Goal: Task Accomplishment & Management: Manage account settings

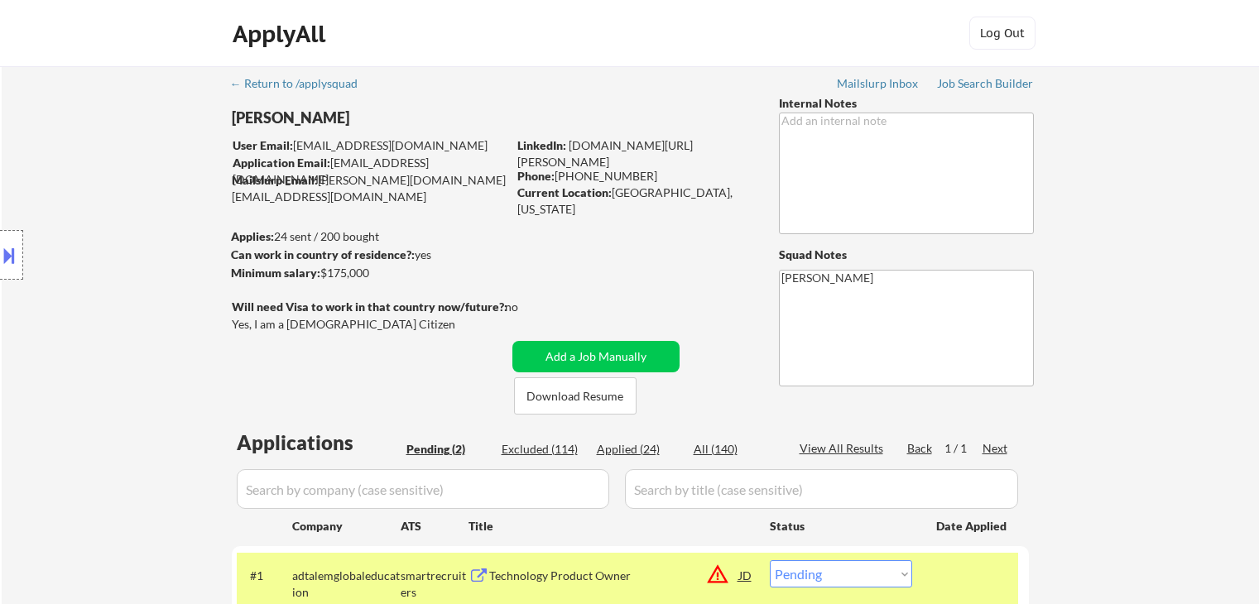
select select ""pending""
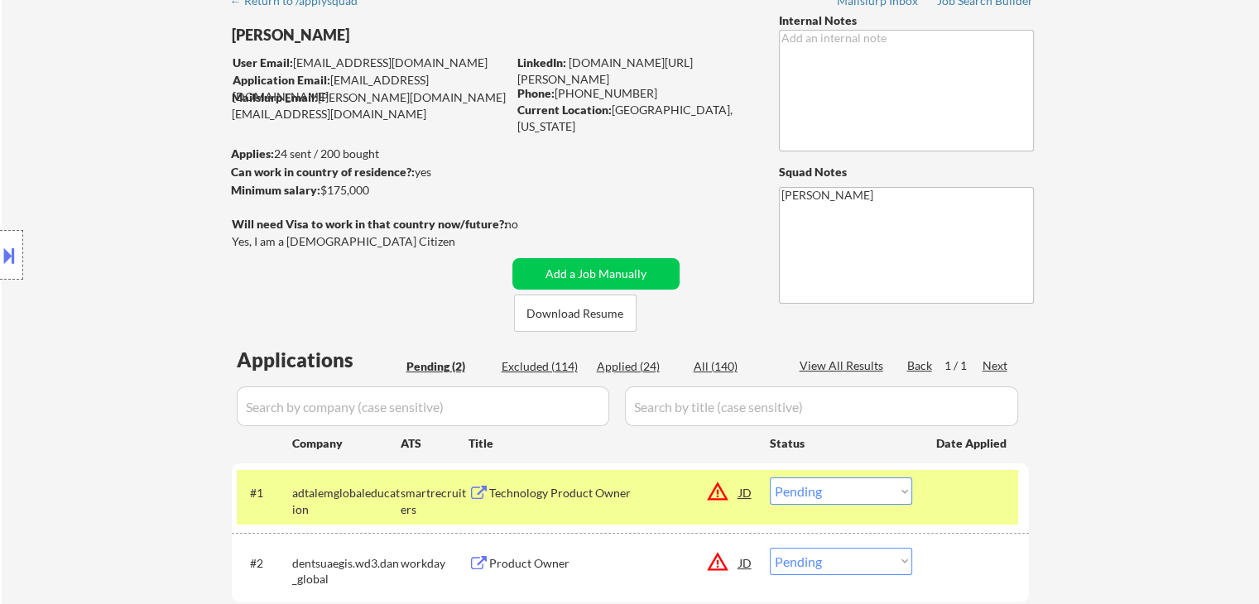
drag, startPoint x: 1169, startPoint y: 212, endPoint x: 1159, endPoint y: 213, distance: 10.0
click at [1169, 212] on div "← Return to /applysquad Mailslurp Inbox Job Search Builder Fernando Madrid User…" at bounding box center [630, 328] width 1257 height 691
drag, startPoint x: 873, startPoint y: 494, endPoint x: 870, endPoint y: 478, distance: 16.1
click at [873, 494] on select "Choose an option... Pending Applied Excluded (Questions) Excluded (Expired) Exc…" at bounding box center [841, 491] width 142 height 27
click at [770, 478] on select "Choose an option... Pending Applied Excluded (Questions) Excluded (Expired) Exc…" at bounding box center [841, 491] width 142 height 27
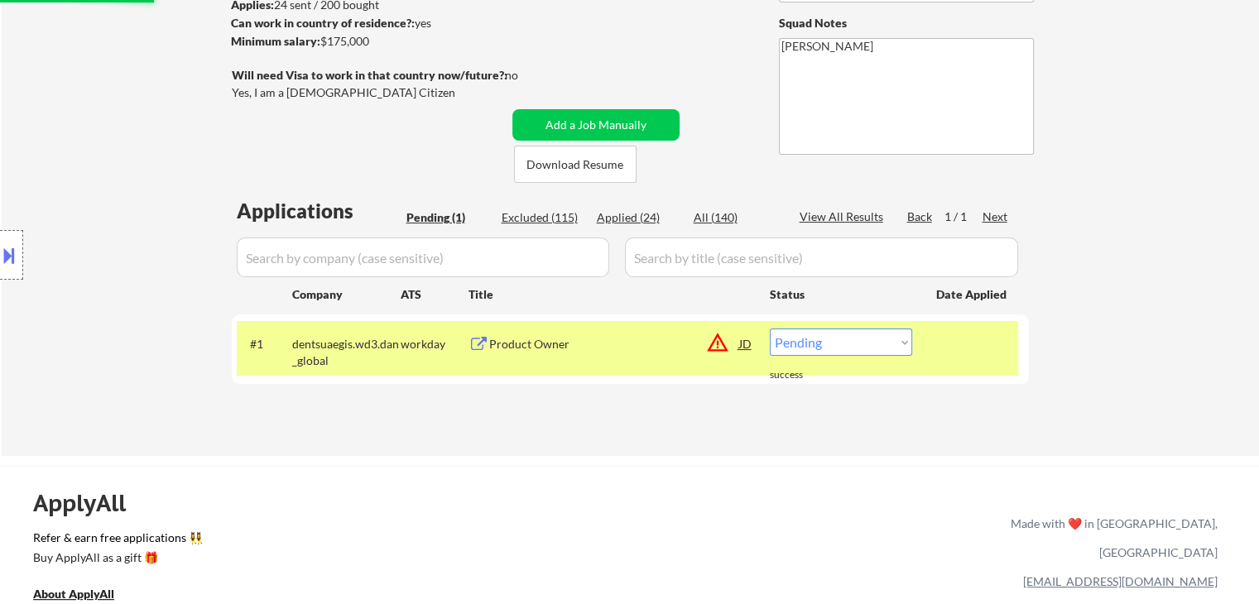
scroll to position [331, 0]
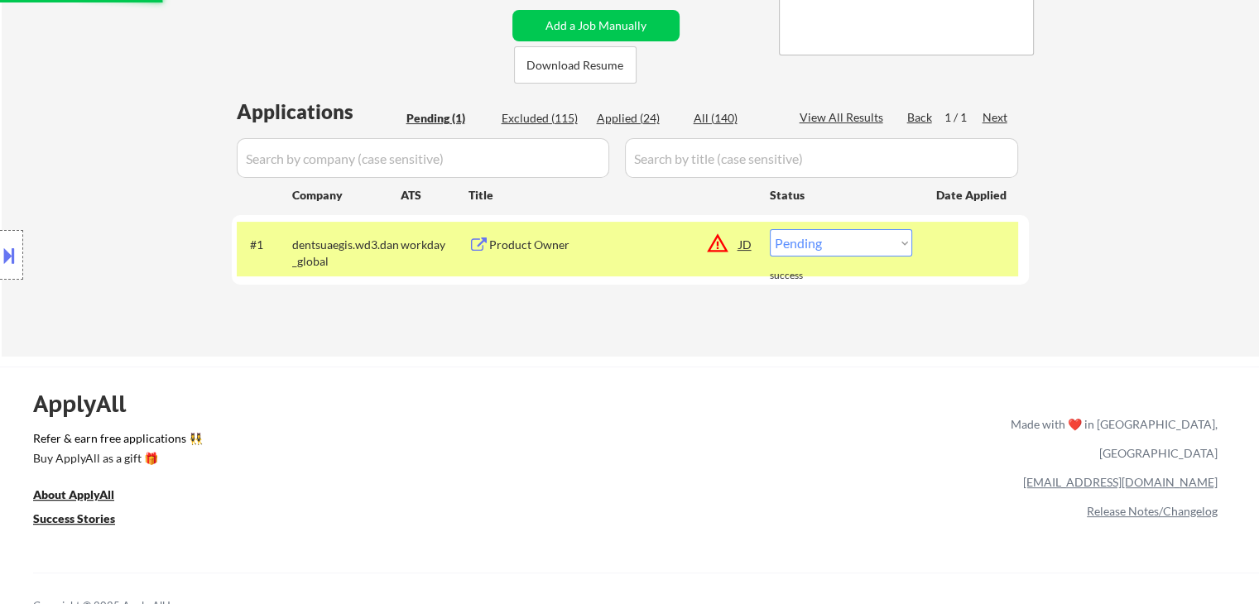
click at [599, 247] on div "Product Owner" at bounding box center [614, 245] width 250 height 17
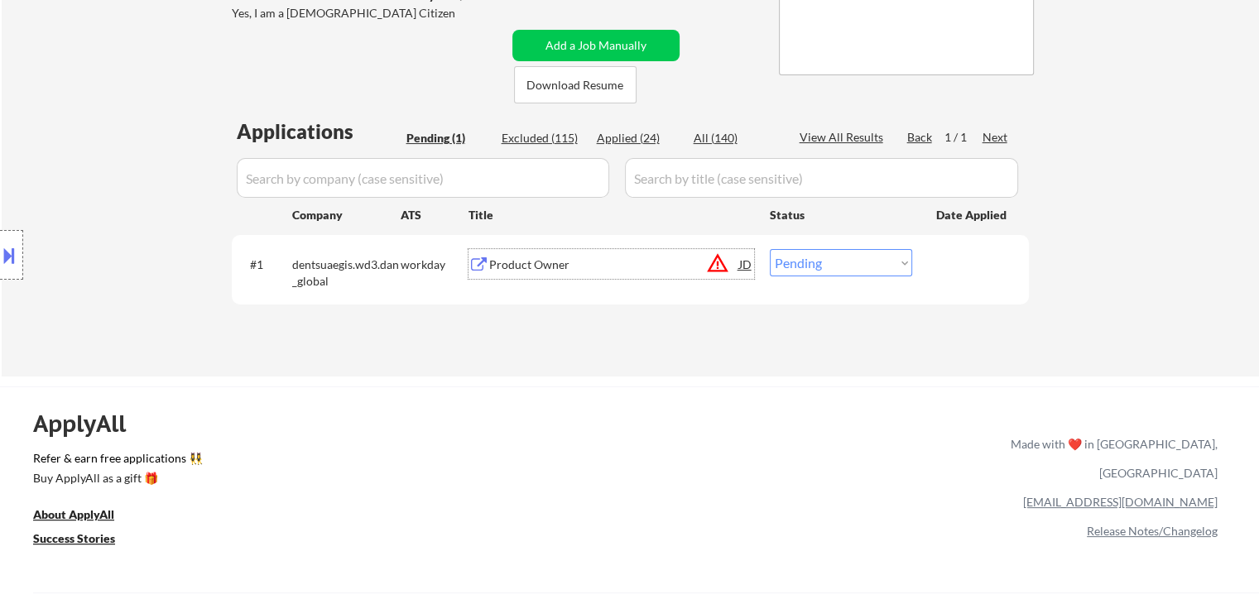
scroll to position [166, 0]
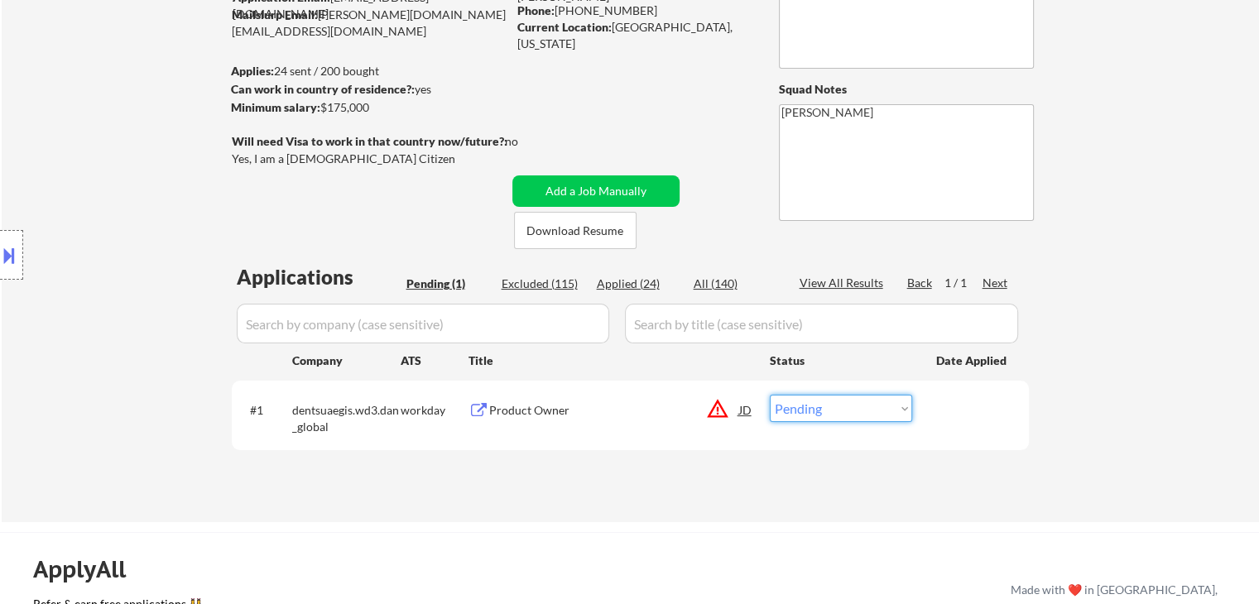
drag, startPoint x: 830, startPoint y: 412, endPoint x: 834, endPoint y: 429, distance: 17.1
click at [830, 412] on select "Choose an option... Pending Applied Excluded (Questions) Excluded (Expired) Exc…" at bounding box center [841, 408] width 142 height 27
select select ""excluded__location_""
click at [770, 395] on select "Choose an option... Pending Applied Excluded (Questions) Excluded (Expired) Exc…" at bounding box center [841, 408] width 142 height 27
click at [880, 269] on div "Applications Pending (1) Excluded (115) Applied (24) All (140) View All Results…" at bounding box center [630, 377] width 797 height 228
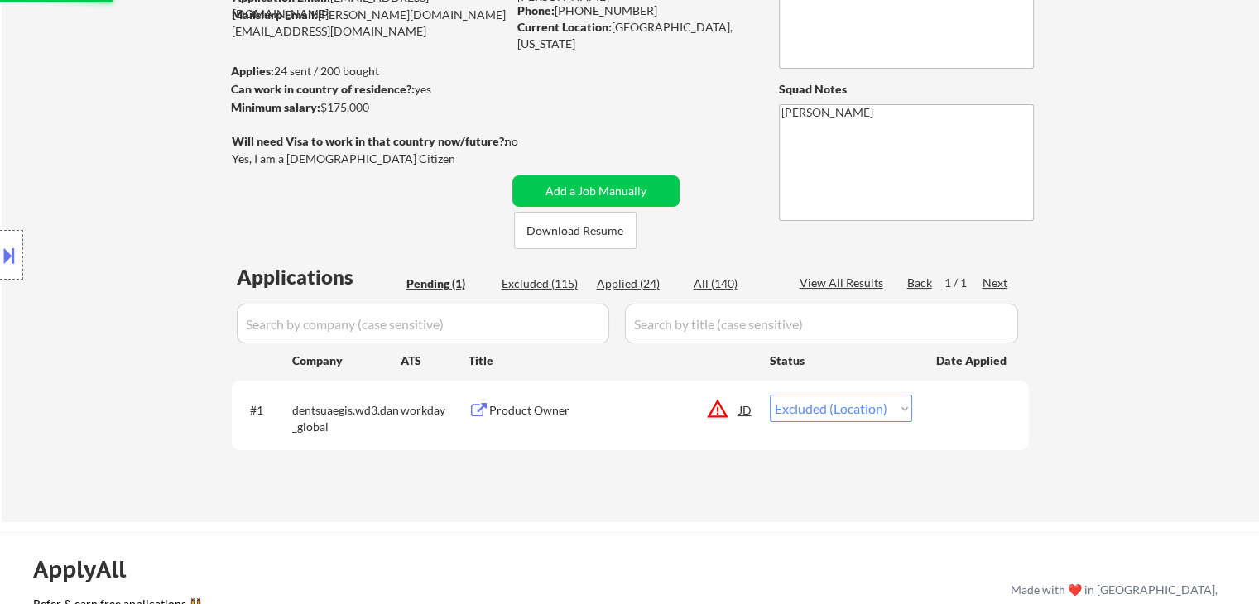
click at [833, 415] on select "Choose an option... Pending Applied Excluded (Questions) Excluded (Expired) Exc…" at bounding box center [841, 408] width 142 height 27
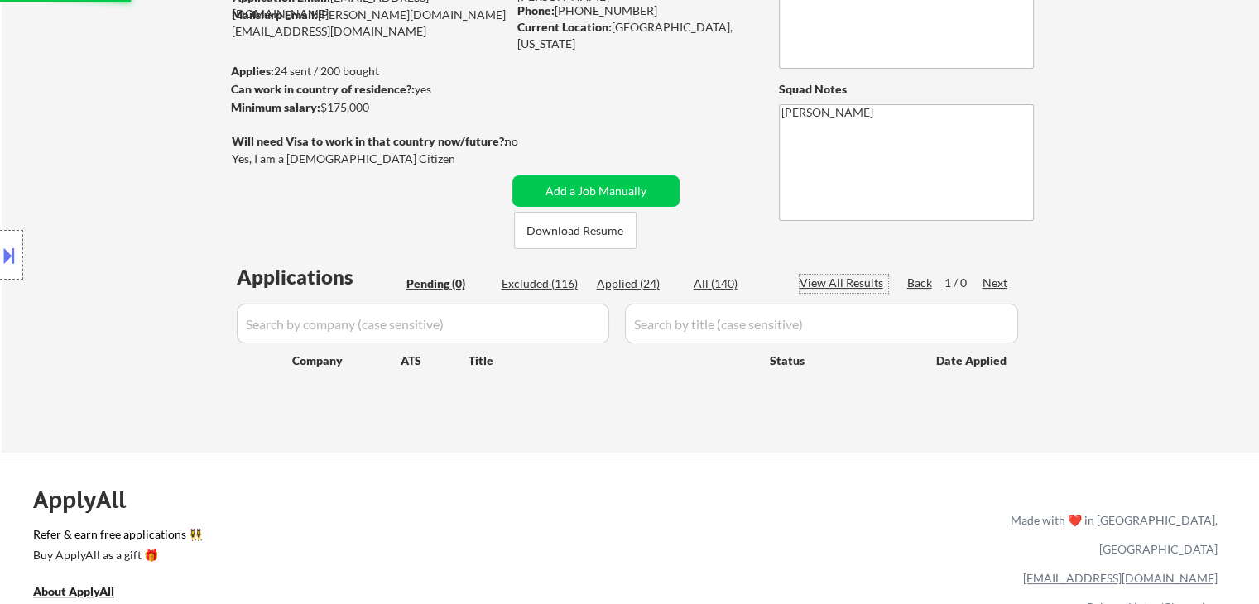
click at [857, 279] on div "View All Results" at bounding box center [843, 283] width 89 height 17
click at [500, 310] on input "input" at bounding box center [423, 324] width 372 height 40
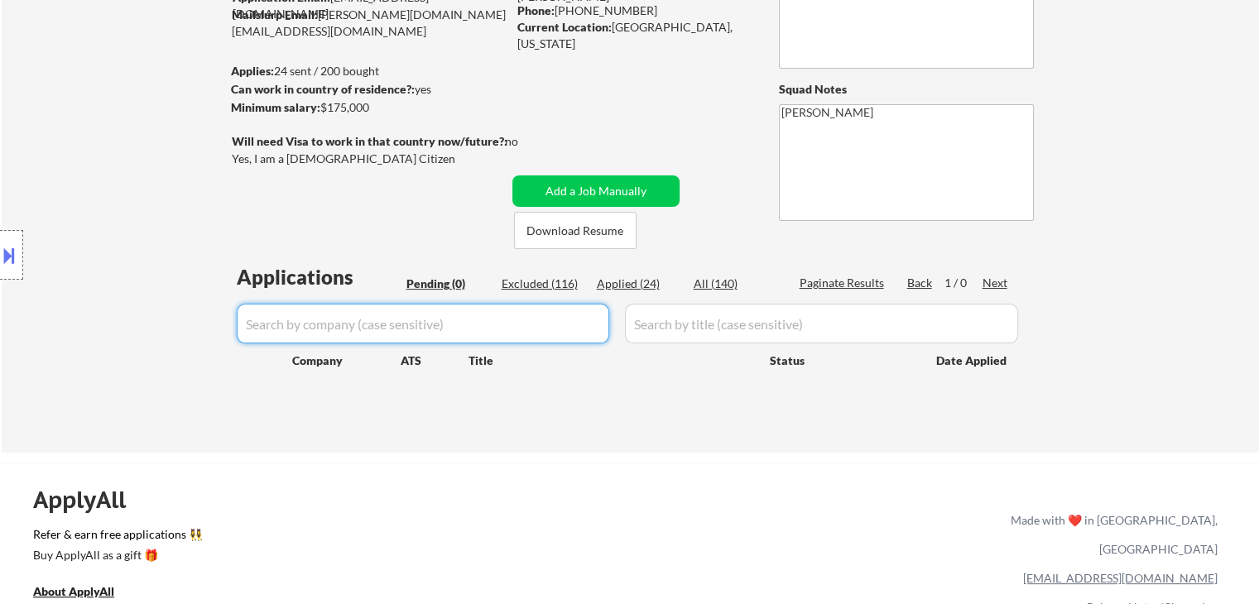
paste input "dentsuaegis"
type input "dentsuaegis"
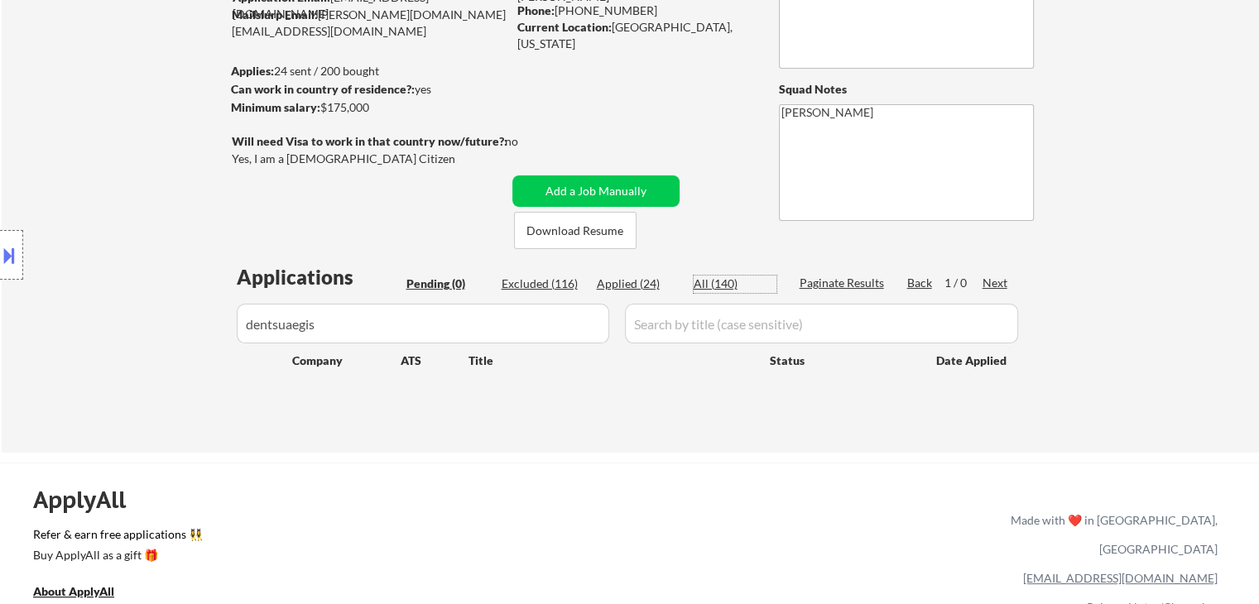
click at [720, 286] on div "All (140)" at bounding box center [735, 284] width 83 height 17
select select ""excluded__bad_match_""
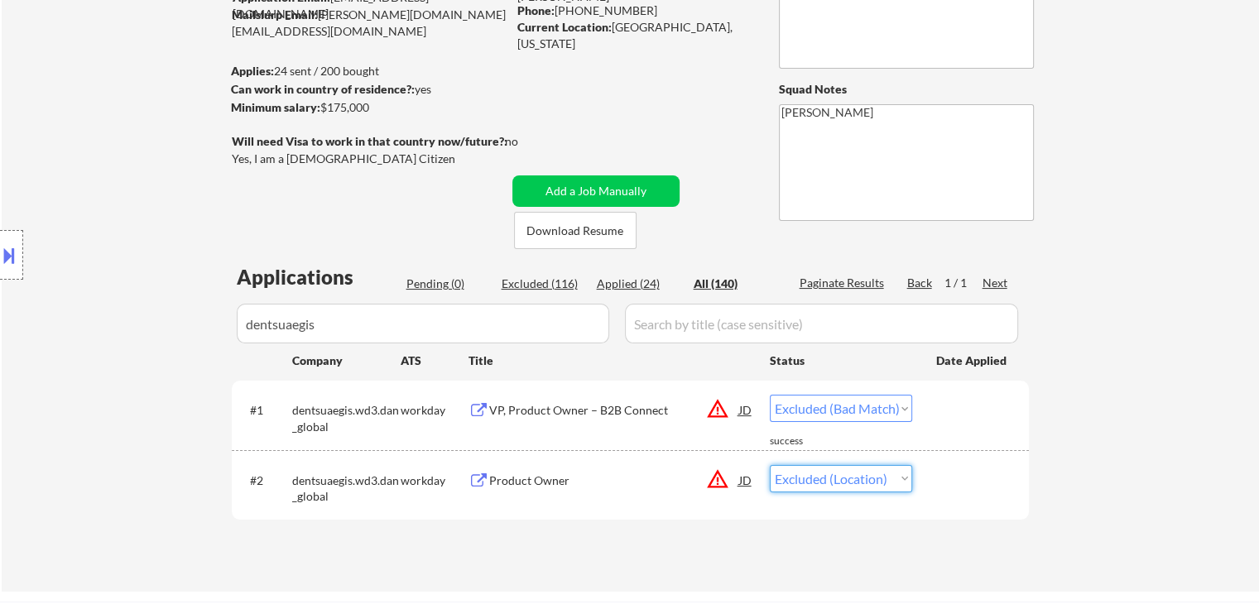
click at [833, 478] on select "Choose an option... Pending Applied Excluded (Questions) Excluded (Expired) Exc…" at bounding box center [841, 478] width 142 height 27
select select ""excluded__expired_""
click at [770, 465] on select "Choose an option... Pending Applied Excluded (Questions) Excluded (Expired) Exc…" at bounding box center [841, 478] width 142 height 27
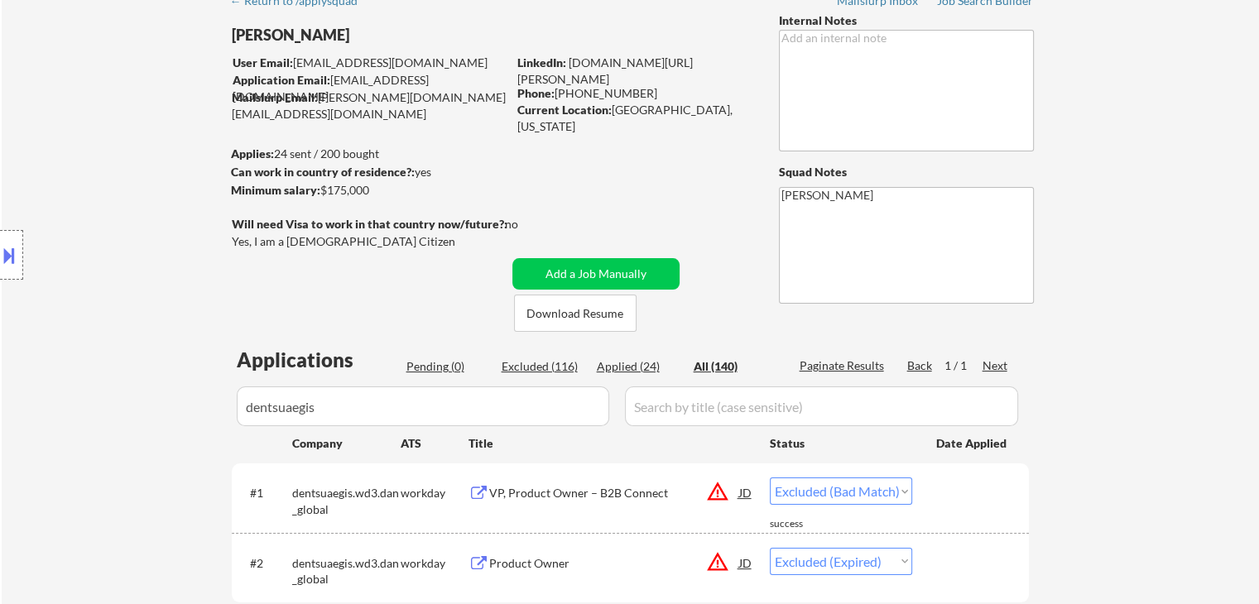
scroll to position [0, 0]
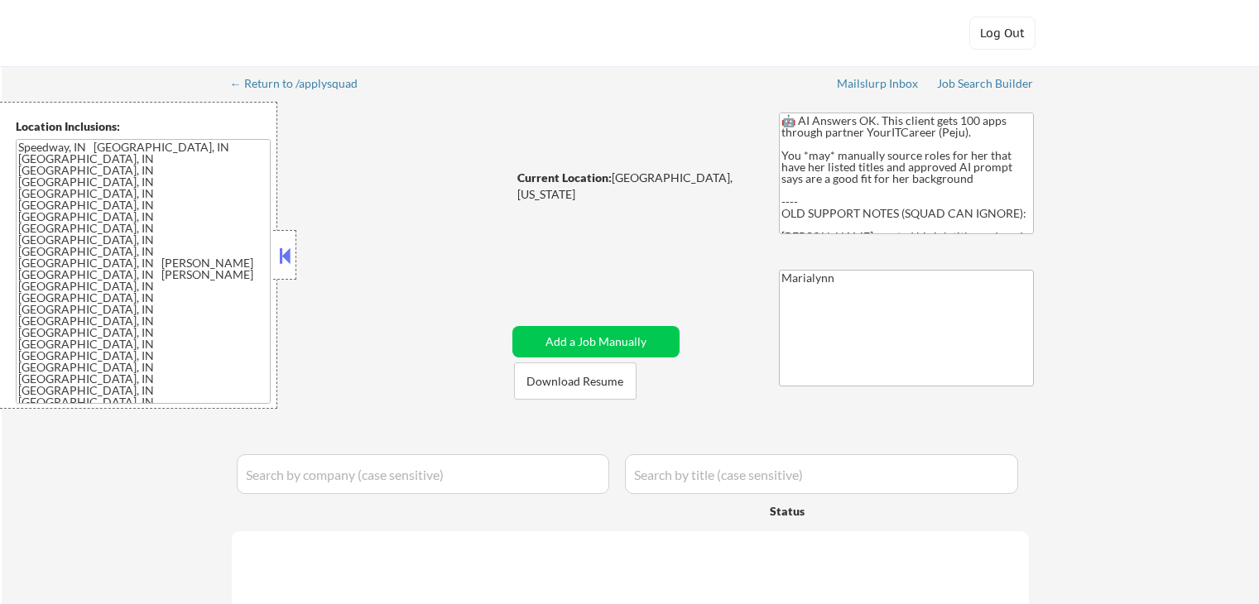
select select ""pending""
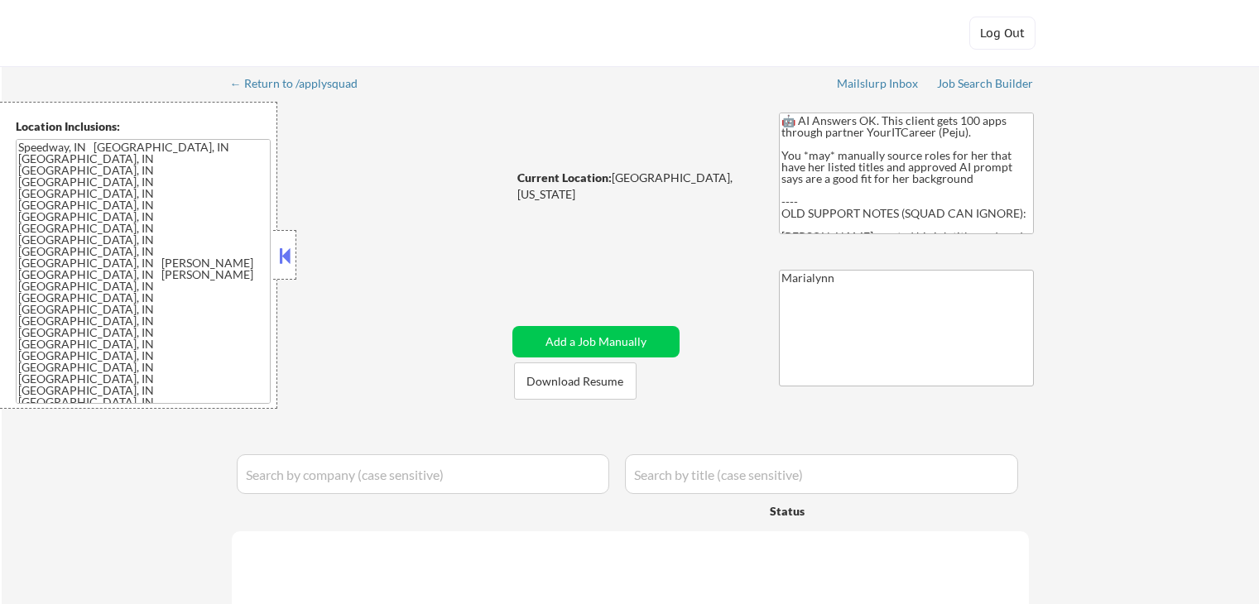
select select ""pending""
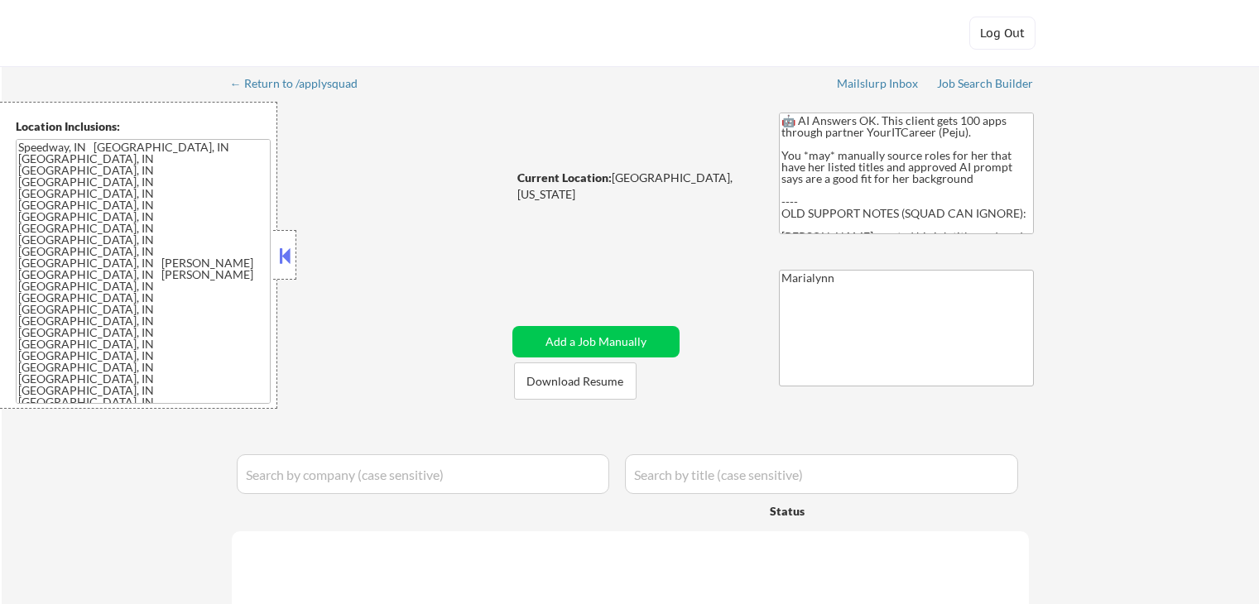
select select ""pending""
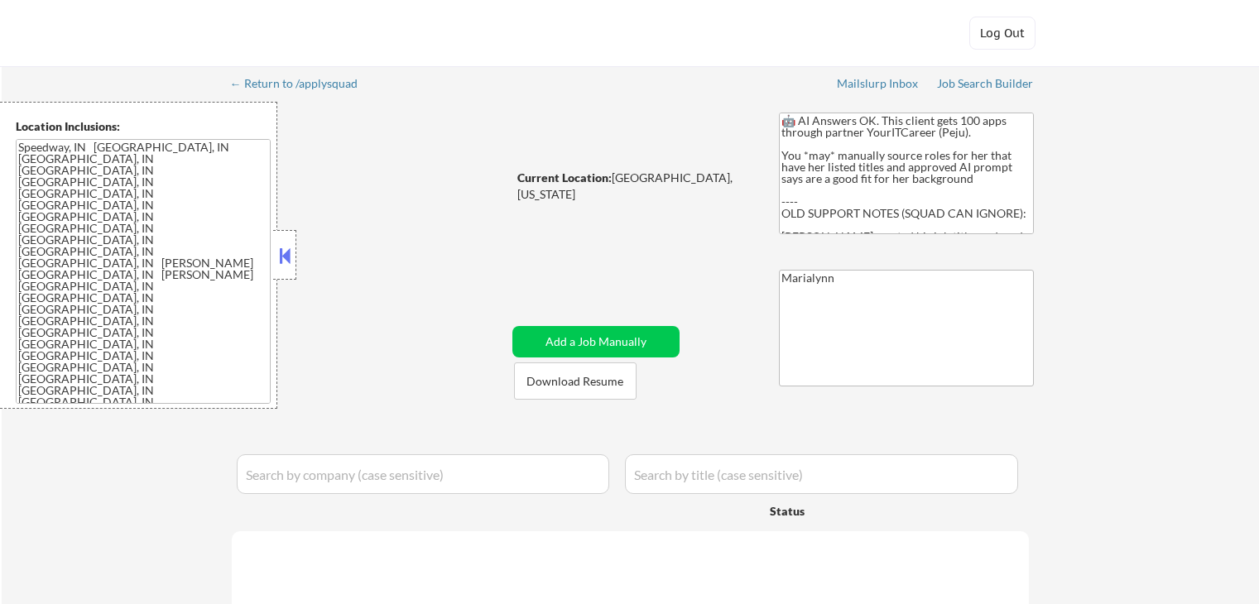
select select ""pending""
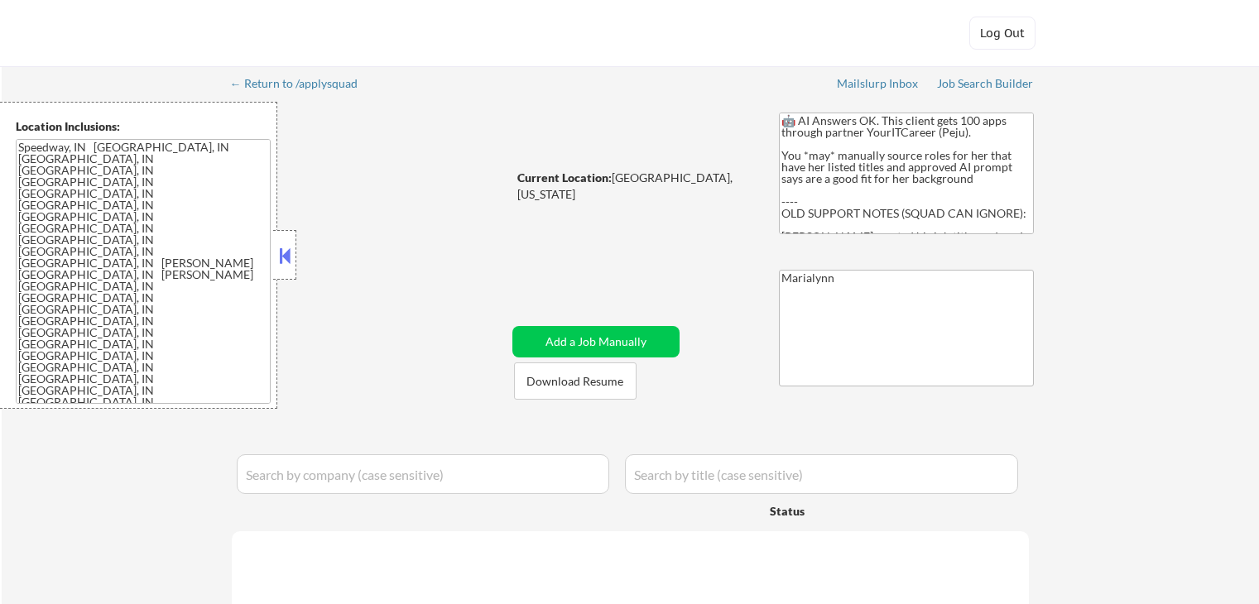
select select ""pending""
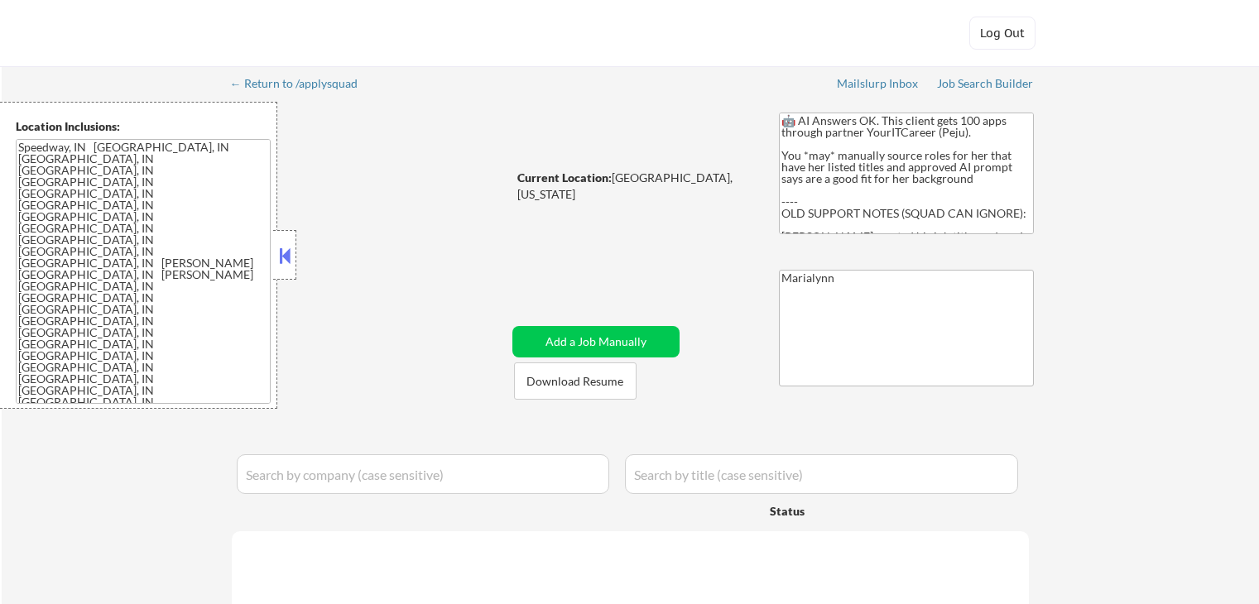
select select ""pending""
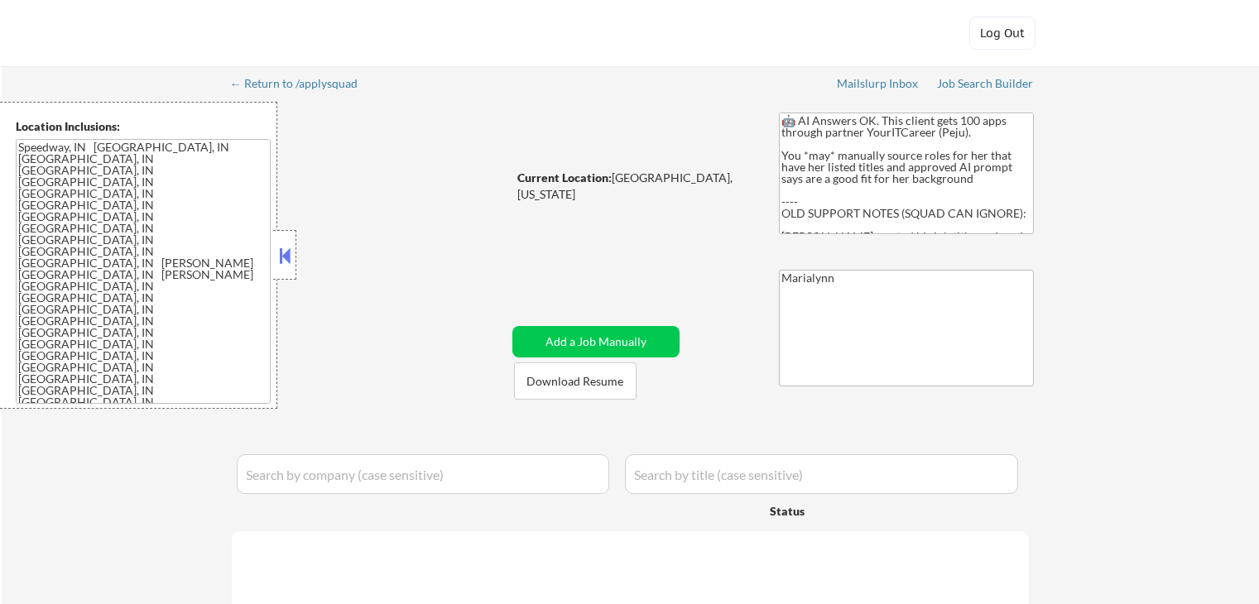
select select ""pending""
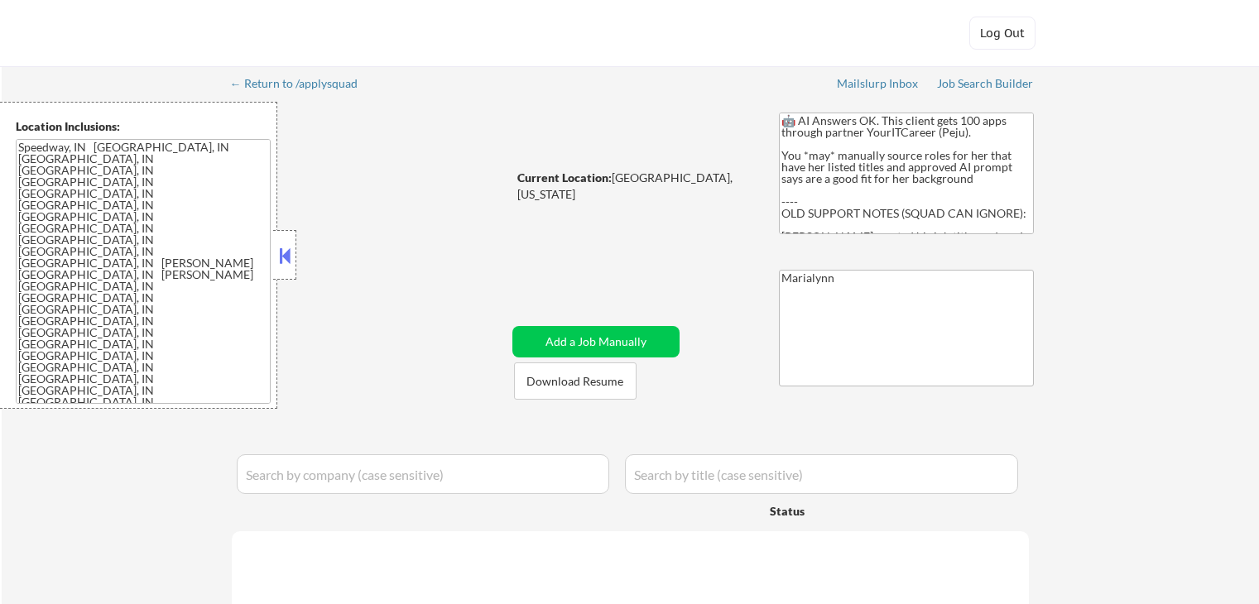
select select ""pending""
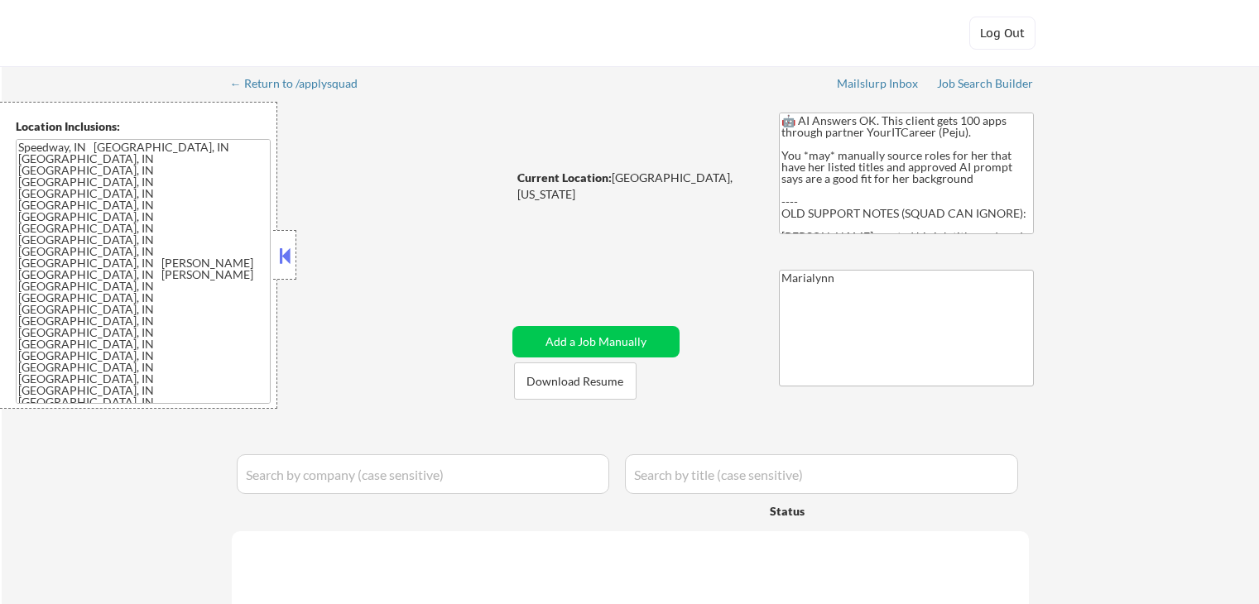
select select ""pending""
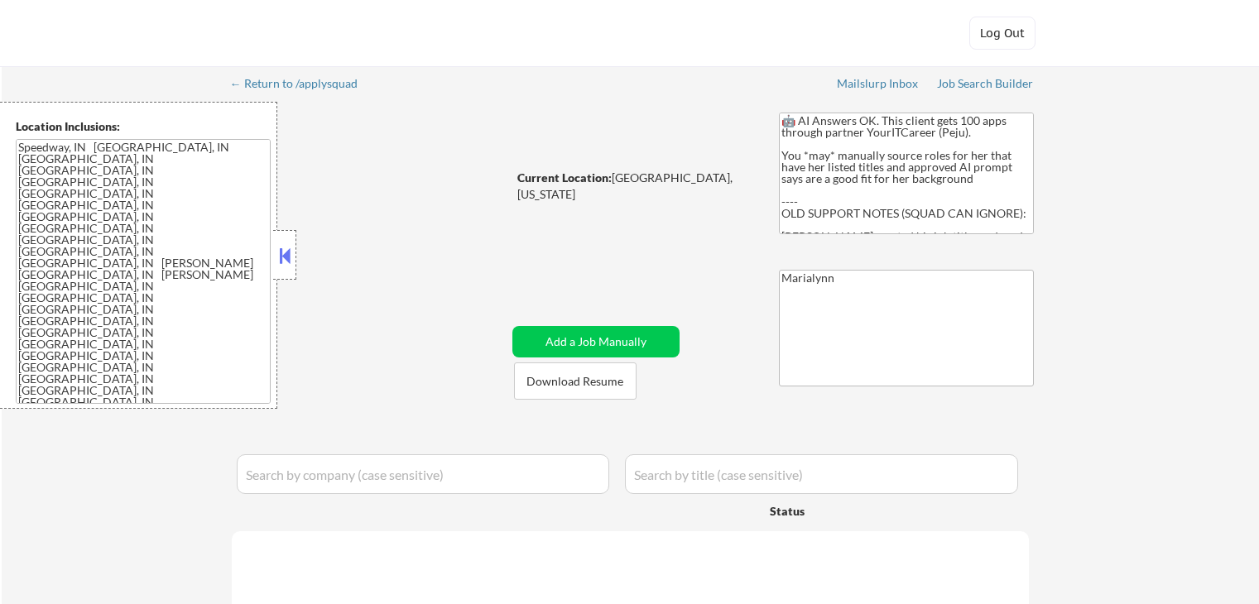
select select ""pending""
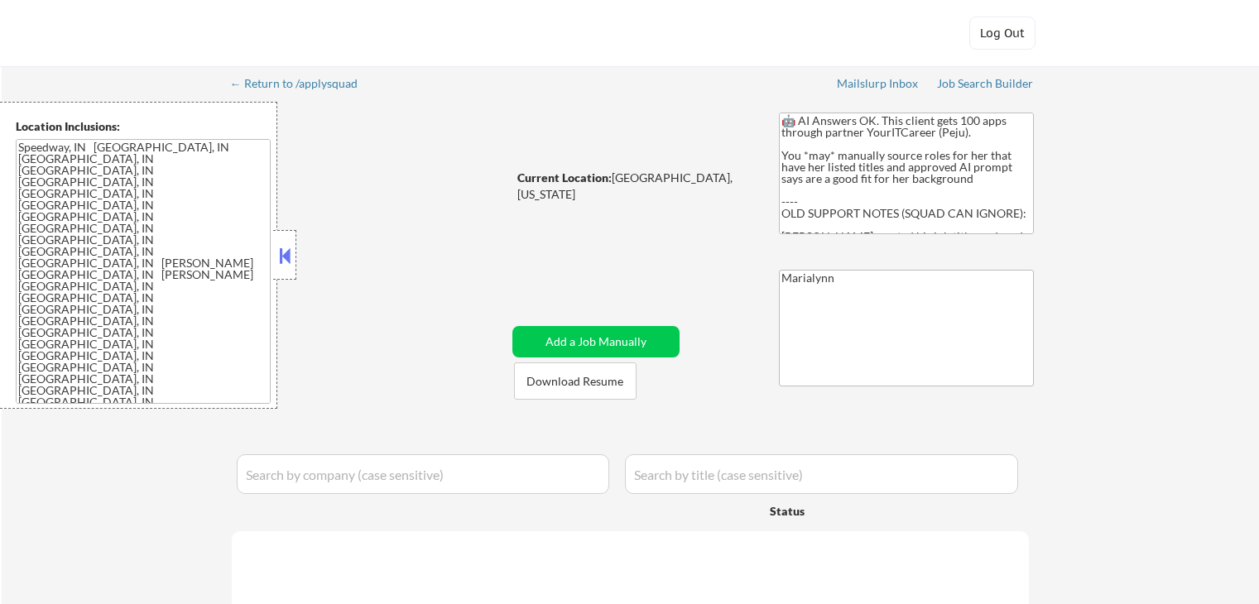
select select ""pending""
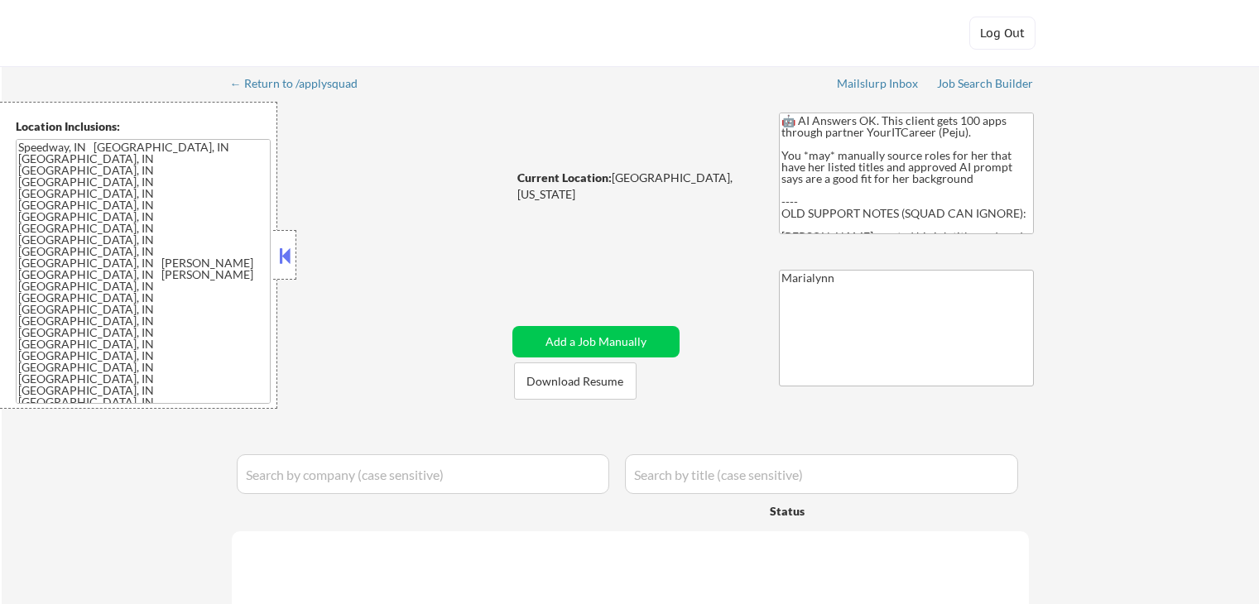
select select ""pending""
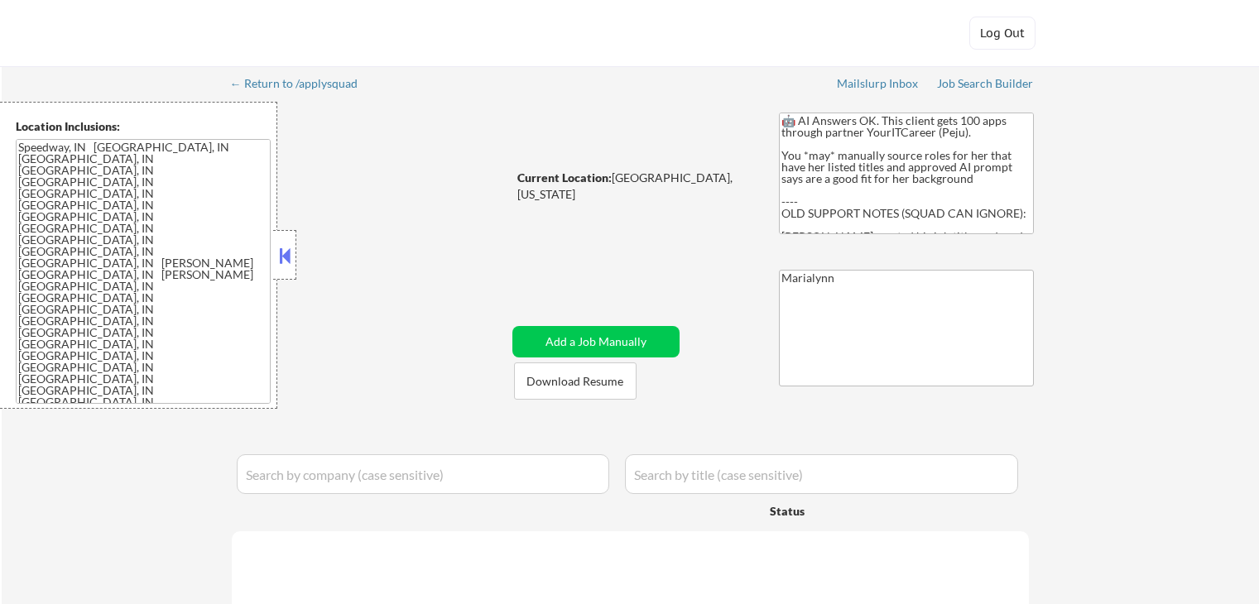
select select ""pending""
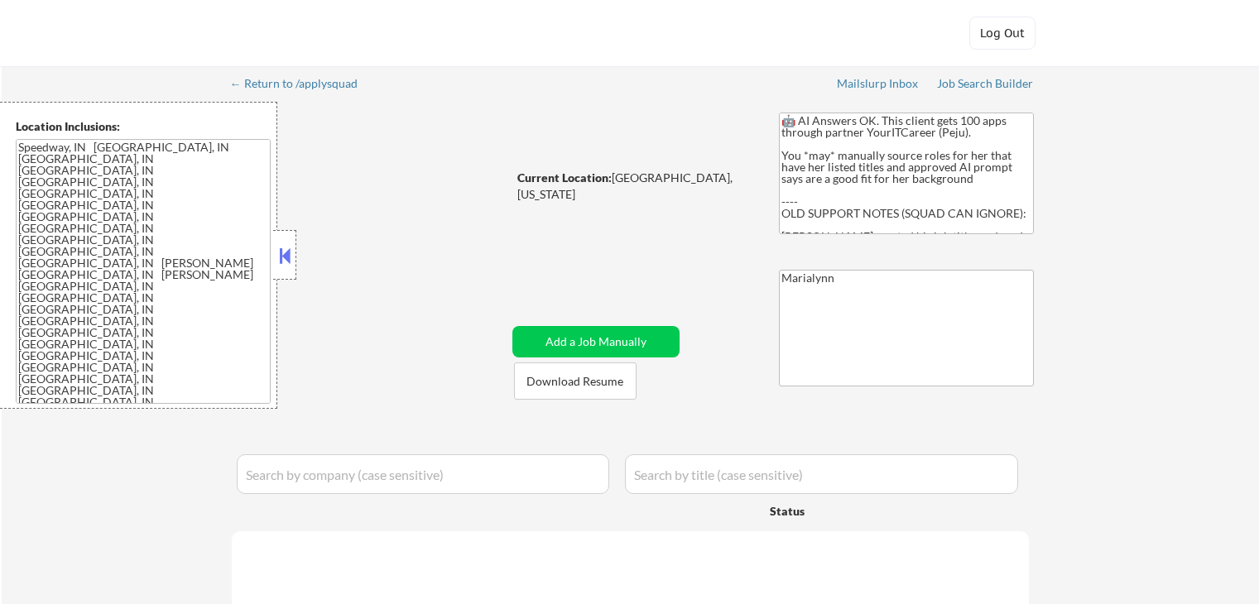
select select ""pending""
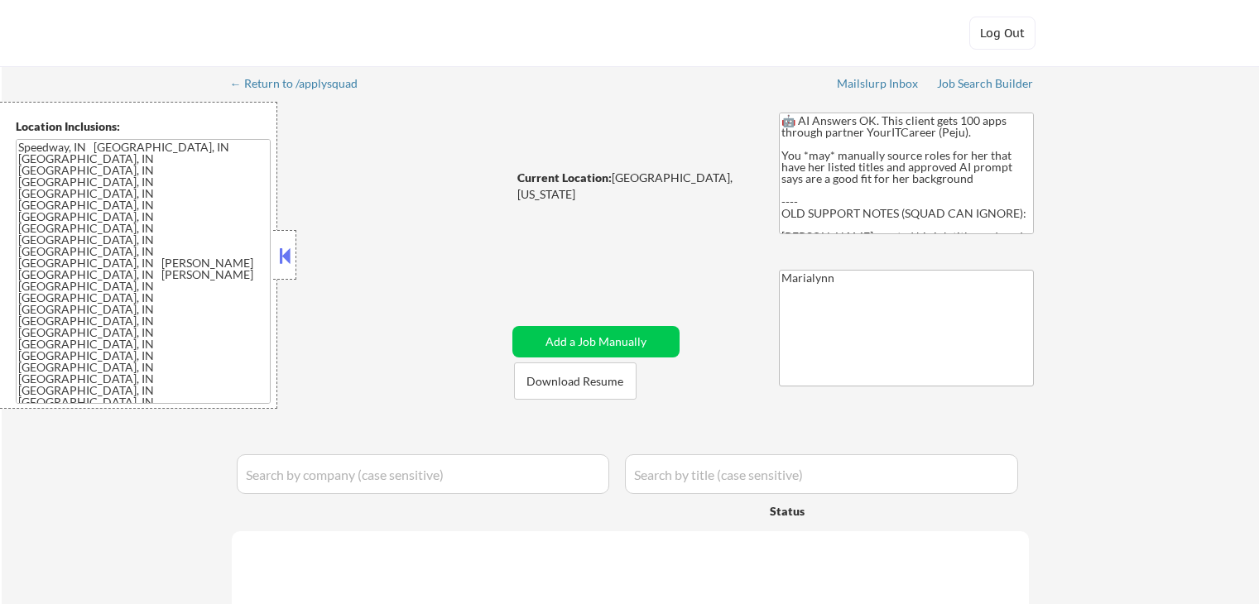
select select ""pending""
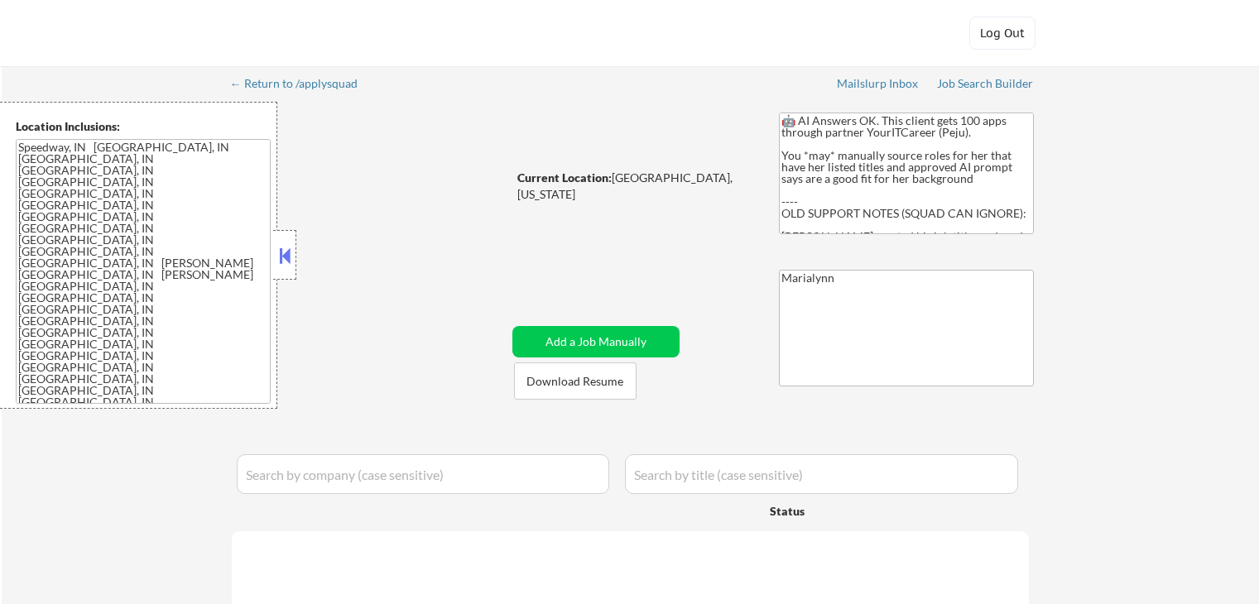
select select ""pending""
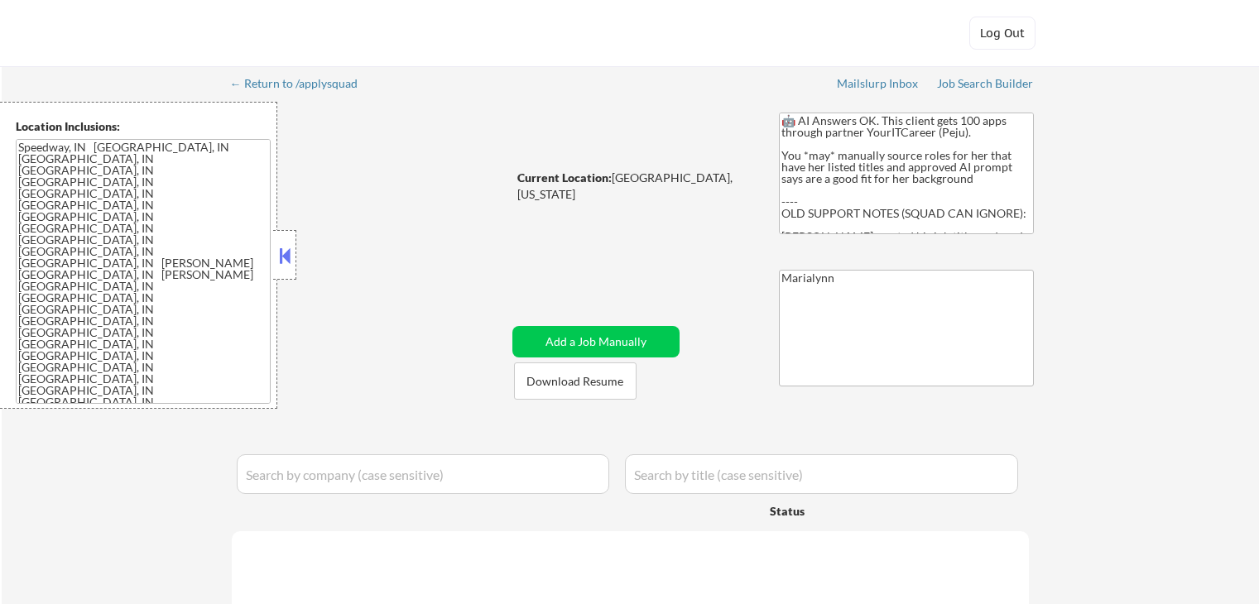
select select ""pending""
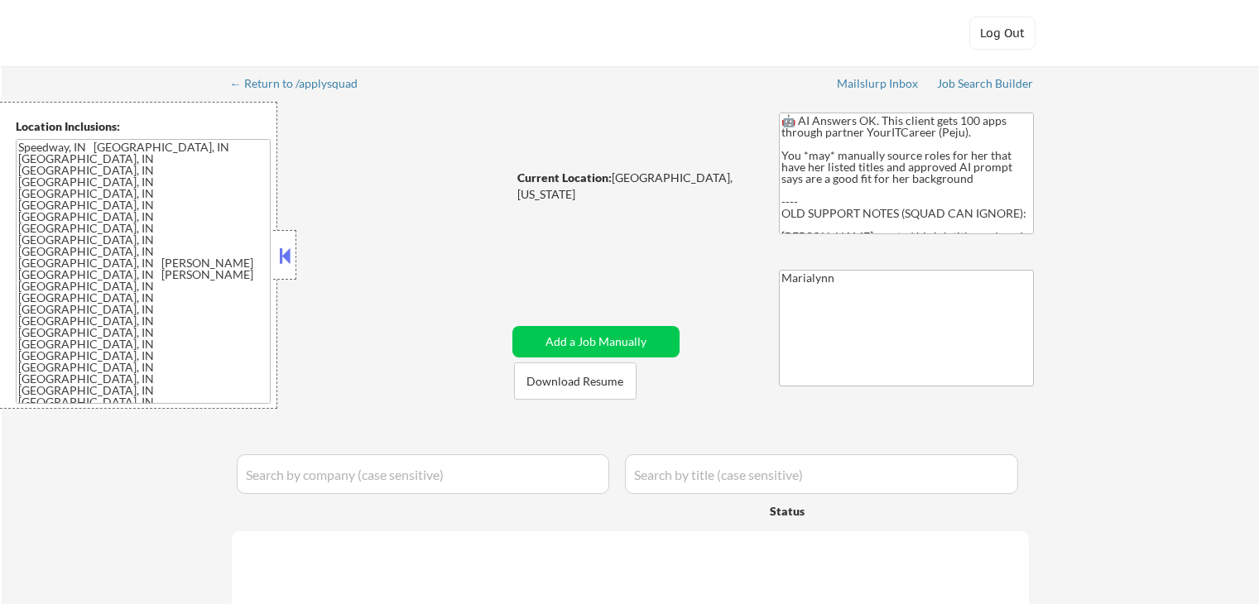
select select ""pending""
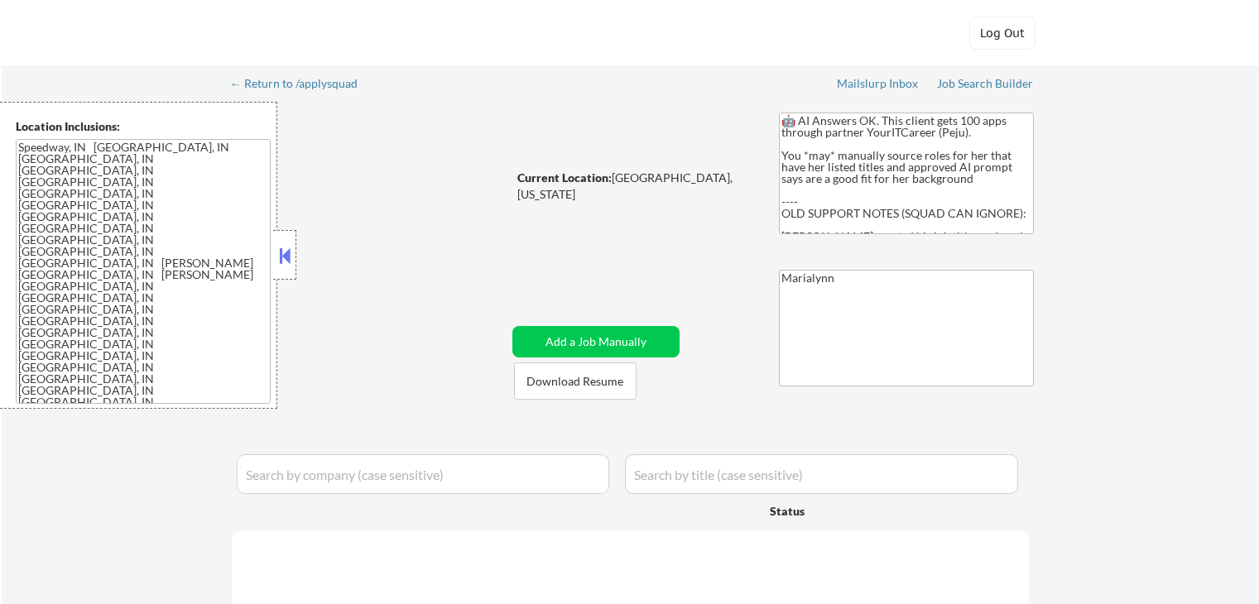
select select ""pending""
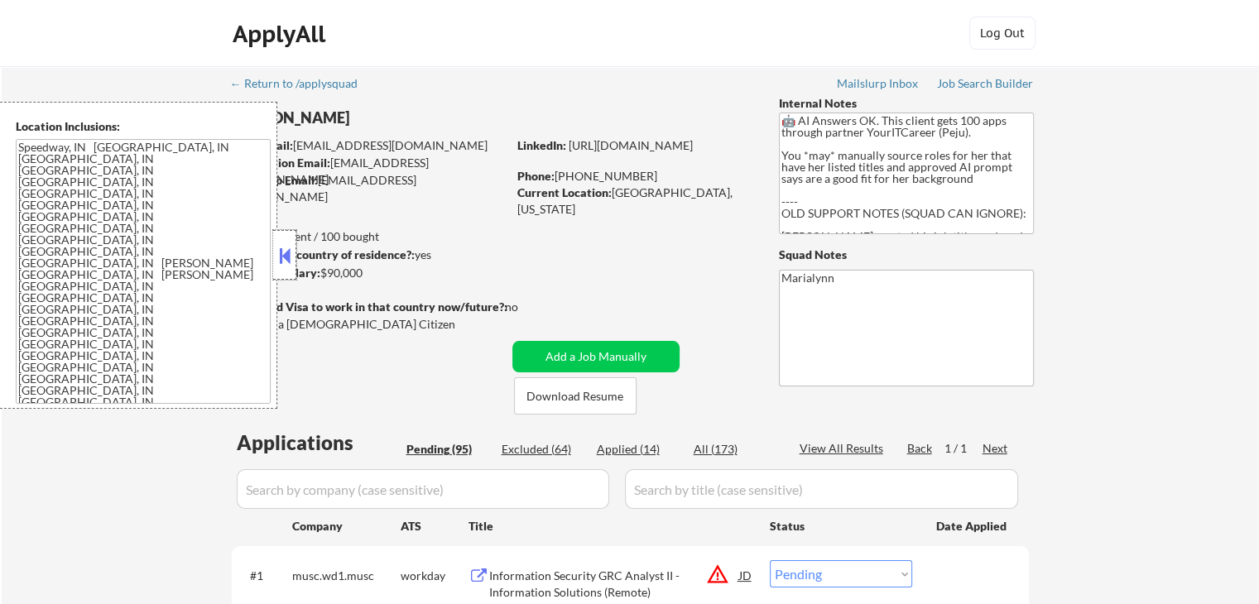
drag, startPoint x: 274, startPoint y: 252, endPoint x: 411, endPoint y: 207, distance: 143.9
click at [274, 252] on div at bounding box center [284, 255] width 23 height 50
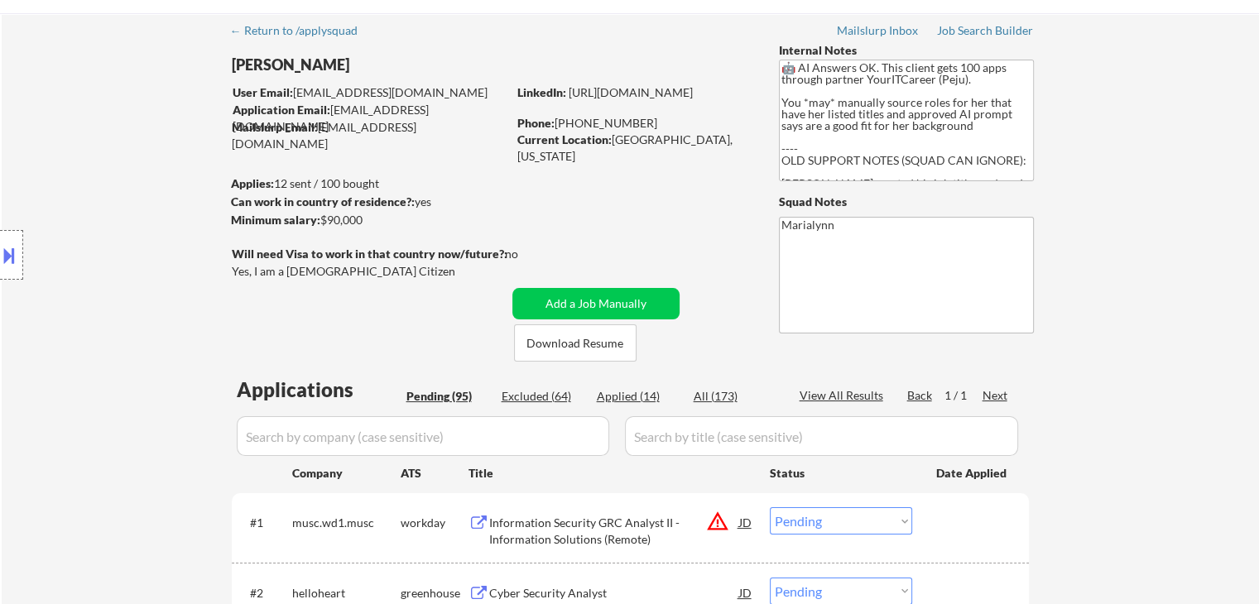
scroll to position [83, 0]
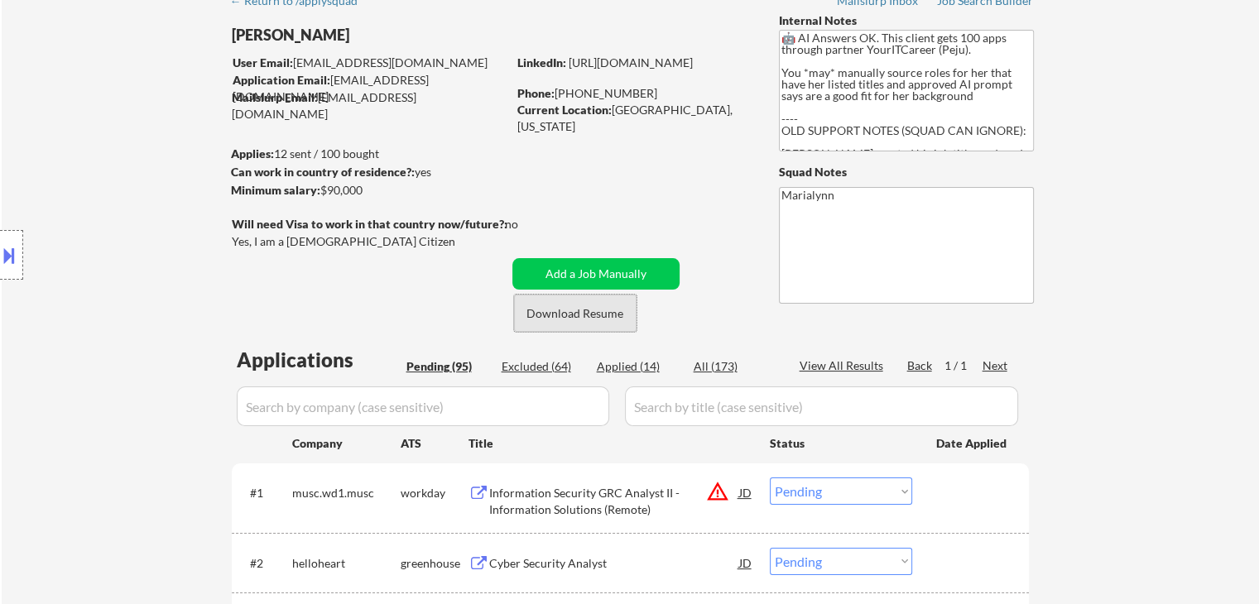
click at [596, 315] on button "Download Resume" at bounding box center [575, 313] width 122 height 37
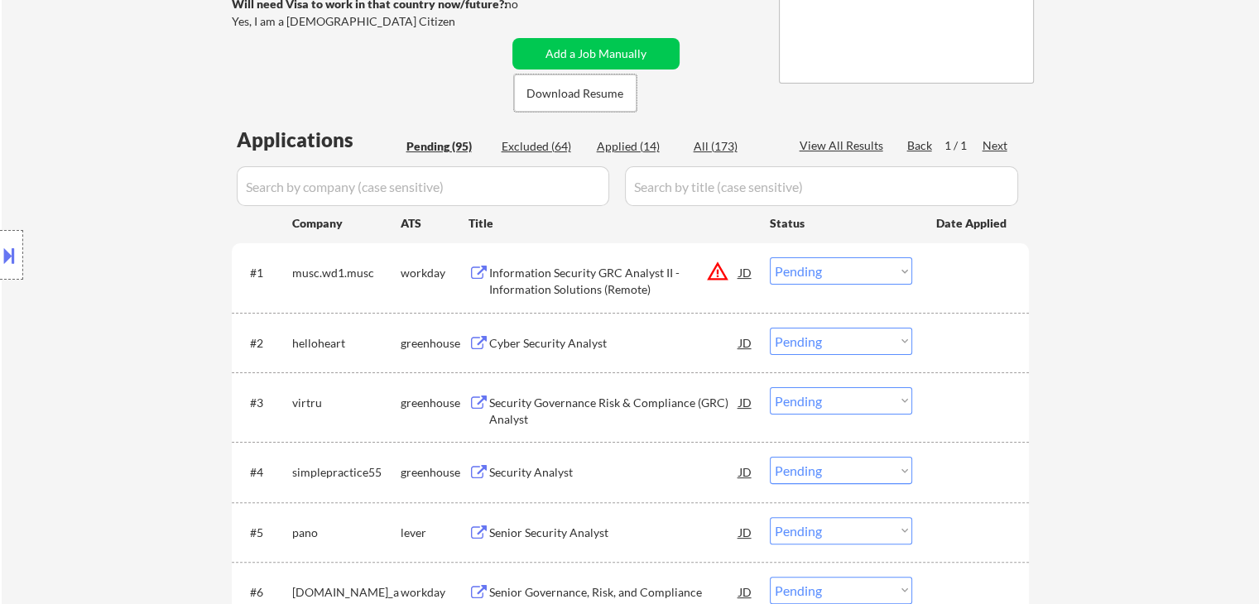
scroll to position [331, 0]
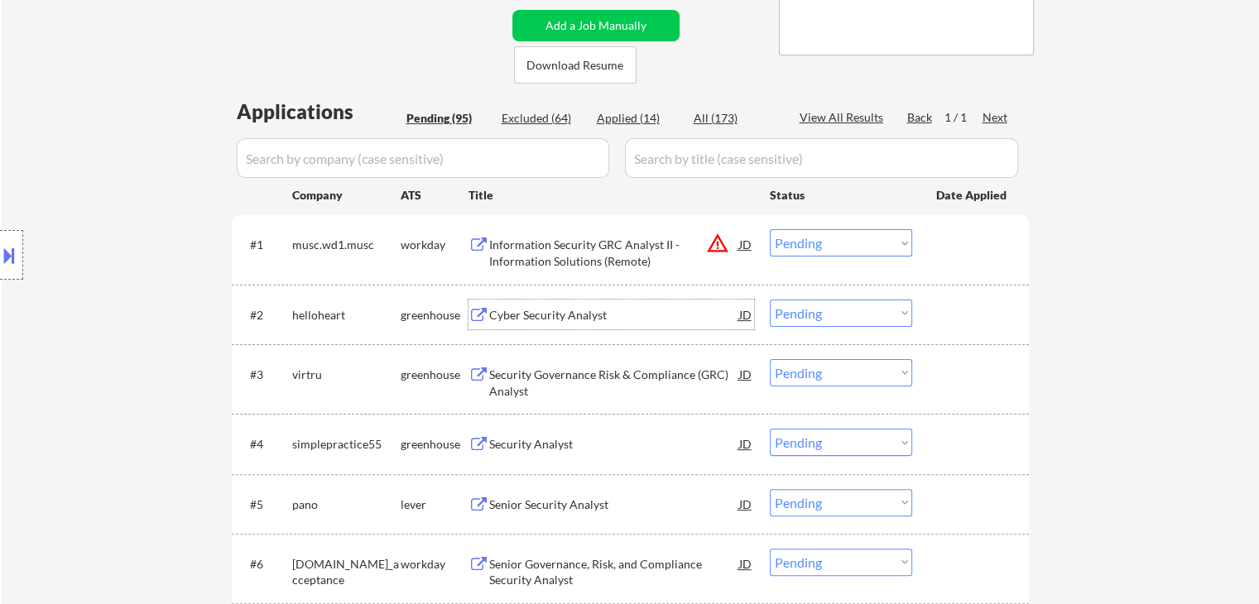
click at [539, 305] on div "Cyber Security Analyst" at bounding box center [614, 315] width 250 height 30
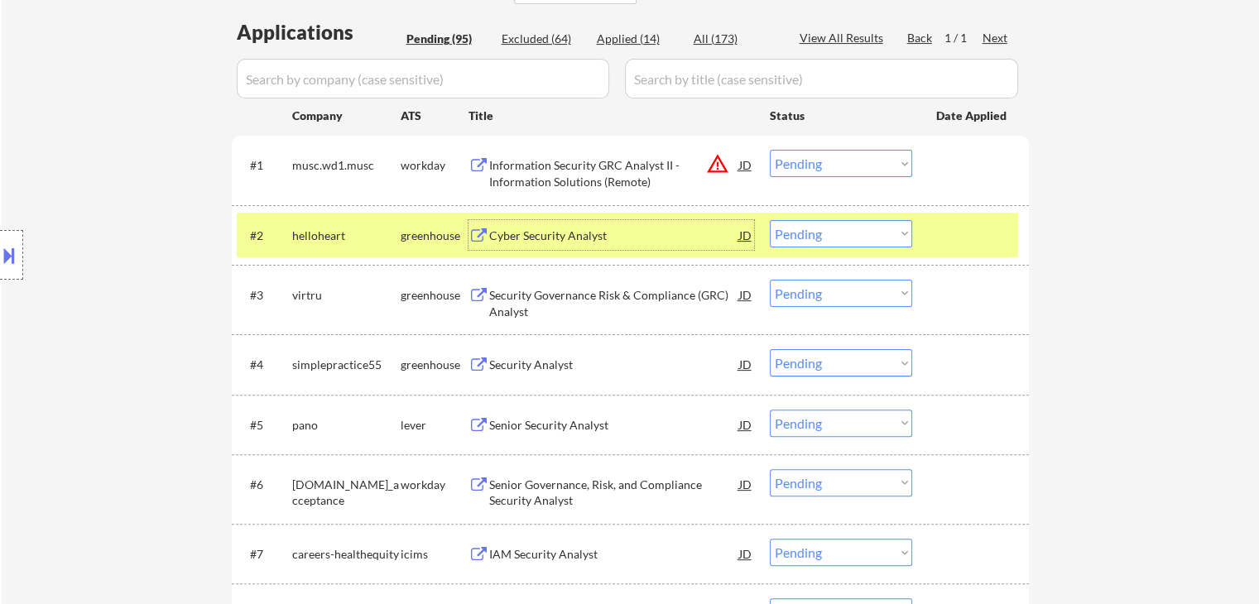
scroll to position [414, 0]
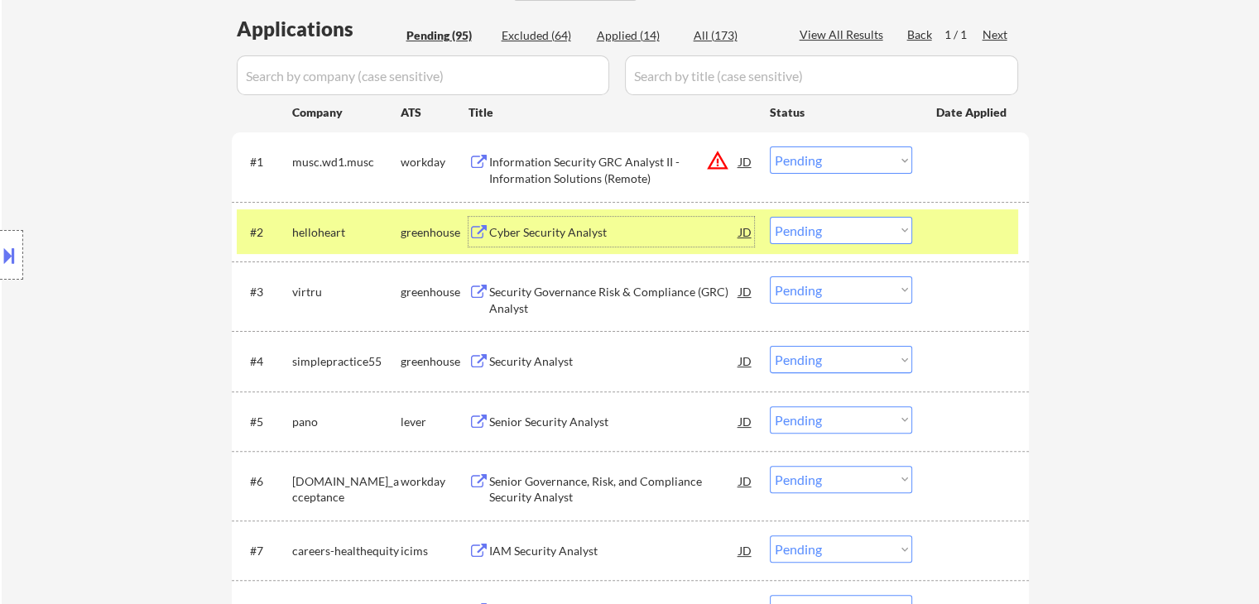
click at [536, 286] on div "Security Governance Risk & Compliance (GRC) Analyst" at bounding box center [614, 300] width 250 height 32
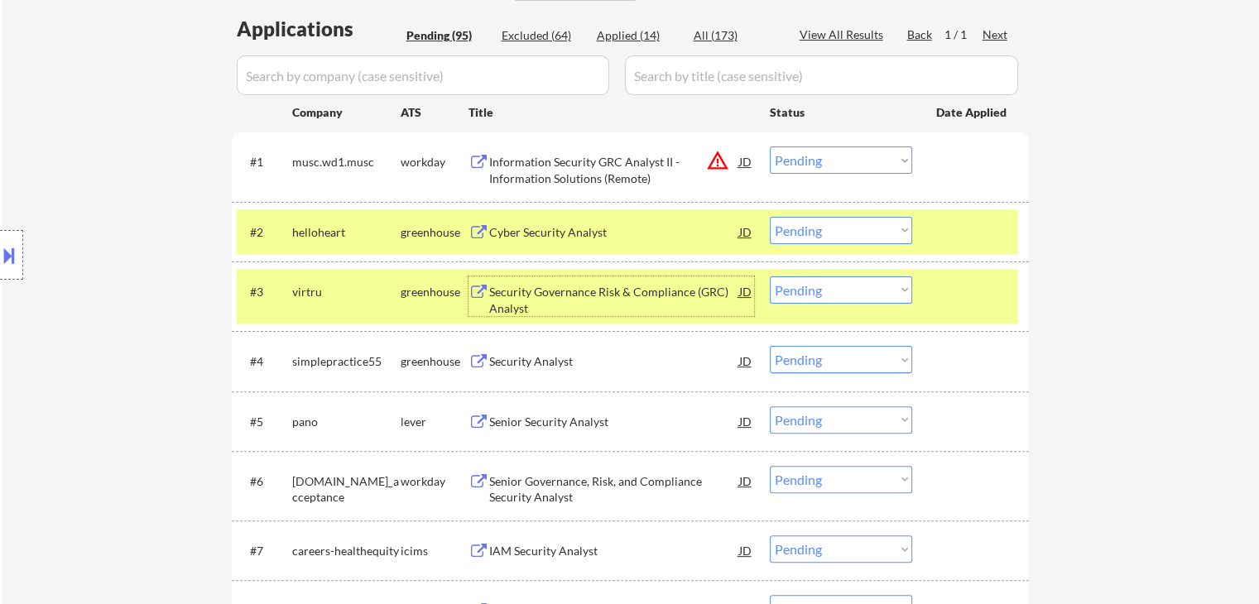
click at [398, 248] on div "#2 helloheart greenhouse Cyber Security Analyst JD Choose an option... Pending …" at bounding box center [627, 231] width 781 height 45
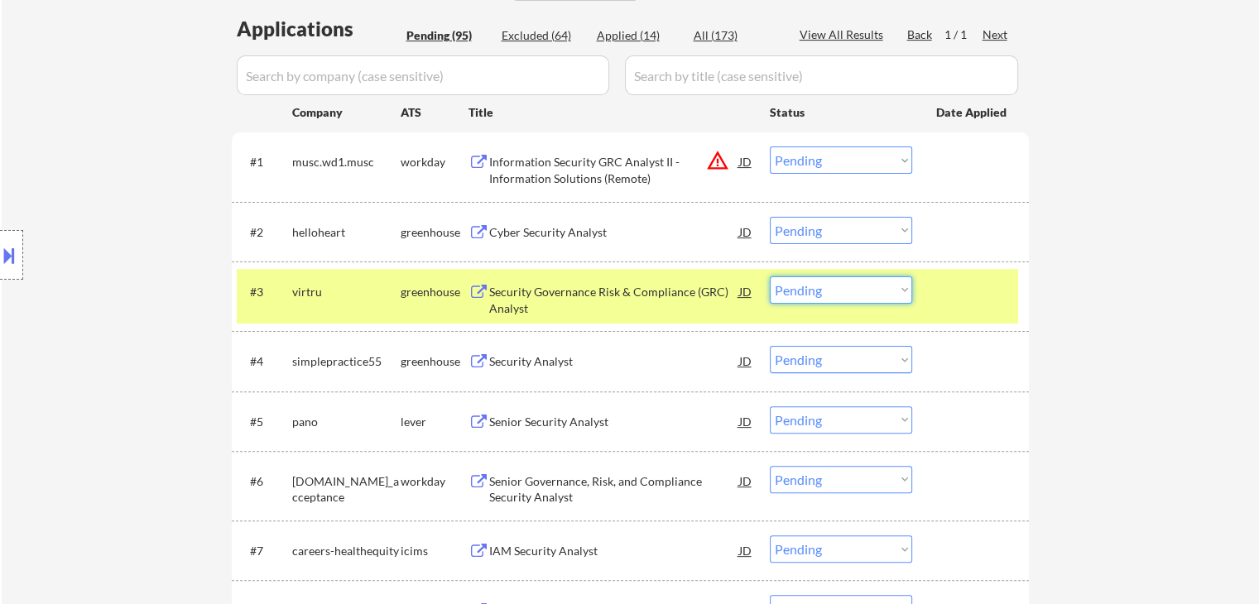
click at [793, 291] on select "Choose an option... Pending Applied Excluded (Questions) Excluded (Expired) Exc…" at bounding box center [841, 289] width 142 height 27
click at [770, 276] on select "Choose an option... Pending Applied Excluded (Questions) Excluded (Expired) Exc…" at bounding box center [841, 289] width 142 height 27
select select ""pending""
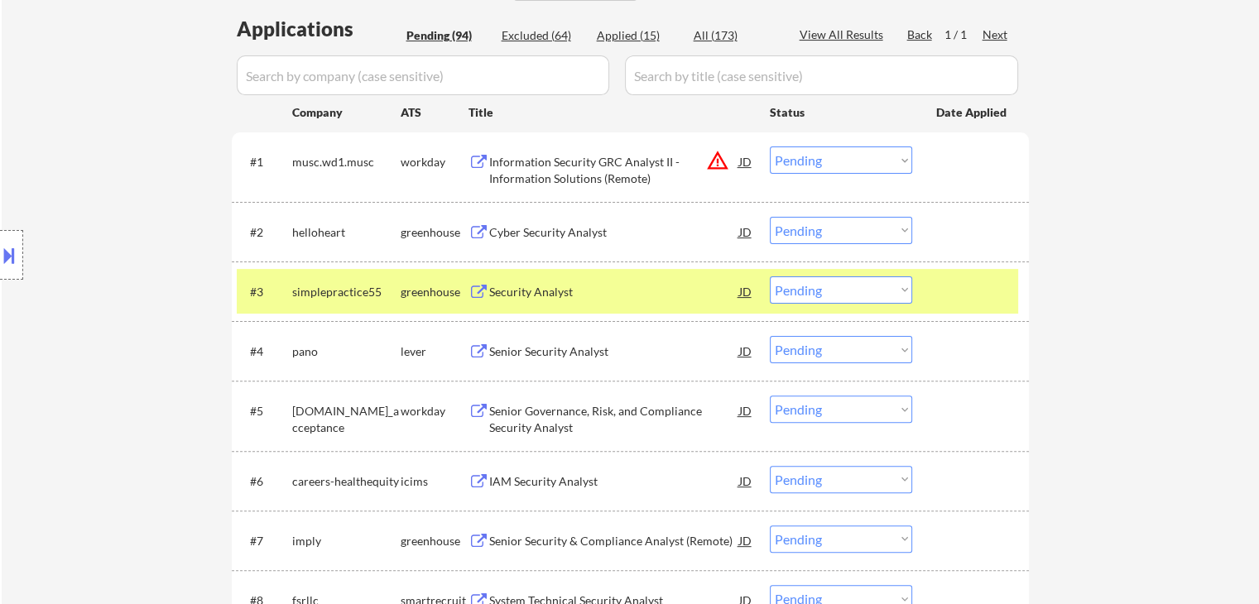
click at [556, 289] on div "Security Analyst" at bounding box center [614, 292] width 250 height 17
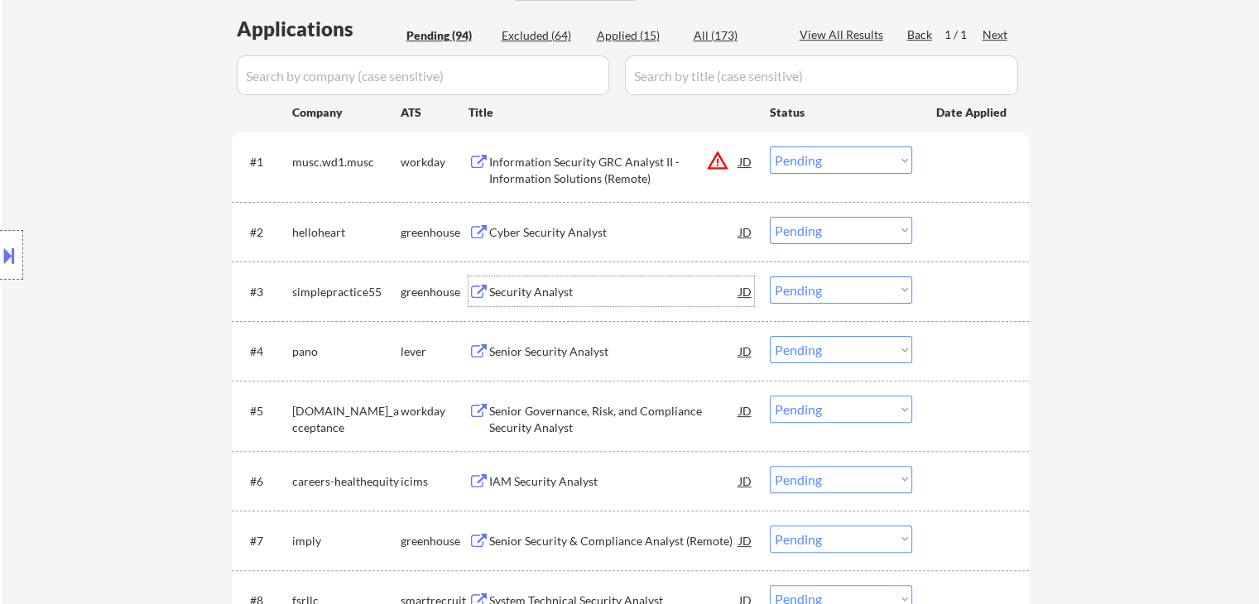
click at [579, 350] on div "Senior Security Analyst" at bounding box center [614, 351] width 250 height 17
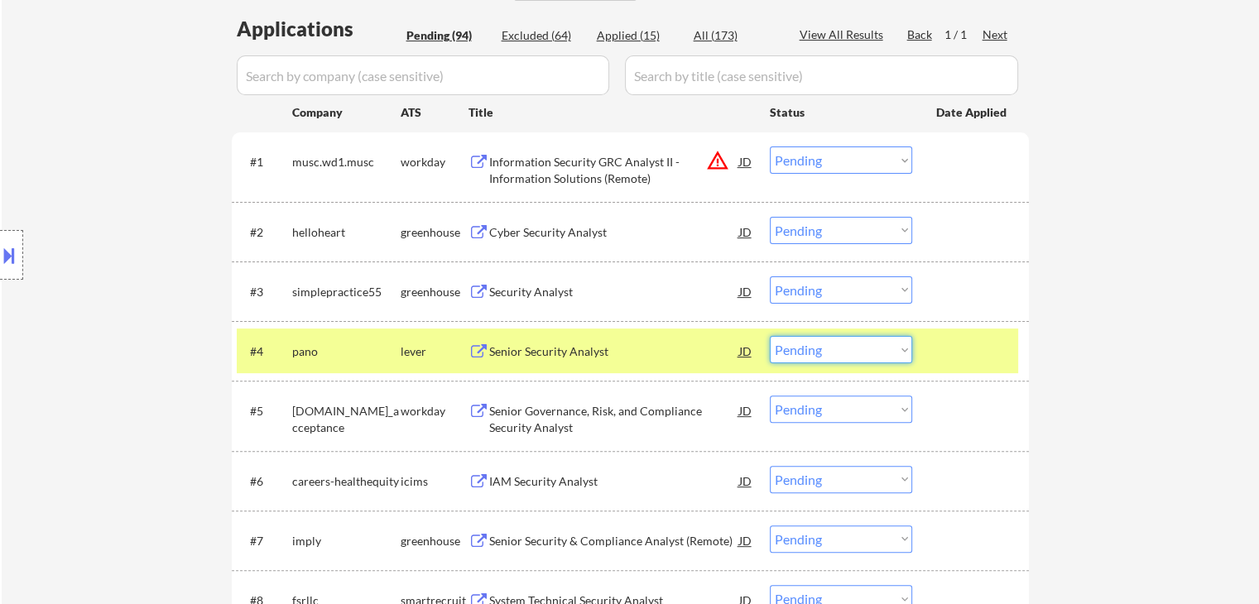
click at [798, 350] on select "Choose an option... Pending Applied Excluded (Questions) Excluded (Expired) Exc…" at bounding box center [841, 349] width 142 height 27
click at [770, 336] on select "Choose an option... Pending Applied Excluded (Questions) Excluded (Expired) Exc…" at bounding box center [841, 349] width 142 height 27
select select ""pending""
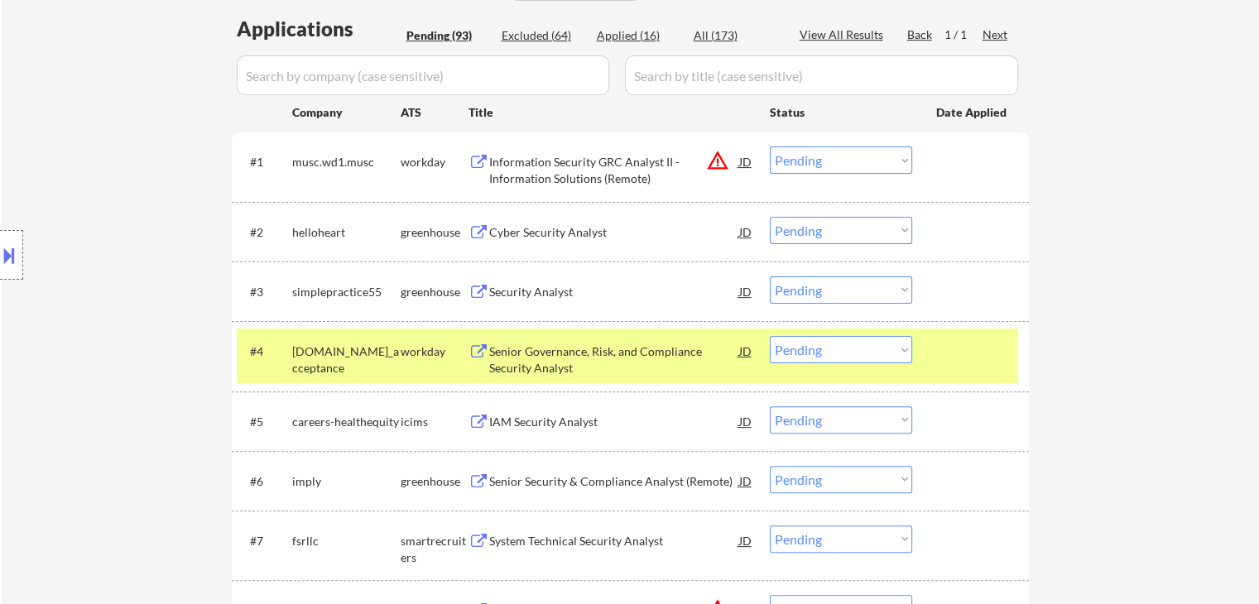
click at [824, 288] on select "Choose an option... Pending Applied Excluded (Questions) Excluded (Expired) Exc…" at bounding box center [841, 289] width 142 height 27
click at [770, 276] on select "Choose an option... Pending Applied Excluded (Questions) Excluded (Expired) Exc…" at bounding box center [841, 289] width 142 height 27
select select ""pending""
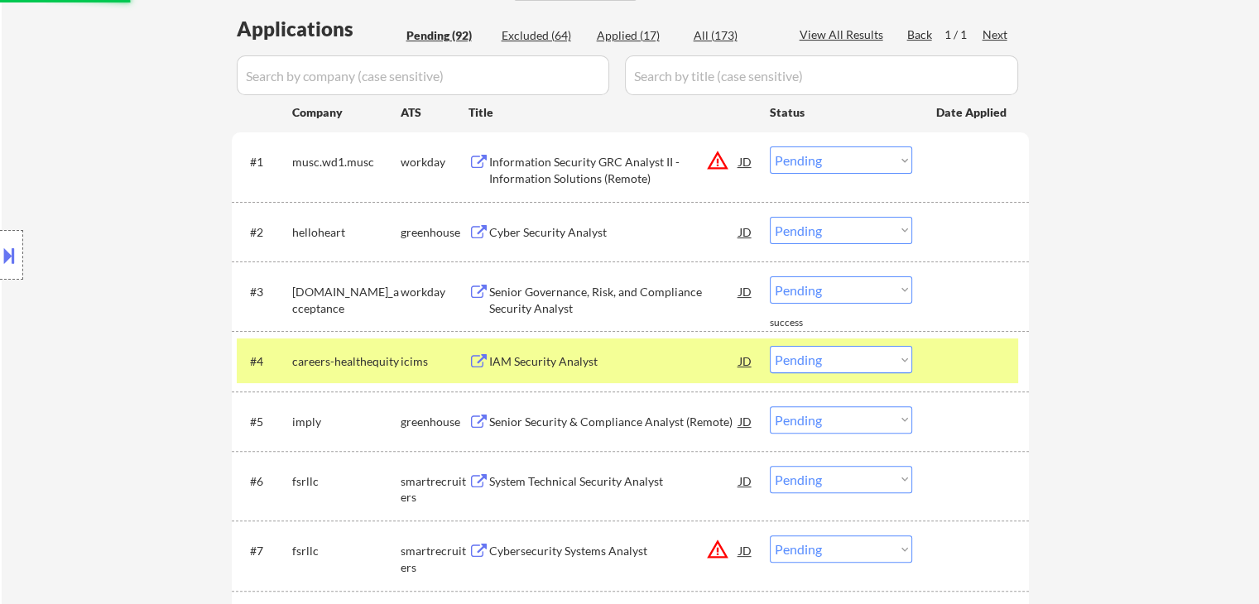
drag, startPoint x: 394, startPoint y: 368, endPoint x: 460, endPoint y: 324, distance: 79.4
click at [394, 368] on div "careers-healthequity" at bounding box center [346, 361] width 108 height 17
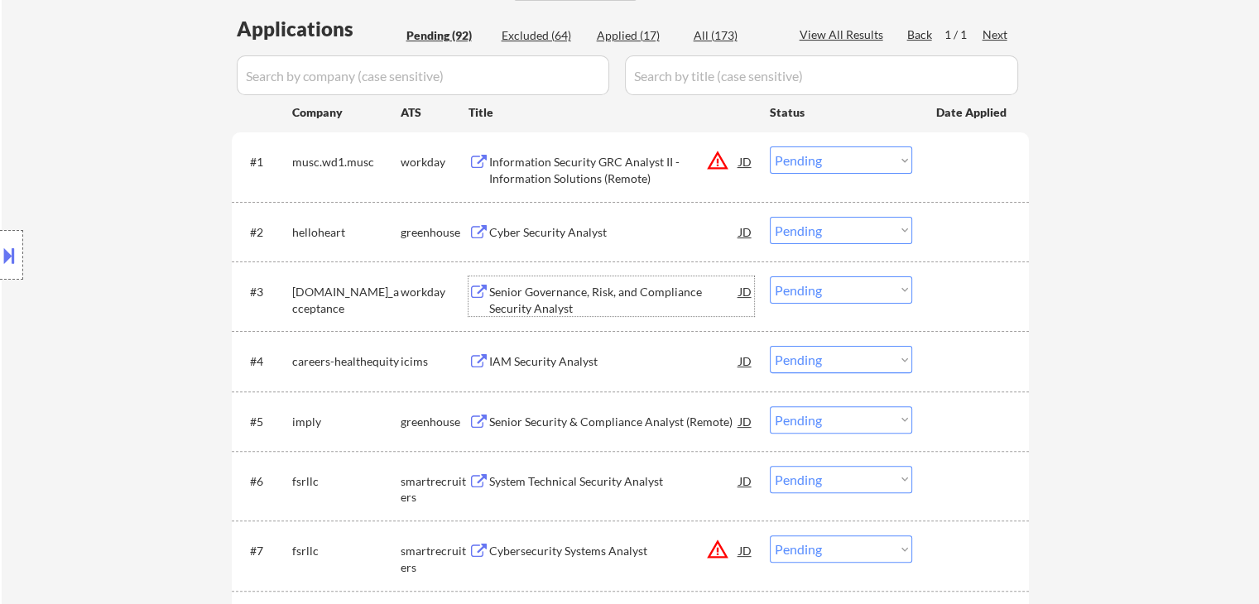
click at [562, 298] on div "Senior Governance, Risk, and Compliance Security Analyst" at bounding box center [614, 300] width 250 height 32
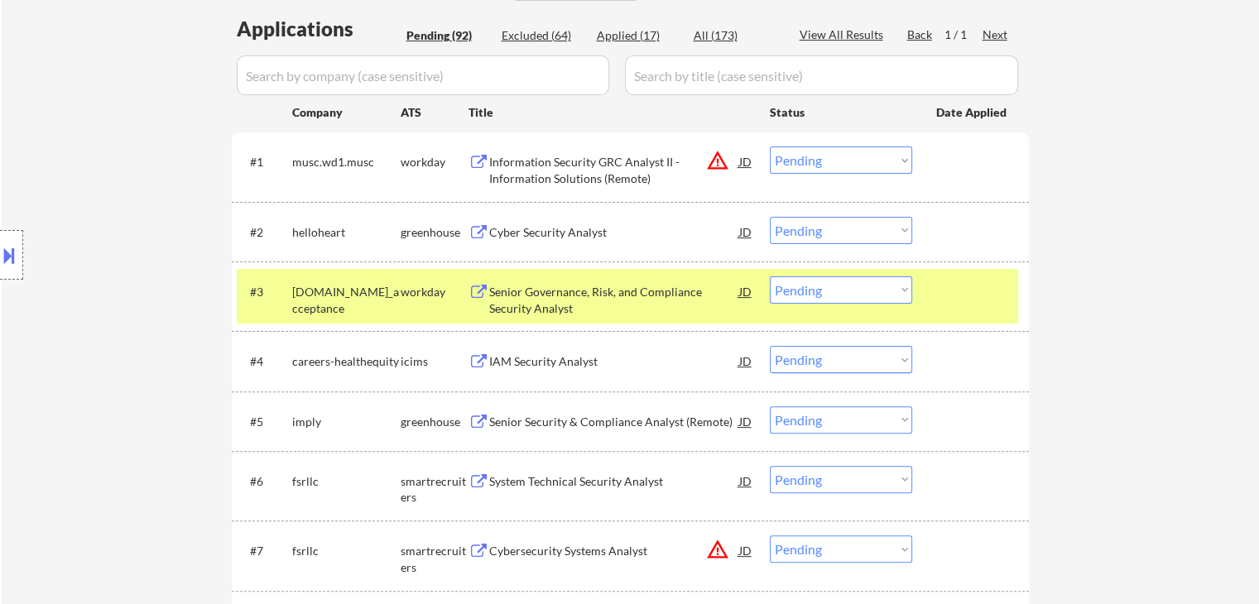
select select ""pending""
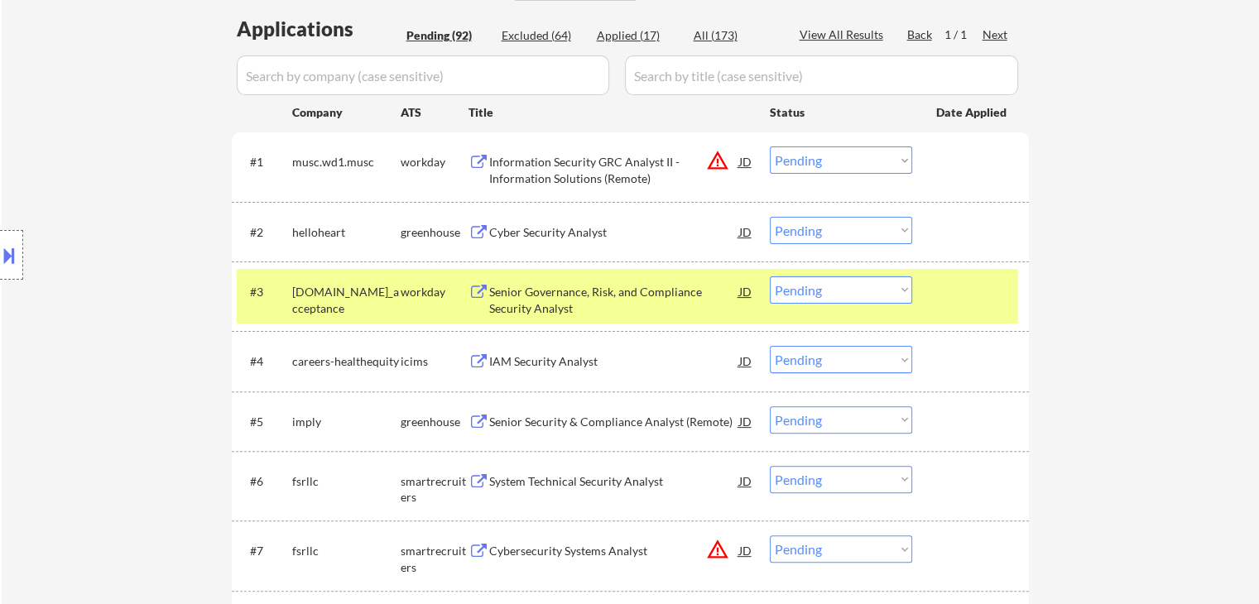
select select ""pending""
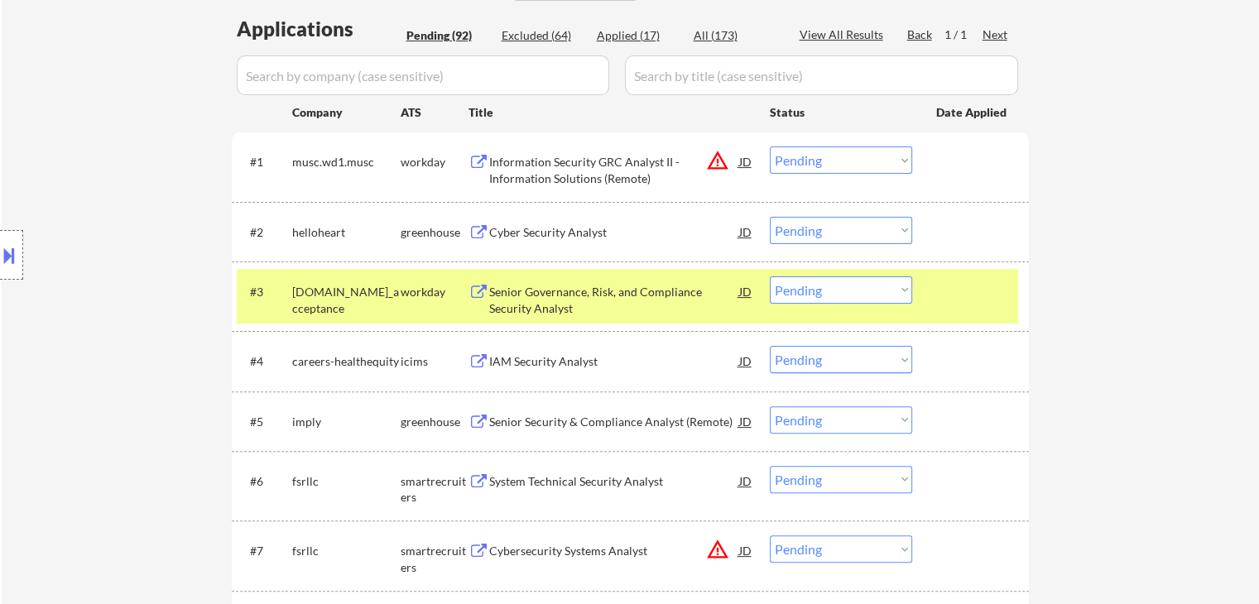
select select ""pending""
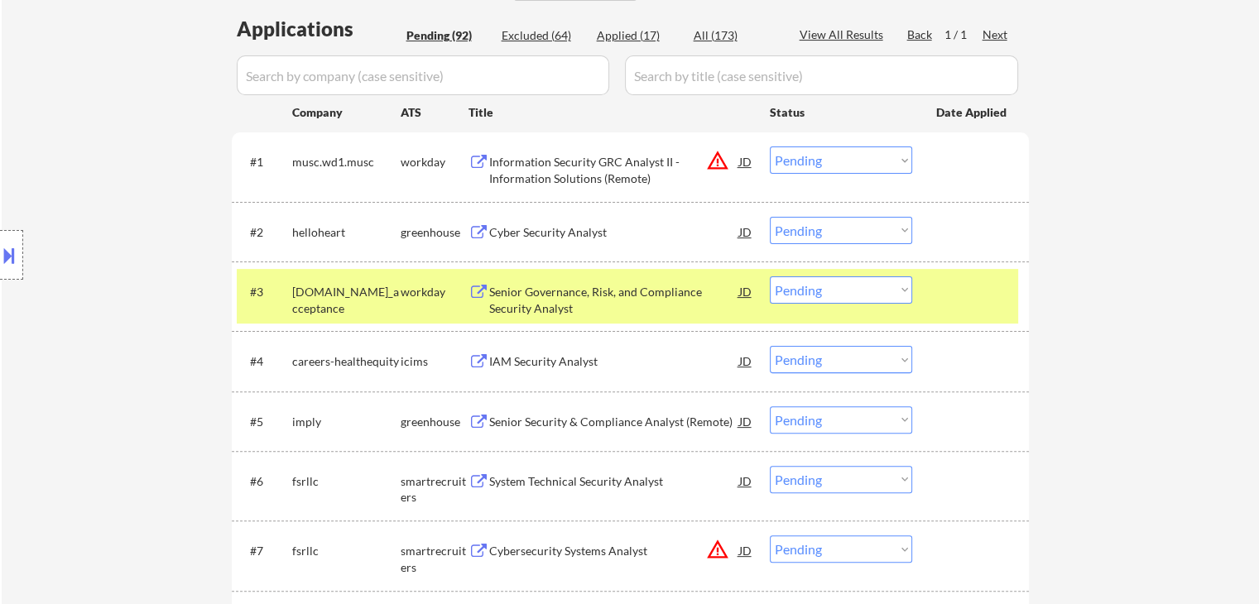
select select ""pending""
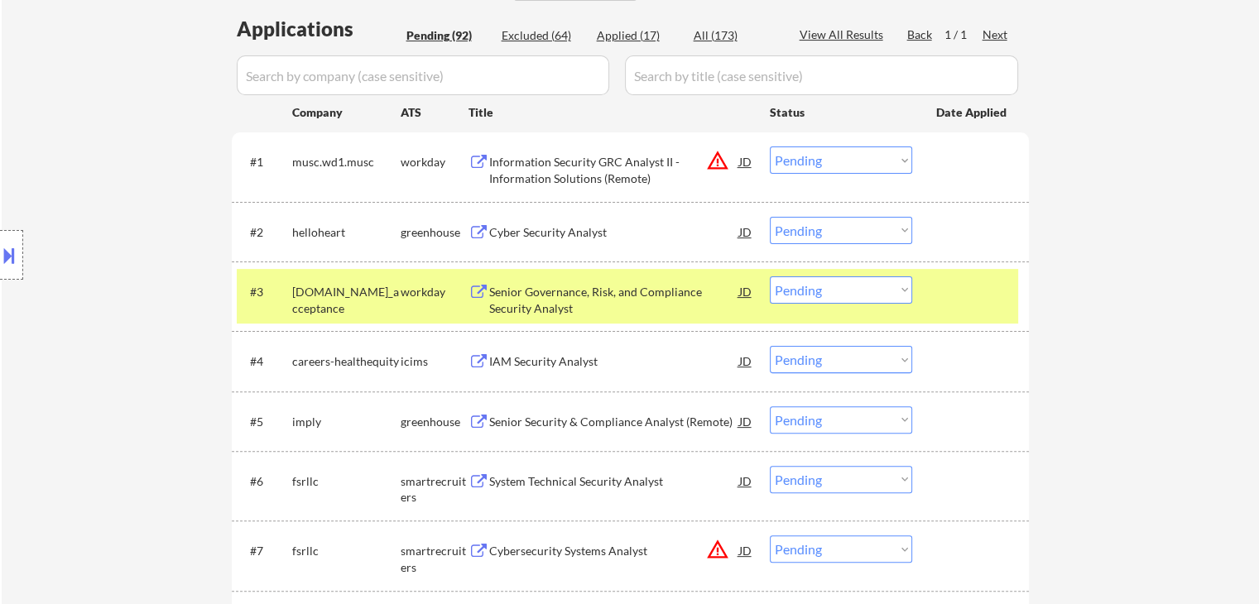
select select ""pending""
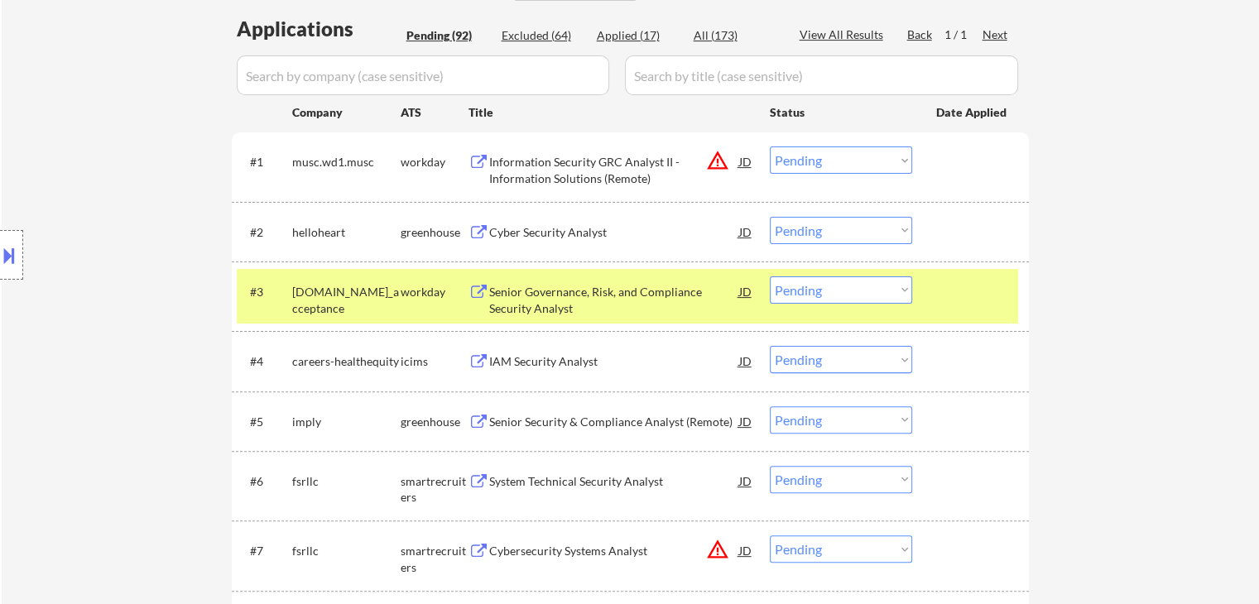
select select ""pending""
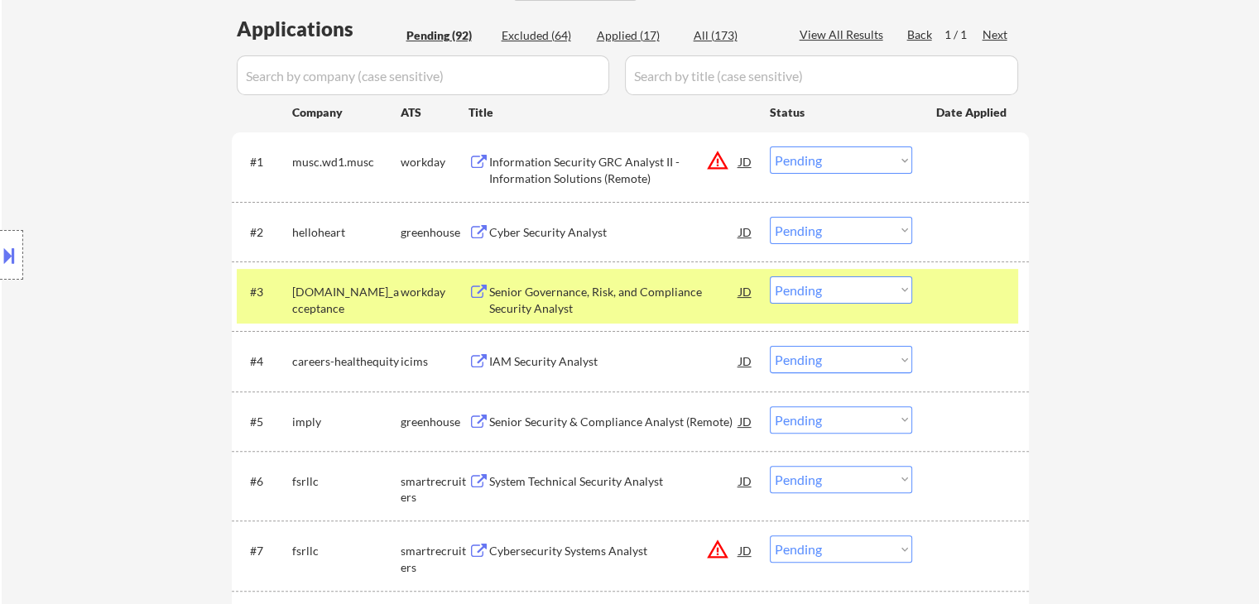
select select ""pending""
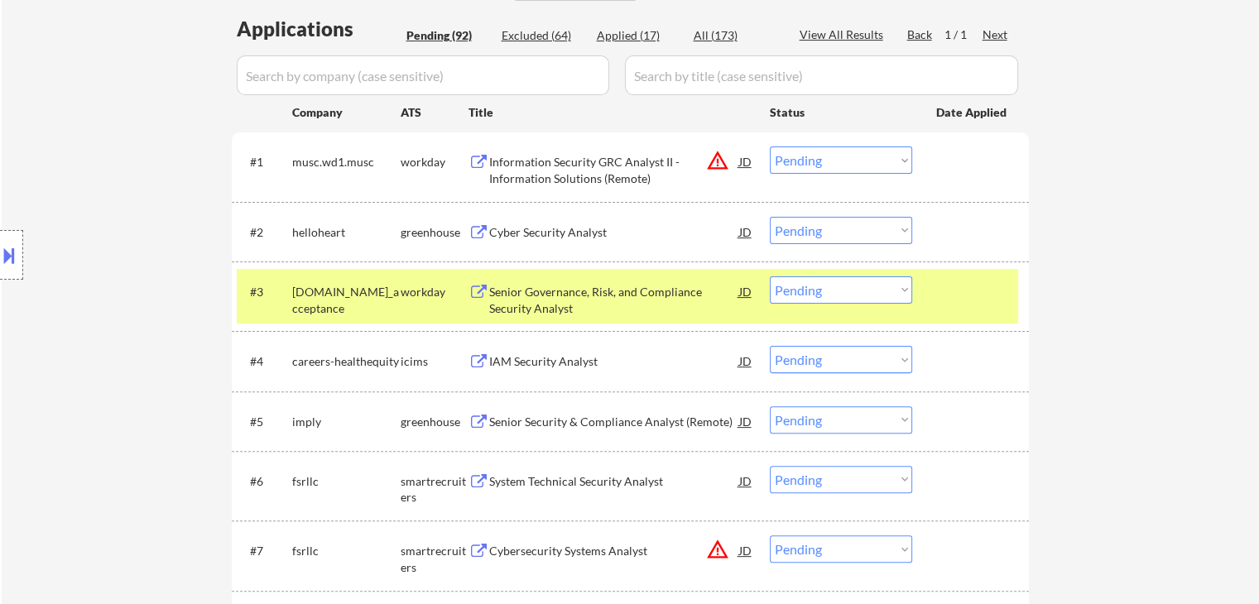
select select ""pending""
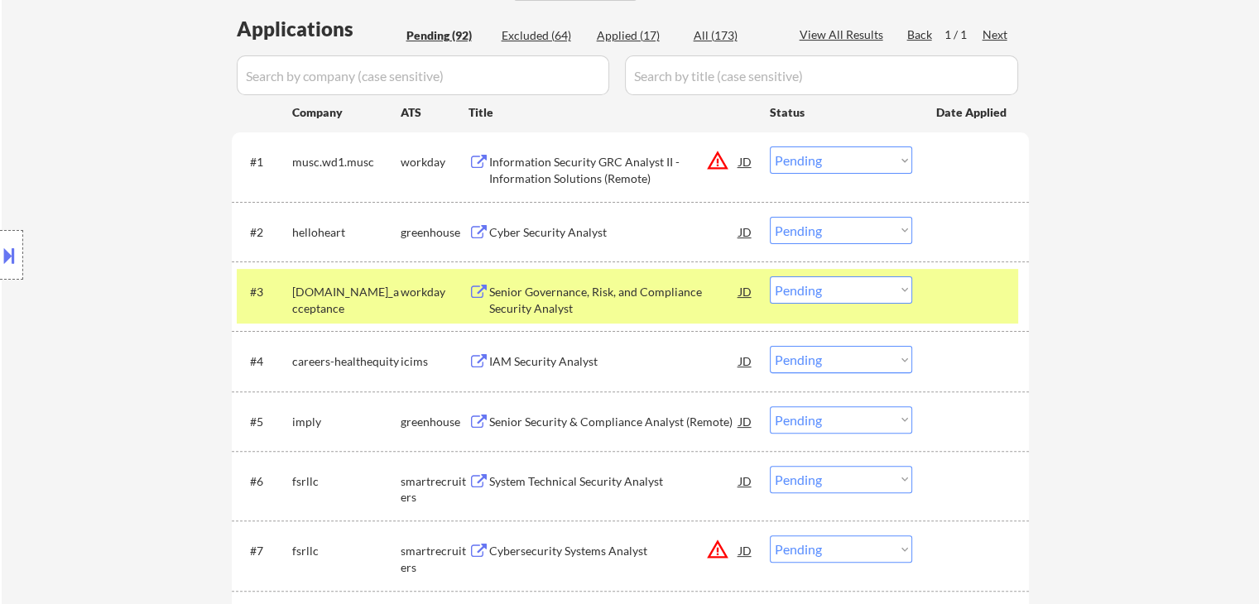
select select ""pending""
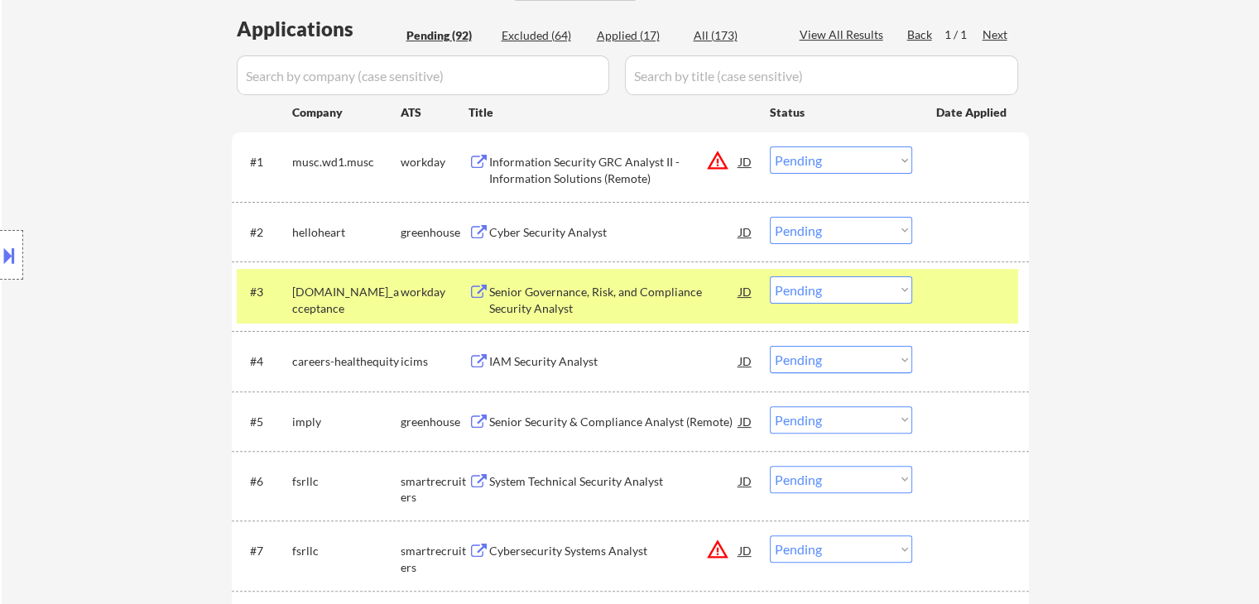
select select ""pending""
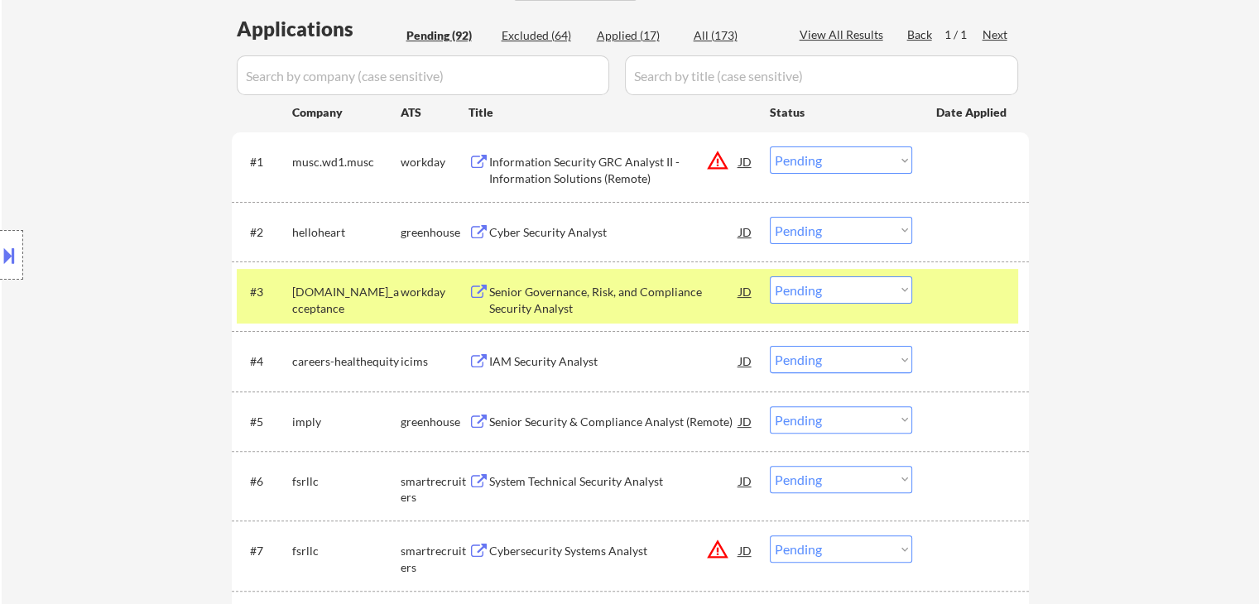
select select ""pending""
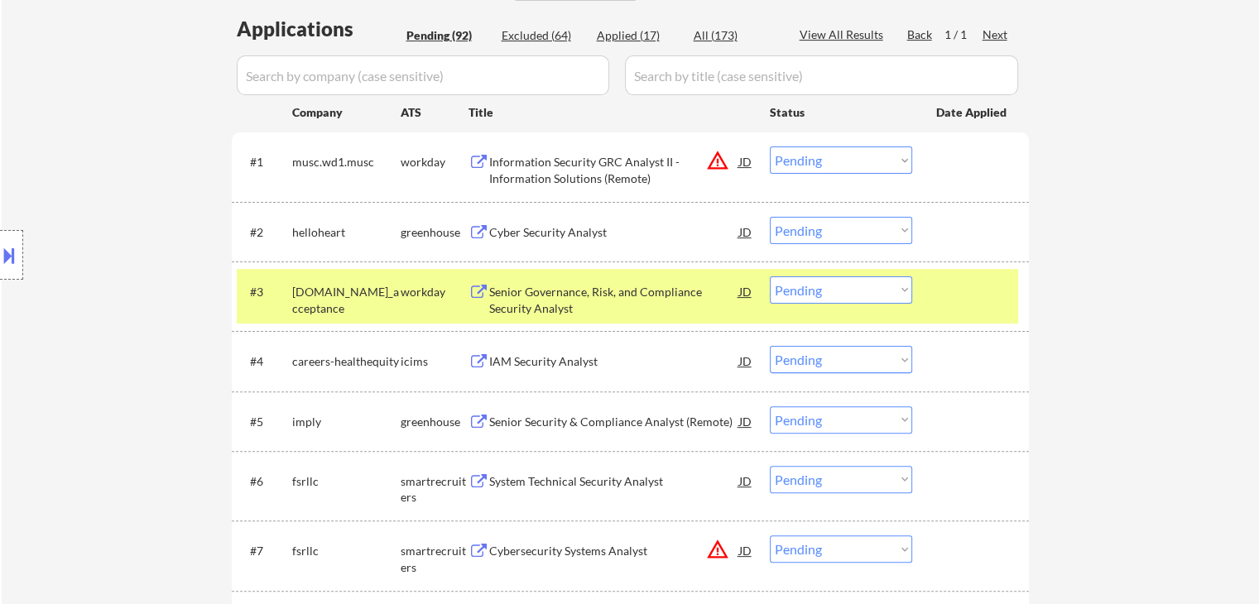
select select ""pending""
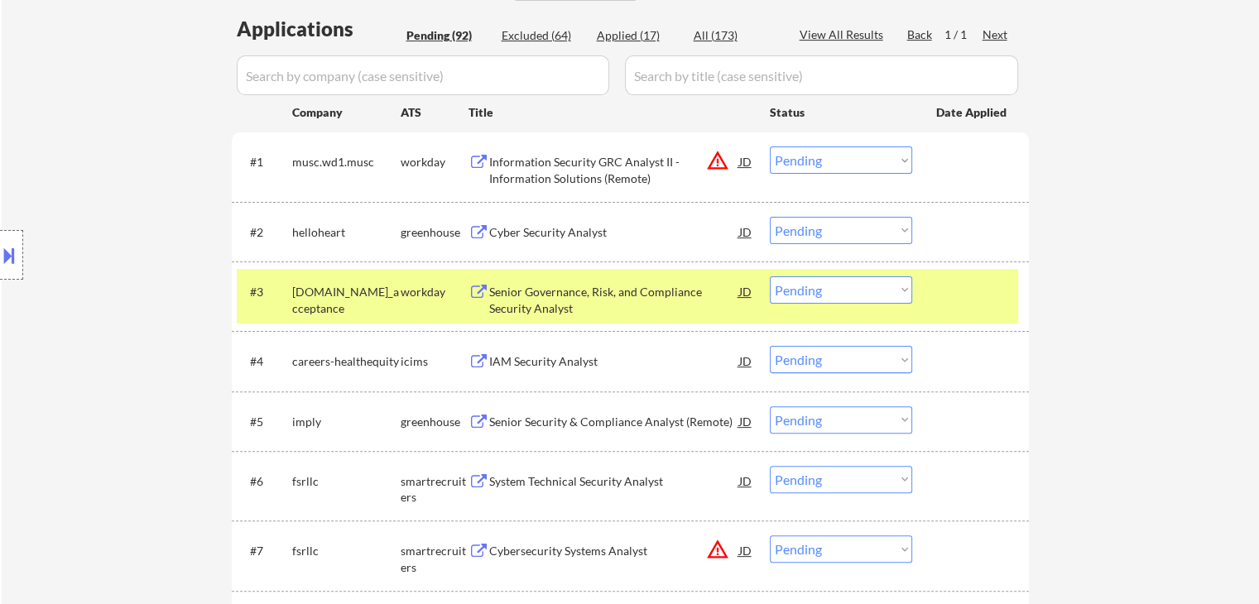
select select ""pending""
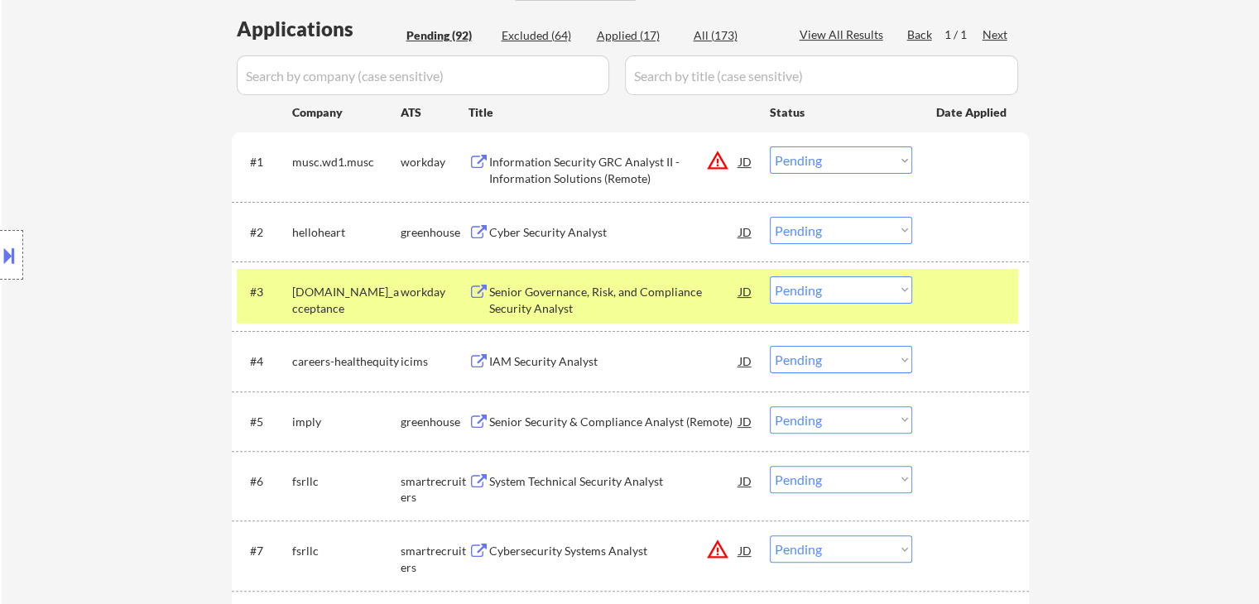
select select ""pending""
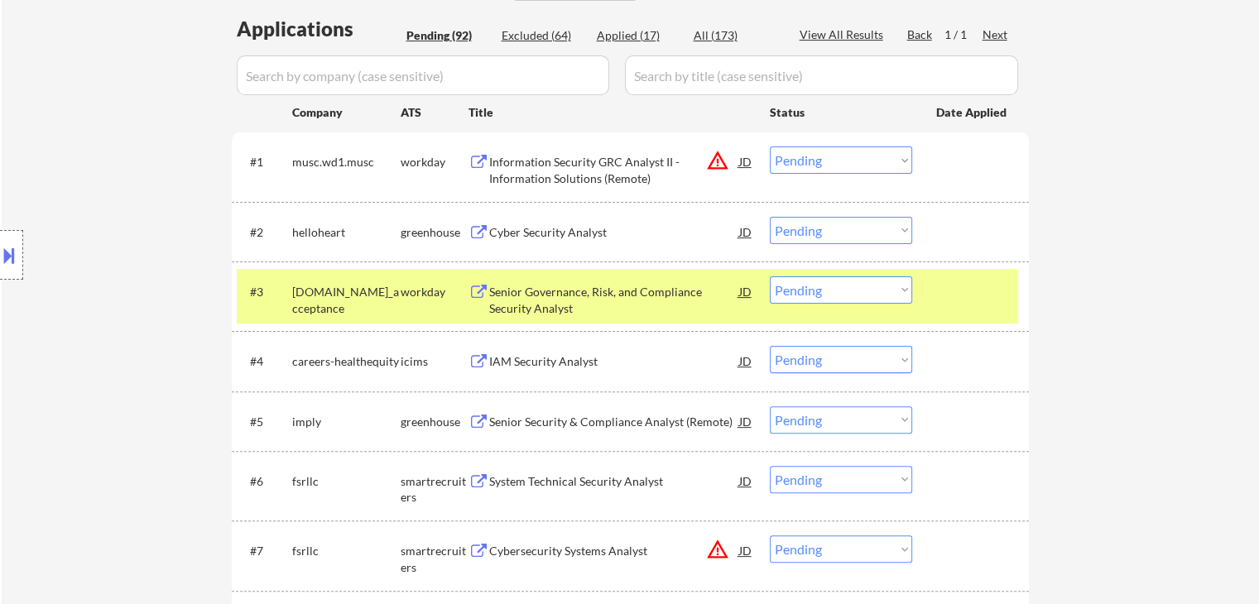
select select ""pending""
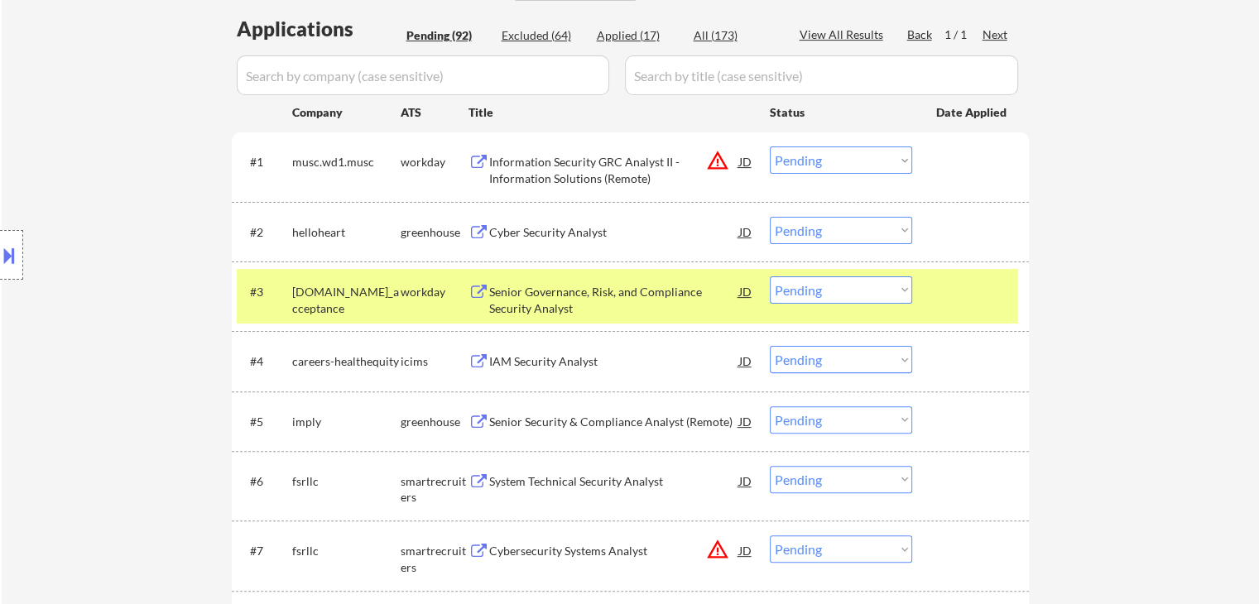
select select ""pending""
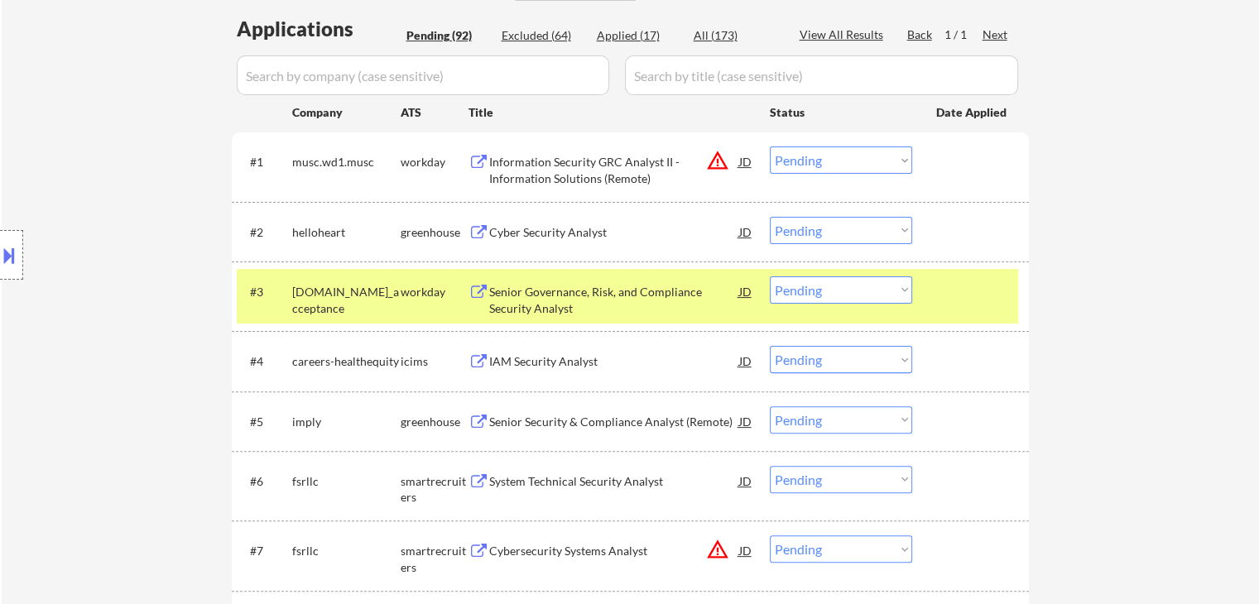
select select ""pending""
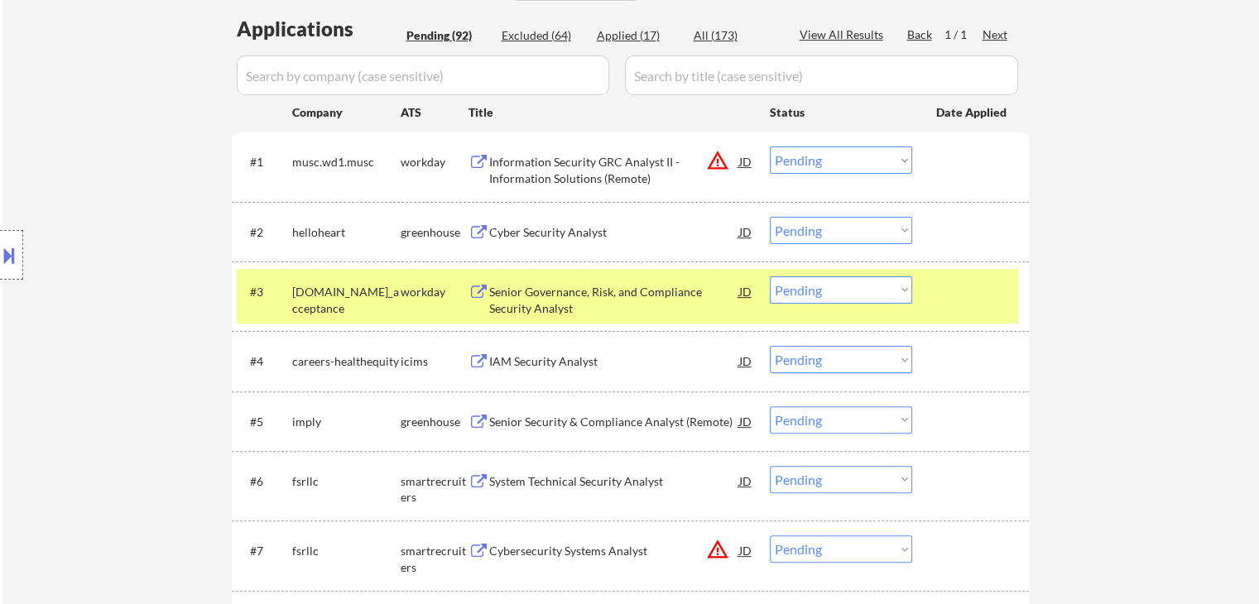
select select ""pending""
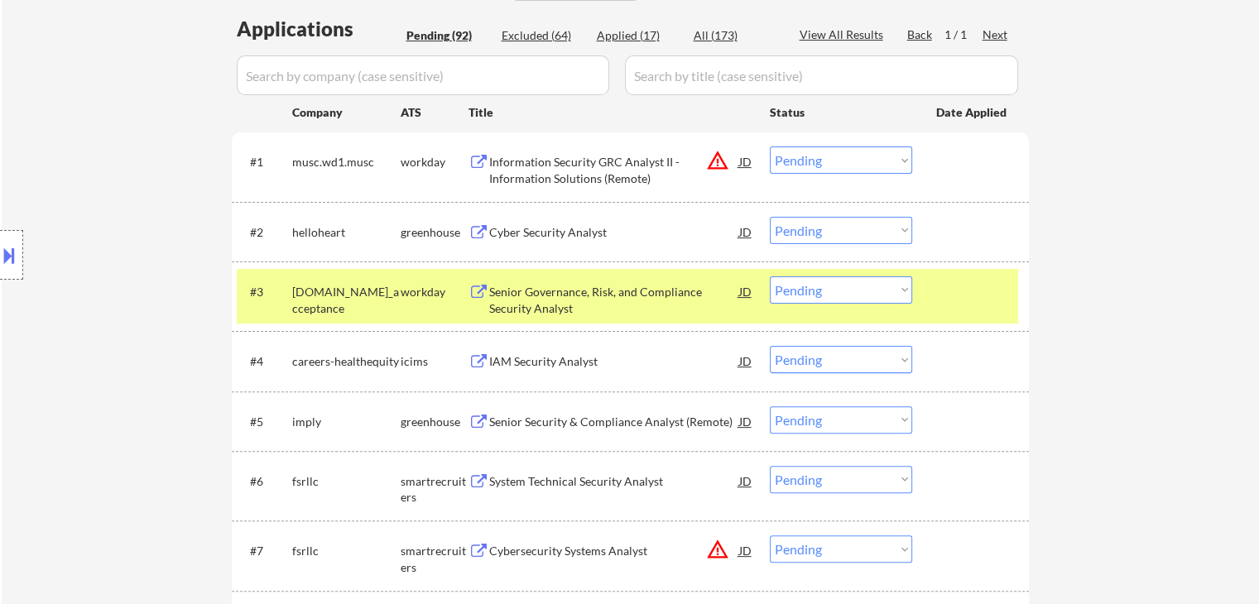
select select ""pending""
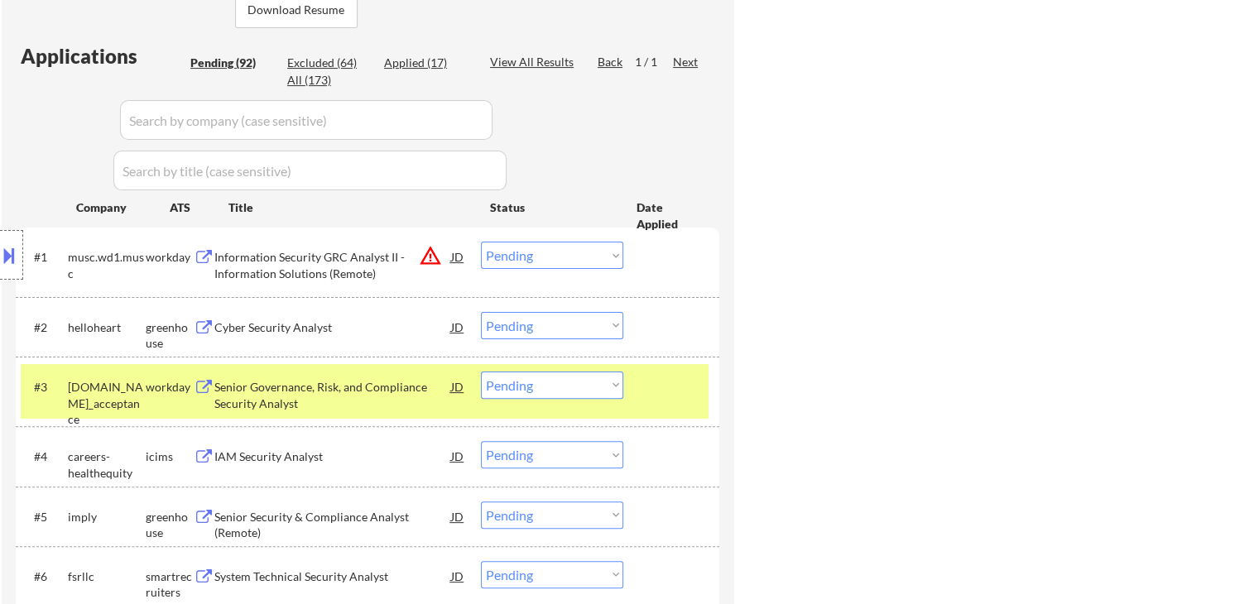
select select ""pending""
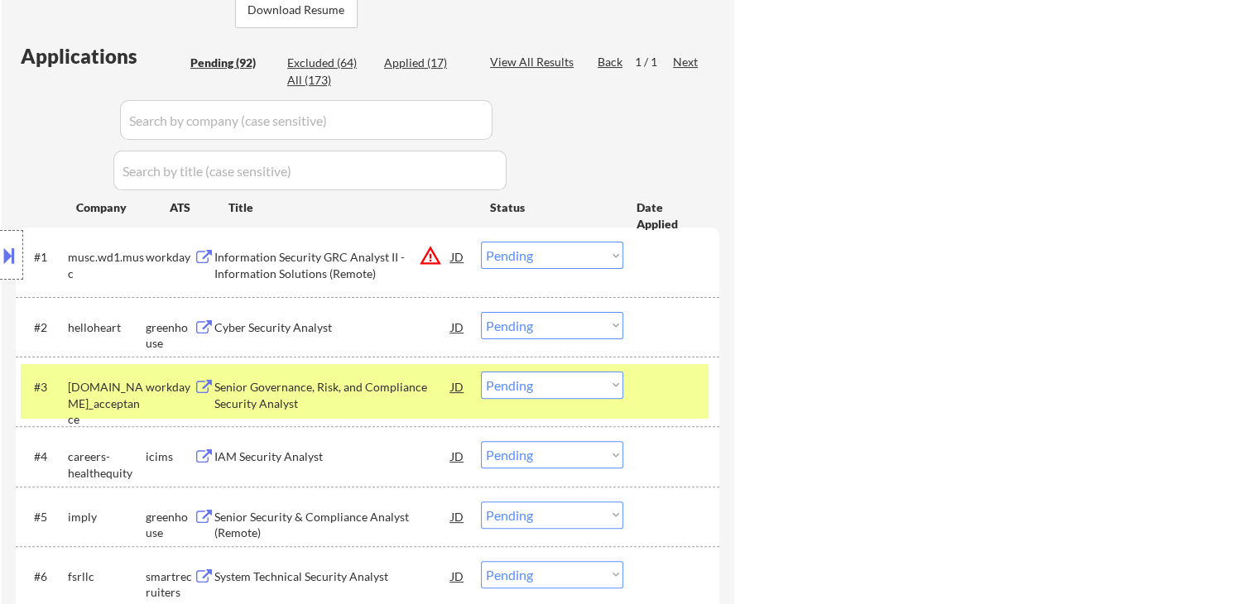
select select ""pending""
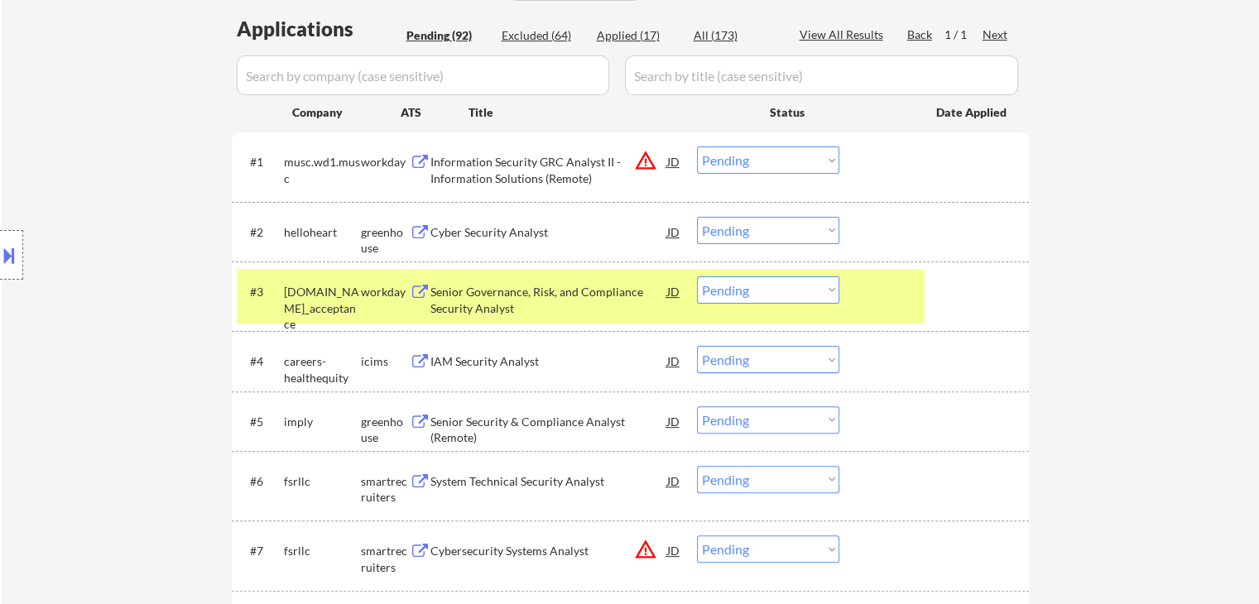
scroll to position [404, 0]
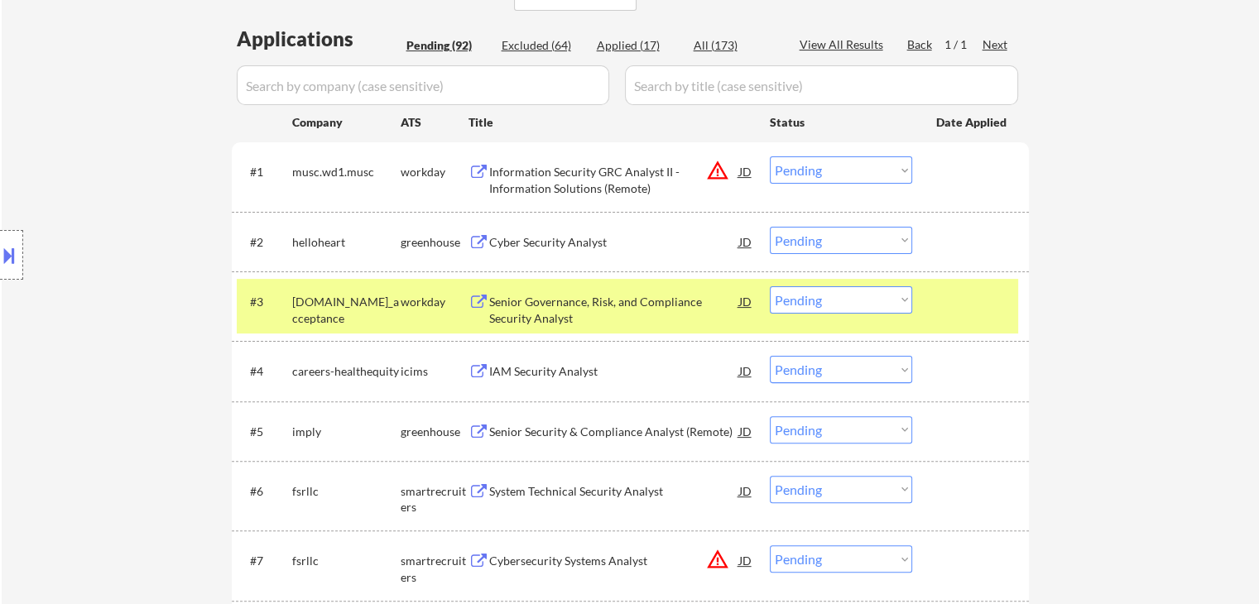
click at [867, 300] on select "Choose an option... Pending Applied Excluded (Questions) Excluded (Expired) Exc…" at bounding box center [841, 299] width 142 height 27
click at [770, 286] on select "Choose an option... Pending Applied Excluded (Questions) Excluded (Expired) Exc…" at bounding box center [841, 299] width 142 height 27
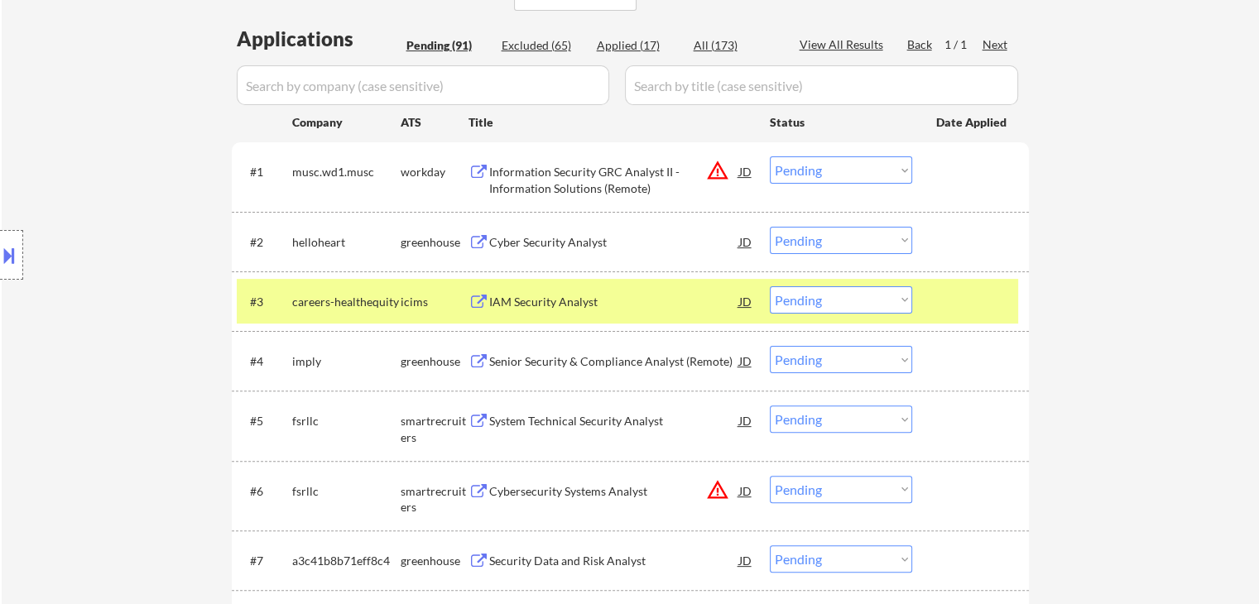
click at [537, 300] on div "IAM Security Analyst" at bounding box center [614, 302] width 250 height 17
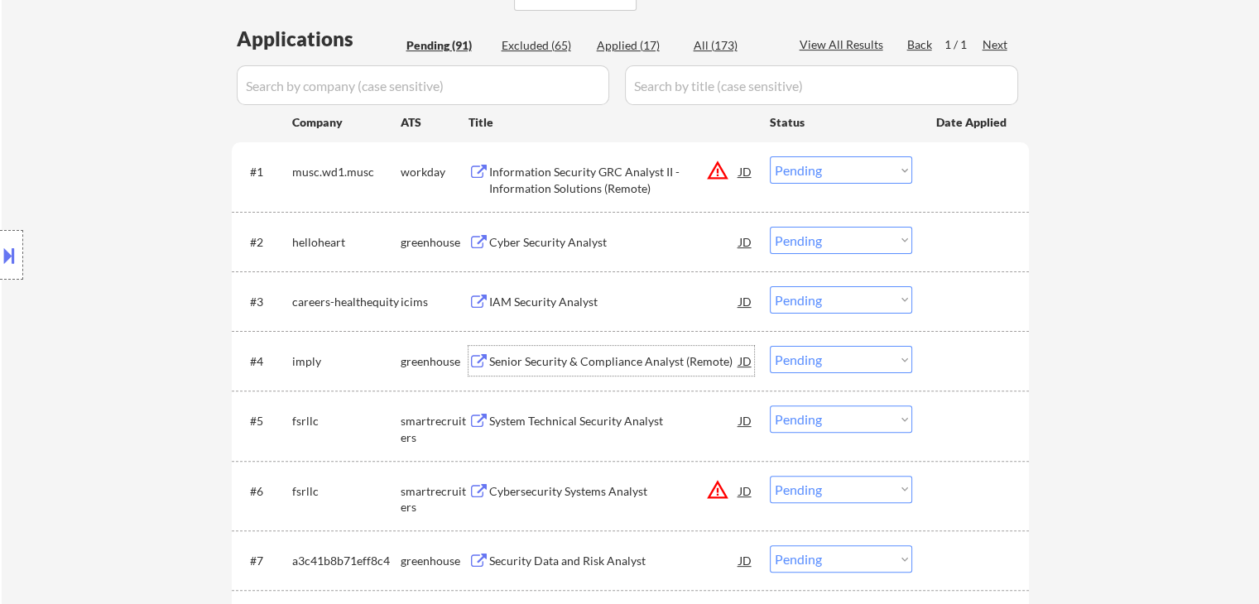
click at [559, 365] on div "Senior Security & Compliance Analyst (Remote)" at bounding box center [614, 361] width 250 height 17
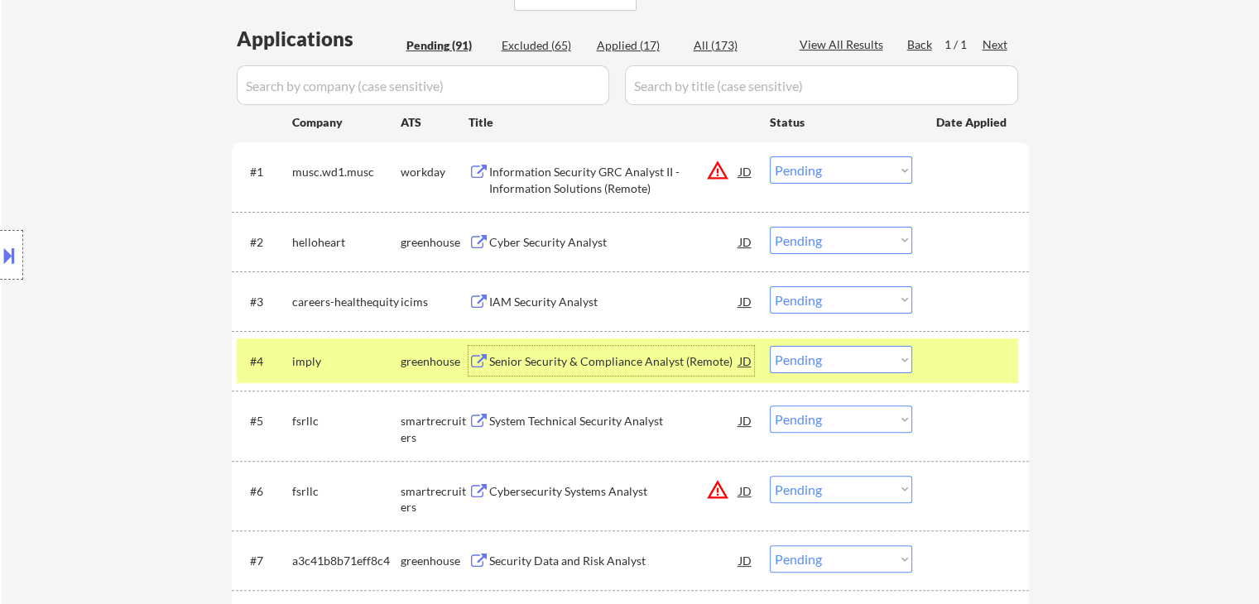
click at [853, 286] on select "Choose an option... Pending Applied Excluded (Questions) Excluded (Expired) Exc…" at bounding box center [841, 299] width 142 height 27
click at [770, 286] on select "Choose an option... Pending Applied Excluded (Questions) Excluded (Expired) Exc…" at bounding box center [841, 299] width 142 height 27
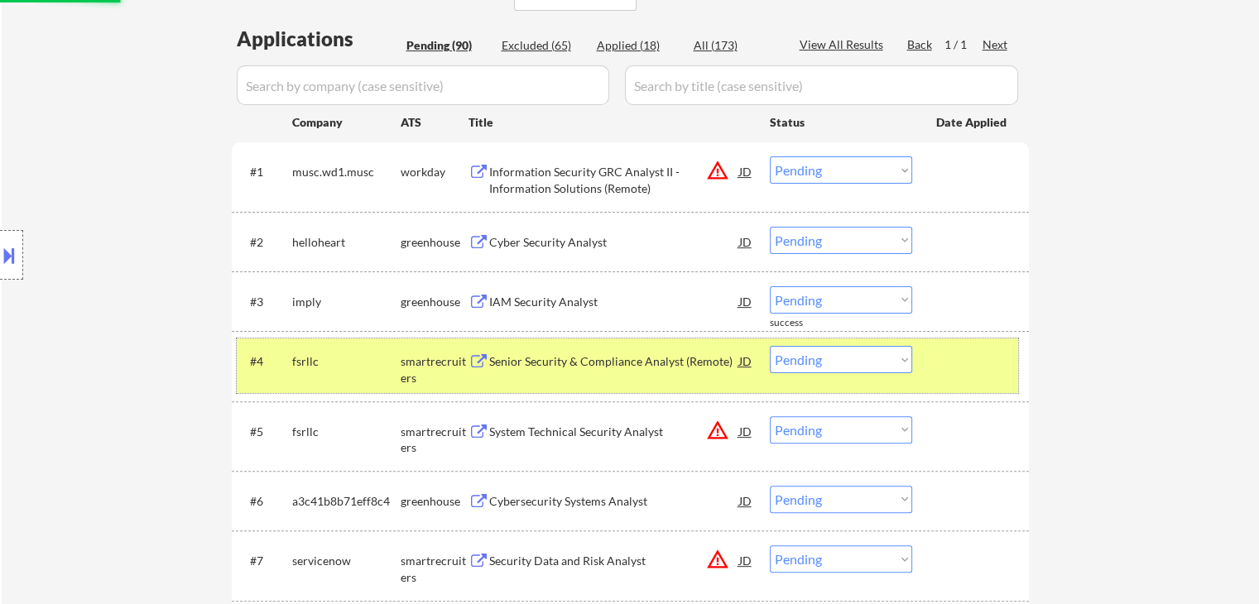
click at [366, 355] on div "fsrllc" at bounding box center [346, 361] width 108 height 17
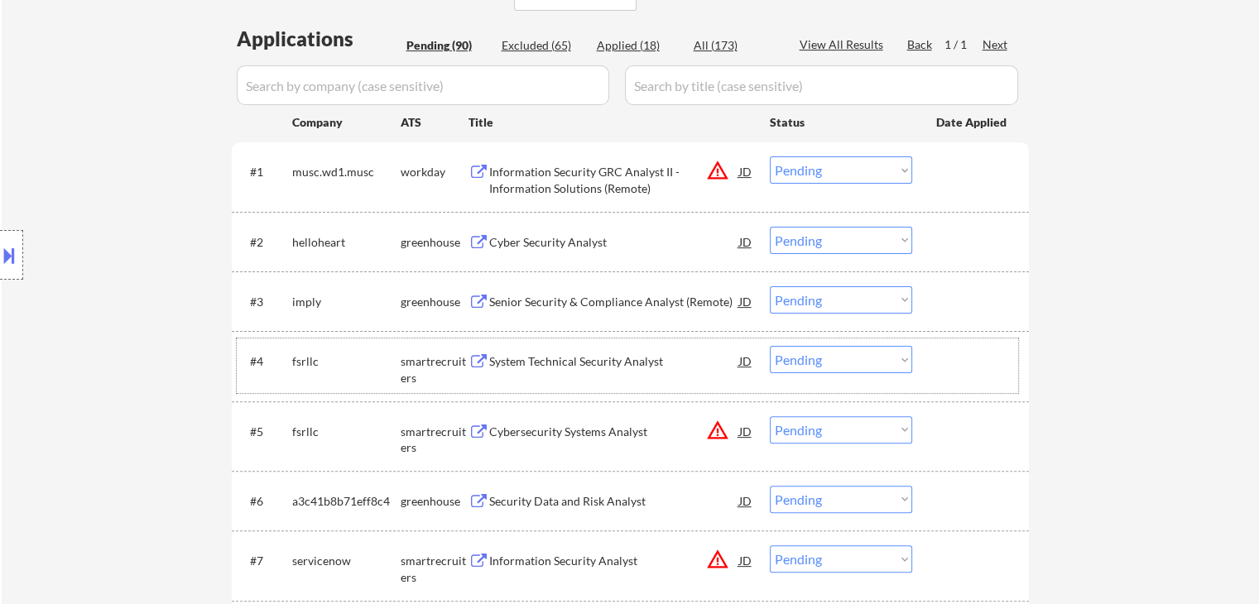
click at [852, 300] on select "Choose an option... Pending Applied Excluded (Questions) Excluded (Expired) Exc…" at bounding box center [841, 299] width 142 height 27
click at [770, 286] on select "Choose an option... Pending Applied Excluded (Questions) Excluded (Expired) Exc…" at bounding box center [841, 299] width 142 height 27
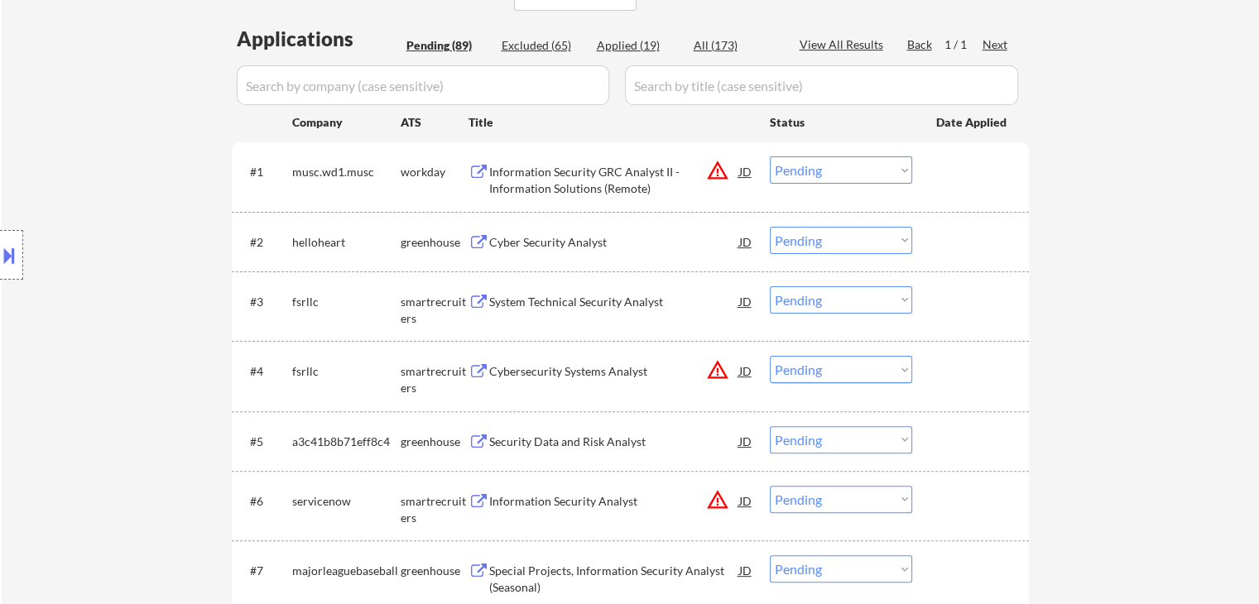
click at [582, 305] on div "System Technical Security Analyst" at bounding box center [614, 302] width 250 height 17
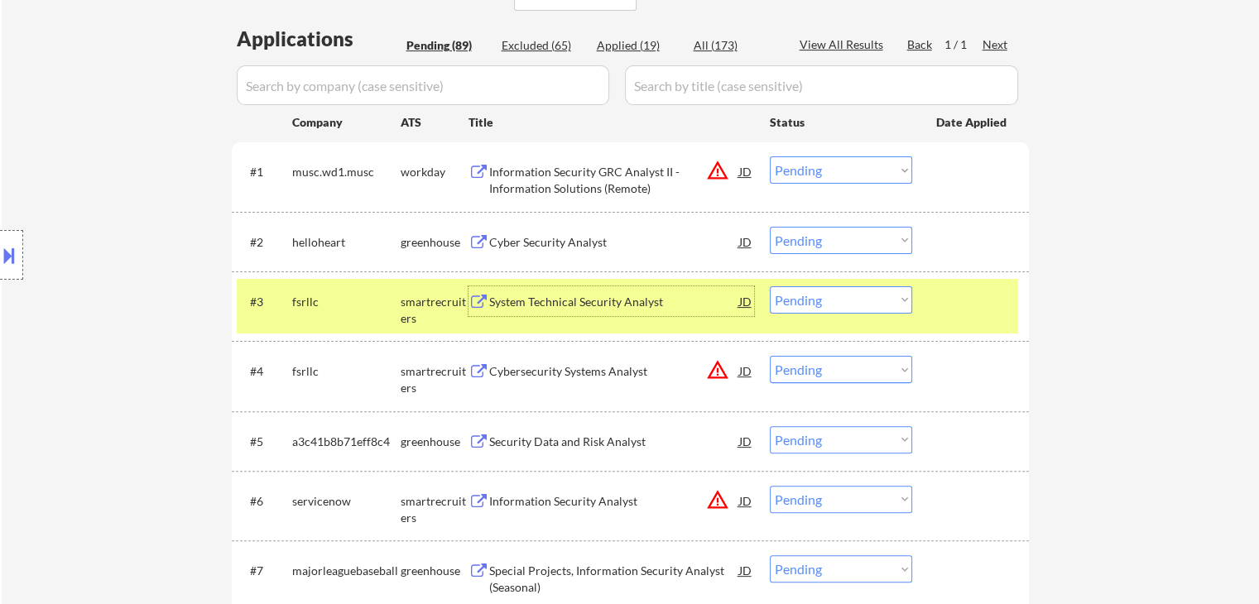
click at [835, 291] on select "Choose an option... Pending Applied Excluded (Questions) Excluded (Expired) Exc…" at bounding box center [841, 299] width 142 height 27
click at [770, 286] on select "Choose an option... Pending Applied Excluded (Questions) Excluded (Expired) Exc…" at bounding box center [841, 299] width 142 height 27
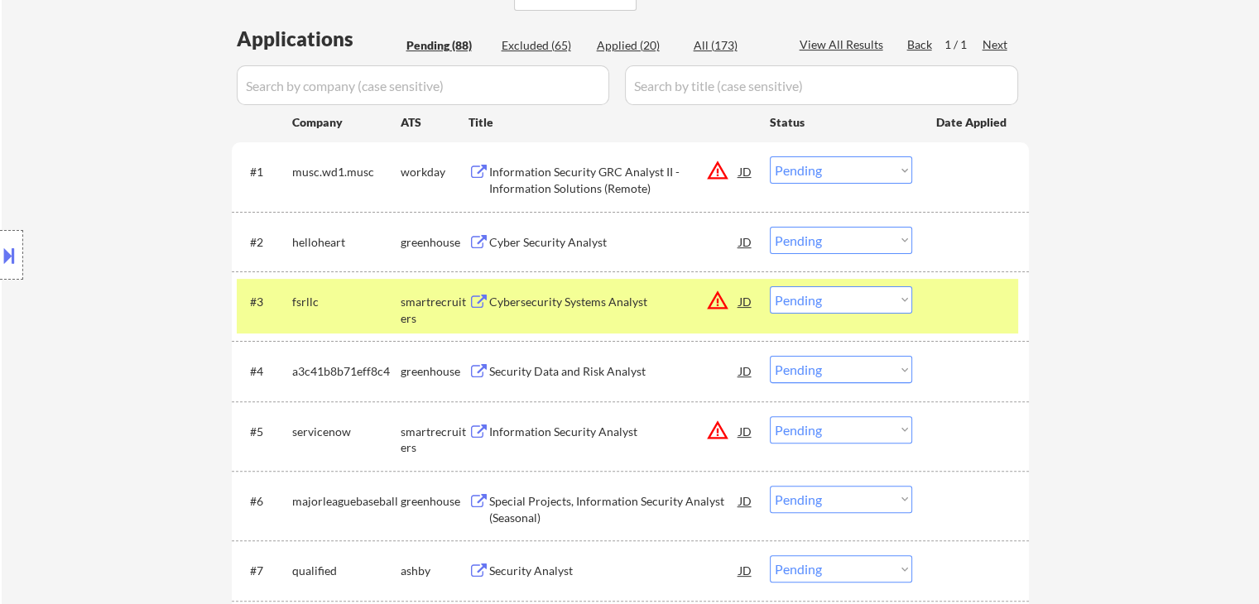
click at [370, 315] on div "#3 fsrllc smartrecruiters Cybersecurity Systems Analyst JD warning_amber Choose…" at bounding box center [627, 306] width 781 height 55
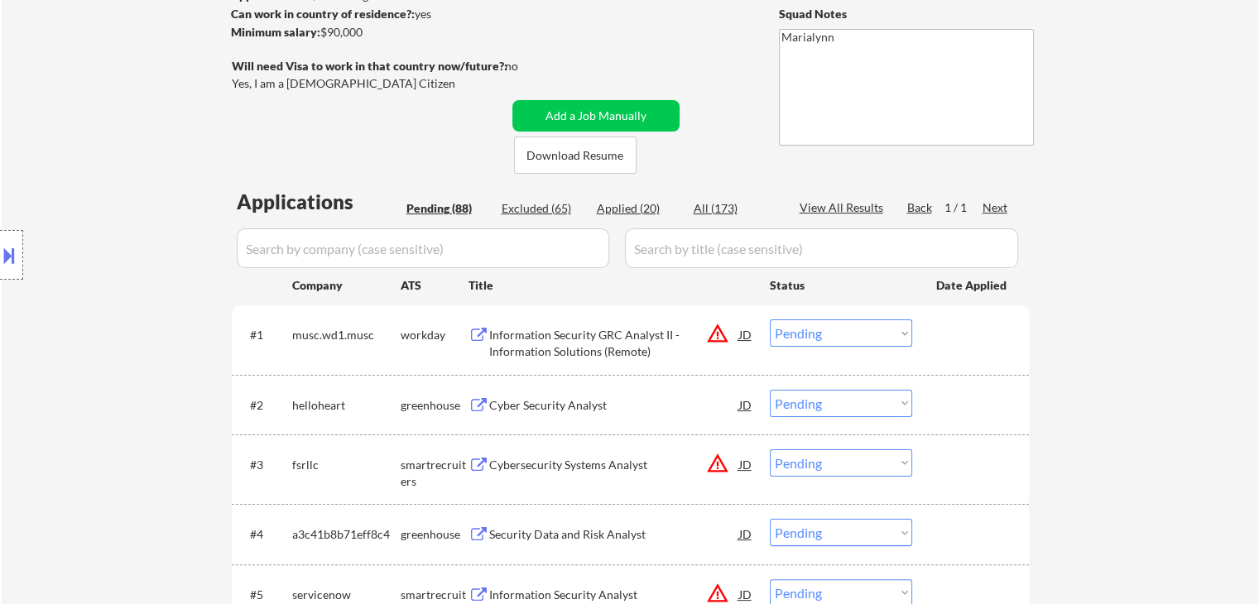
scroll to position [238, 0]
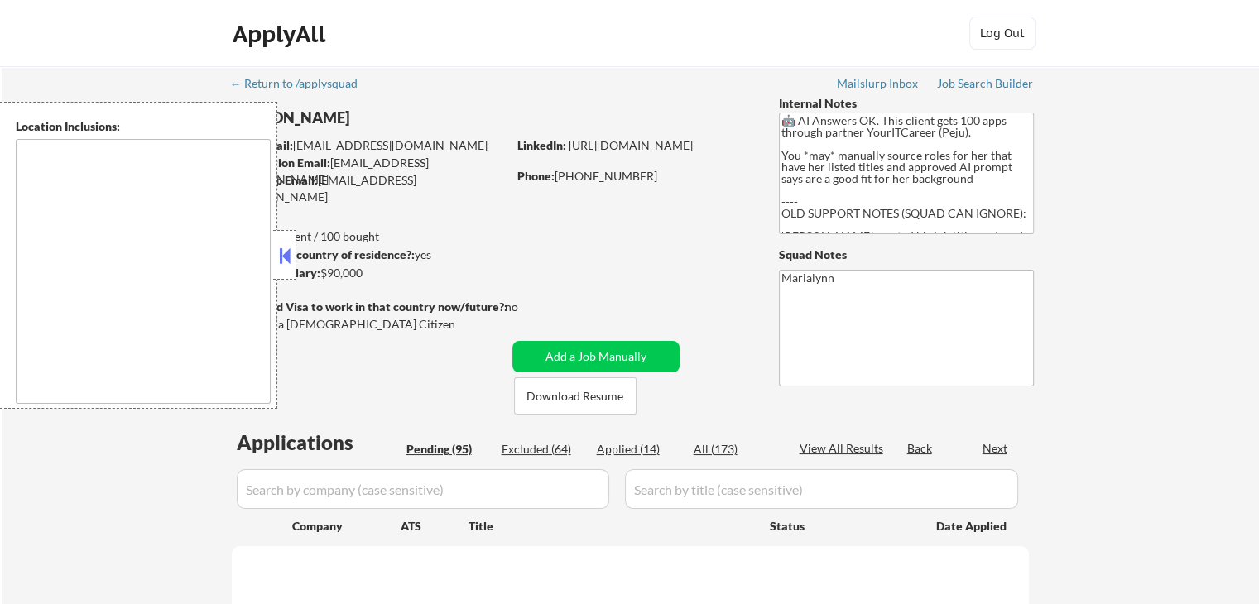
type textarea "Speedway, IN [GEOGRAPHIC_DATA], IN [GEOGRAPHIC_DATA], IN [GEOGRAPHIC_DATA], IN …"
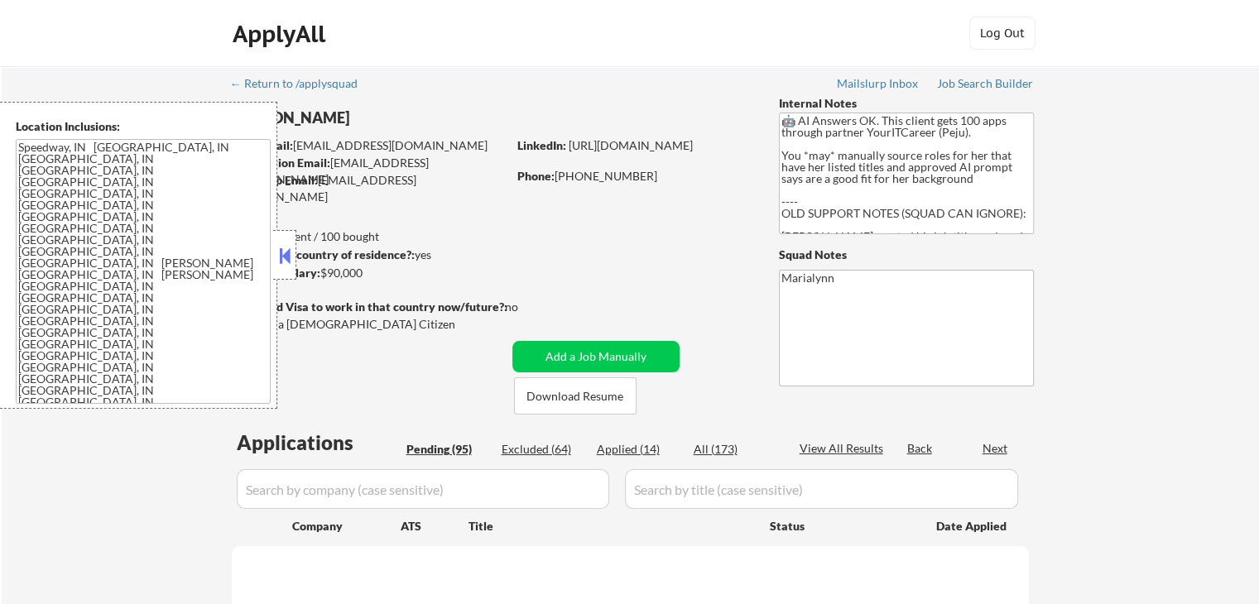
select select ""pending""
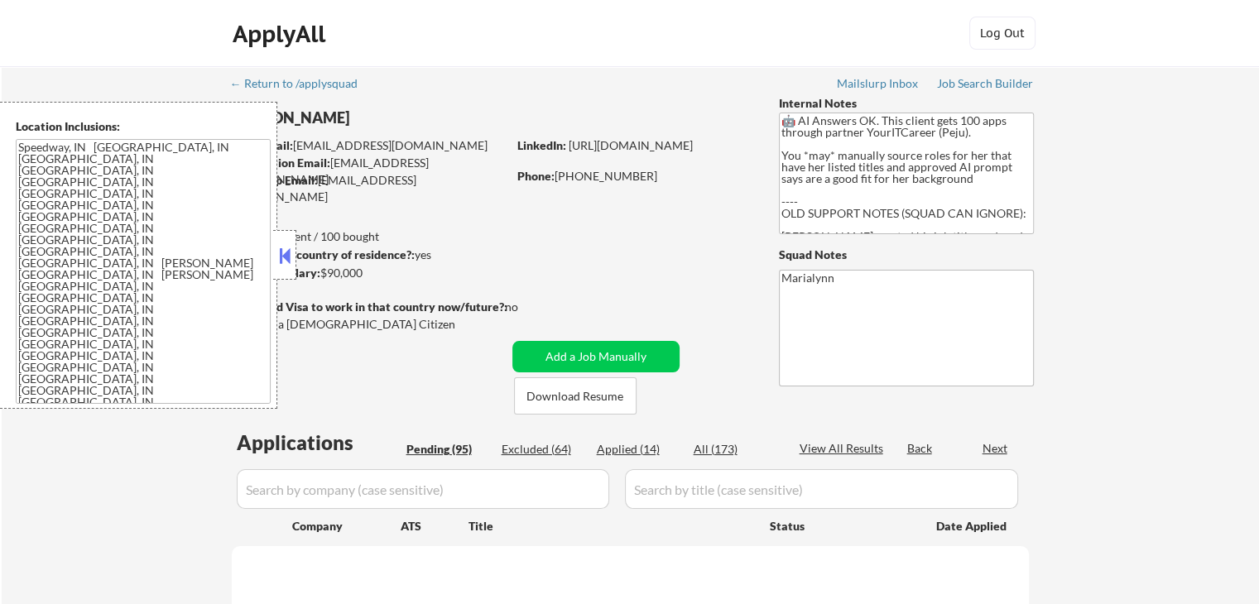
select select ""pending""
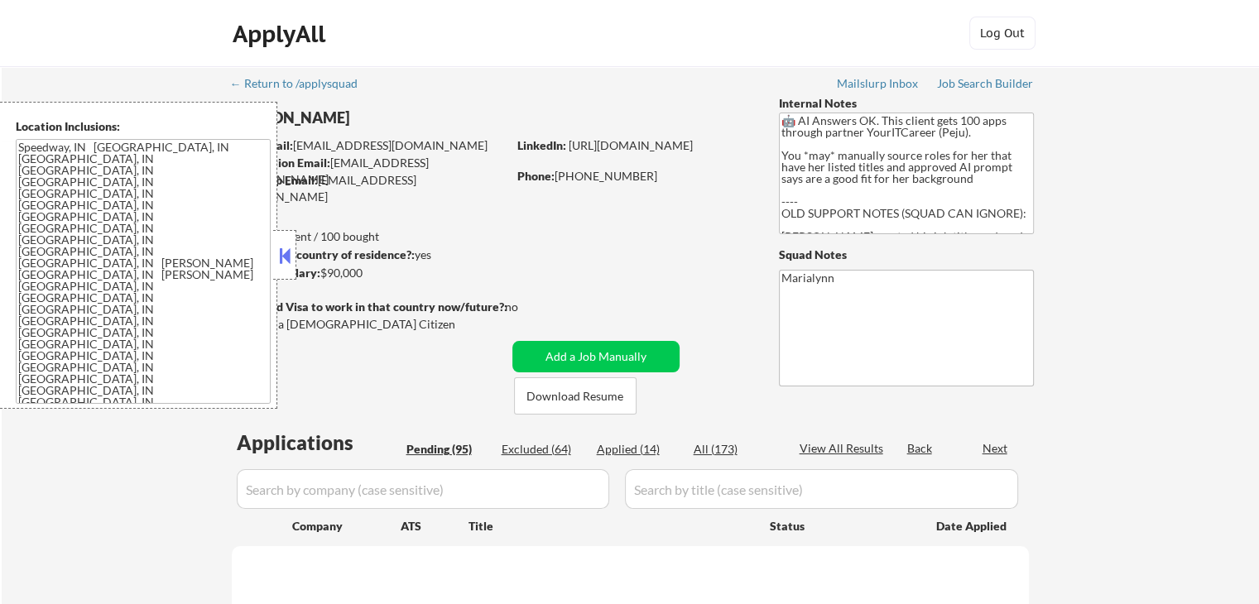
select select ""pending""
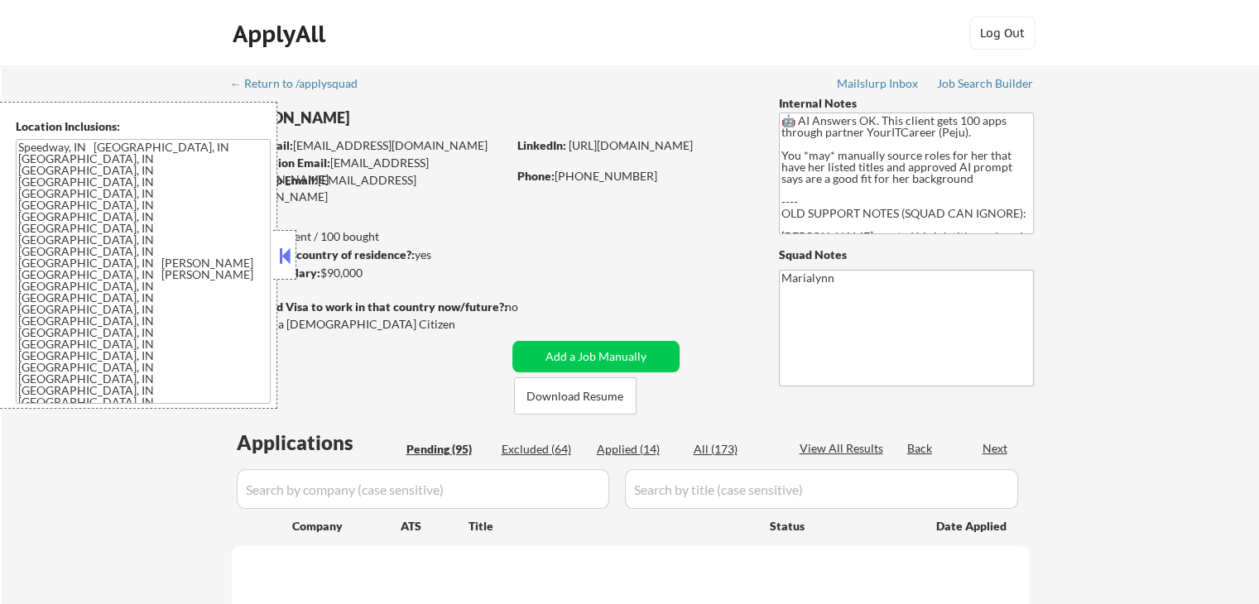
select select ""pending""
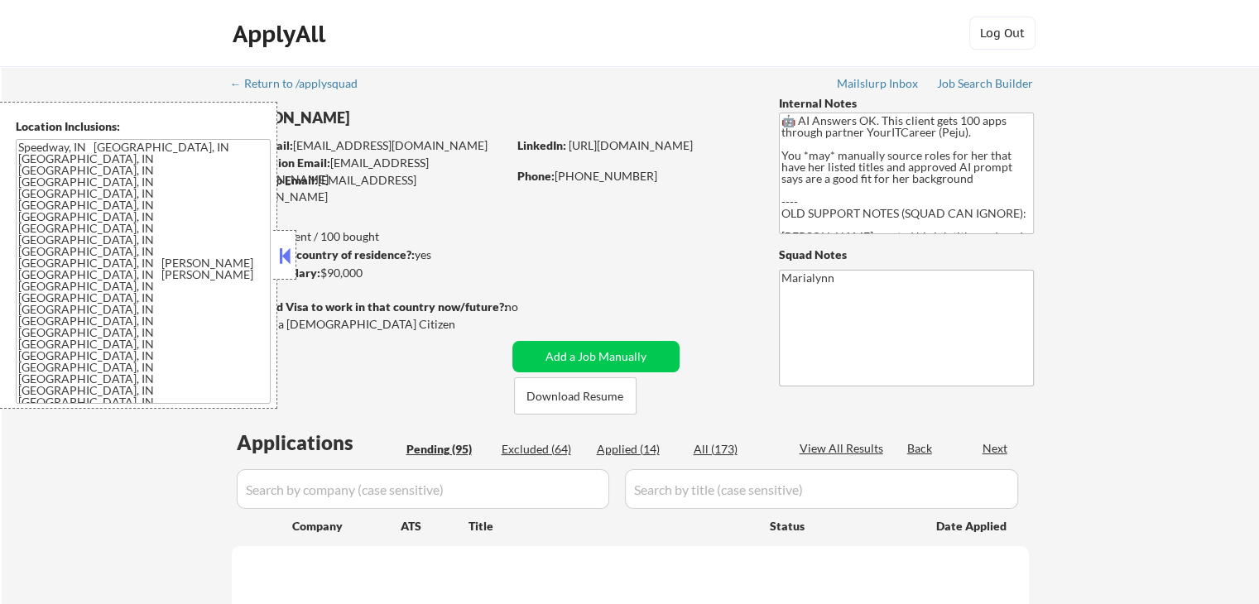
select select ""pending""
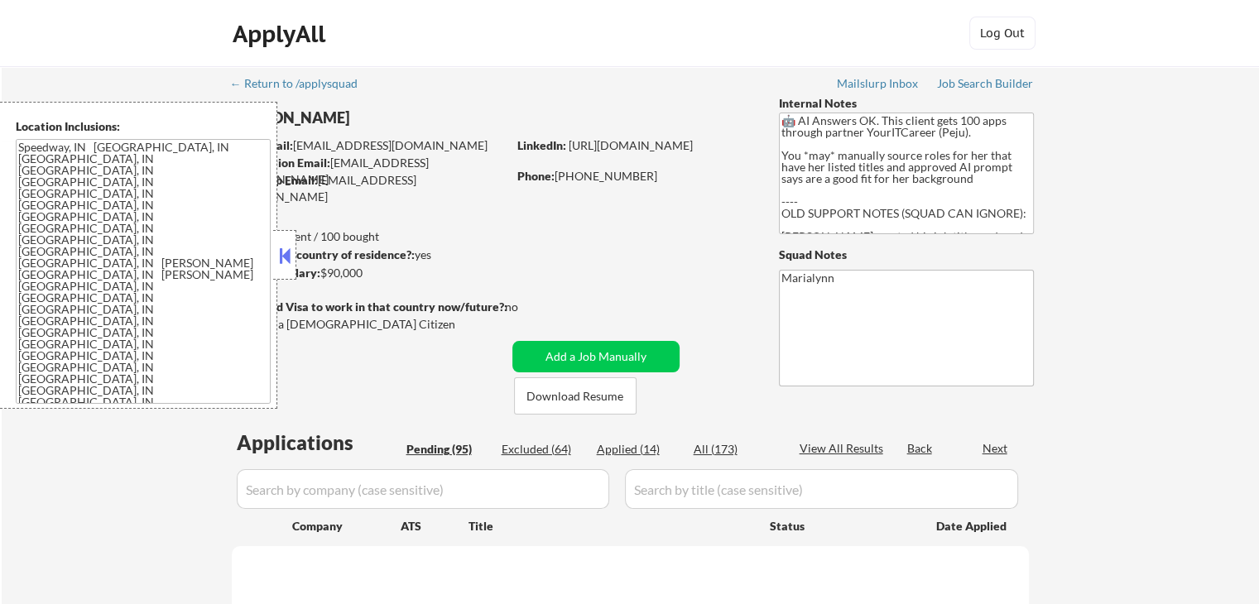
select select ""pending""
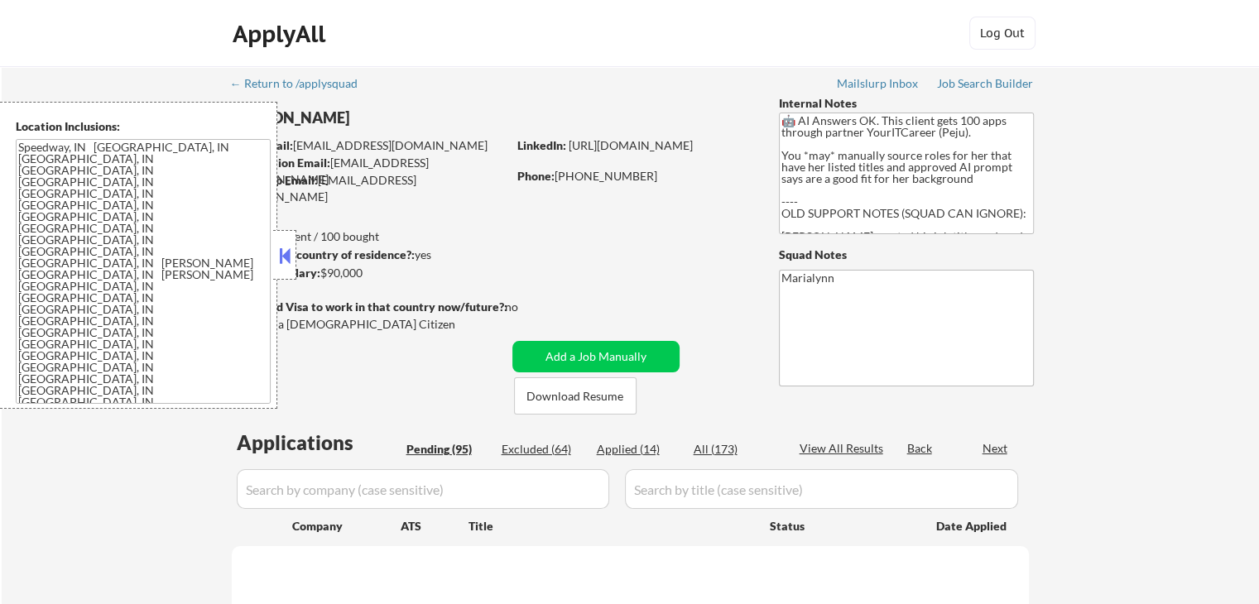
select select ""pending""
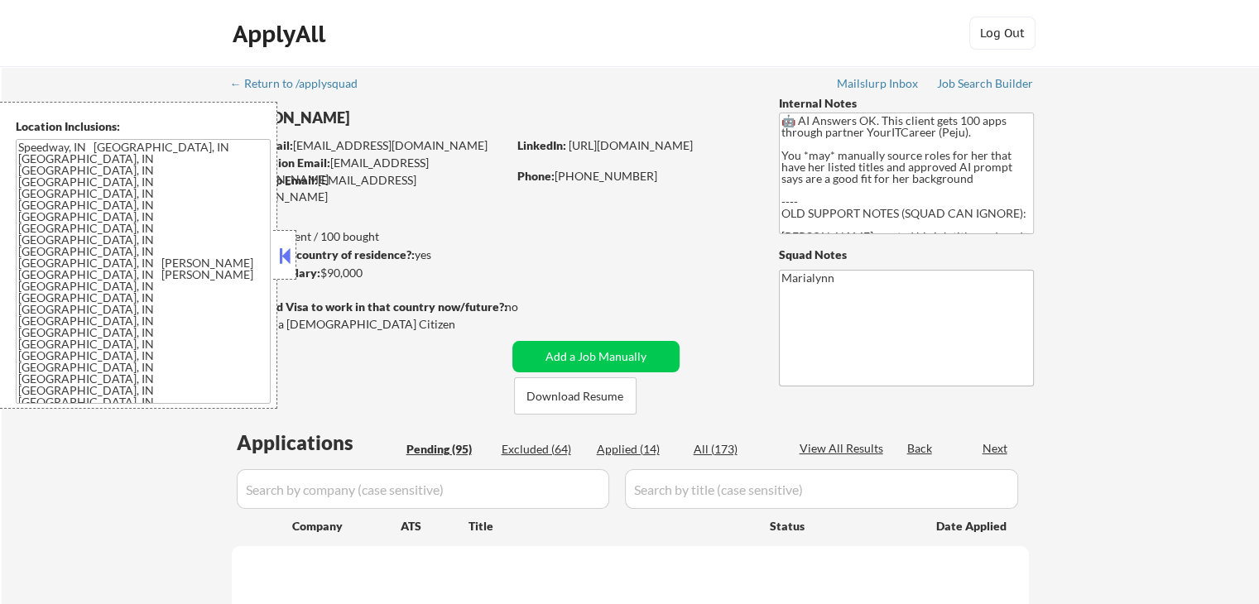
select select ""pending""
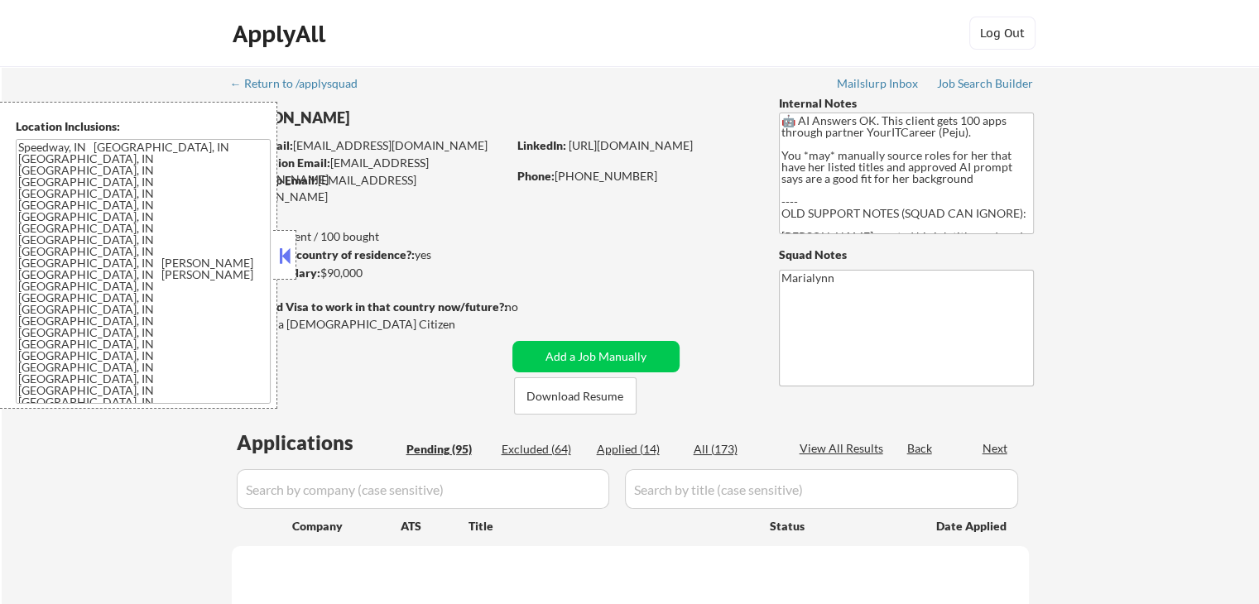
select select ""pending""
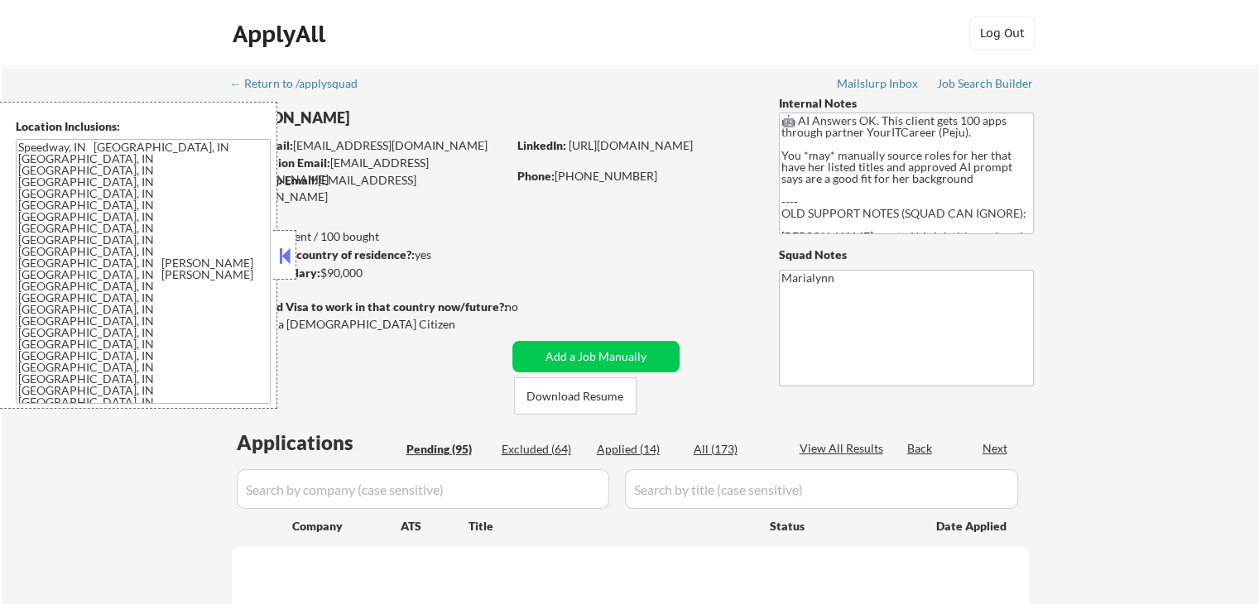
select select ""pending""
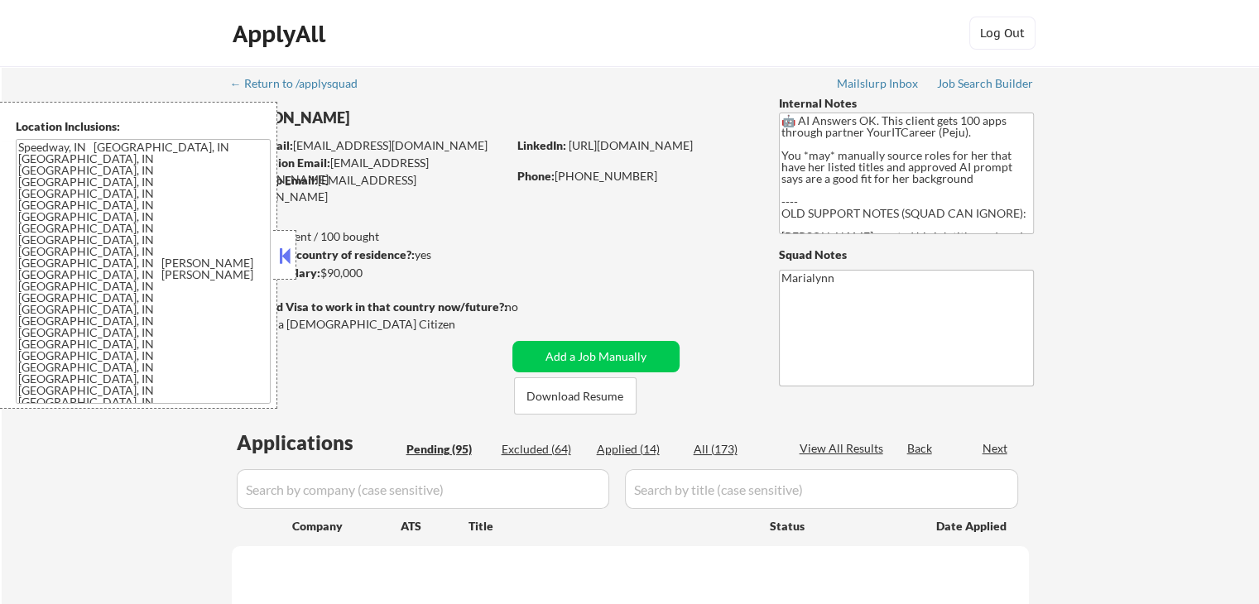
select select ""pending""
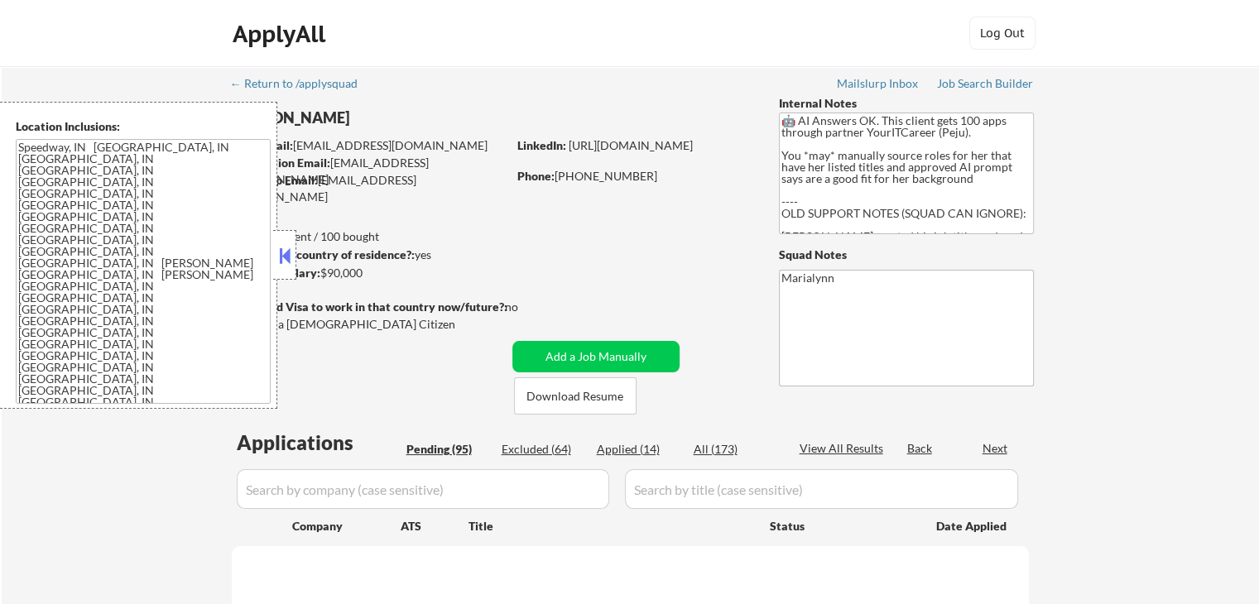
select select ""pending""
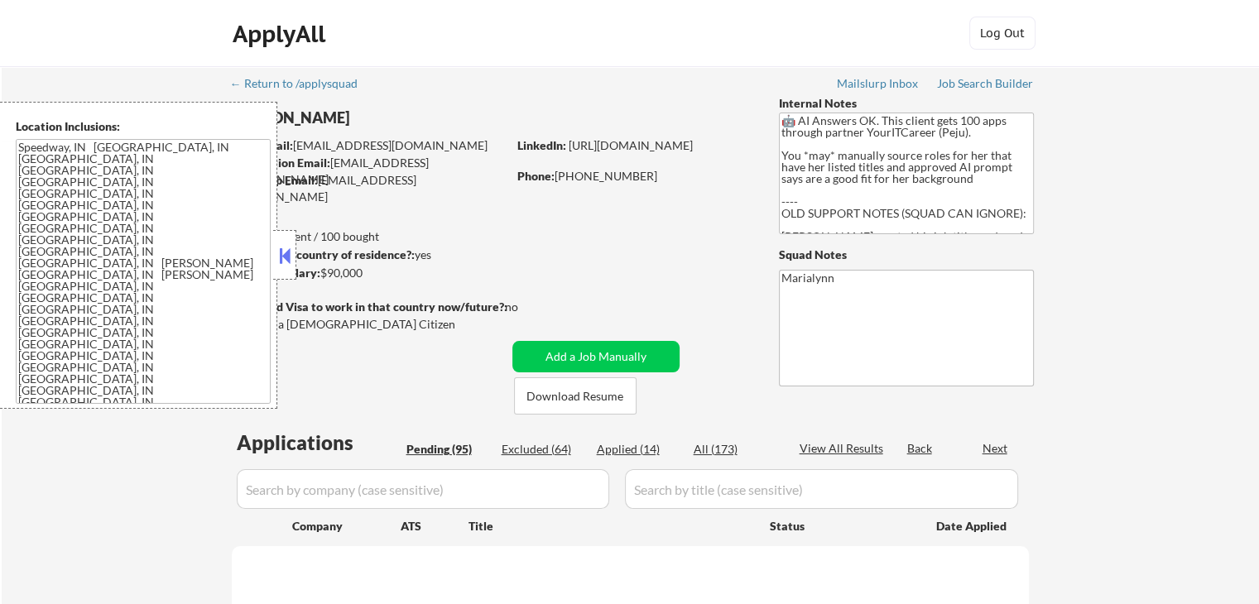
select select ""pending""
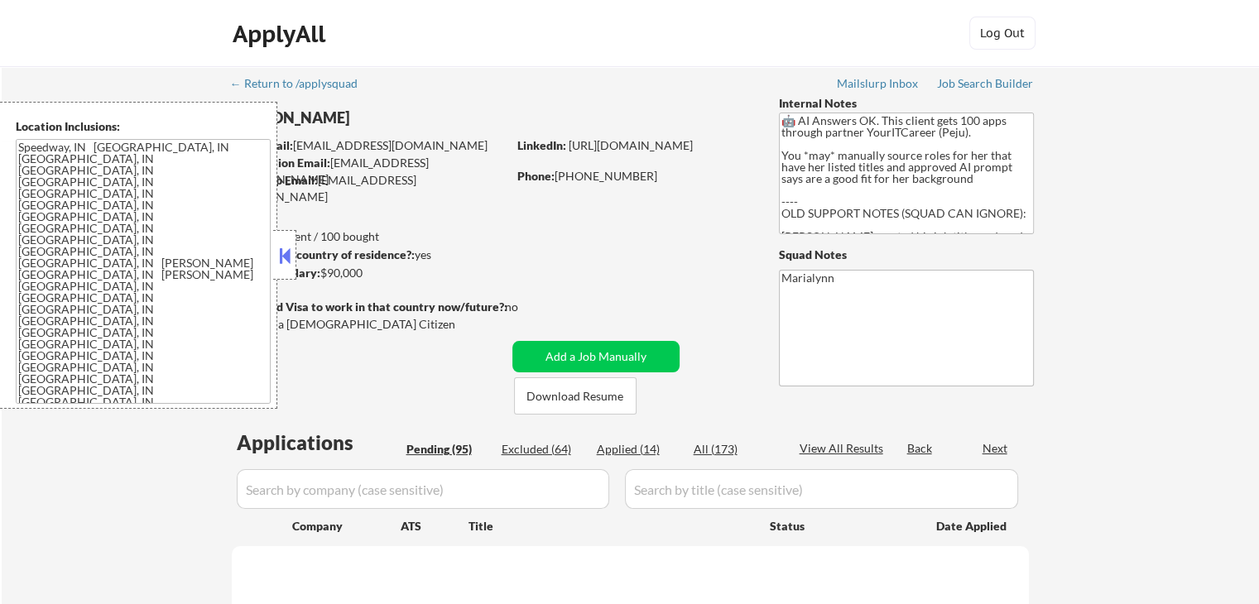
select select ""pending""
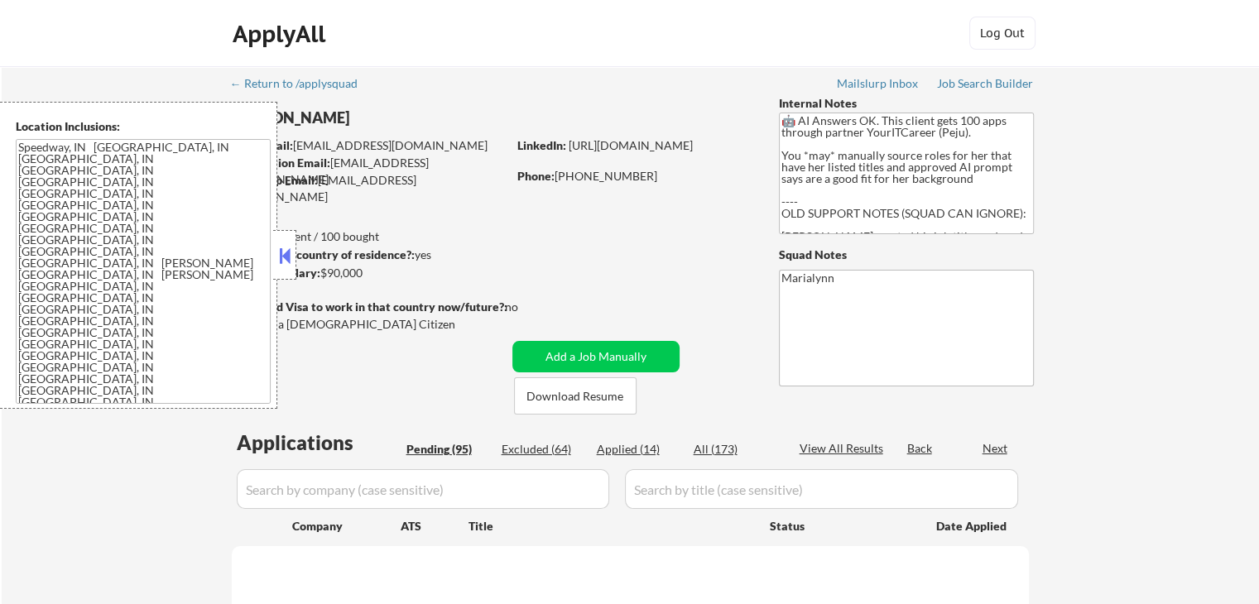
select select ""pending""
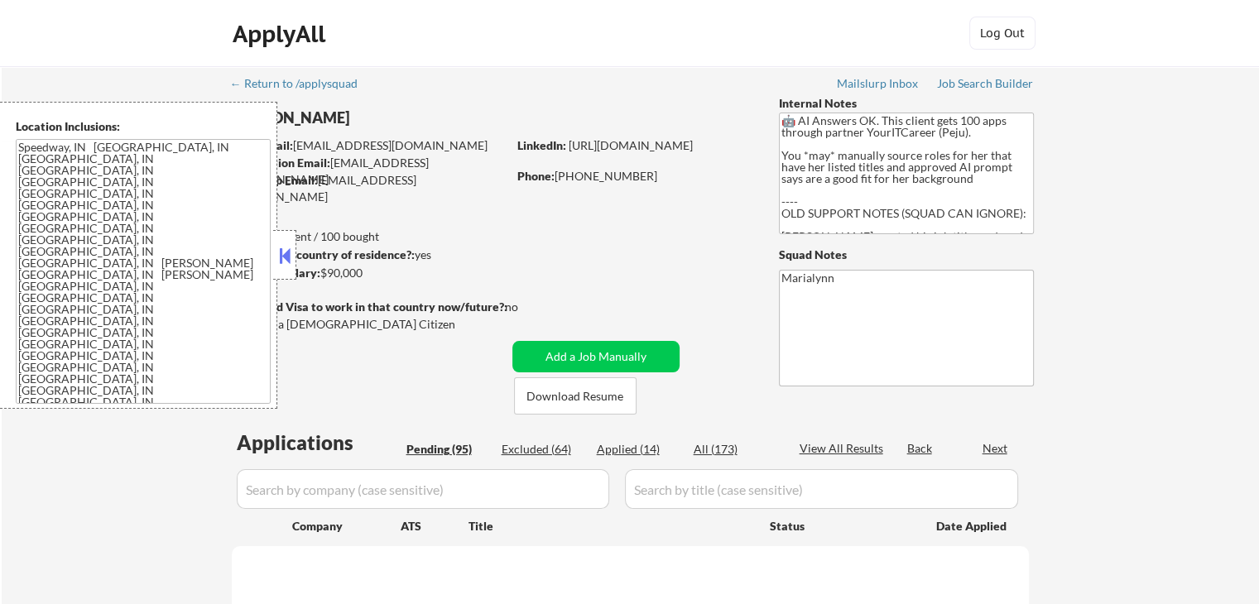
select select ""pending""
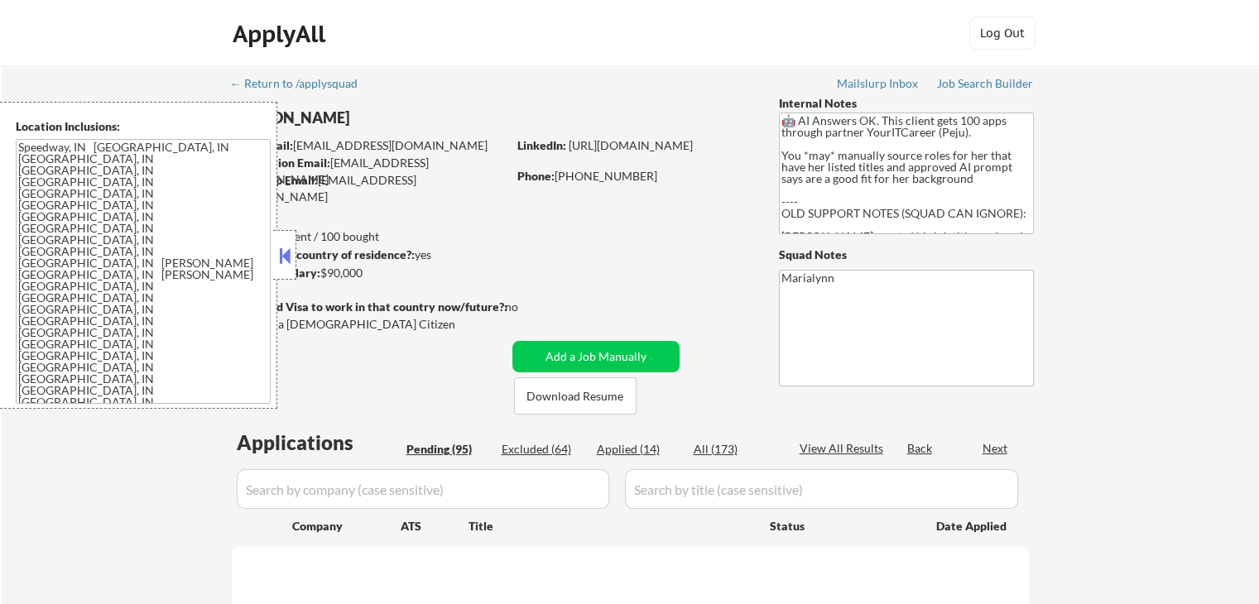
select select ""pending""
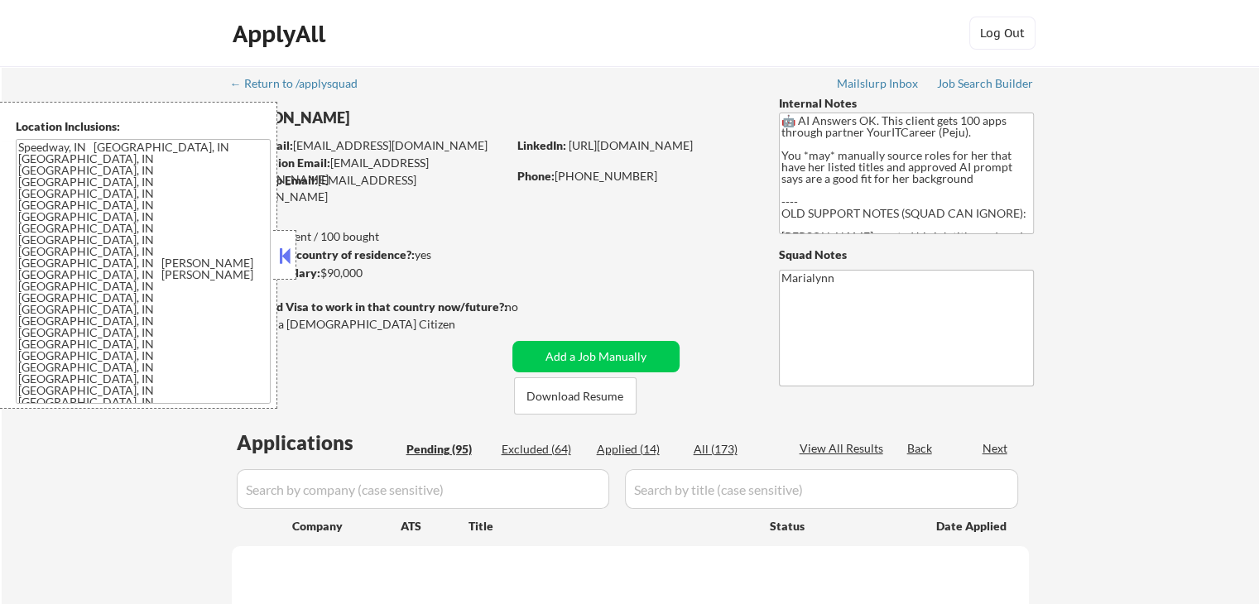
select select ""pending""
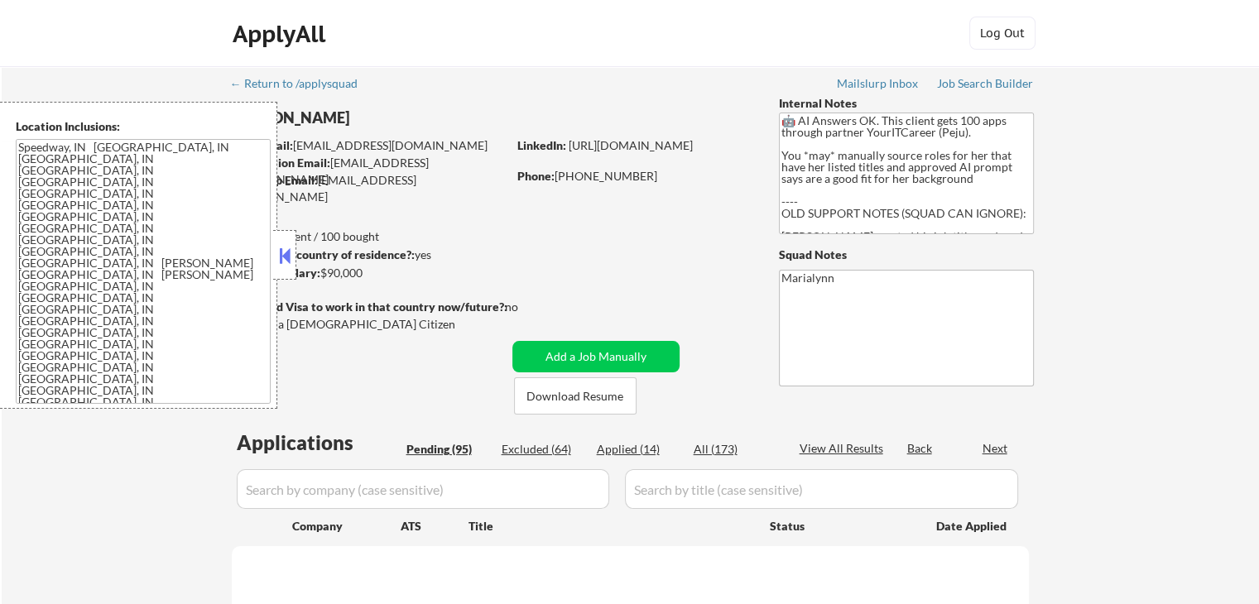
select select ""pending""
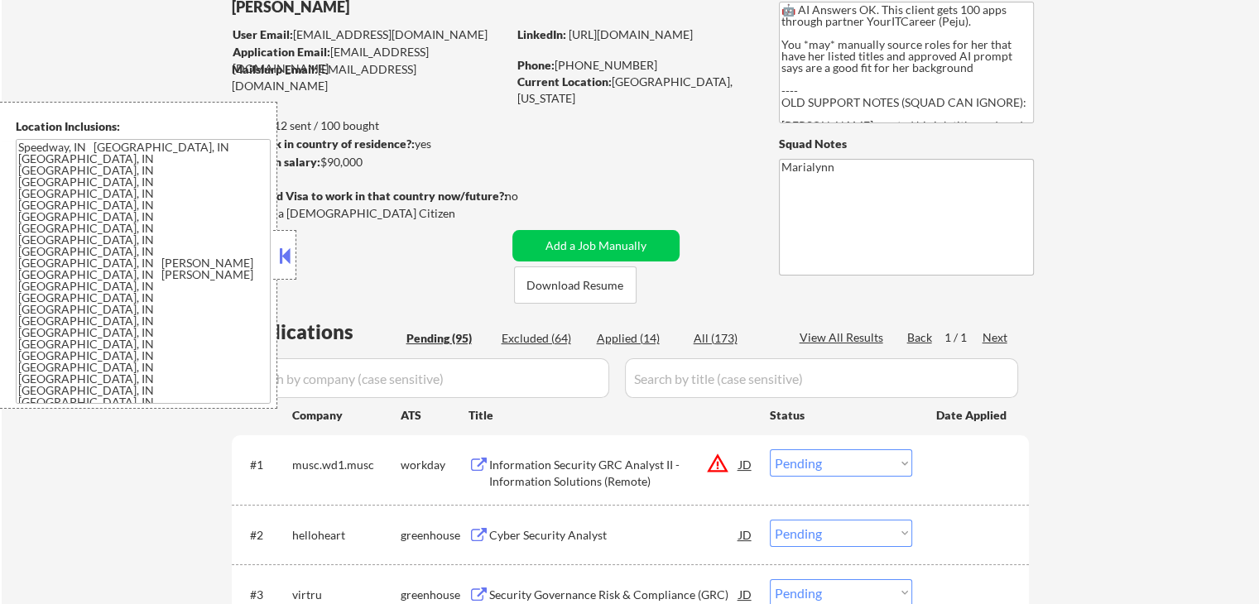
scroll to position [248, 0]
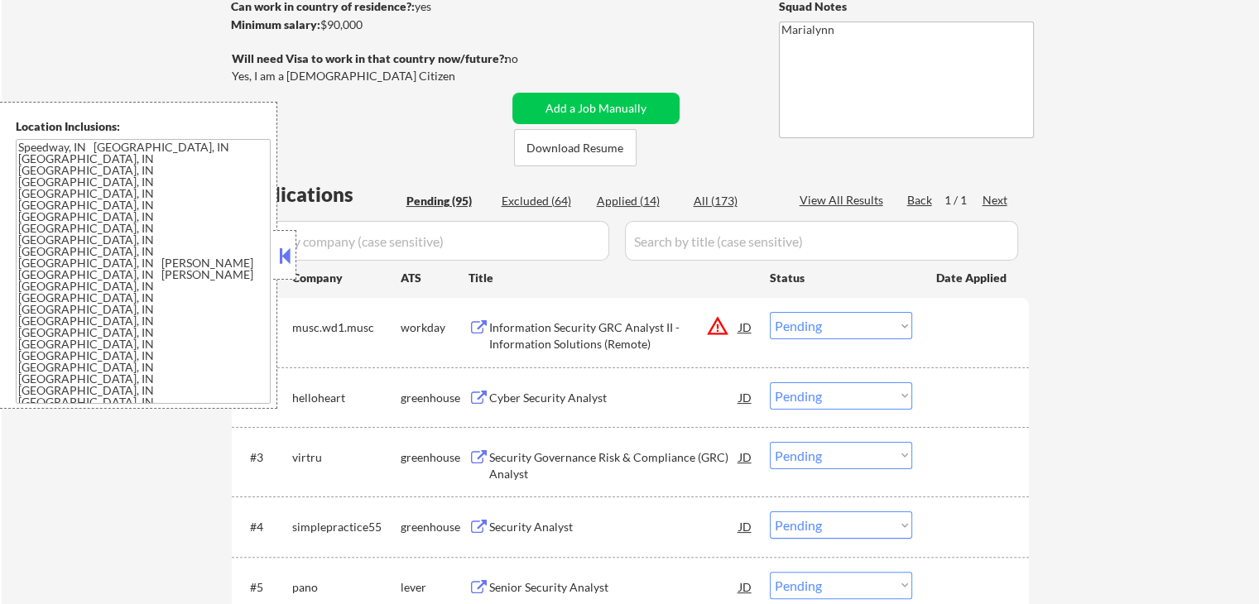
click at [286, 266] on button at bounding box center [285, 255] width 18 height 25
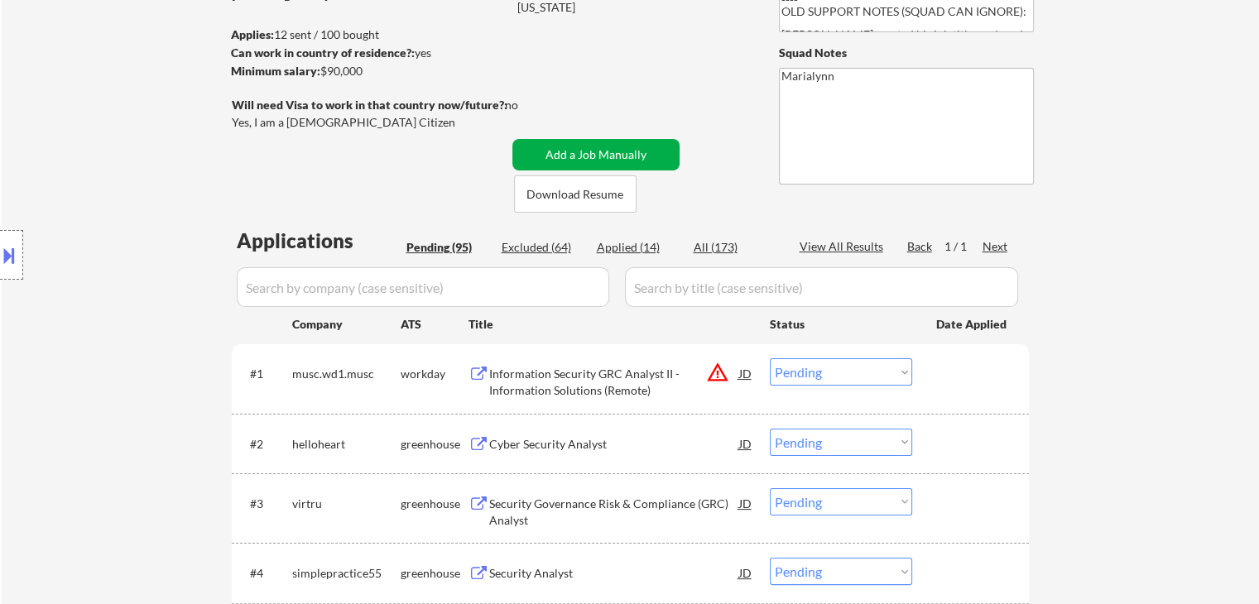
scroll to position [331, 0]
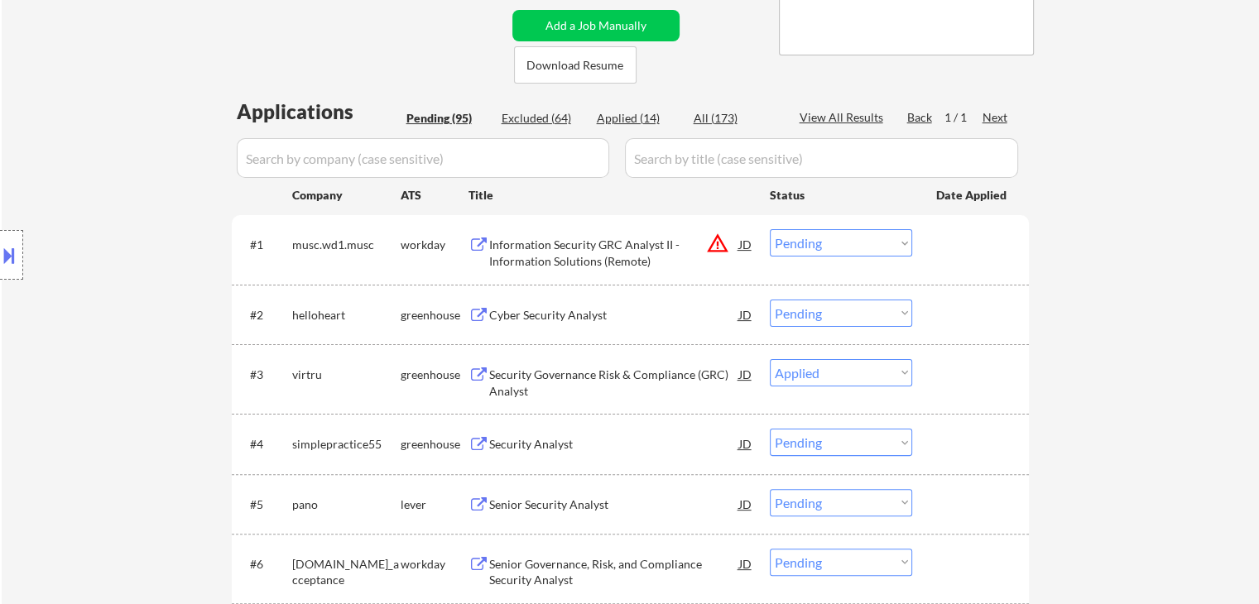
select select ""pending""
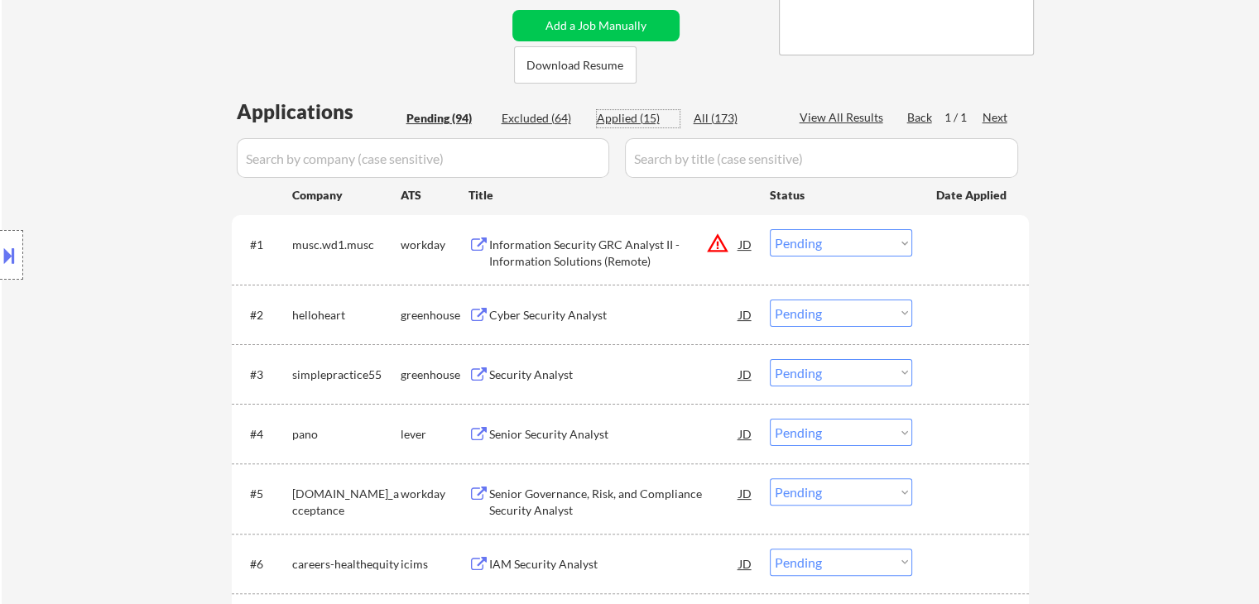
click at [626, 123] on div "Applied (15)" at bounding box center [638, 118] width 83 height 17
select select ""applied""
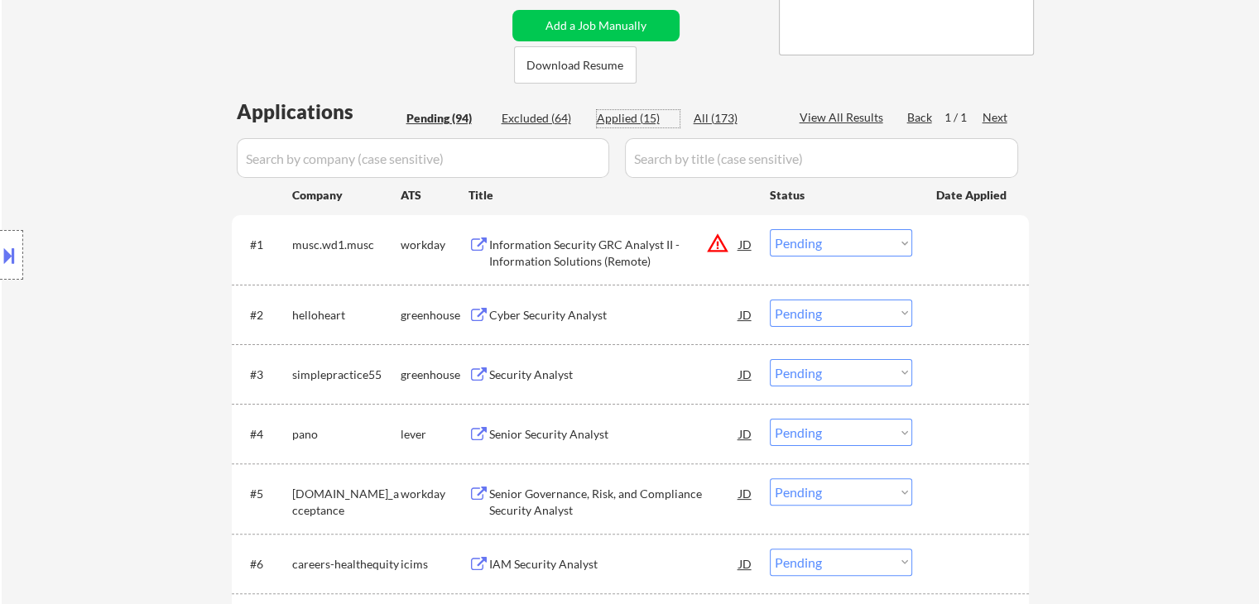
select select ""applied""
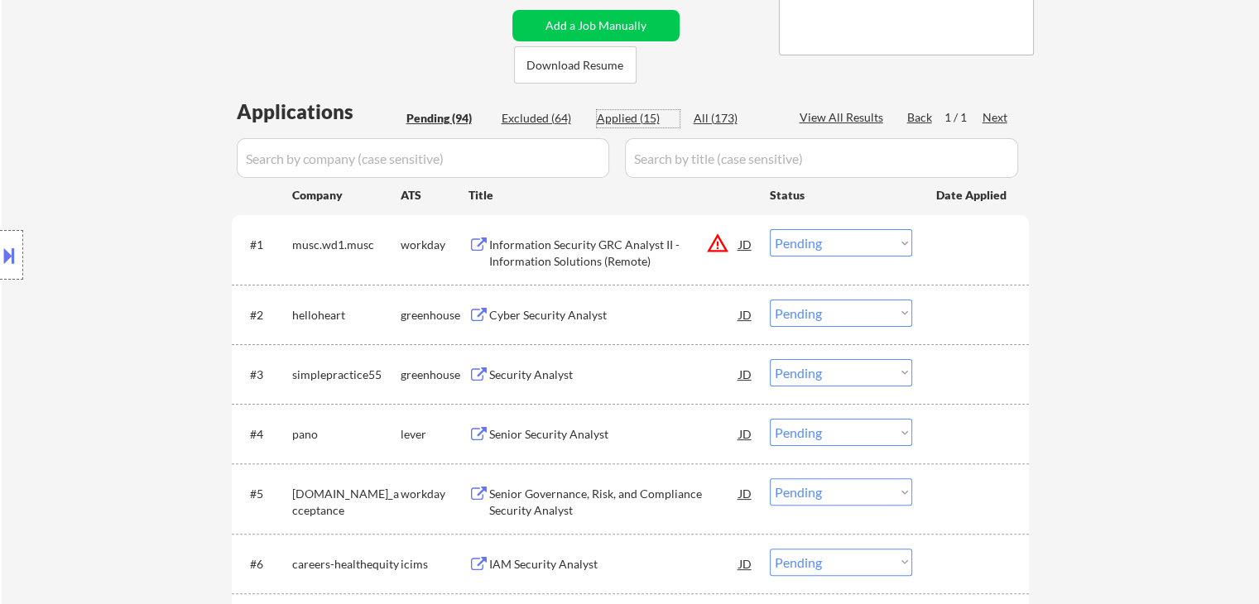
select select ""applied""
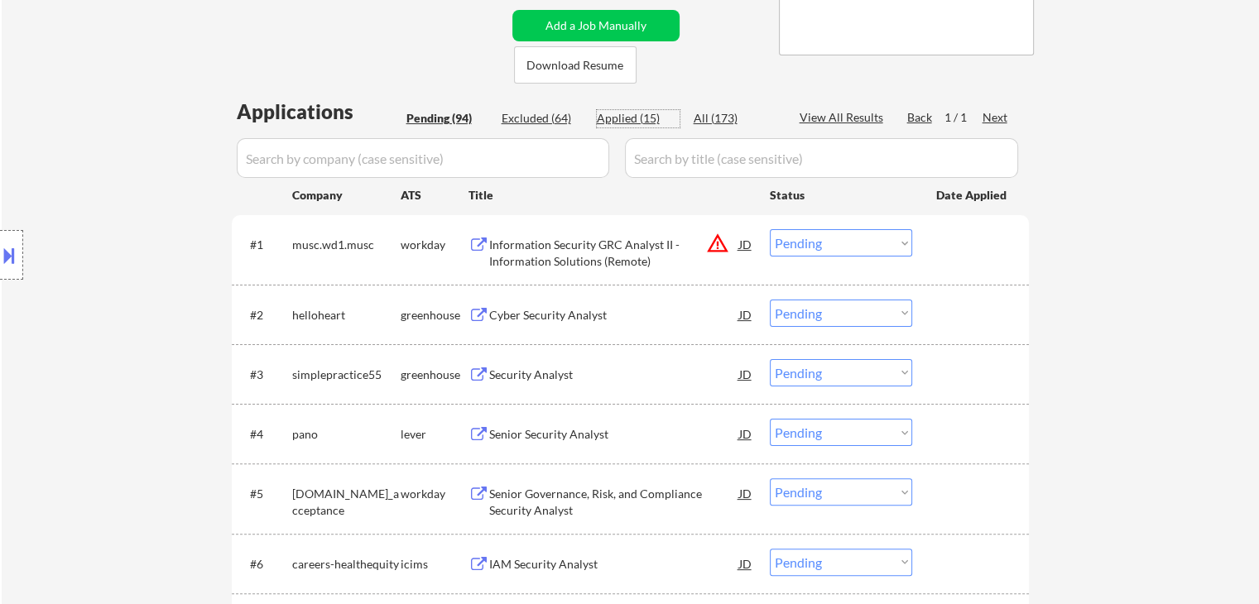
select select ""applied""
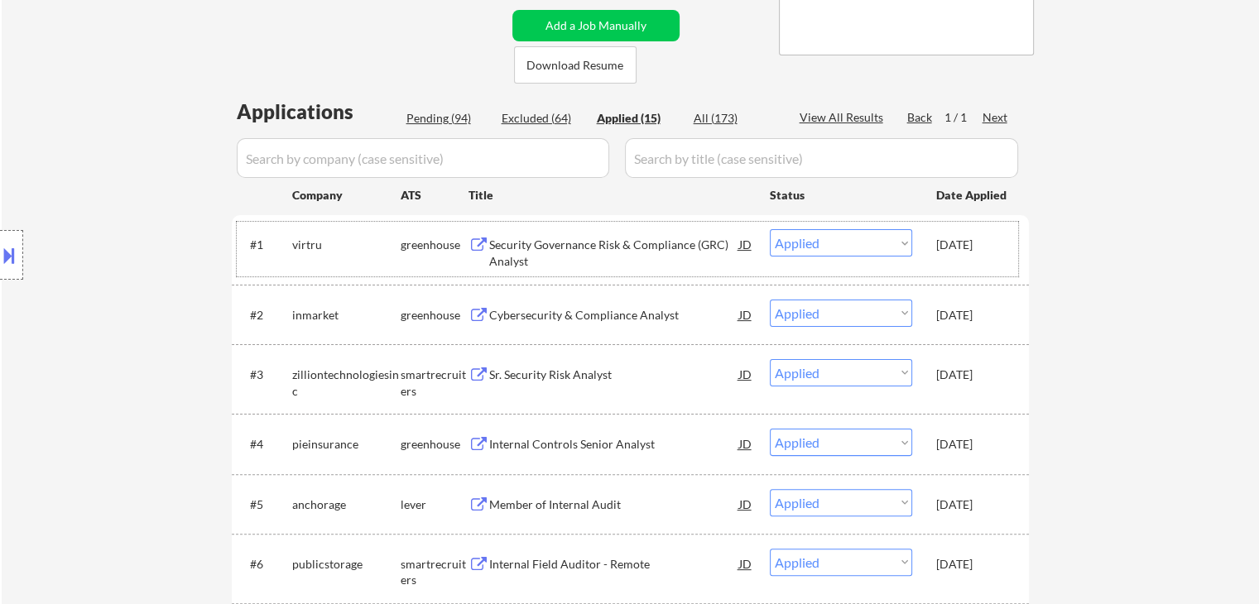
click at [953, 250] on div "[DATE]" at bounding box center [972, 245] width 73 height 17
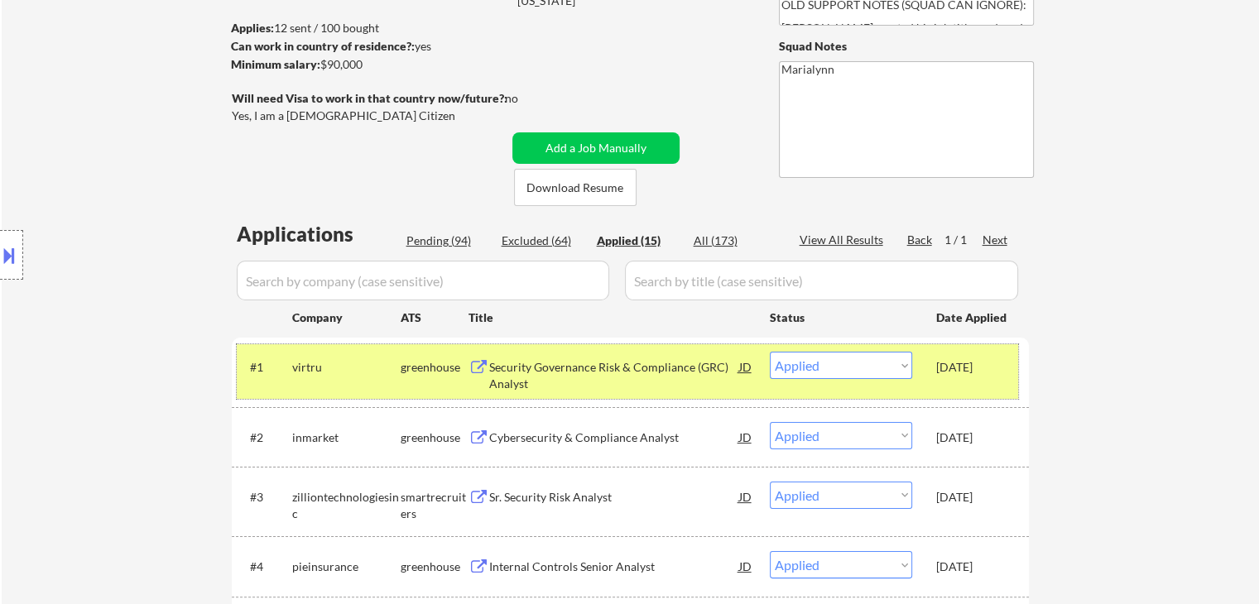
scroll to position [83, 0]
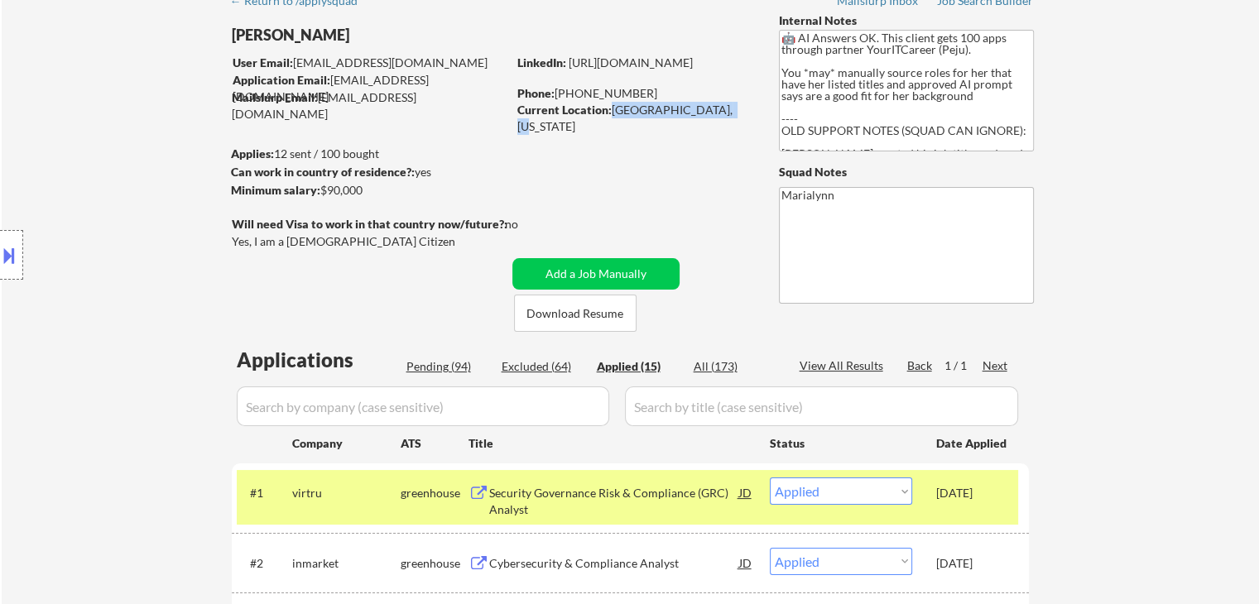
copy div "Noblesville, Indiana"
drag, startPoint x: 609, startPoint y: 103, endPoint x: 731, endPoint y: 117, distance: 122.4
click at [731, 117] on div "Current Location: Noblesville, Indiana" at bounding box center [634, 118] width 234 height 32
copy div "Noblesville, Indiana"
select select ""applied""
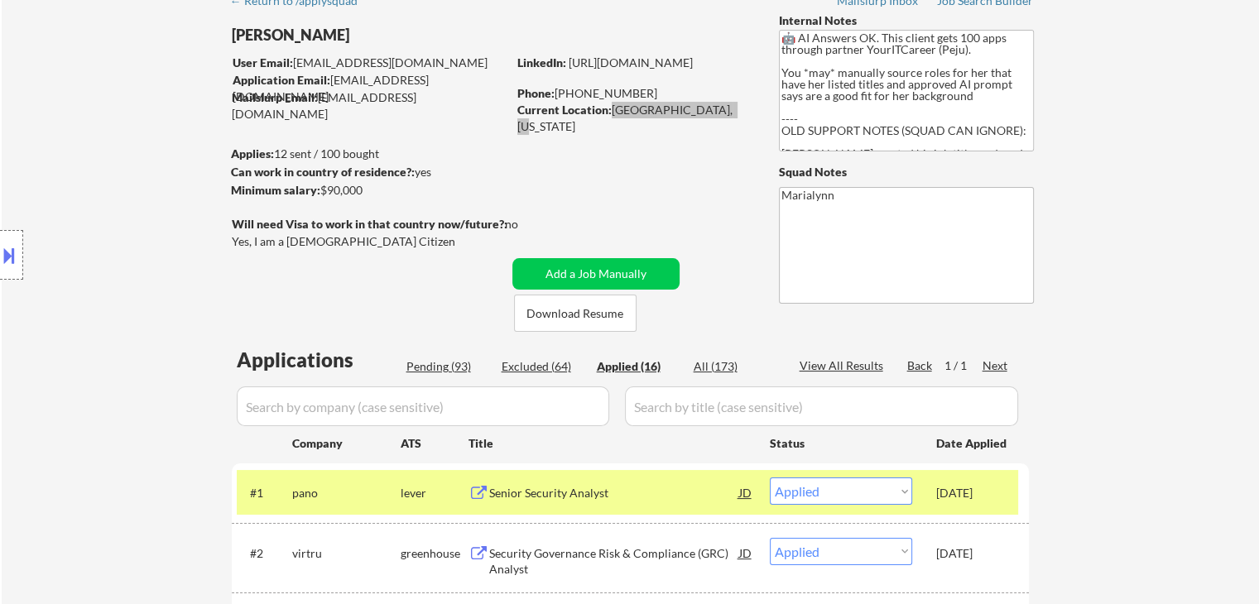
select select ""applied""
click at [669, 70] on link "https://www.linkedin.com/in/abenaachianor/" at bounding box center [631, 62] width 124 height 14
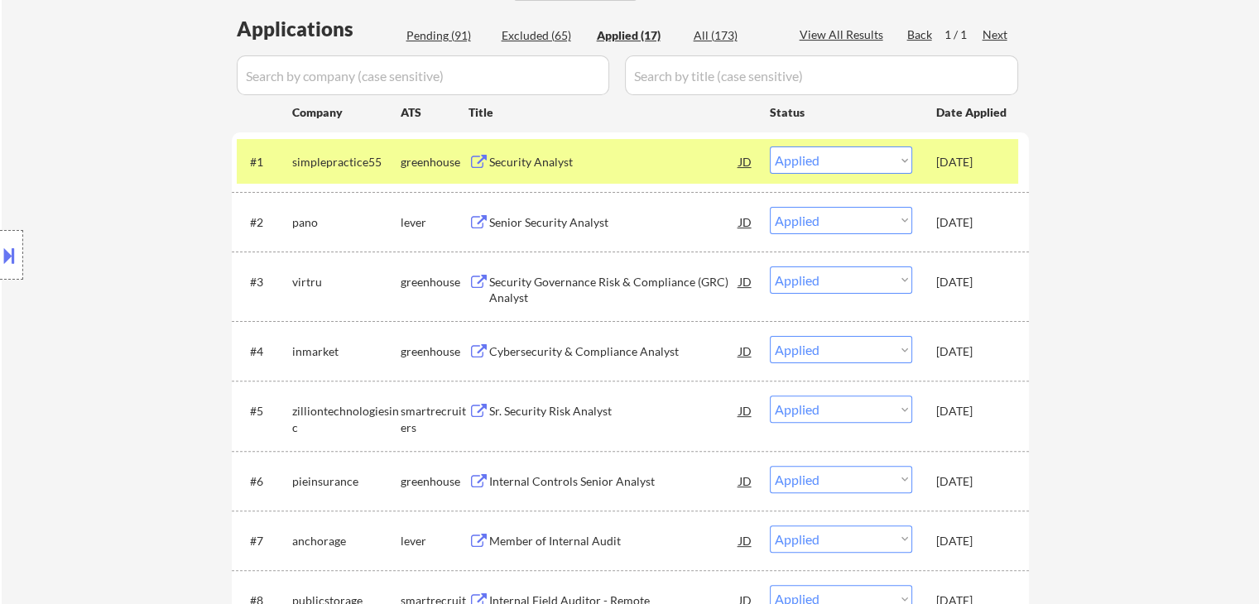
scroll to position [166, 0]
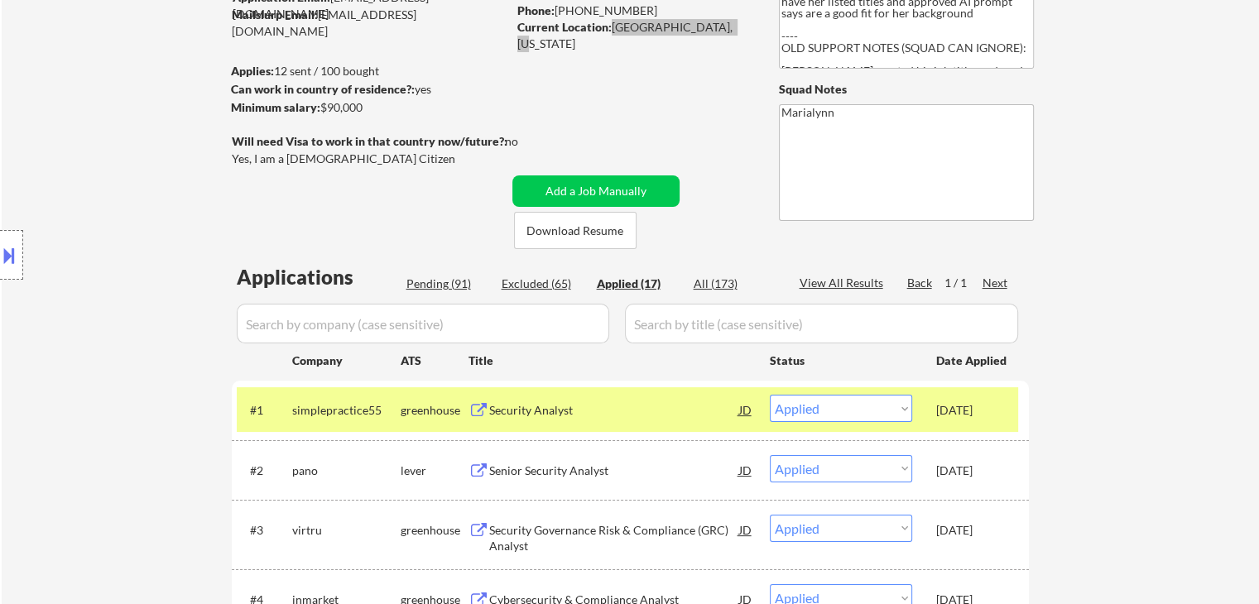
select select ""applied""
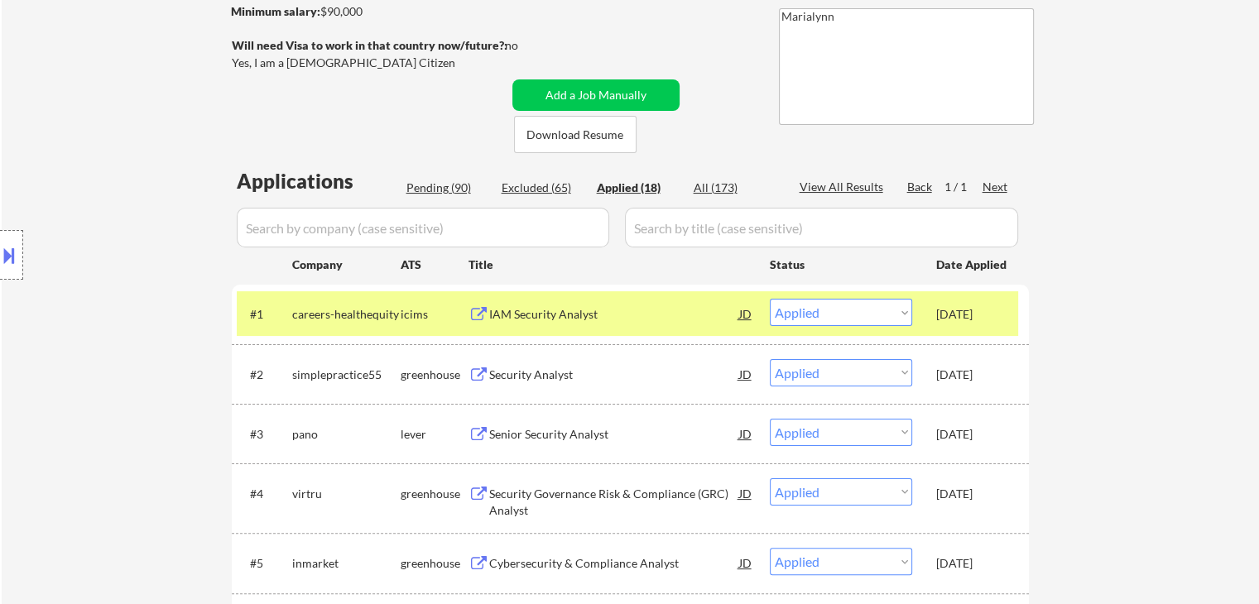
scroll to position [414, 0]
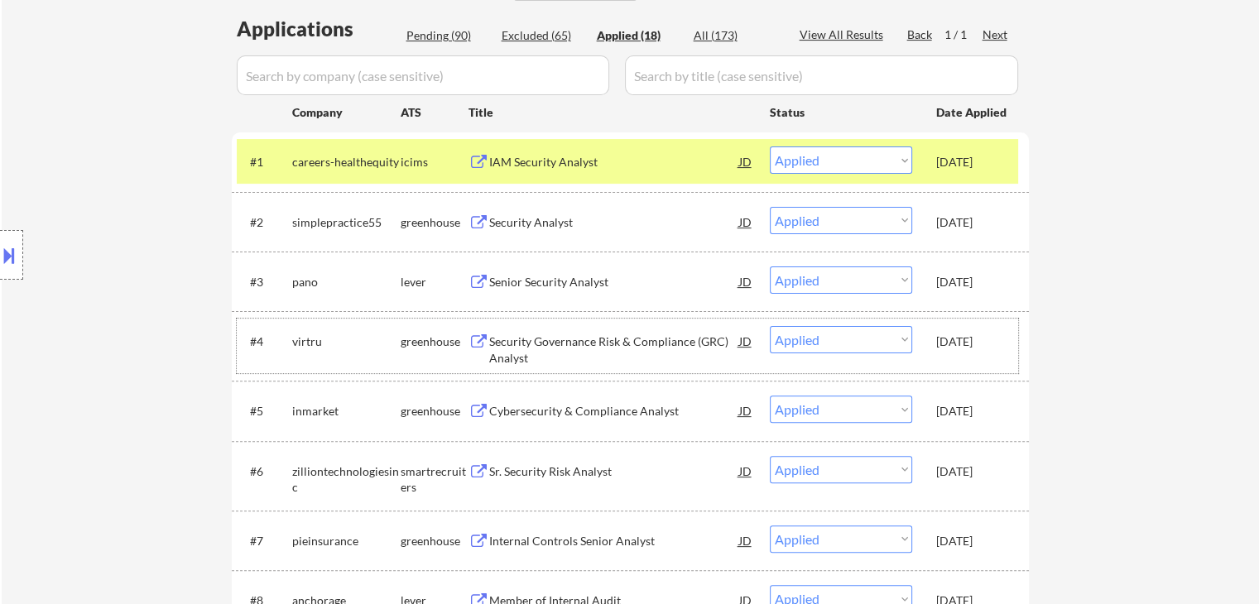
click at [976, 334] on div "[DATE]" at bounding box center [972, 342] width 73 height 17
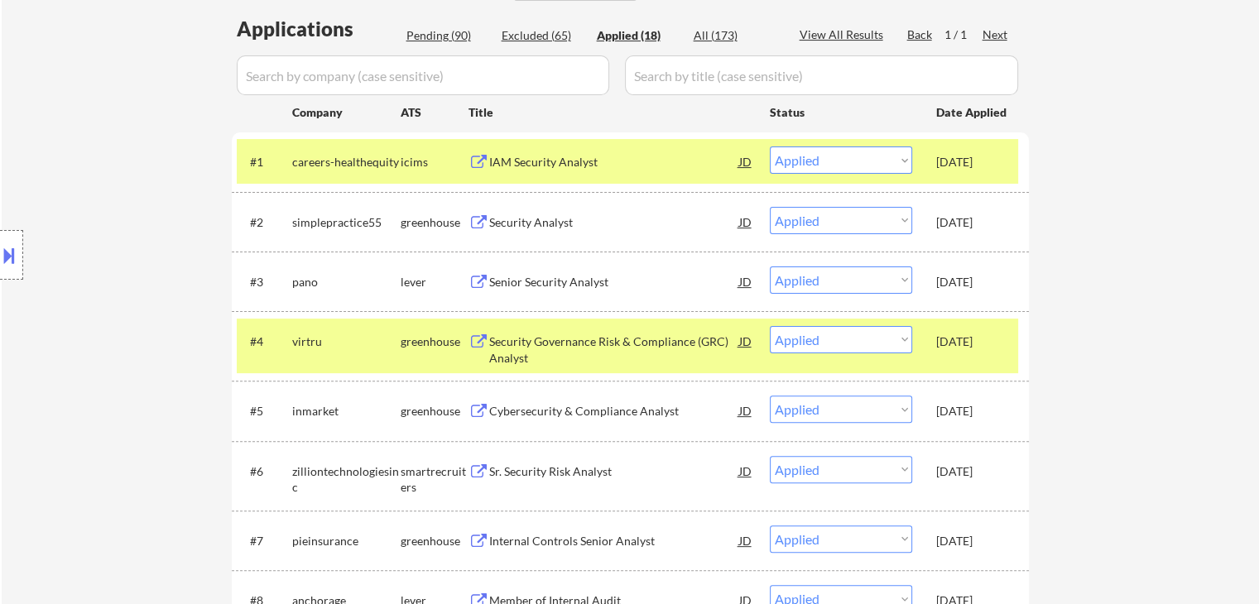
click at [948, 170] on div "[DATE]" at bounding box center [972, 161] width 73 height 30
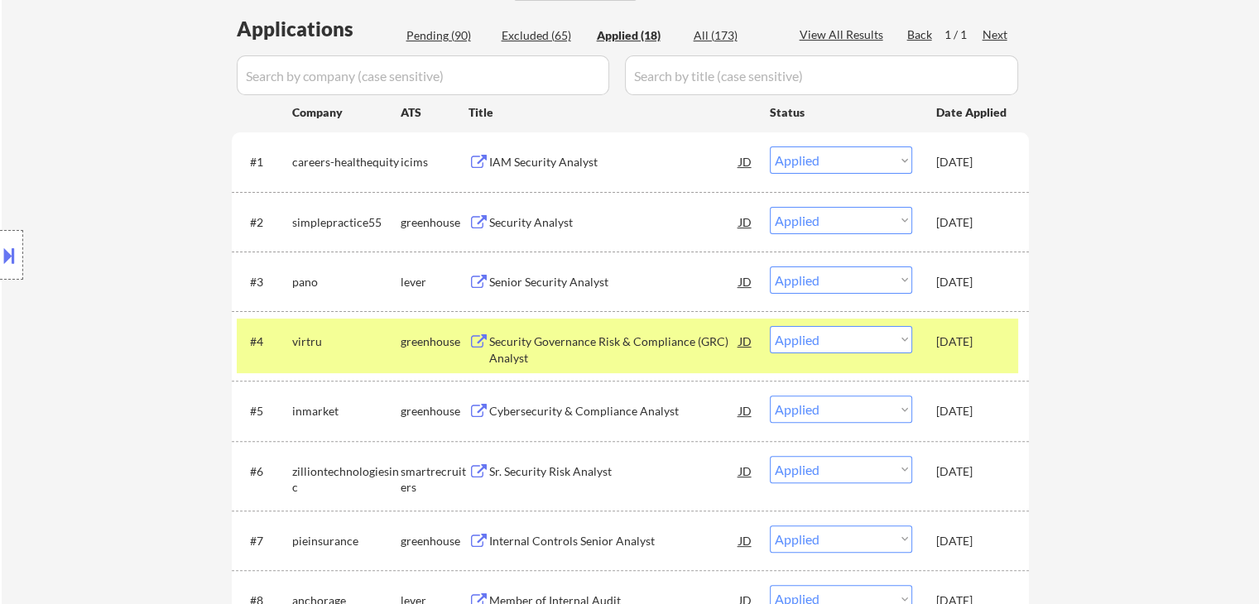
select select ""applied""
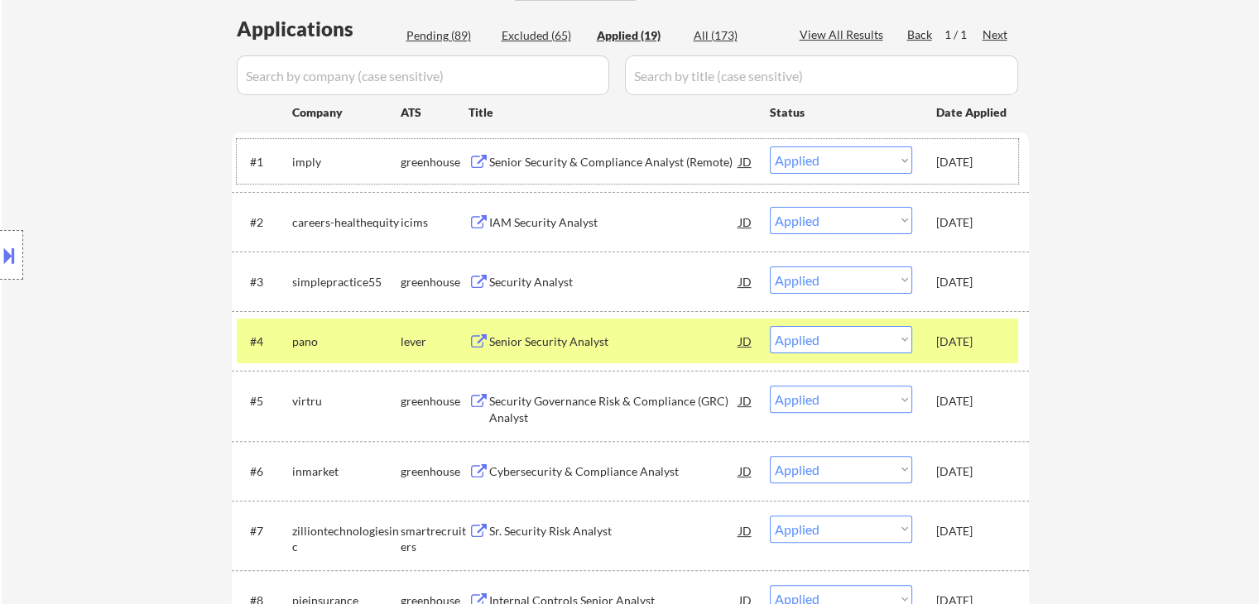
click at [971, 415] on div "[DATE]" at bounding box center [972, 401] width 73 height 30
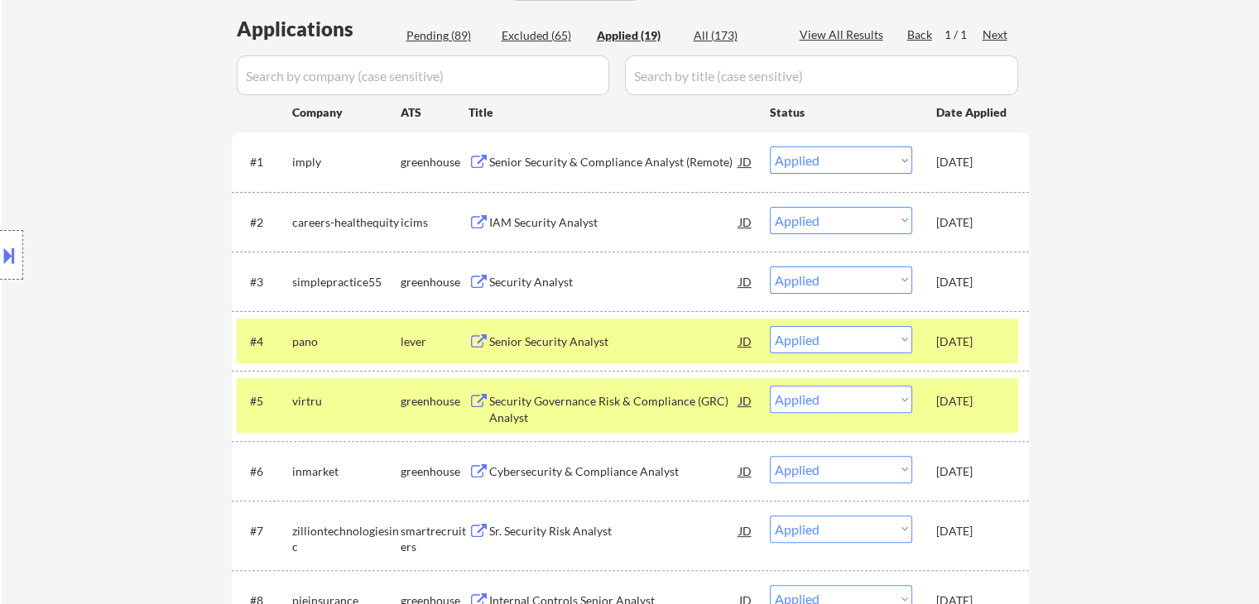
drag, startPoint x: 967, startPoint y: 333, endPoint x: 961, endPoint y: 356, distance: 23.9
click at [968, 334] on div "[DATE]" at bounding box center [972, 342] width 73 height 17
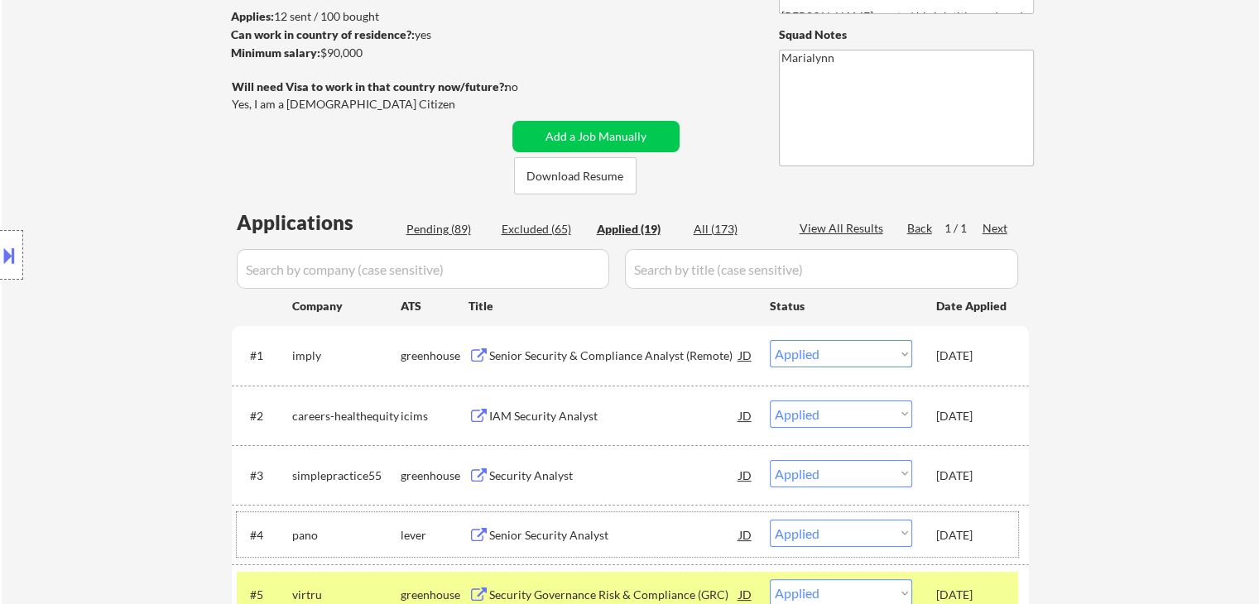
scroll to position [166, 0]
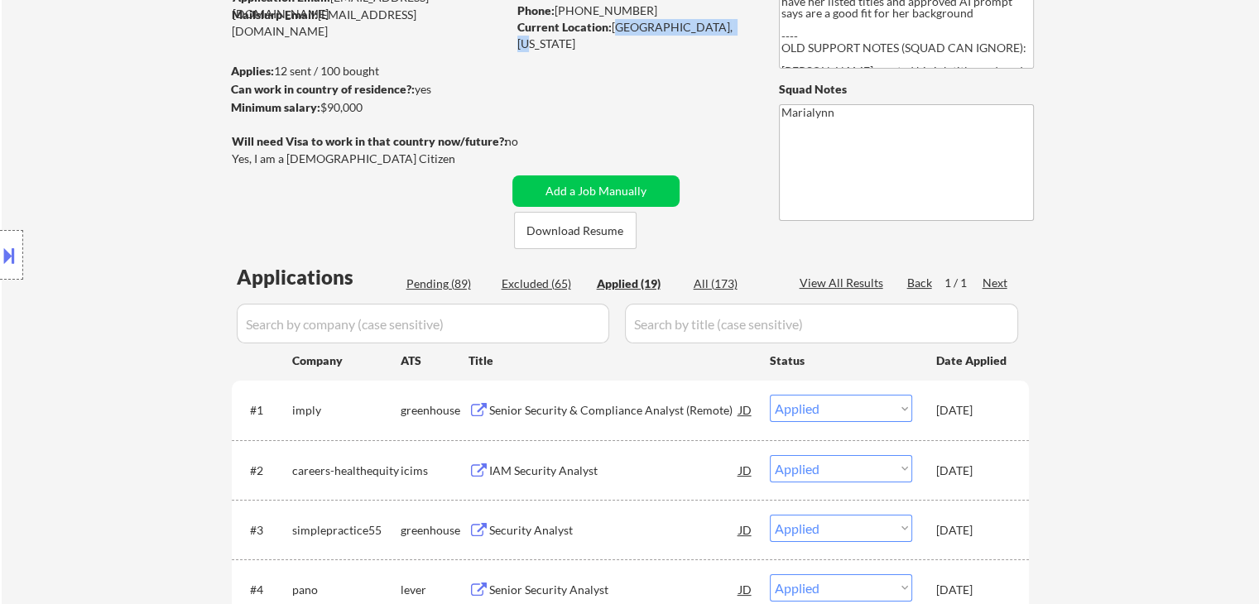
copy div "Noblesville, Indiana"
drag, startPoint x: 611, startPoint y: 29, endPoint x: 708, endPoint y: 21, distance: 98.0
click at [730, 24] on div "Current Location: Noblesville, Indiana" at bounding box center [634, 35] width 234 height 32
select select ""applied""
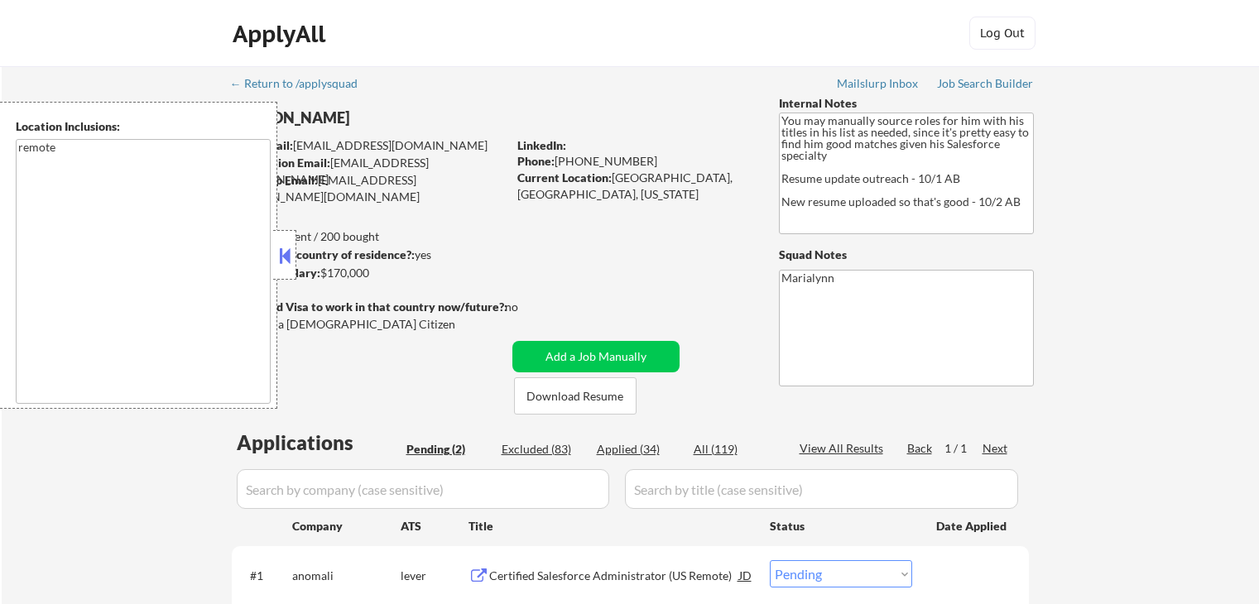
select select ""pending""
drag, startPoint x: 278, startPoint y: 255, endPoint x: 293, endPoint y: 257, distance: 15.1
click at [279, 255] on button at bounding box center [285, 255] width 18 height 25
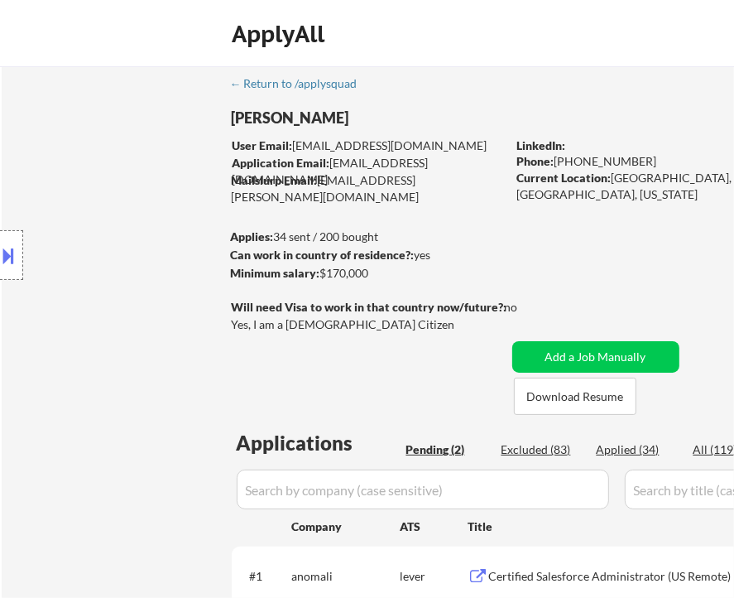
select select ""pending""
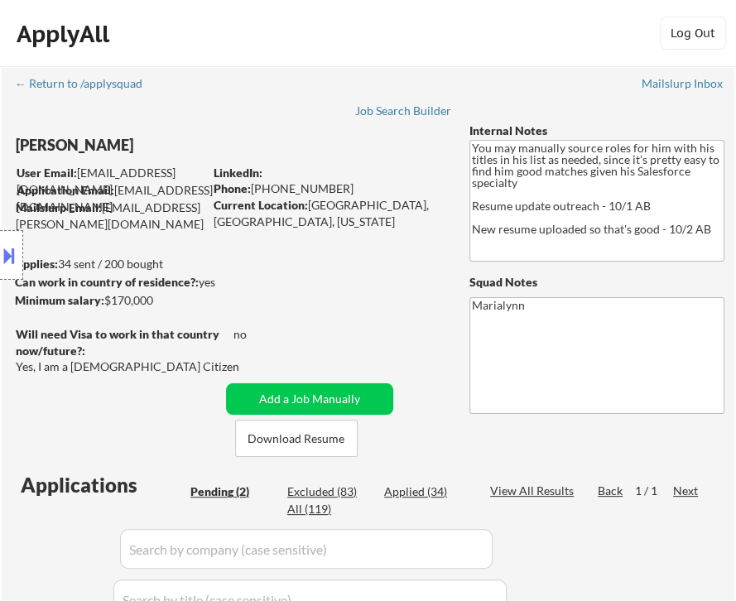
select select ""pending""
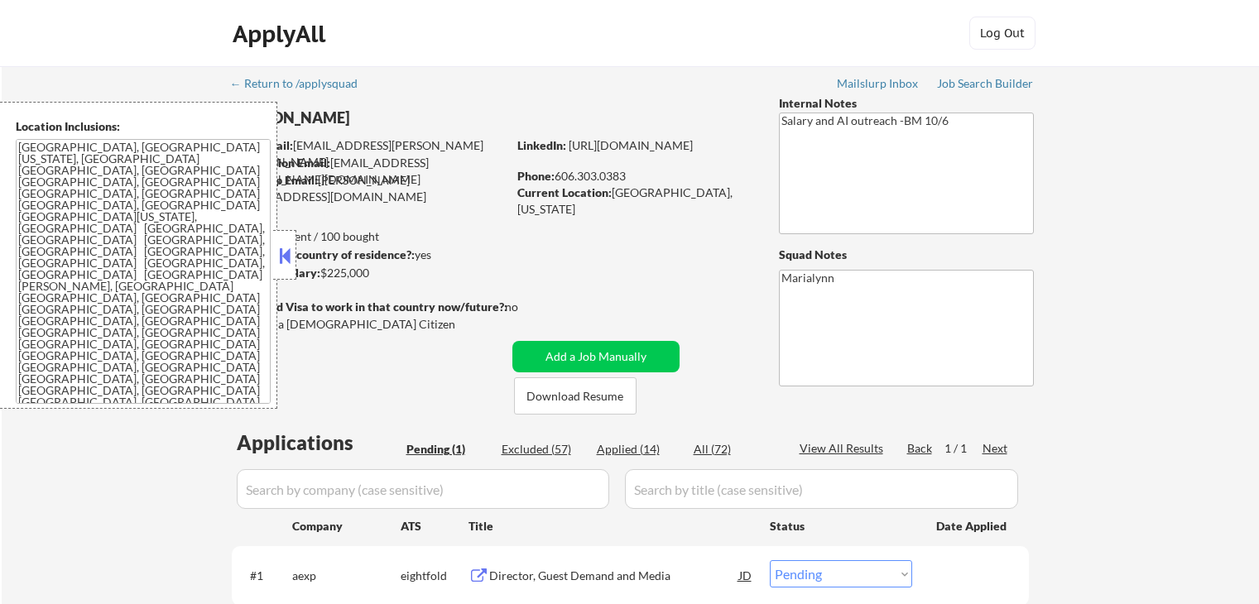
select select ""pending""
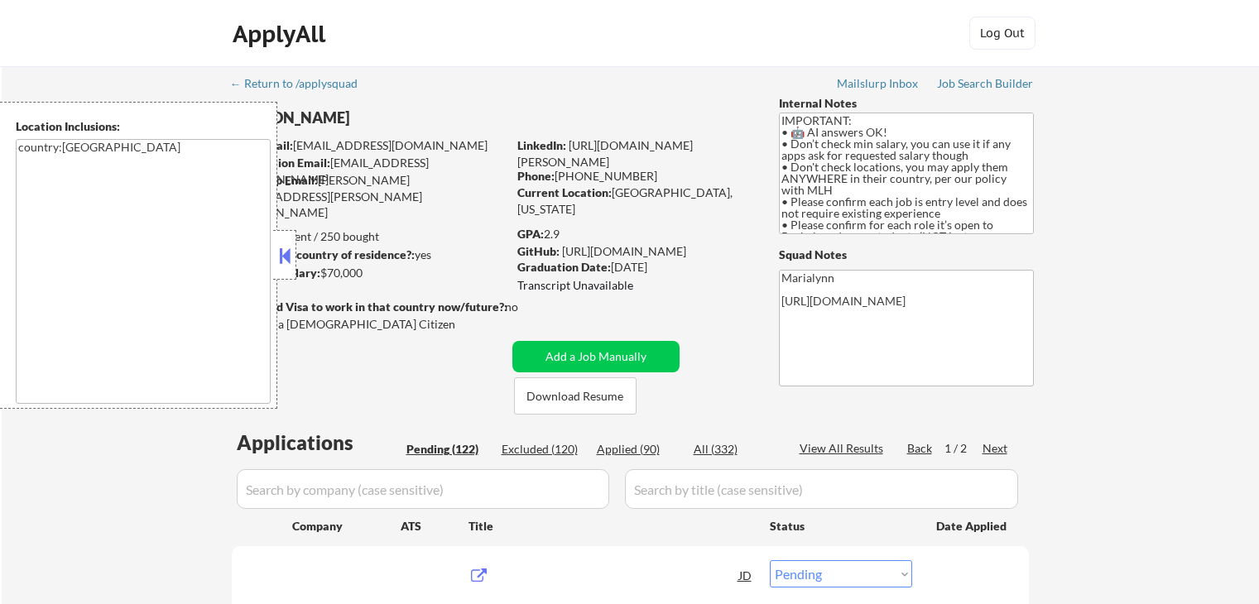
select select ""pending""
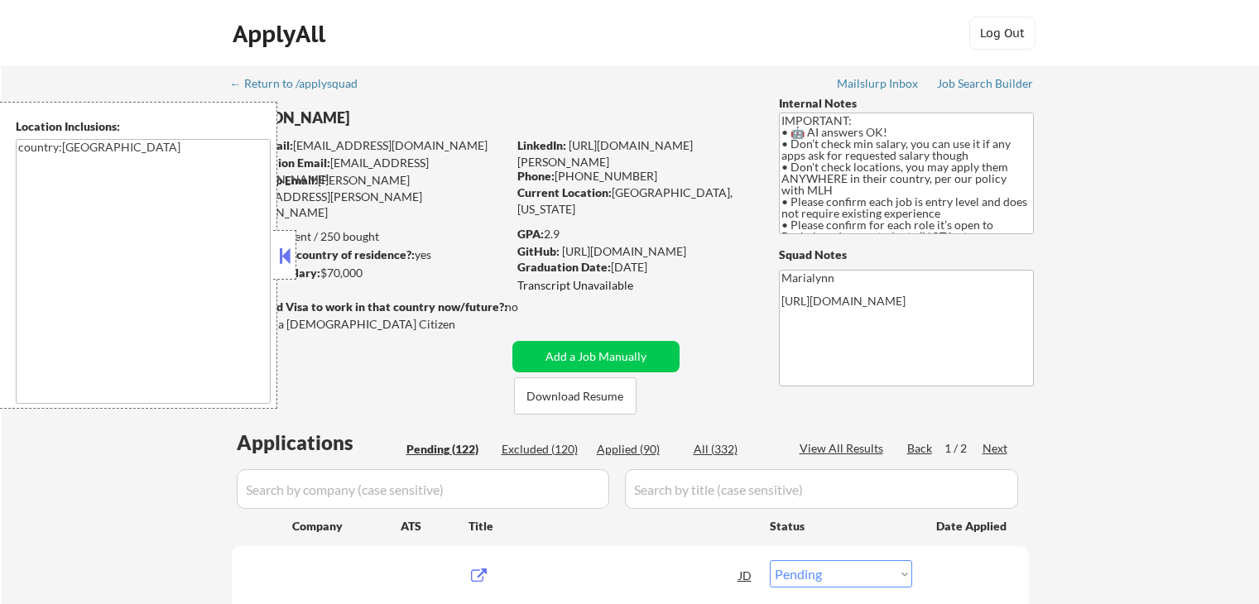
select select ""pending""
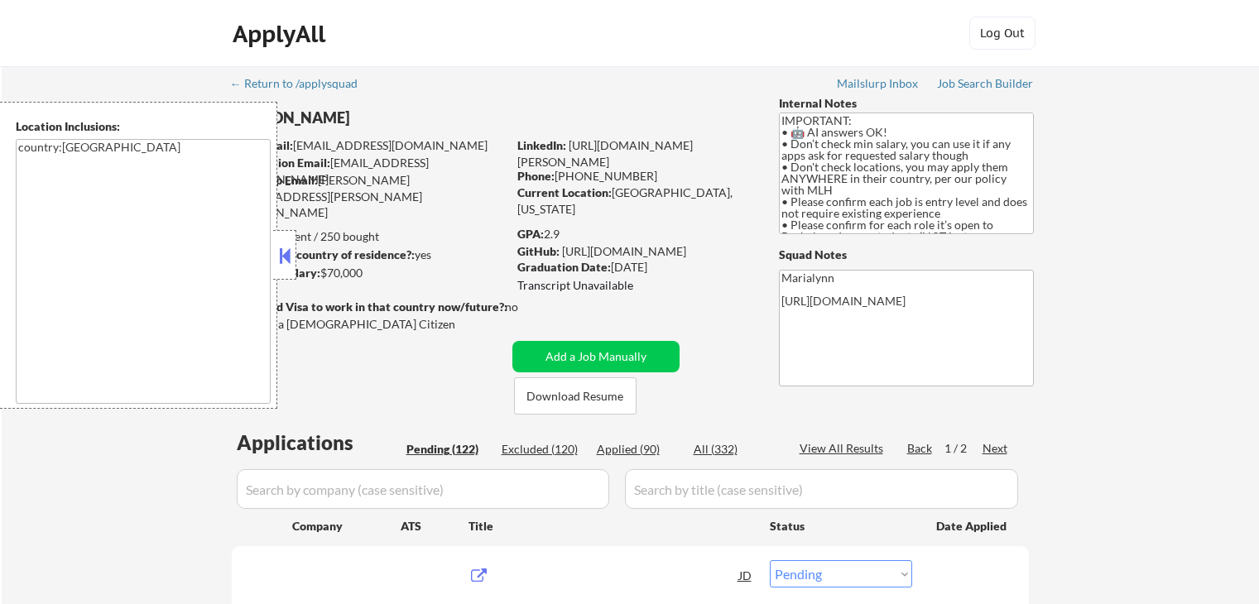
select select ""pending""
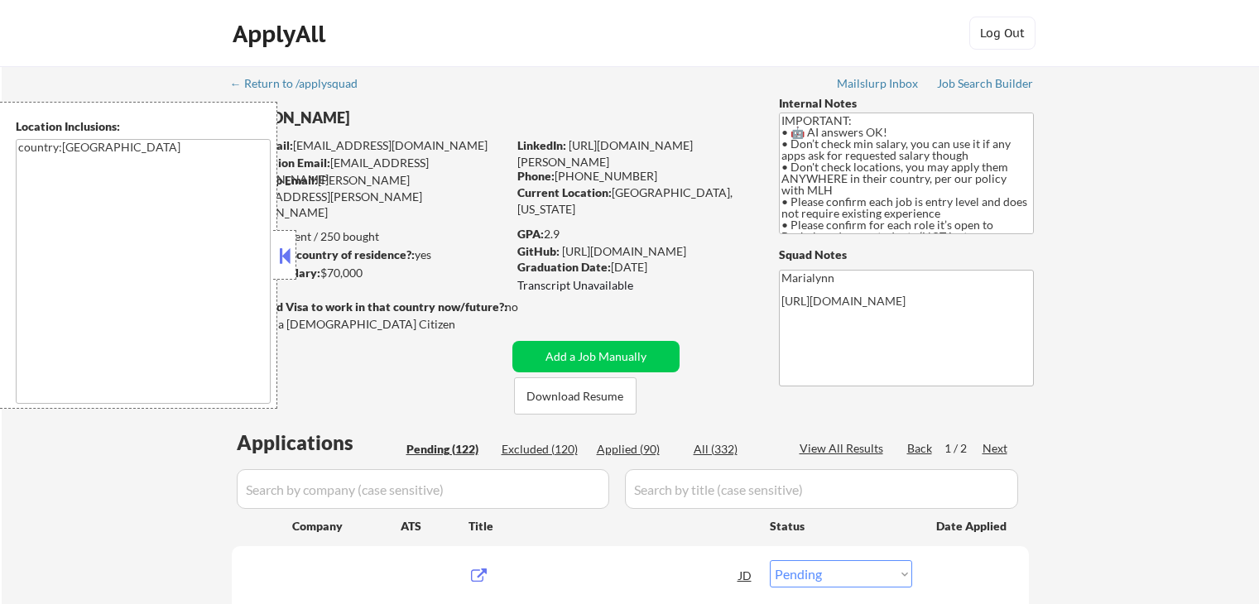
select select ""pending""
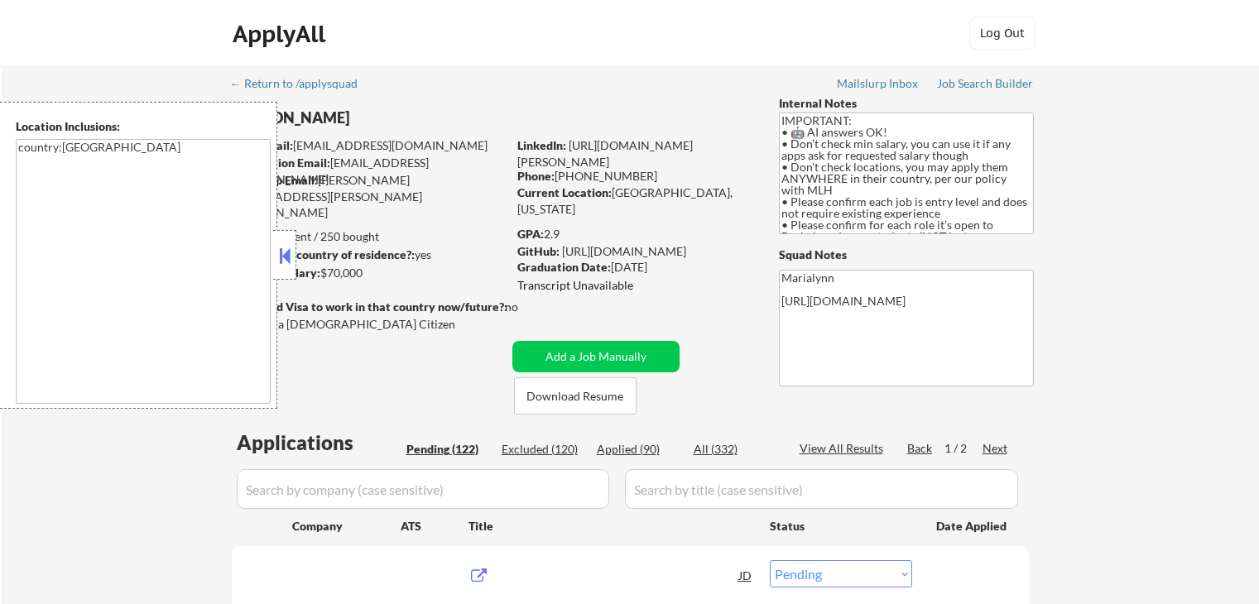
select select ""pending""
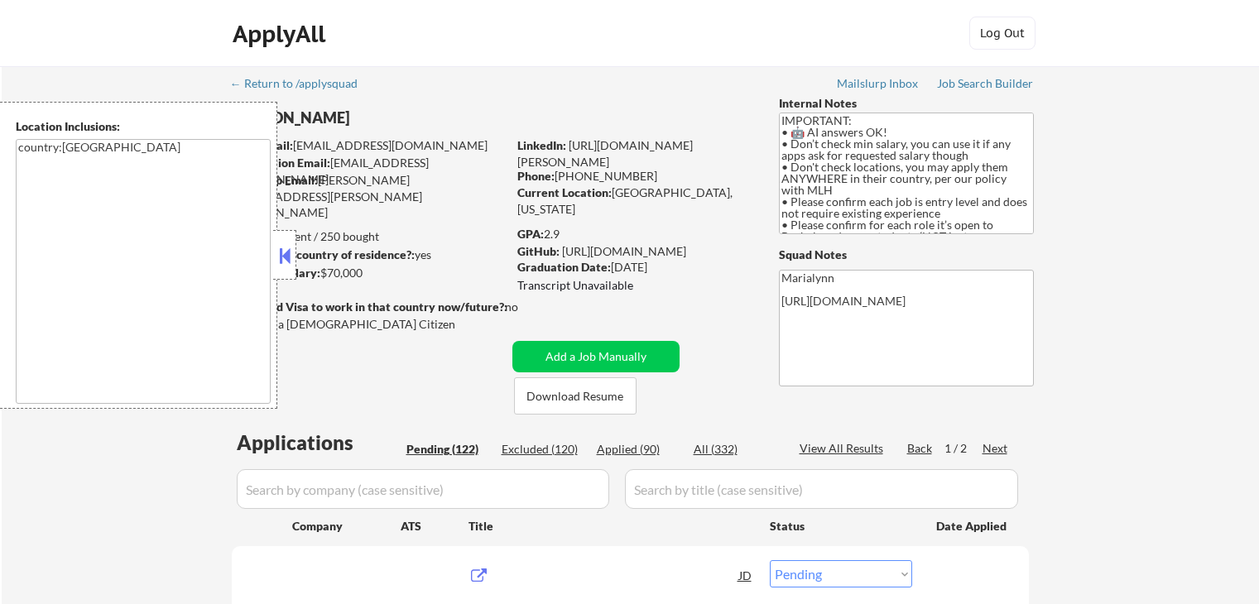
select select ""pending""
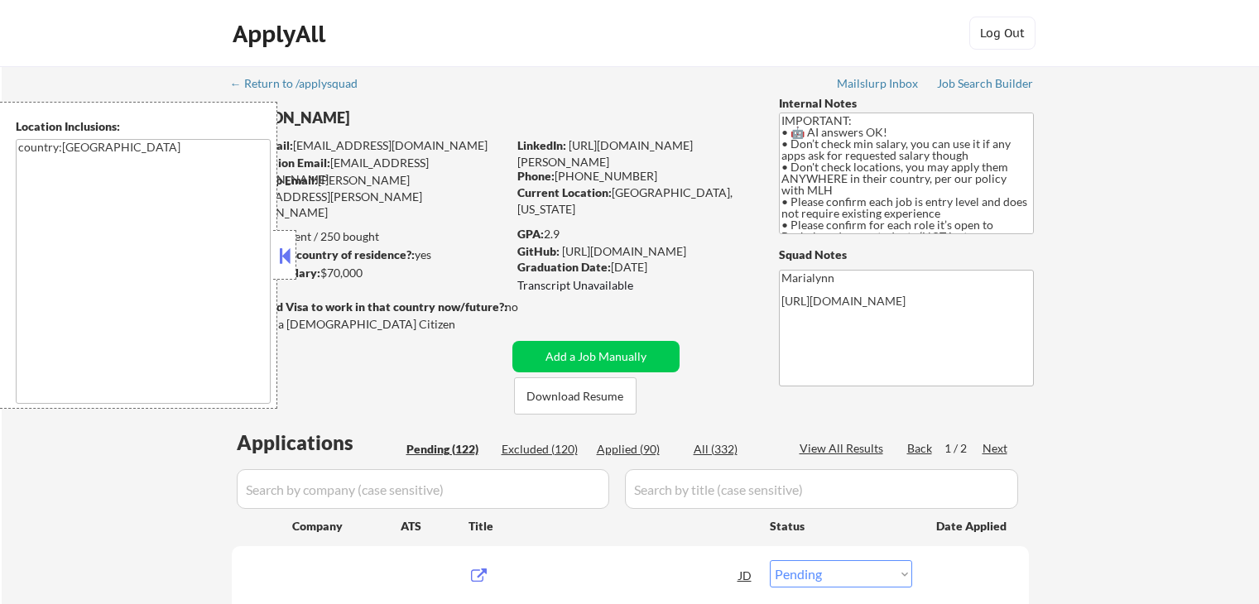
select select ""pending""
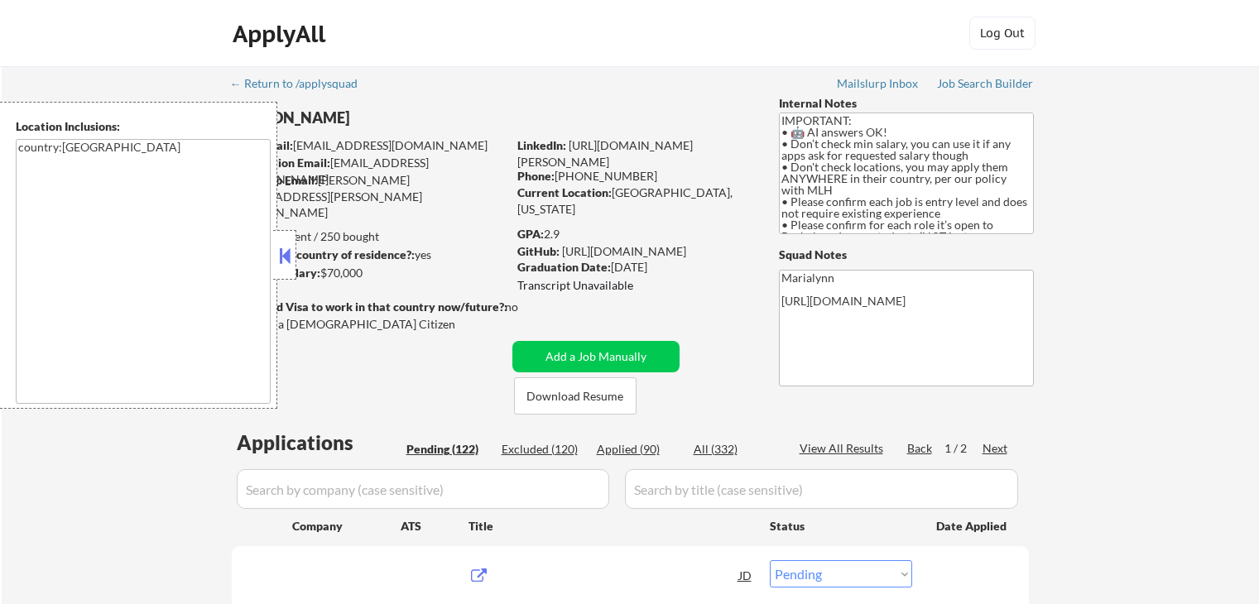
select select ""pending""
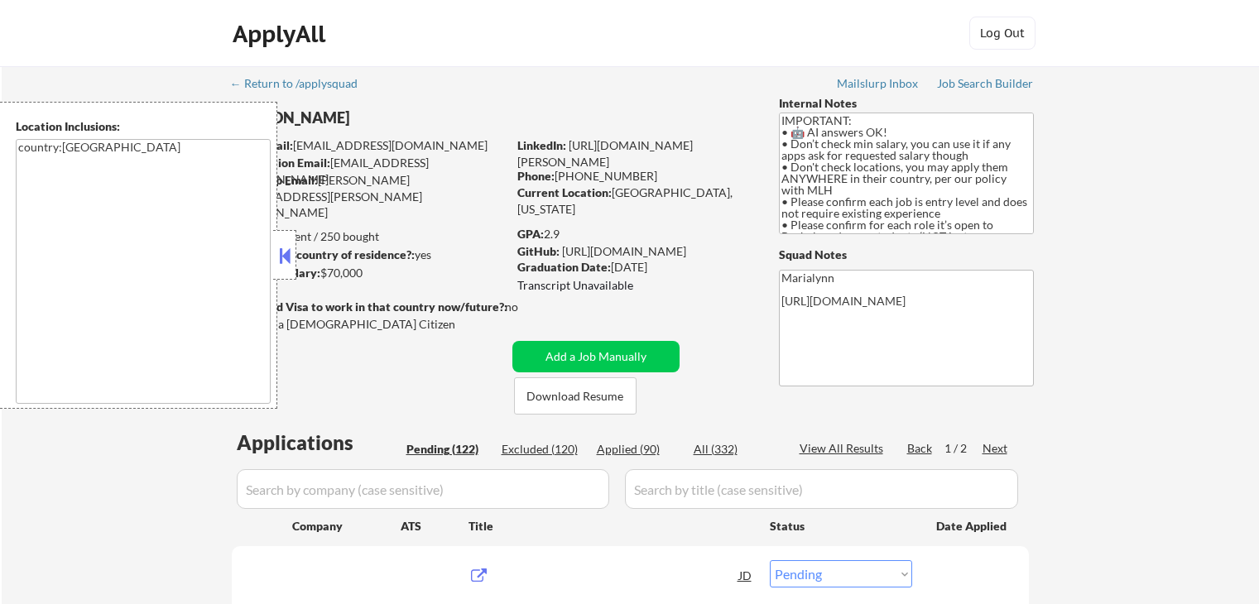
select select ""pending""
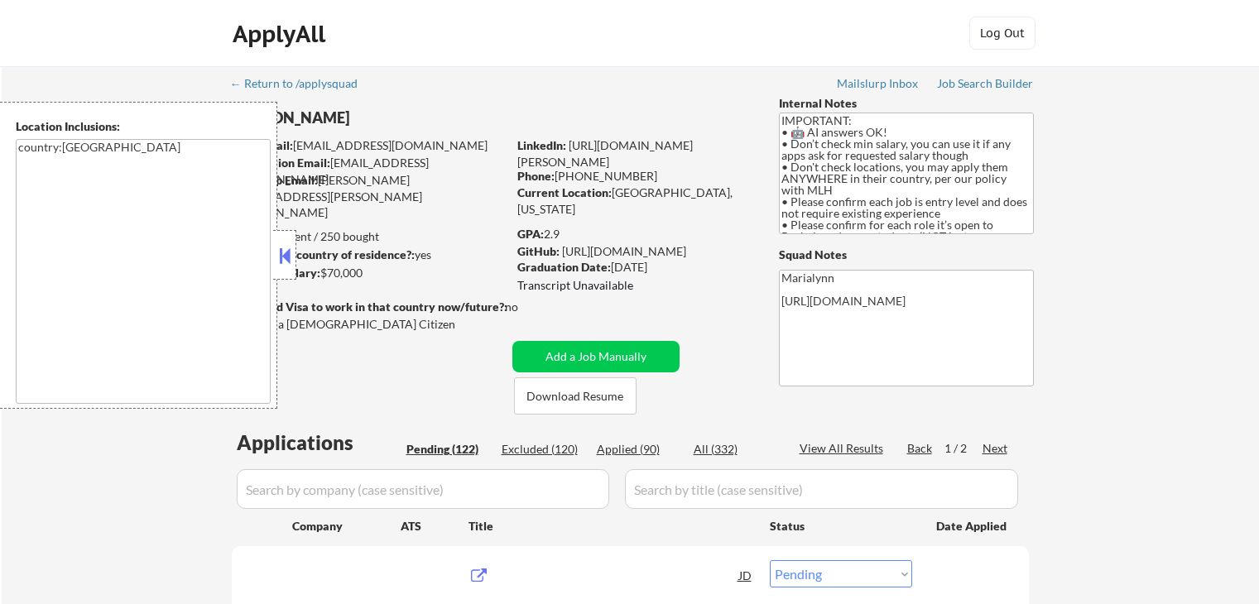
select select ""pending""
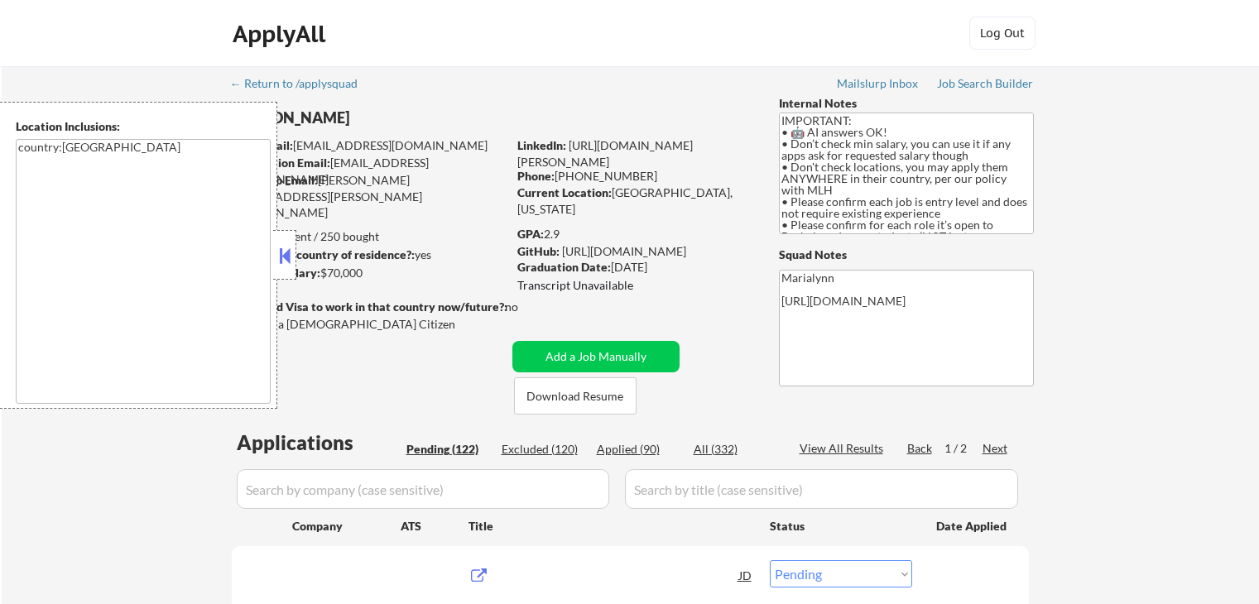
select select ""pending""
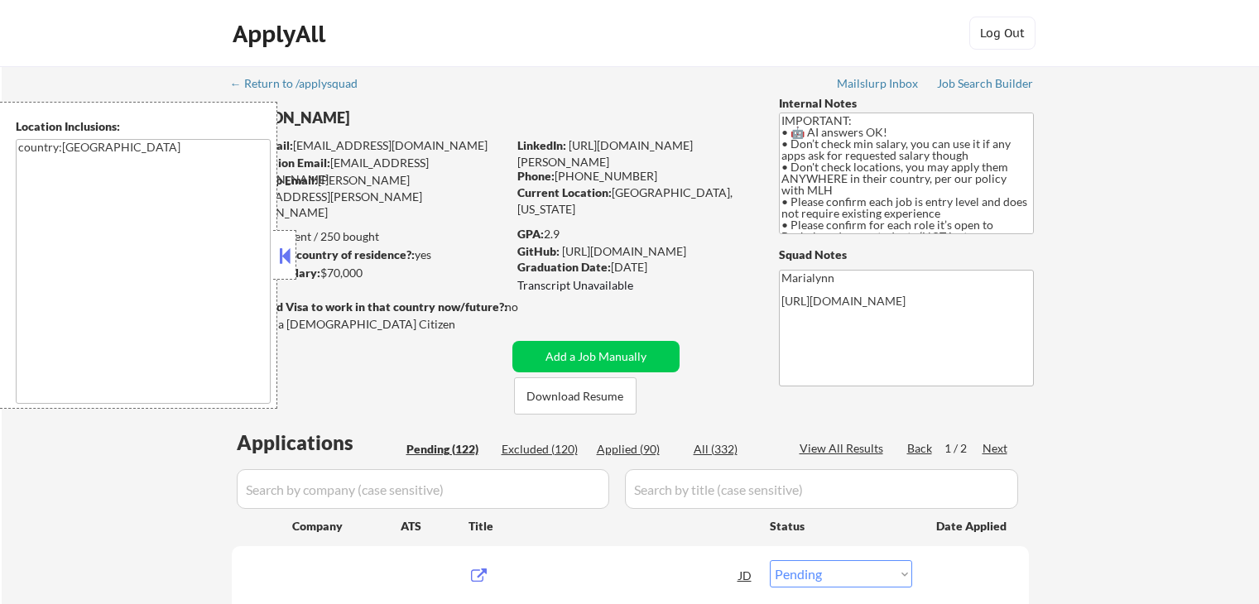
select select ""pending""
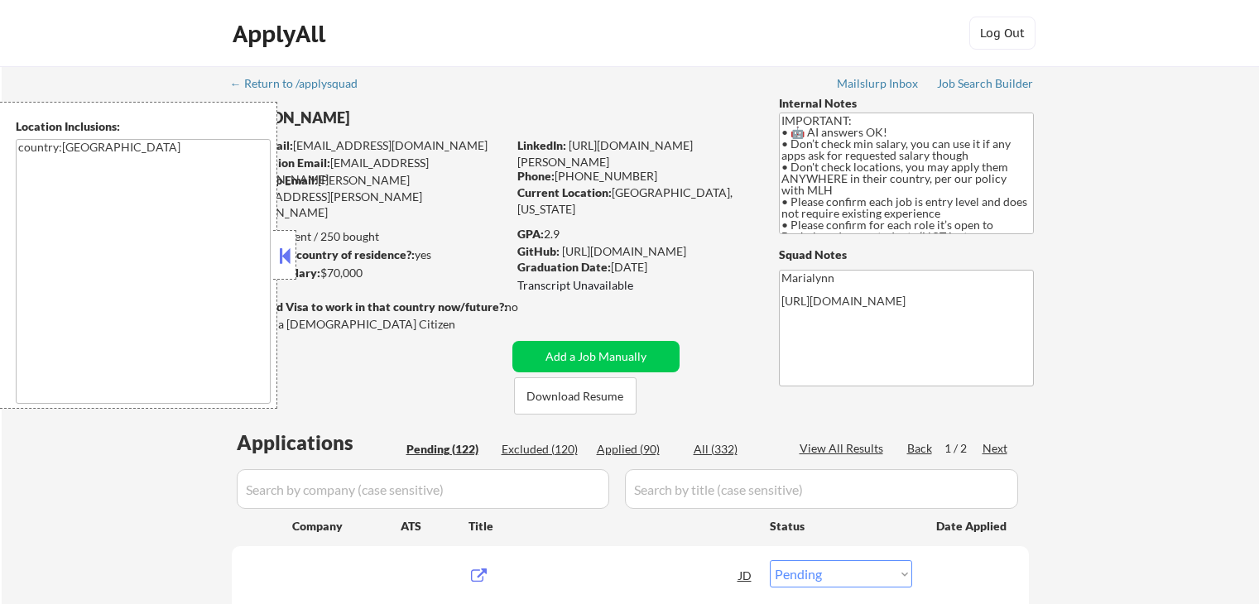
select select ""pending""
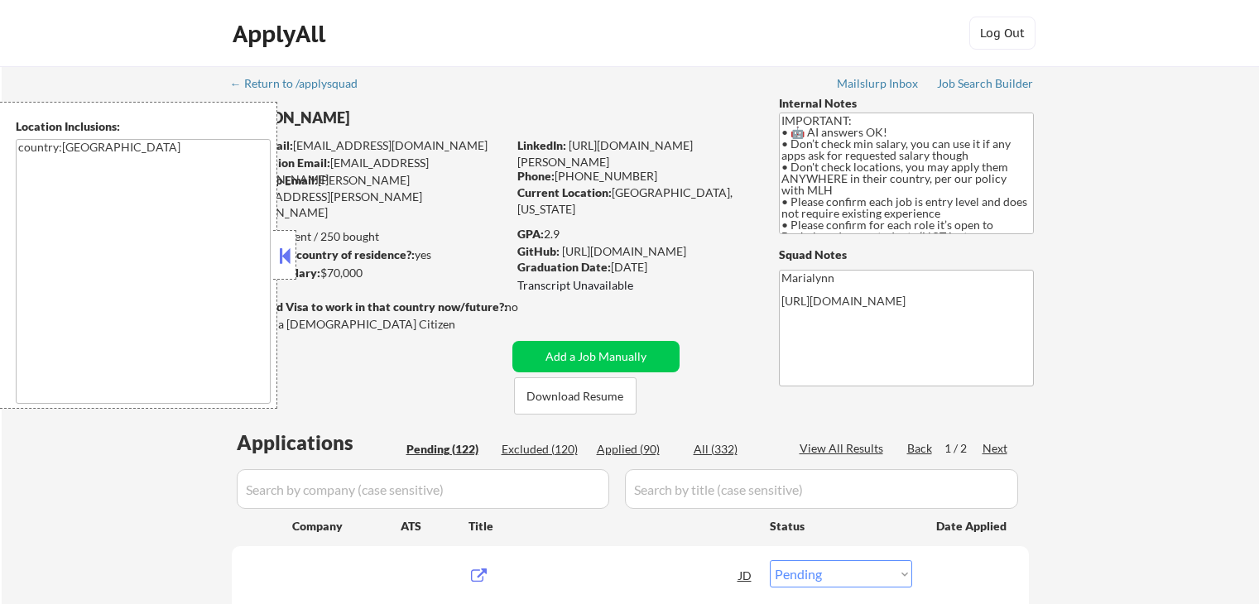
select select ""pending""
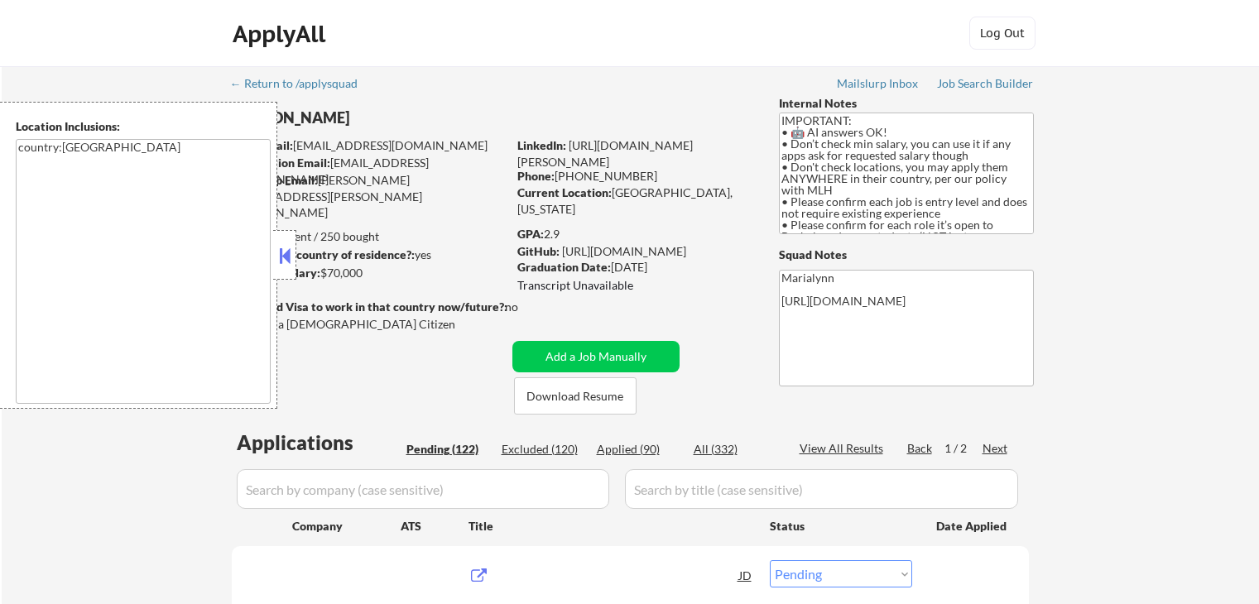
select select ""pending""
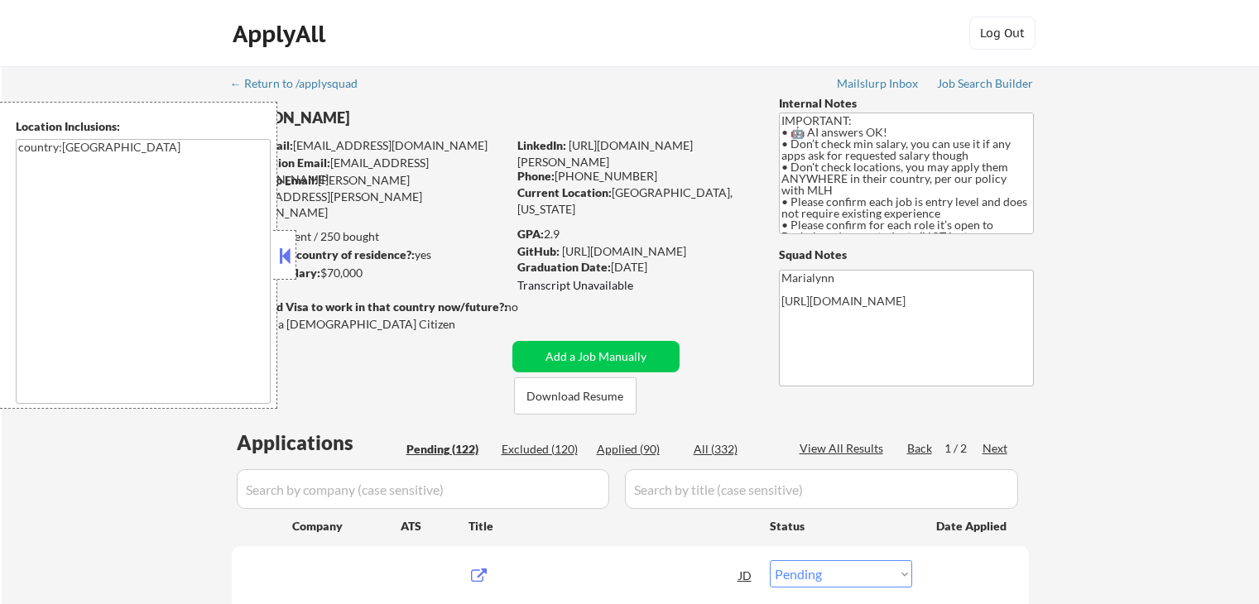
select select ""pending""
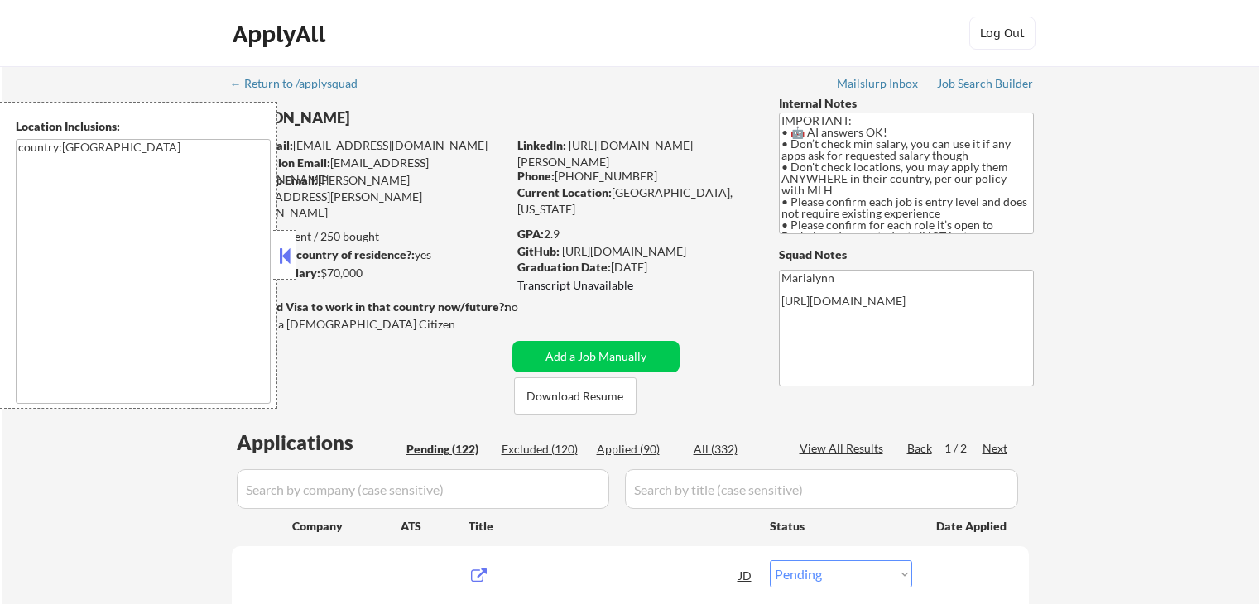
select select ""pending""
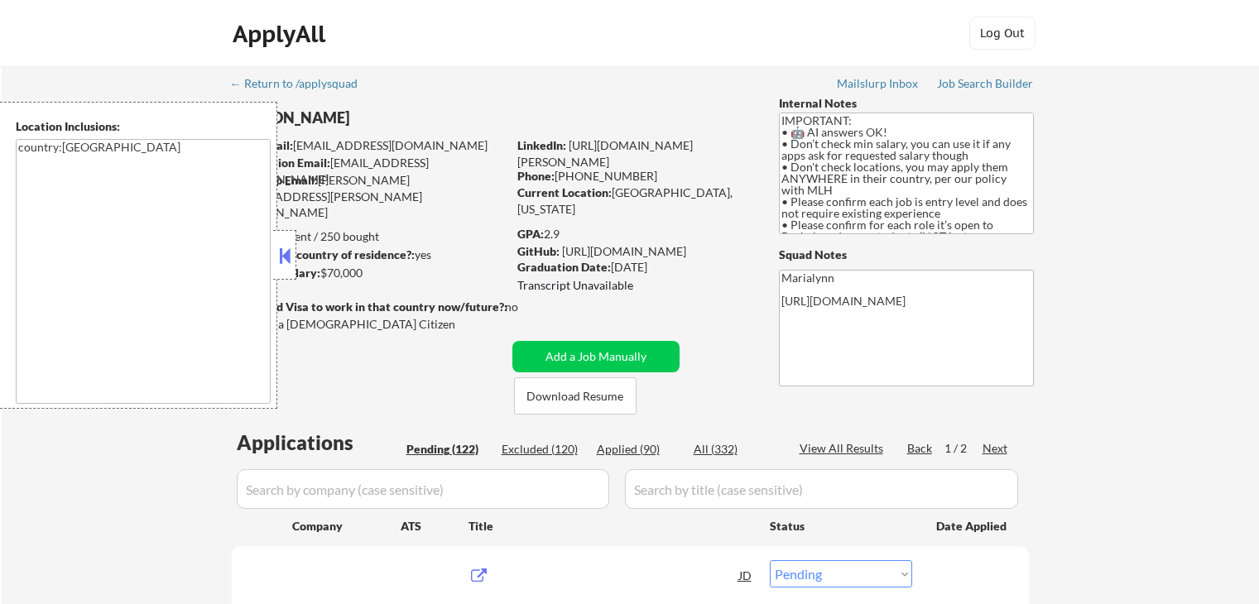
select select ""pending""
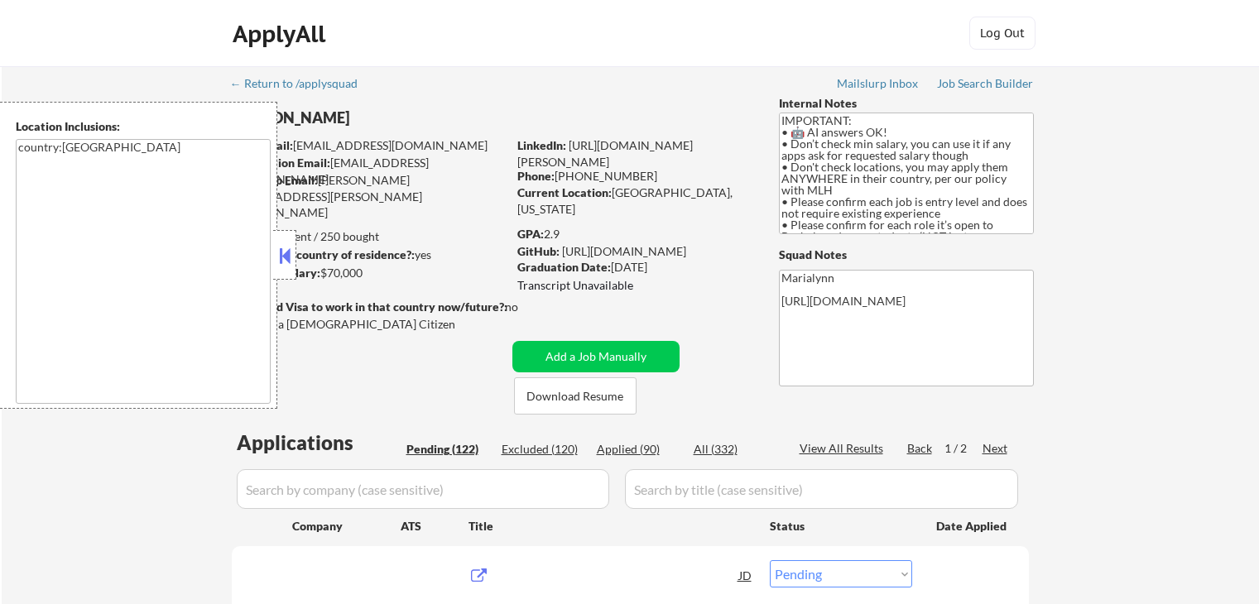
select select ""pending""
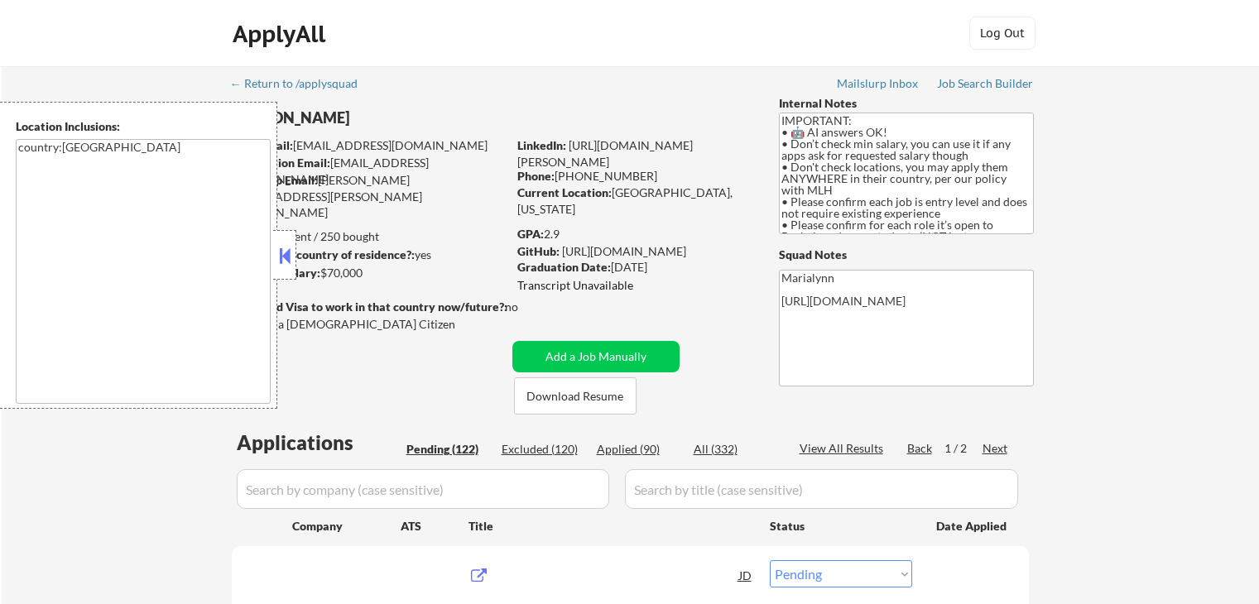
select select ""pending""
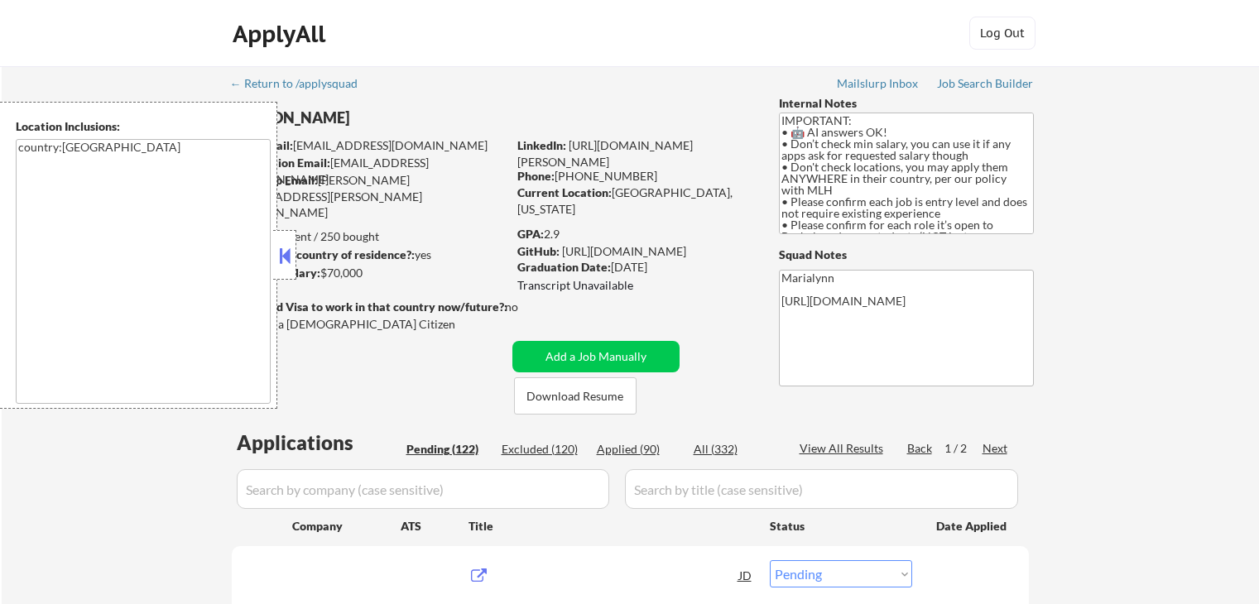
scroll to position [166, 0]
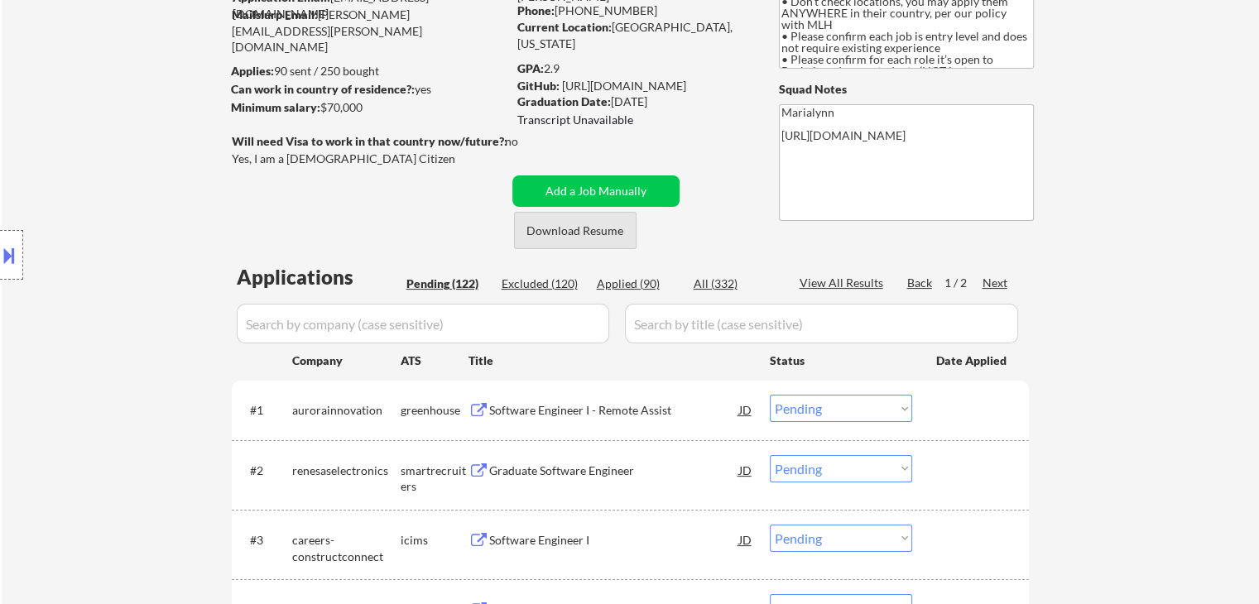
click at [581, 233] on button "Download Resume" at bounding box center [575, 230] width 122 height 37
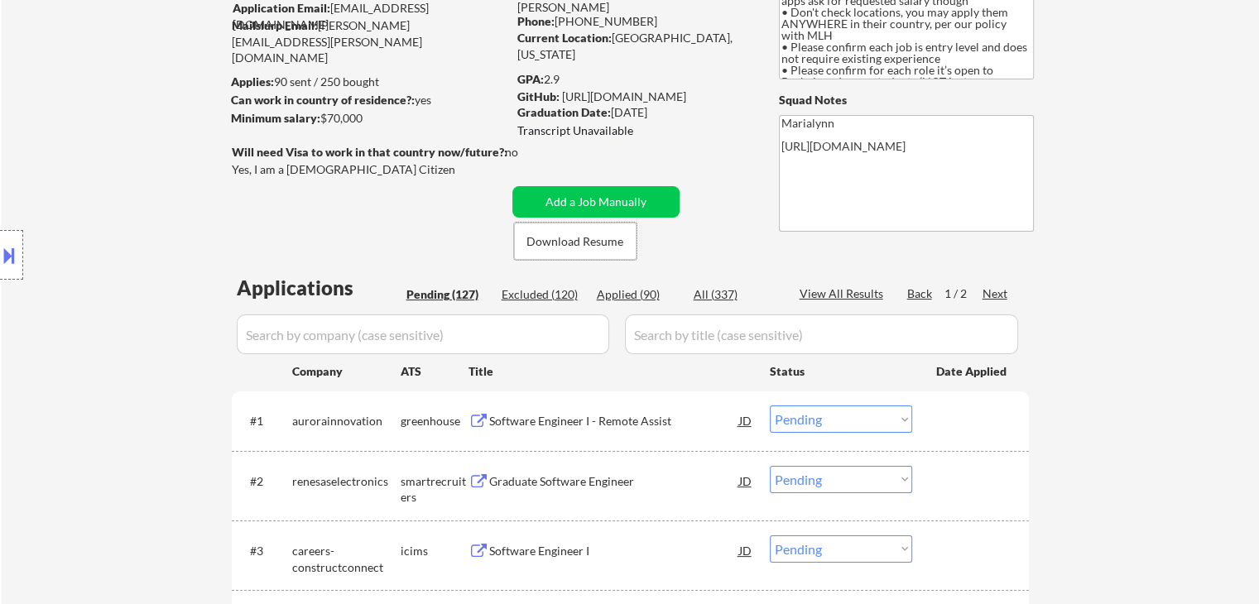
scroll to position [331, 0]
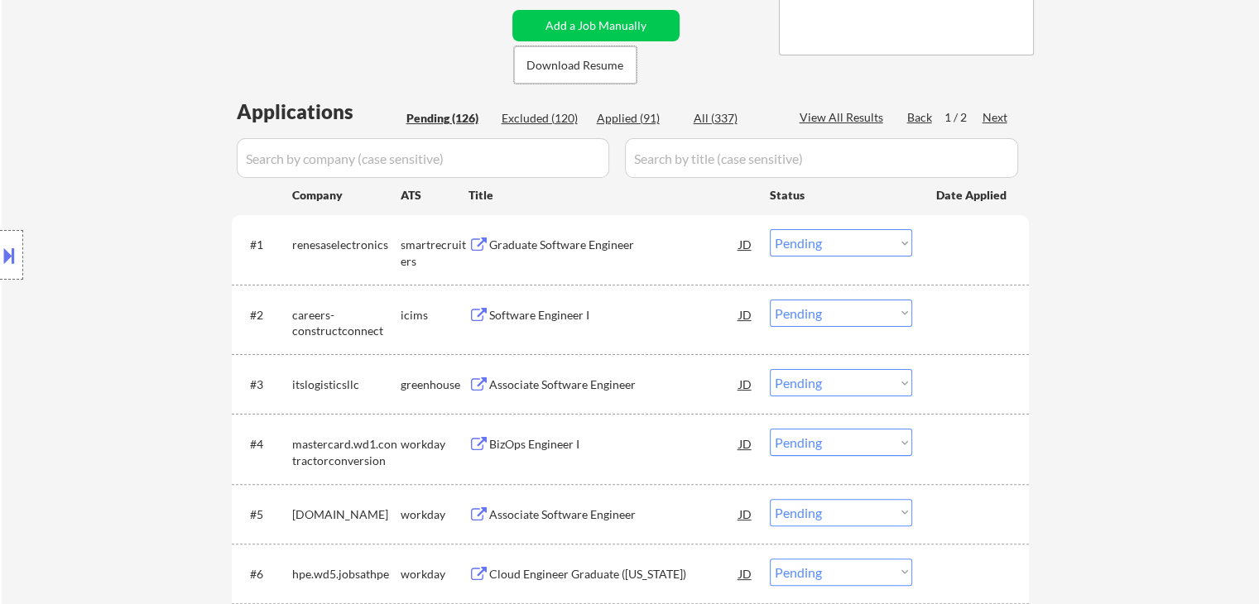
click at [630, 117] on div "Applied (91)" at bounding box center [638, 118] width 83 height 17
select select ""applied""
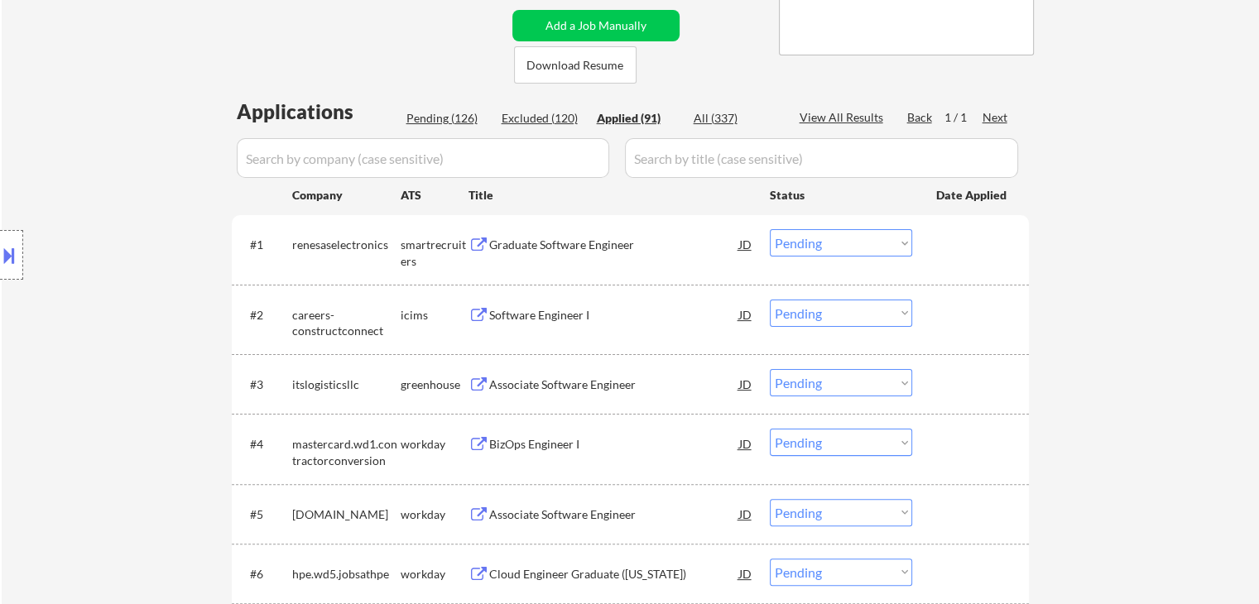
select select ""applied""
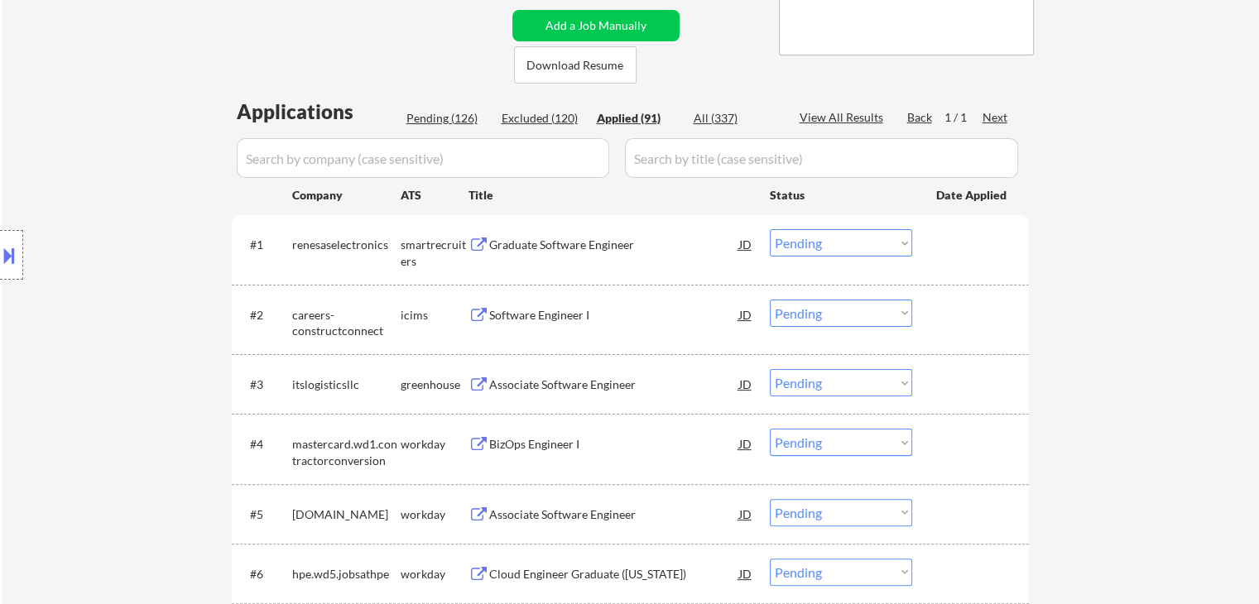
select select ""applied""
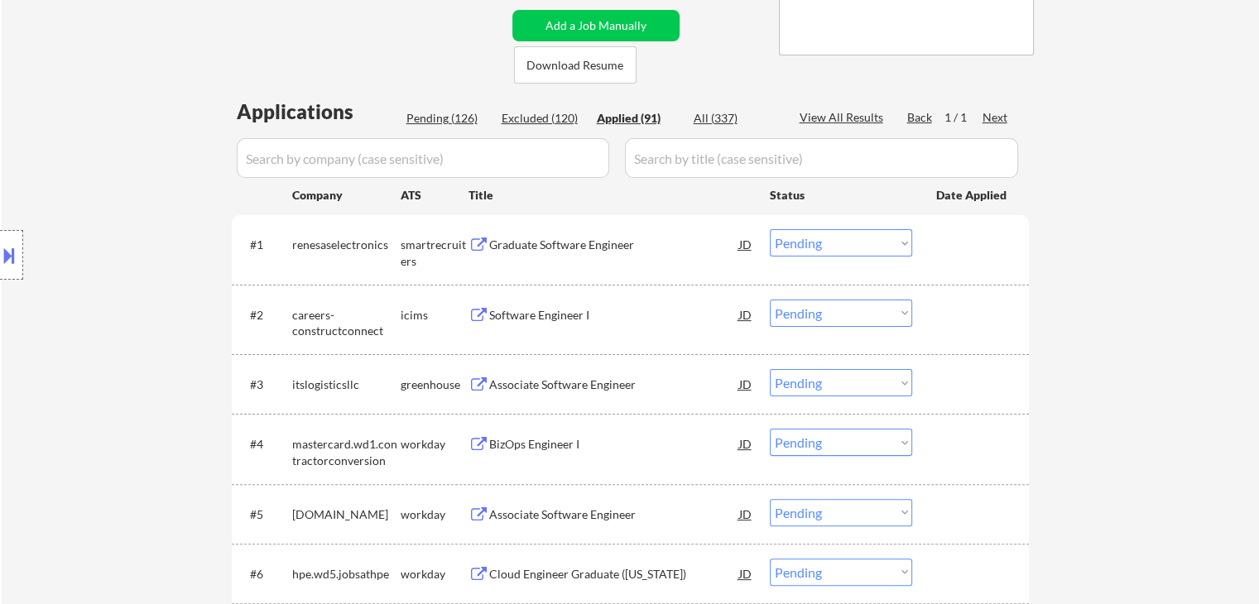
select select ""applied""
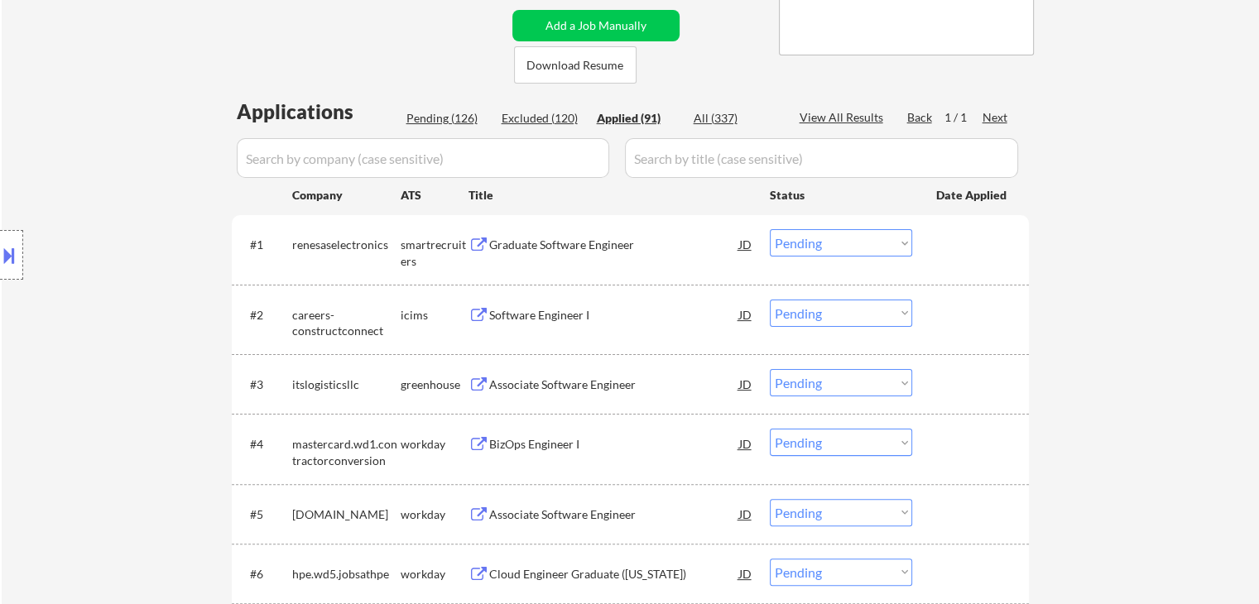
select select ""applied""
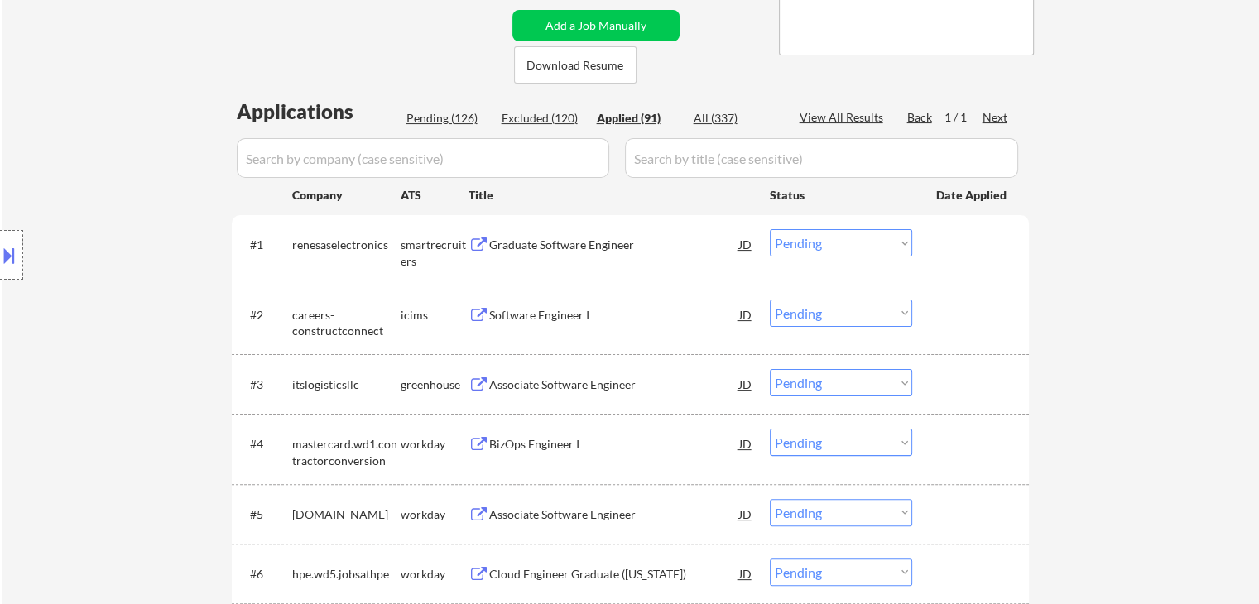
select select ""applied""
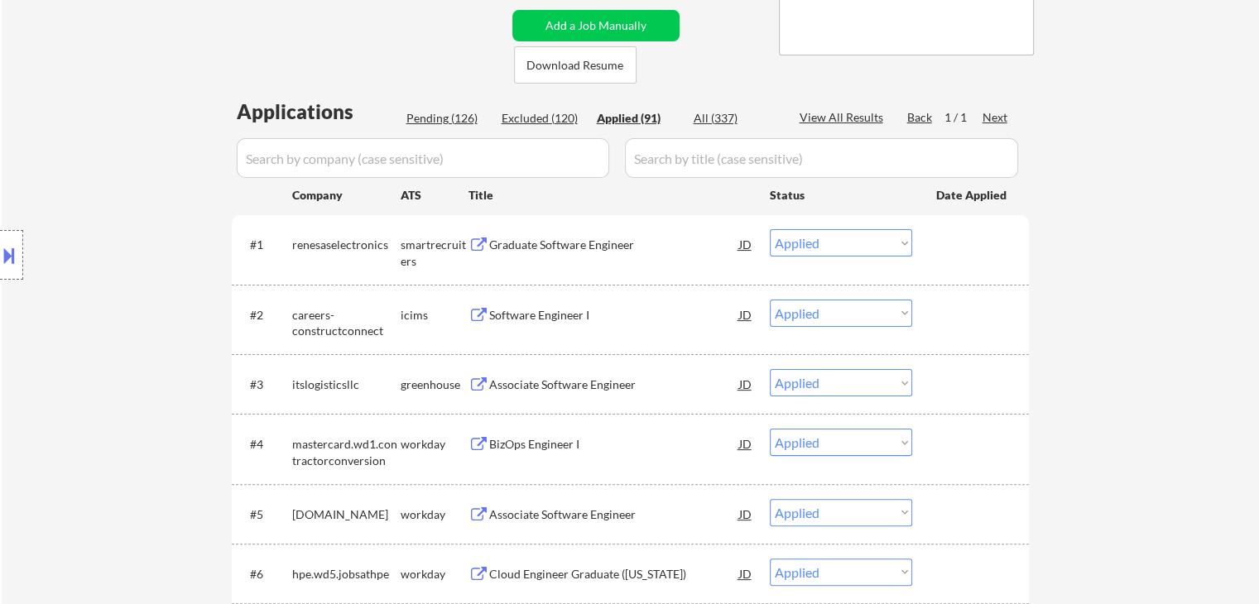
select select ""applied""
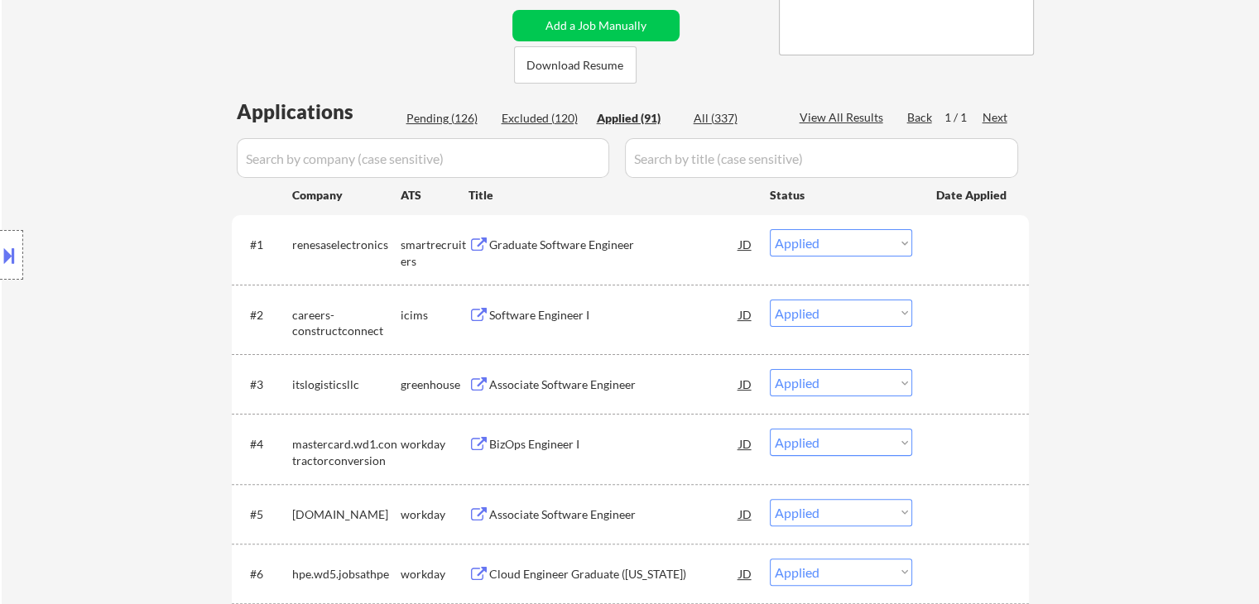
select select ""applied""
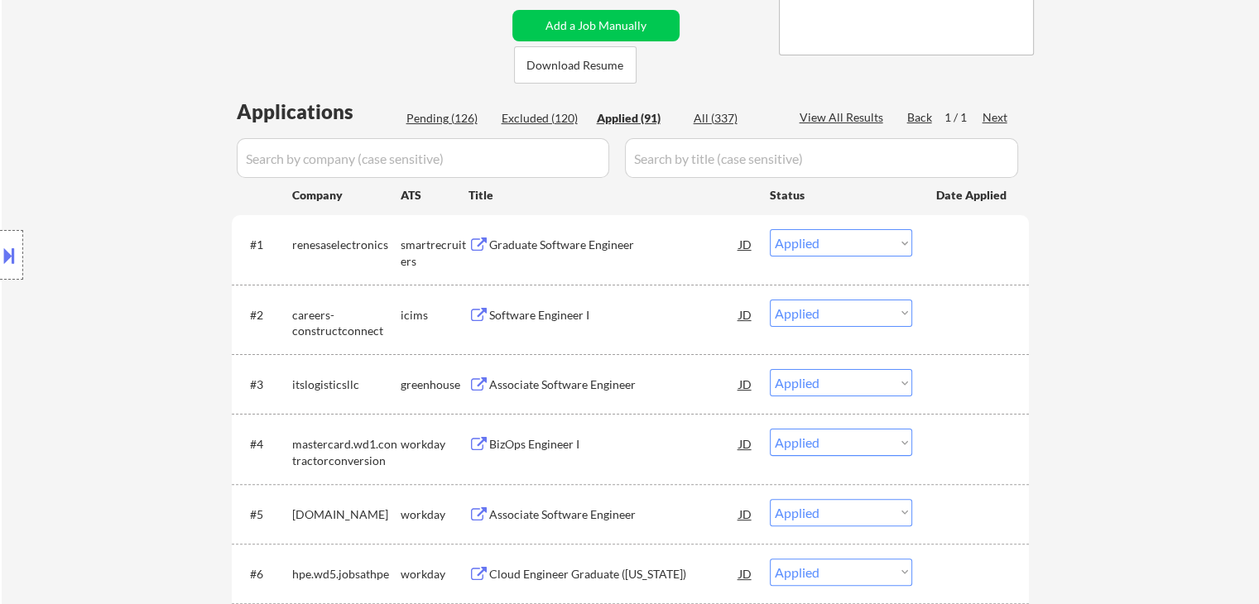
select select ""applied""
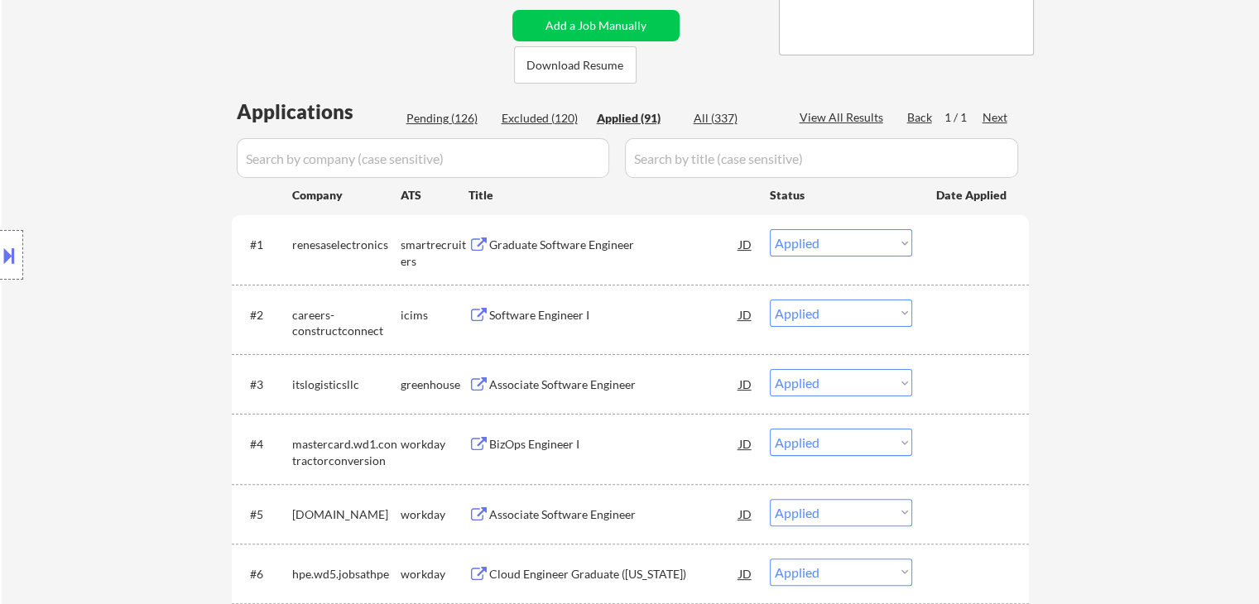
select select ""applied""
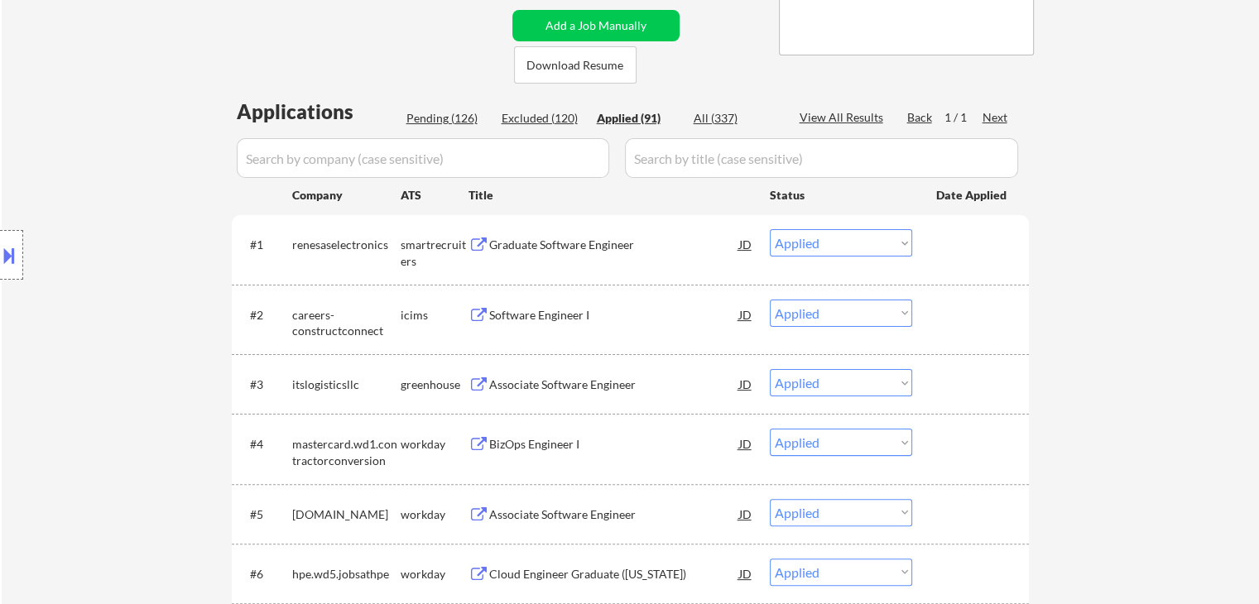
select select ""applied""
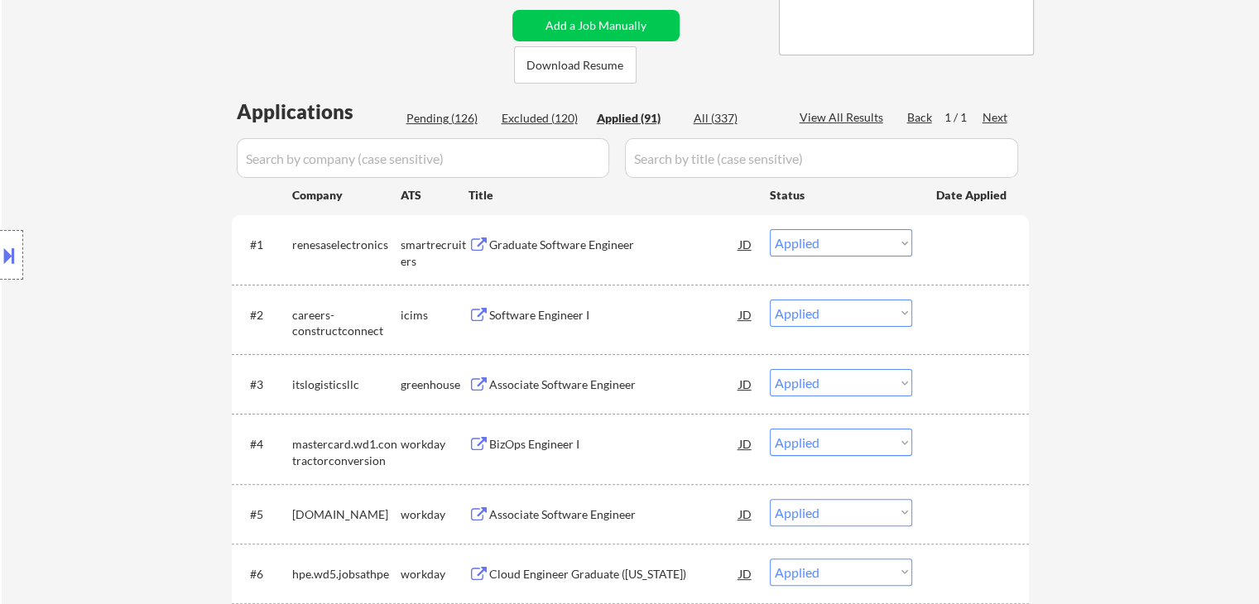
select select ""applied""
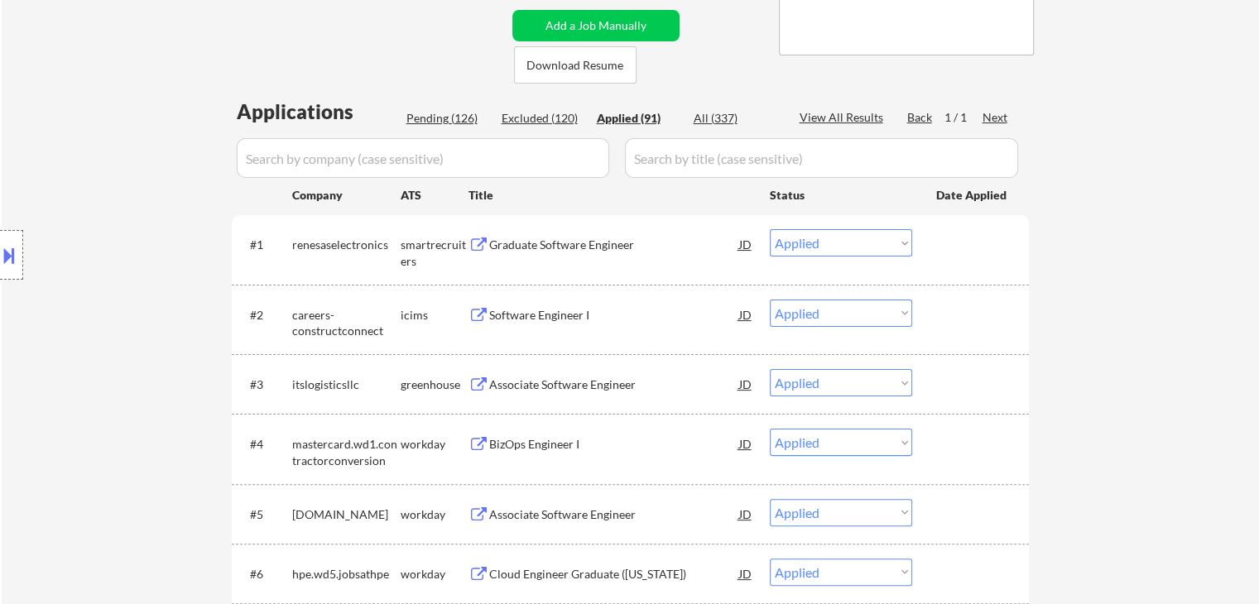
select select ""applied""
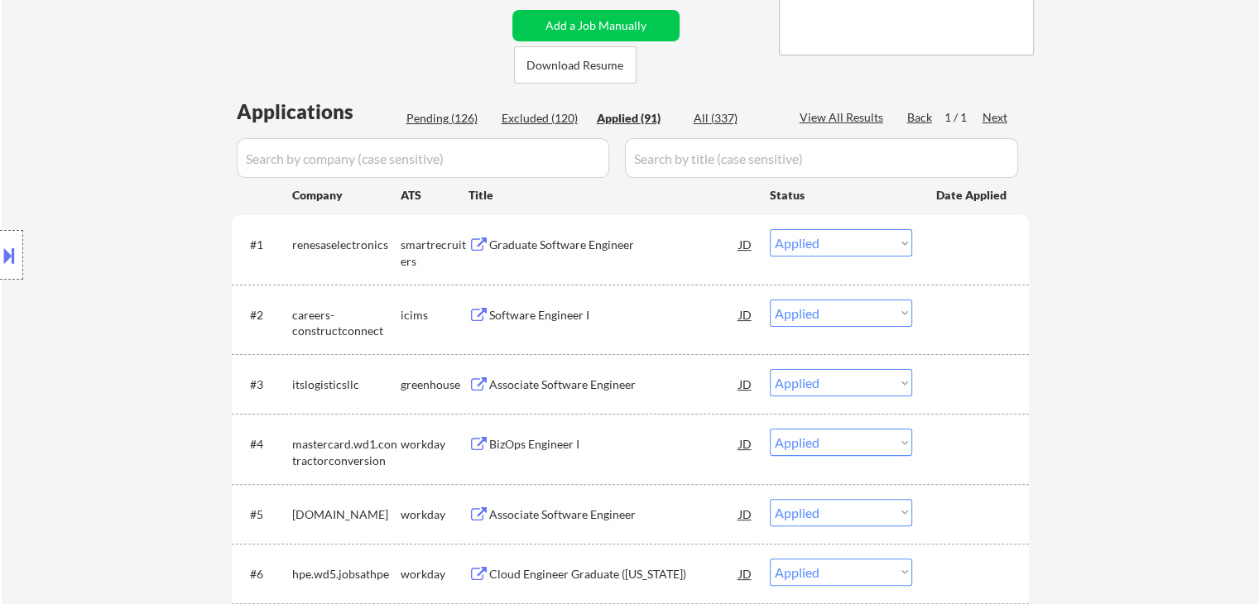
select select ""applied""
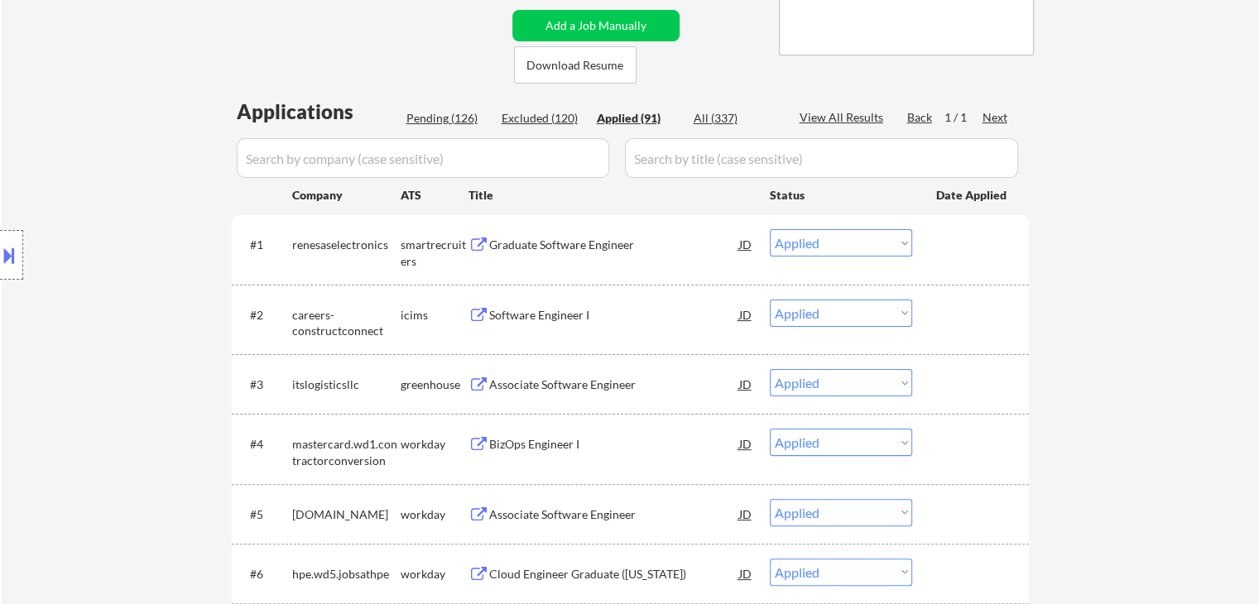
select select ""applied""
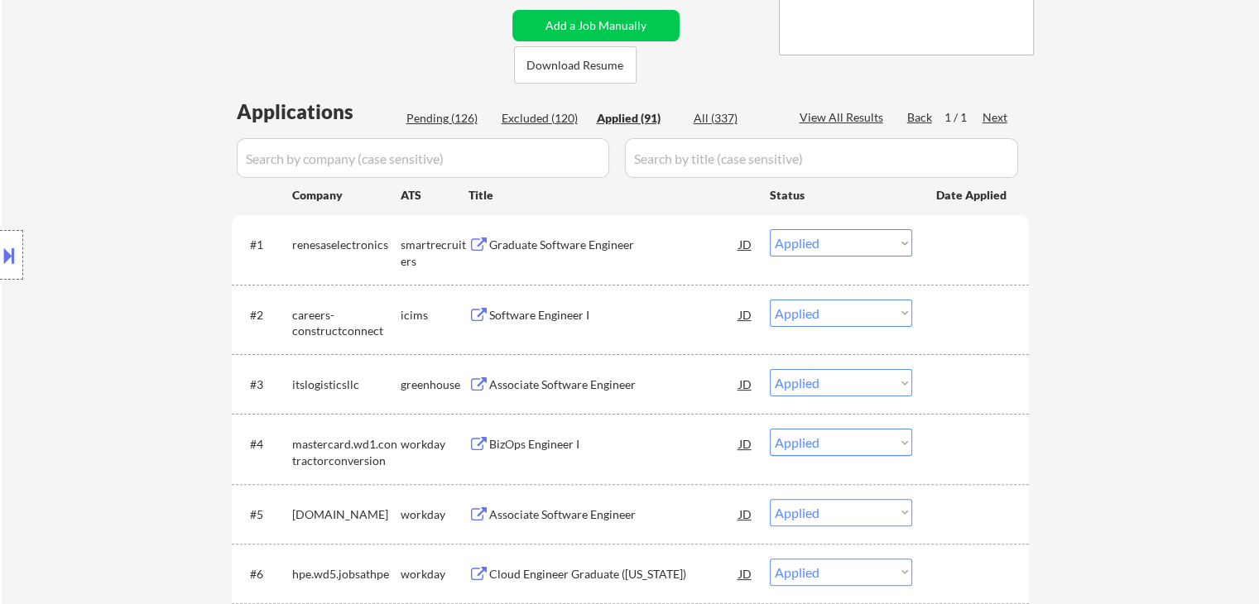
select select ""applied""
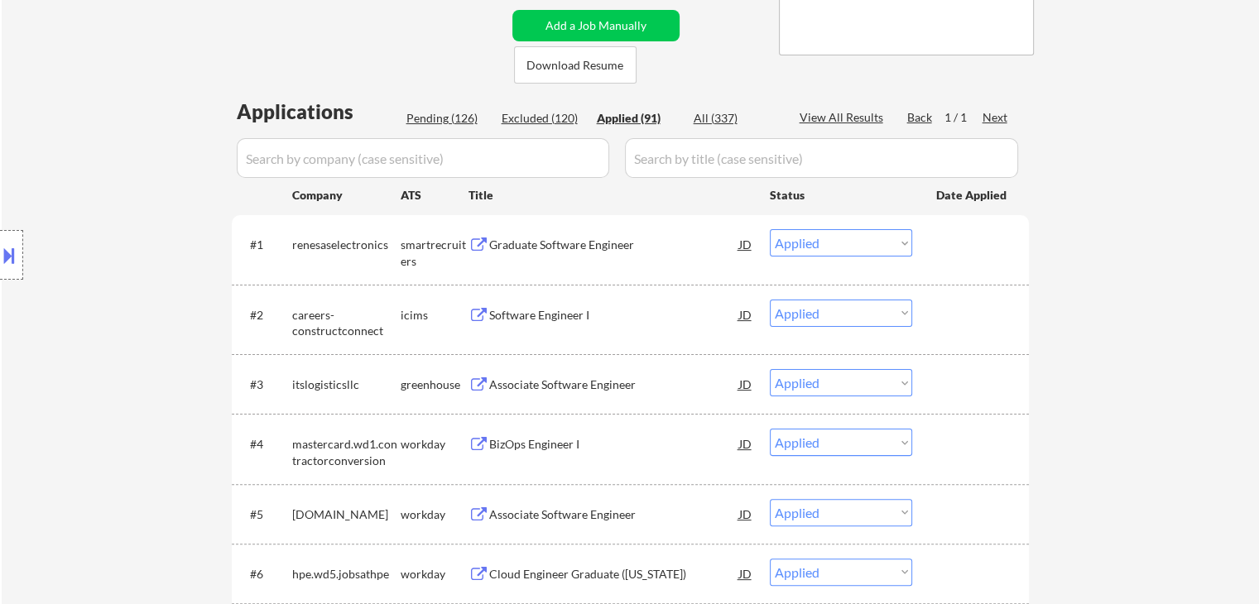
select select ""applied""
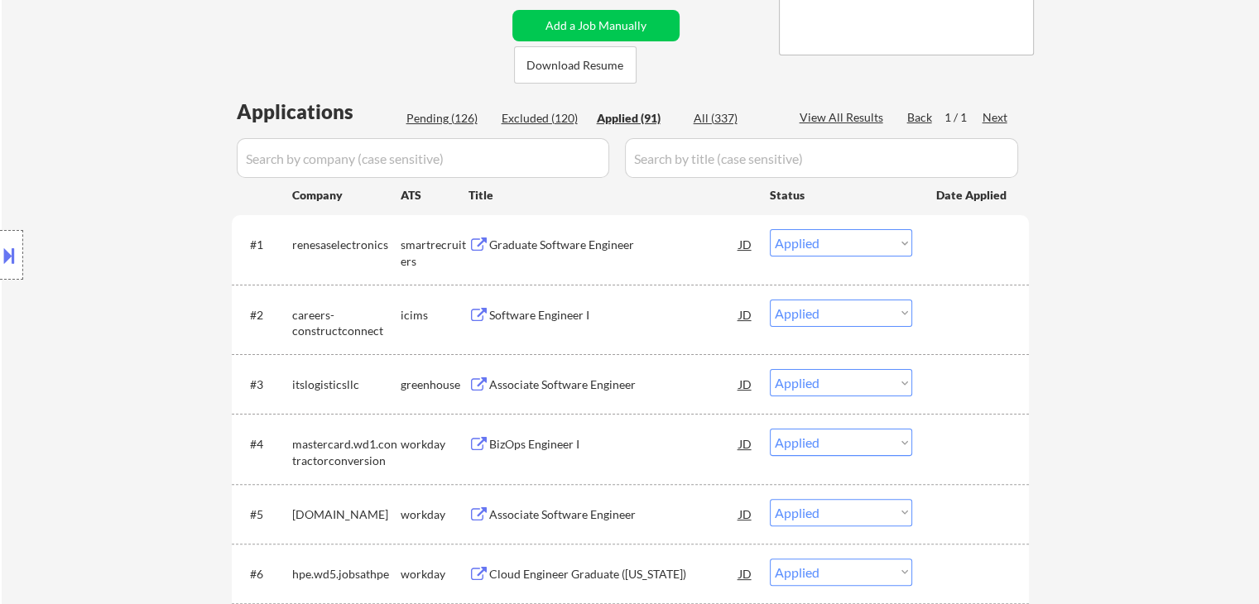
select select ""applied""
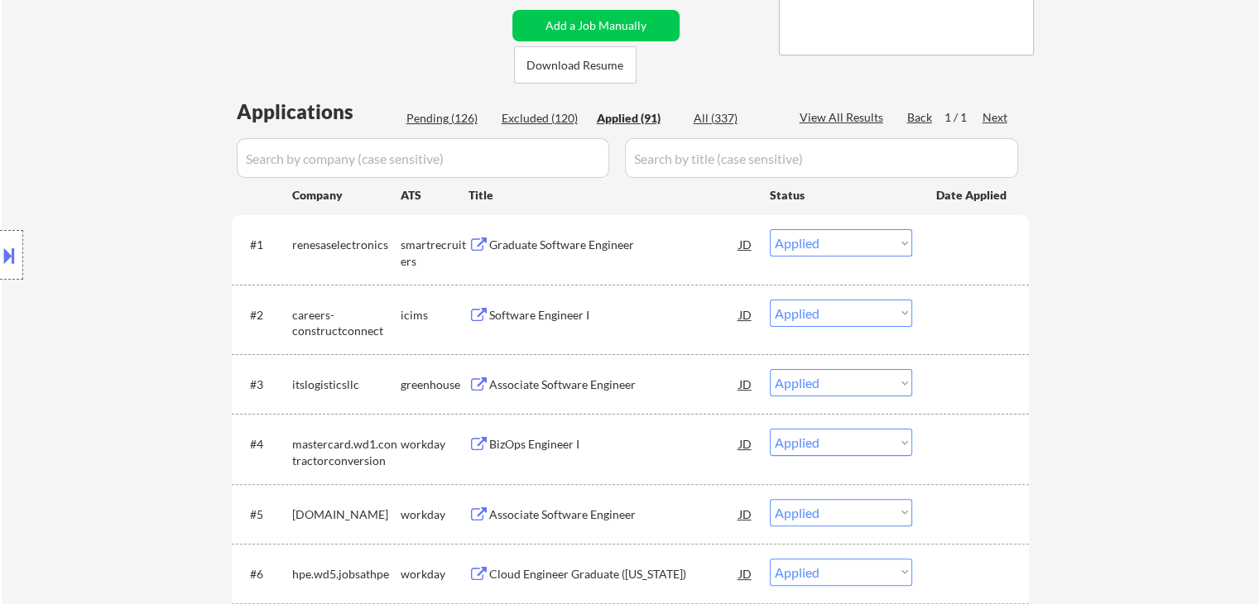
select select ""applied""
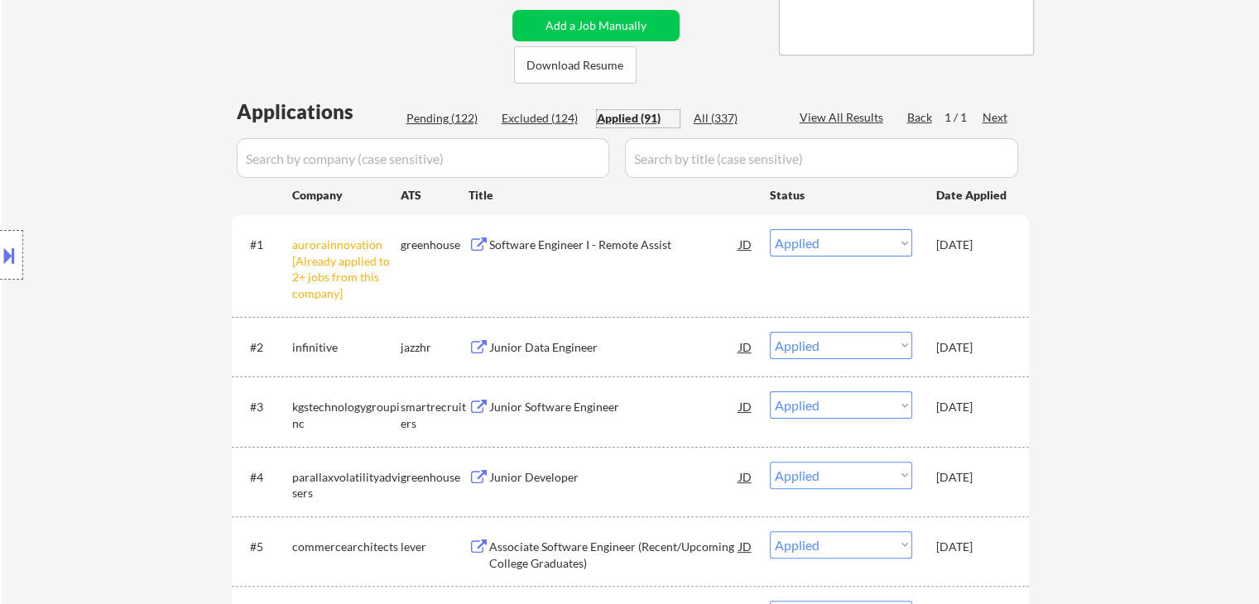
click at [979, 241] on div "[DATE]" at bounding box center [972, 245] width 73 height 17
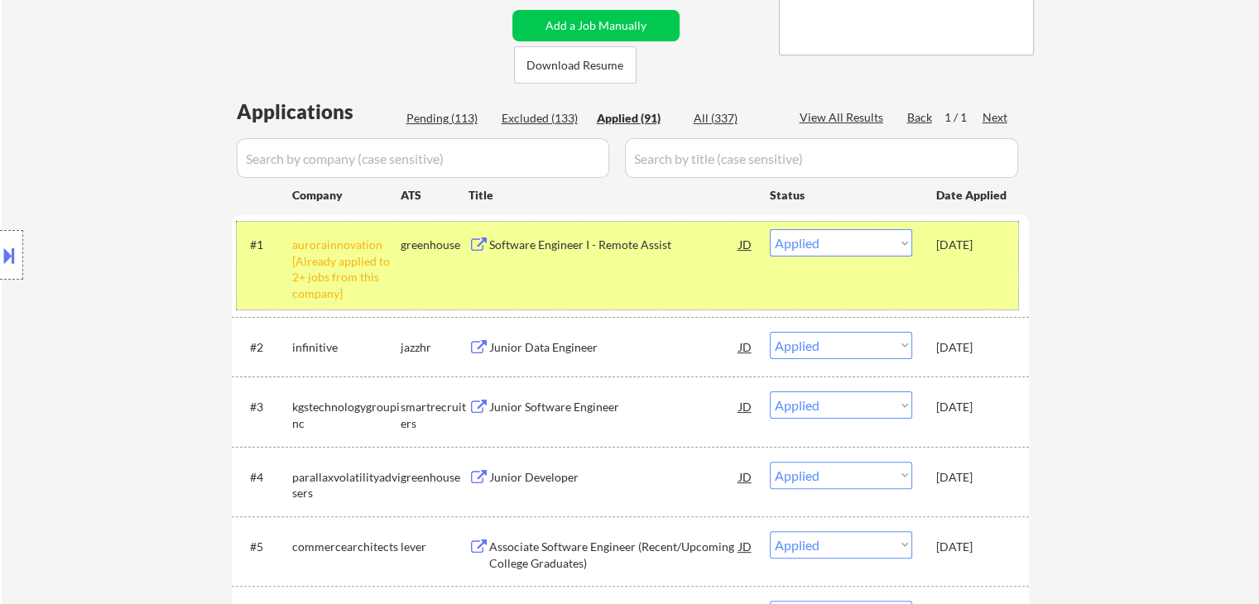
click at [6, 262] on button at bounding box center [9, 255] width 18 height 27
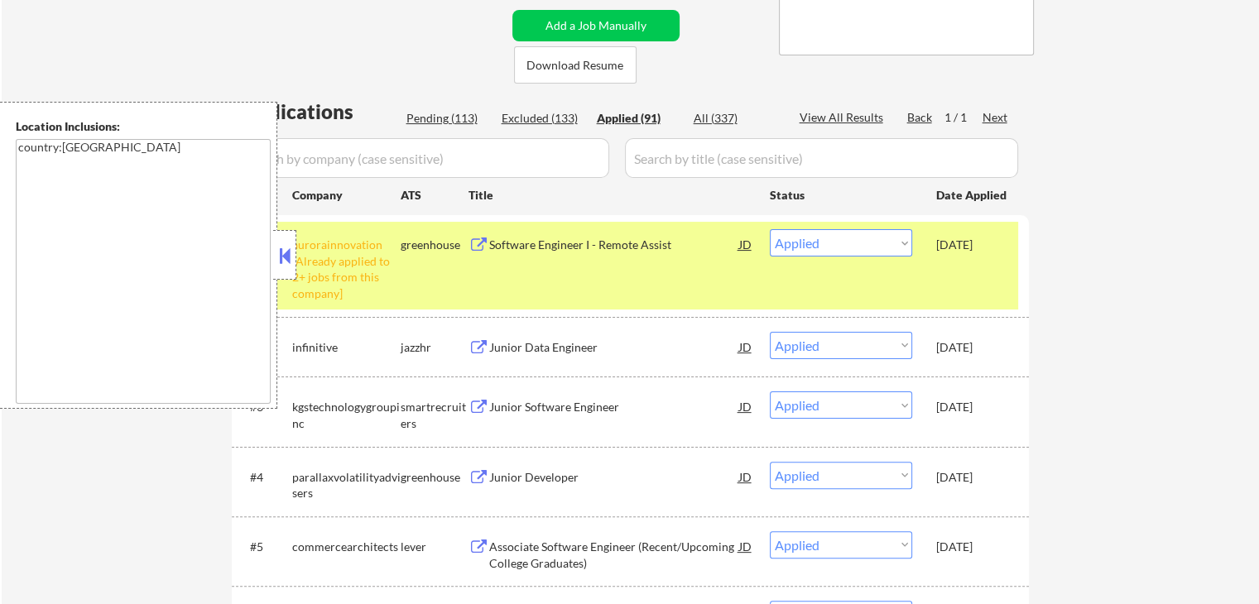
click at [563, 110] on div "Excluded (133)" at bounding box center [543, 118] width 83 height 17
click at [287, 258] on button at bounding box center [285, 255] width 18 height 25
select select ""excluded__expired_""
select select ""excluded""
select select ""excluded__expired_""
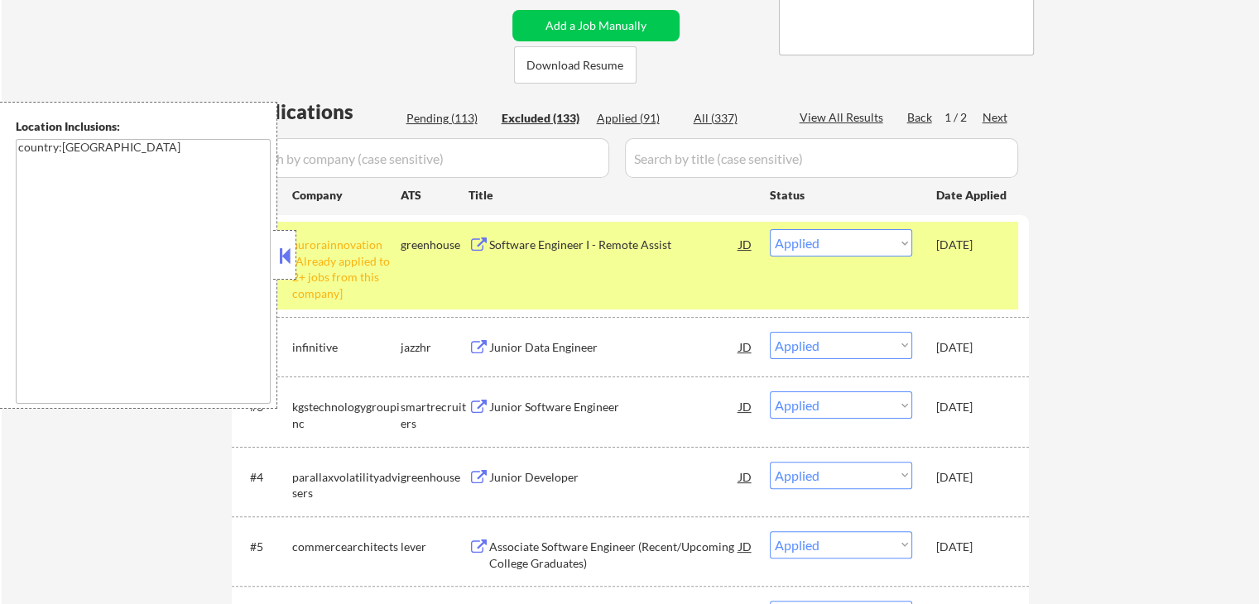
select select ""excluded__expired_""
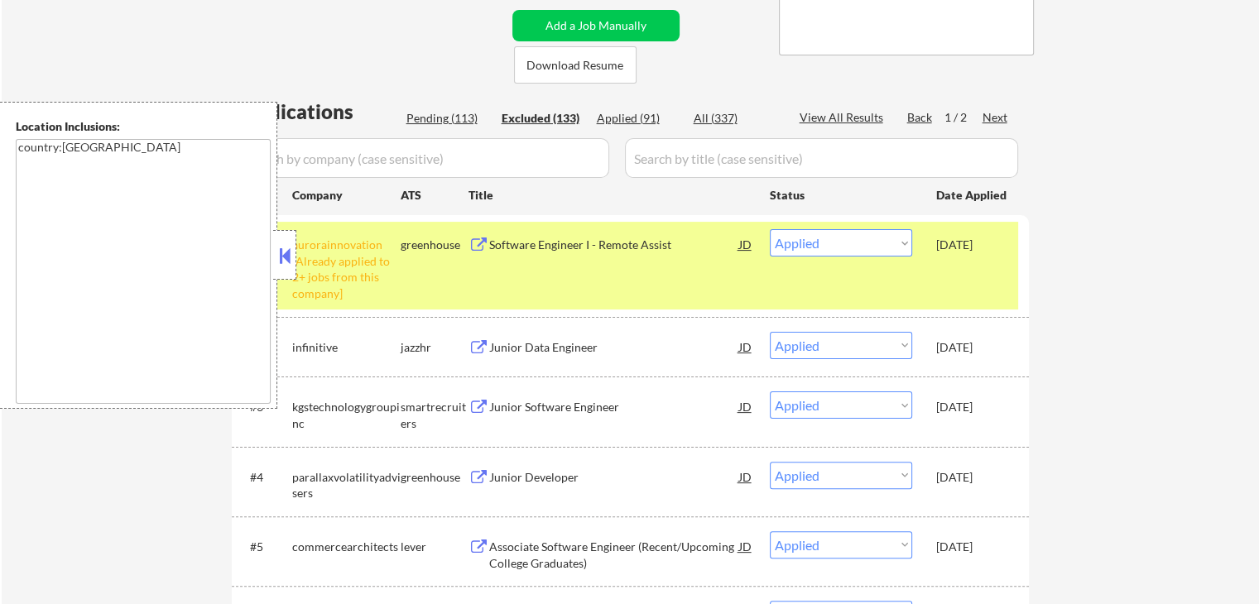
select select ""excluded__bad_match_""
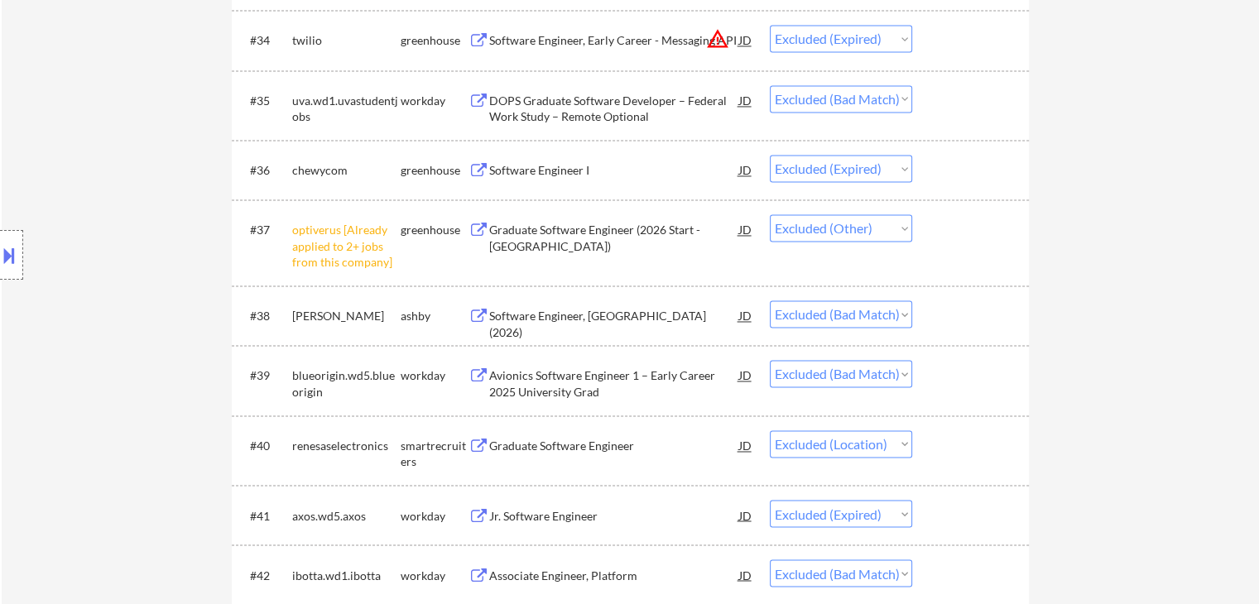
scroll to position [2731, 0]
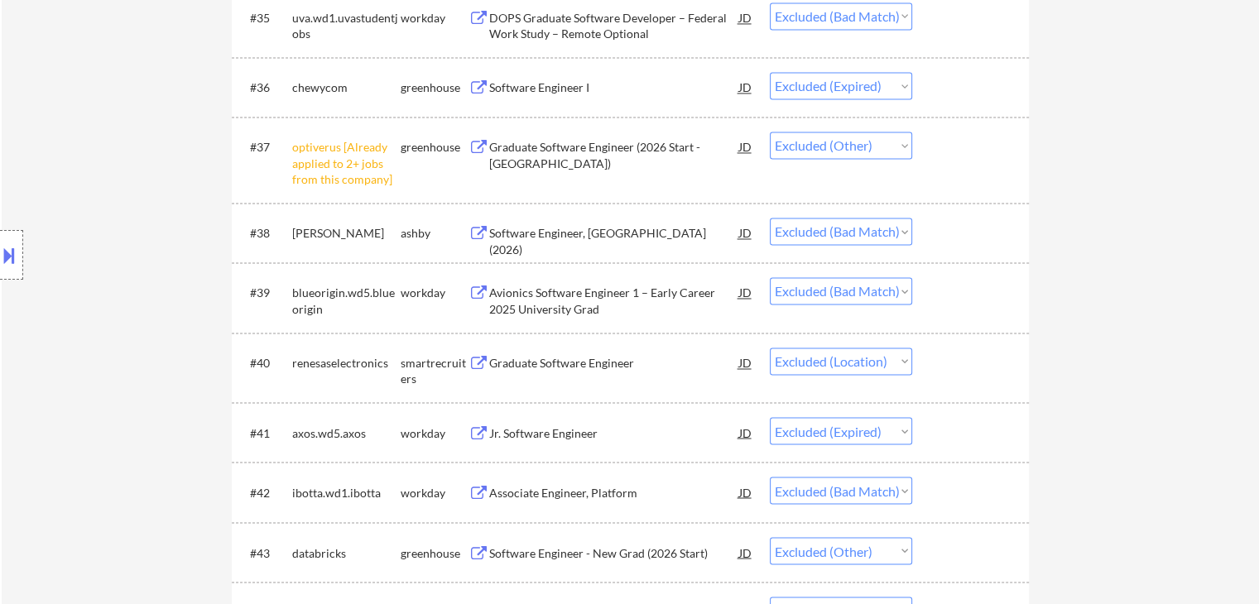
click at [576, 360] on div "Graduate Software Engineer" at bounding box center [614, 363] width 250 height 17
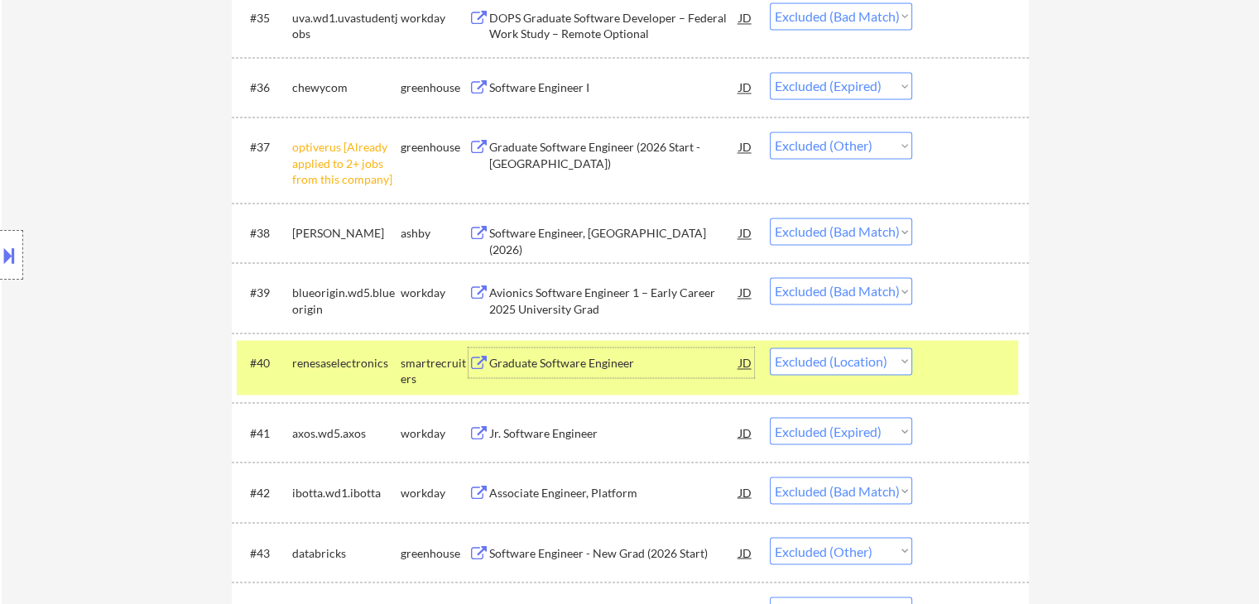
click at [5, 256] on button at bounding box center [9, 255] width 18 height 27
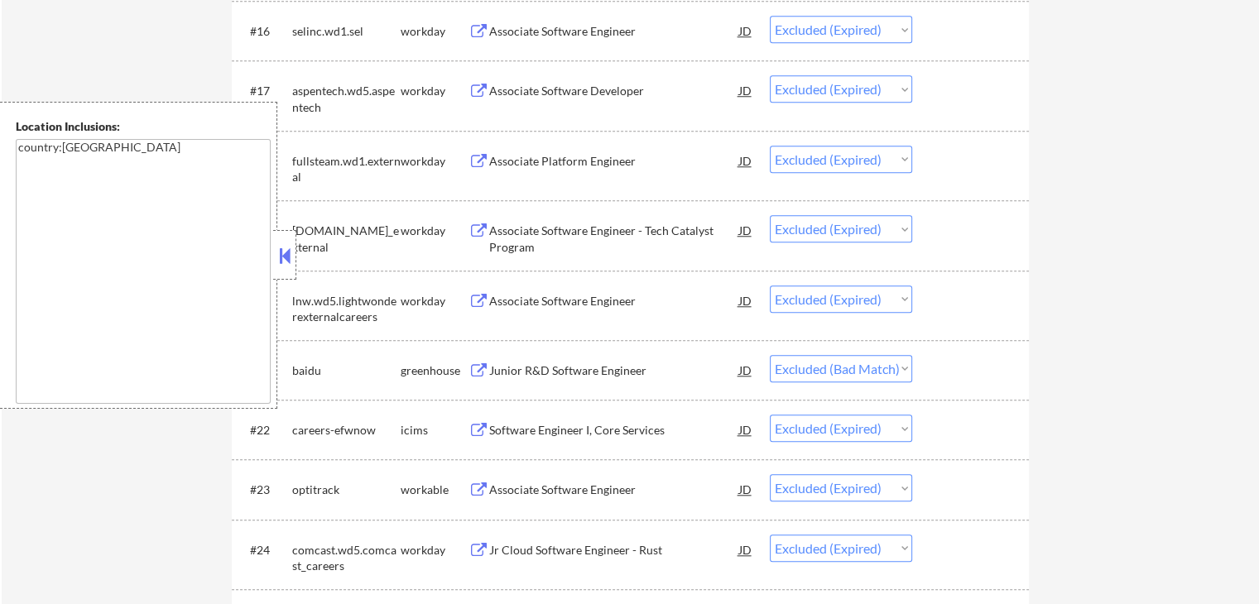
scroll to position [1490, 0]
click at [288, 247] on button at bounding box center [285, 255] width 18 height 25
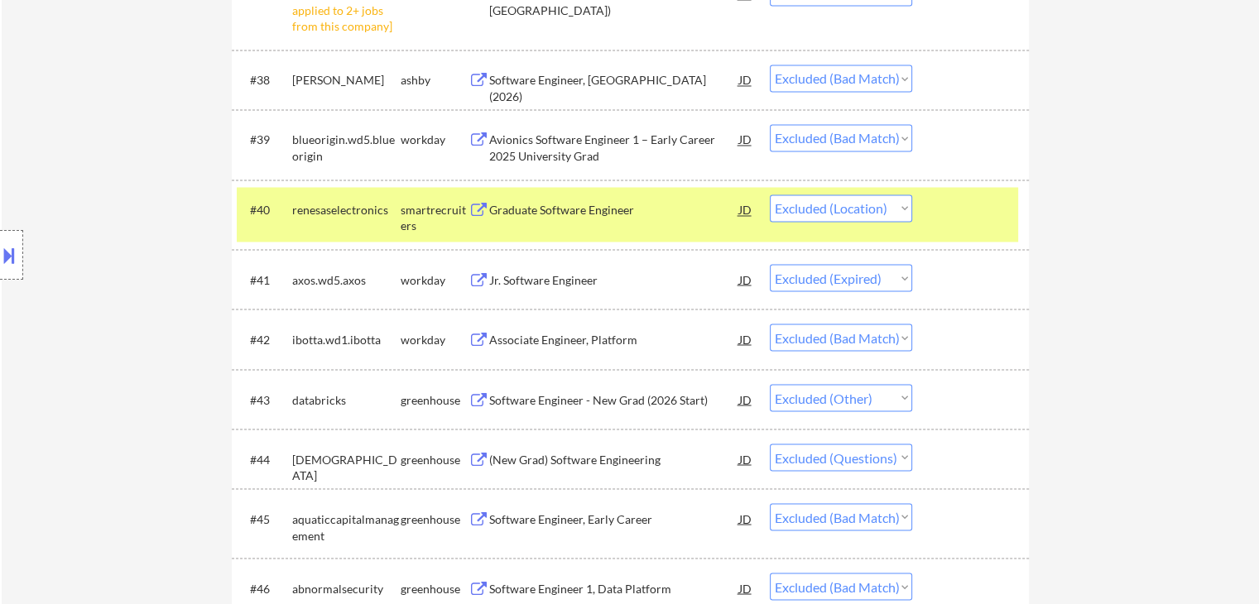
scroll to position [2897, 0]
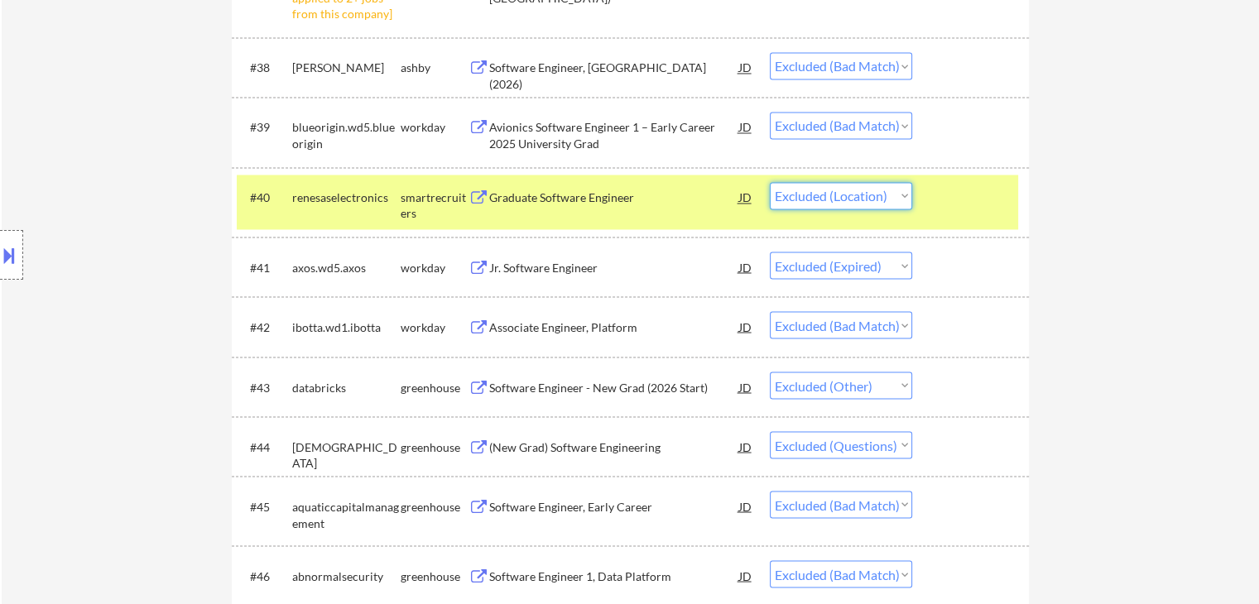
click at [854, 199] on select "Choose an option... Pending Applied Excluded (Questions) Excluded (Expired) Exc…" at bounding box center [841, 195] width 142 height 27
click at [770, 182] on select "Choose an option... Pending Applied Excluded (Questions) Excluded (Expired) Exc…" at bounding box center [841, 195] width 142 height 27
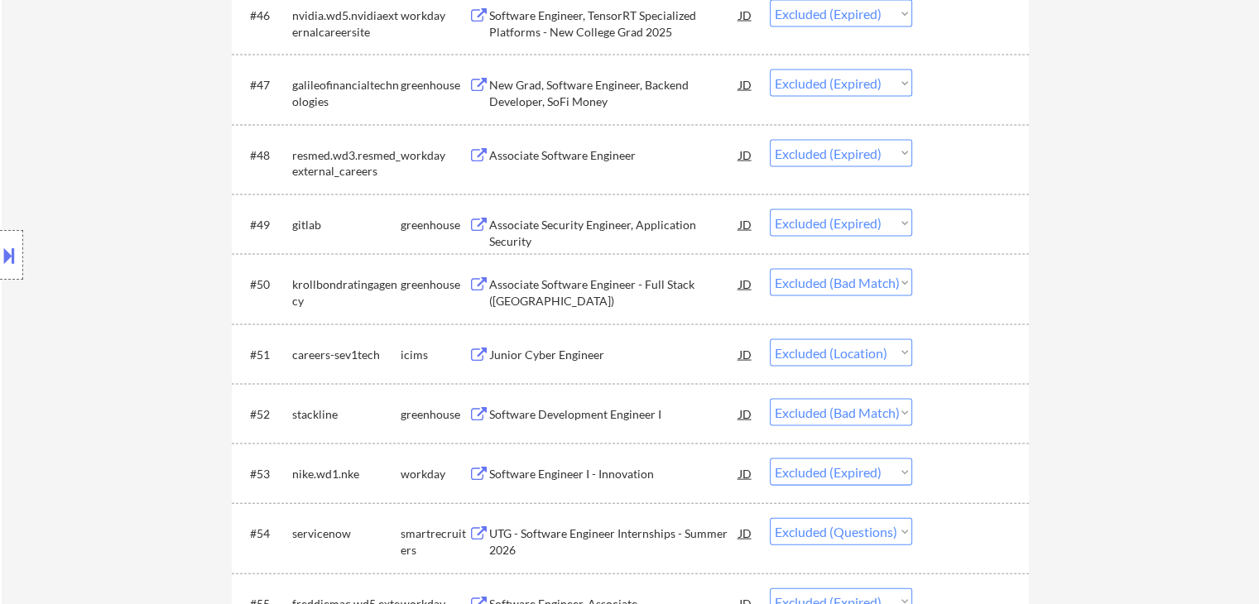
scroll to position [3476, 0]
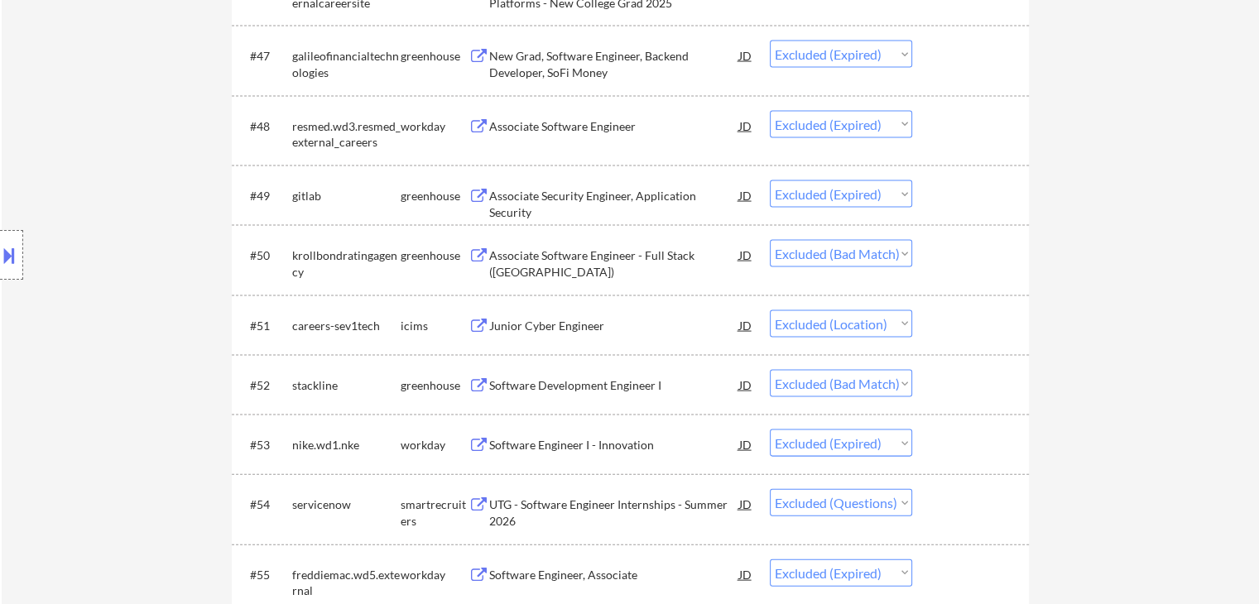
click at [559, 327] on div "Junior Cyber Engineer" at bounding box center [614, 326] width 250 height 17
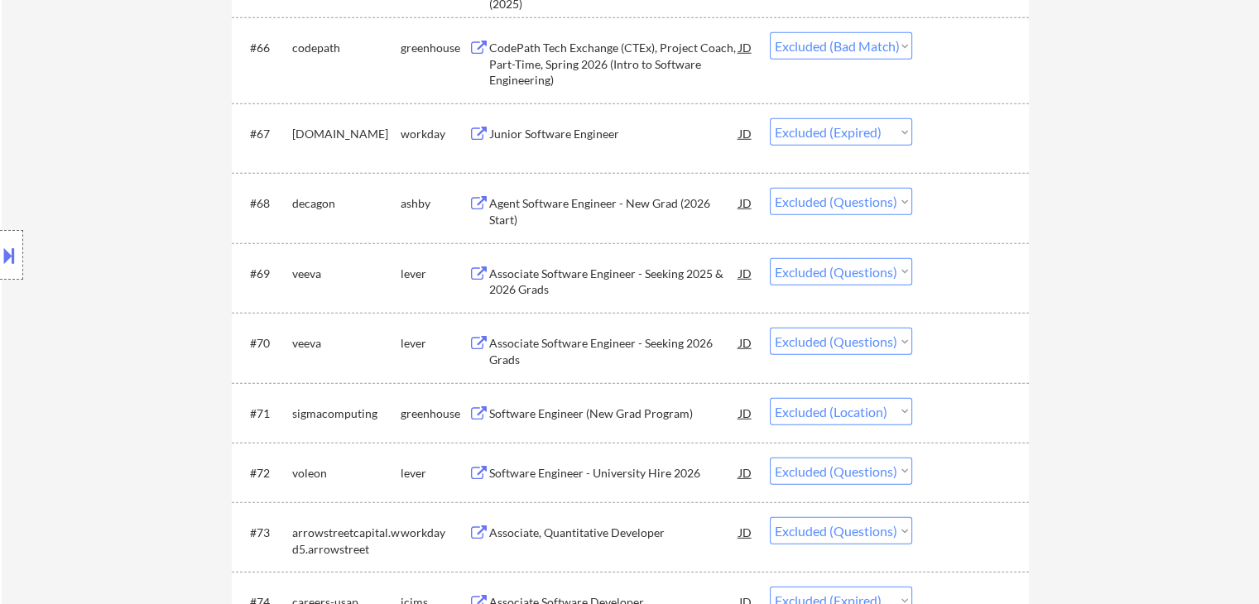
scroll to position [4883, 0]
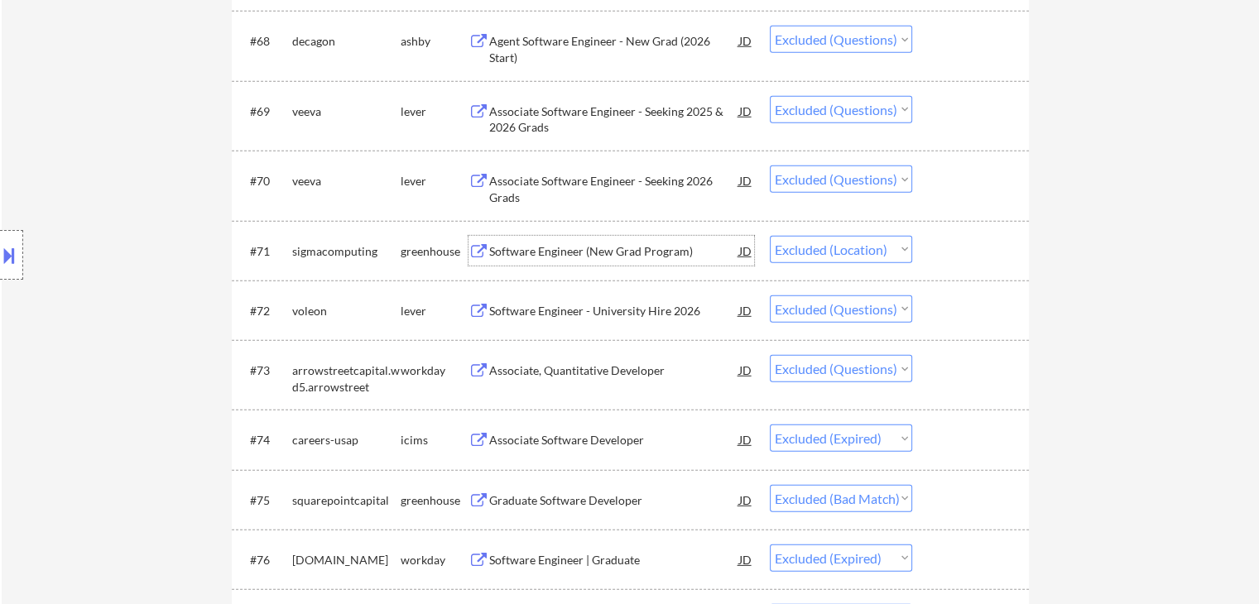
click at [649, 246] on div "Software Engineer (New Grad Program)" at bounding box center [614, 251] width 250 height 17
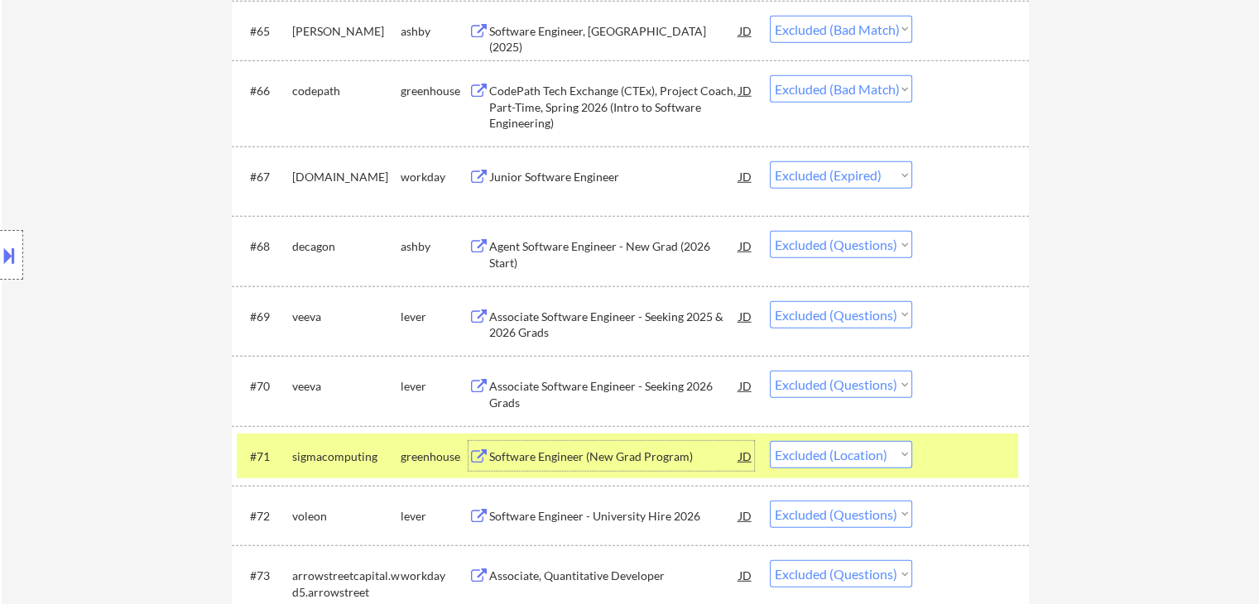
scroll to position [4800, 0]
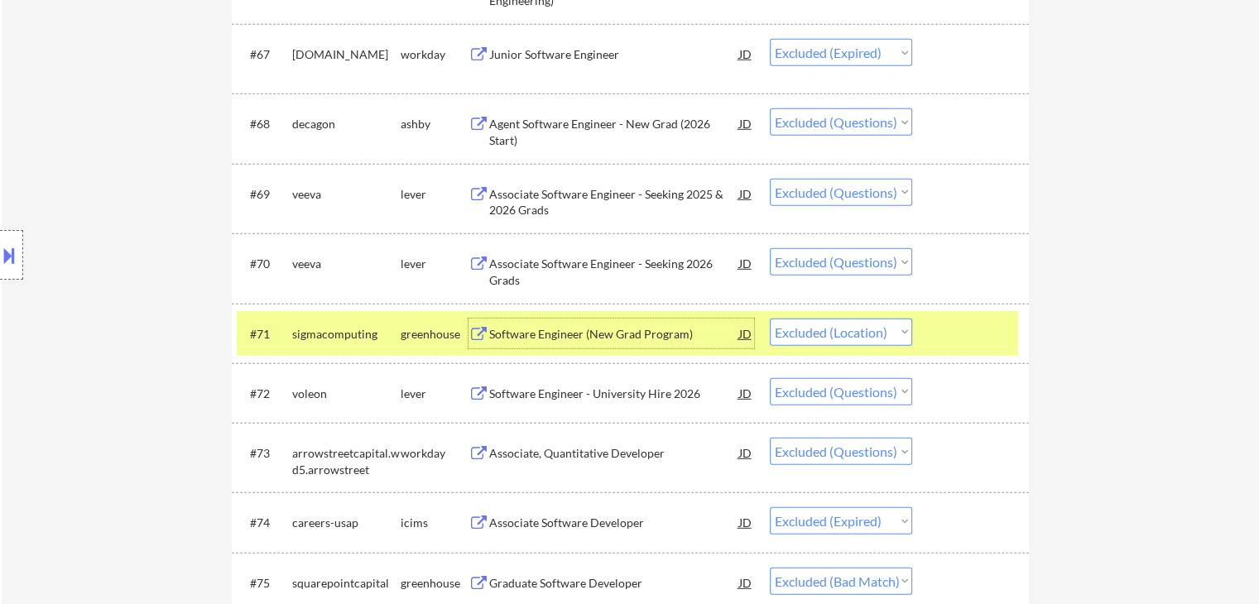
click at [798, 323] on select "Choose an option... Pending Applied Excluded (Questions) Excluded (Expired) Exc…" at bounding box center [841, 332] width 142 height 27
click at [770, 319] on select "Choose an option... Pending Applied Excluded (Questions) Excluded (Expired) Exc…" at bounding box center [841, 332] width 142 height 27
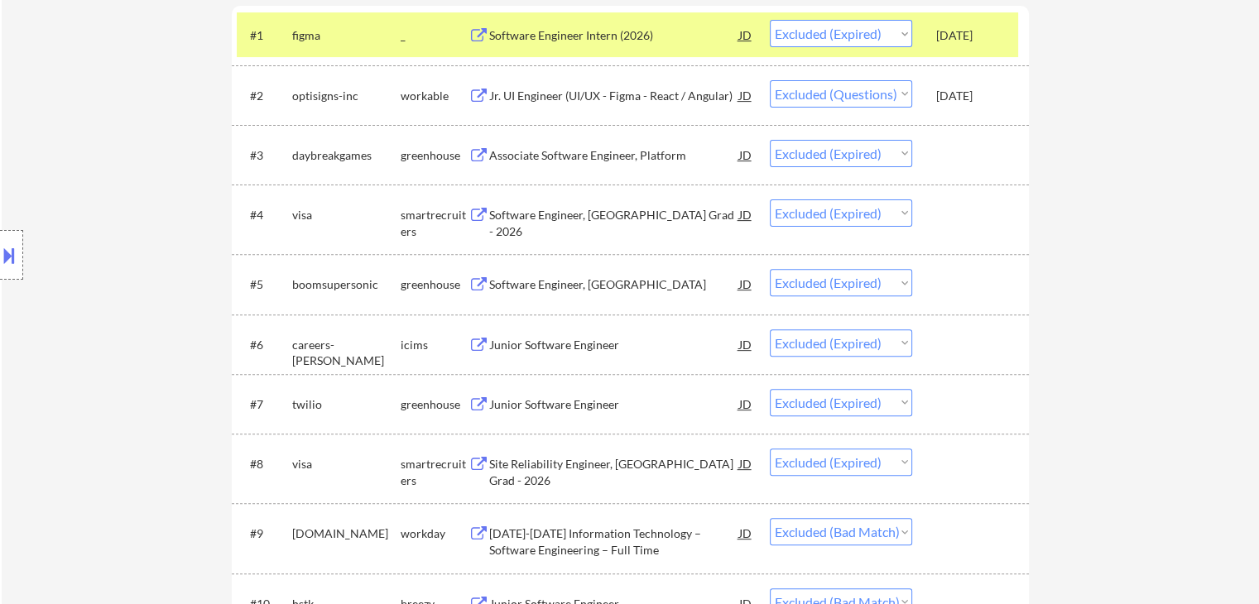
scroll to position [331, 0]
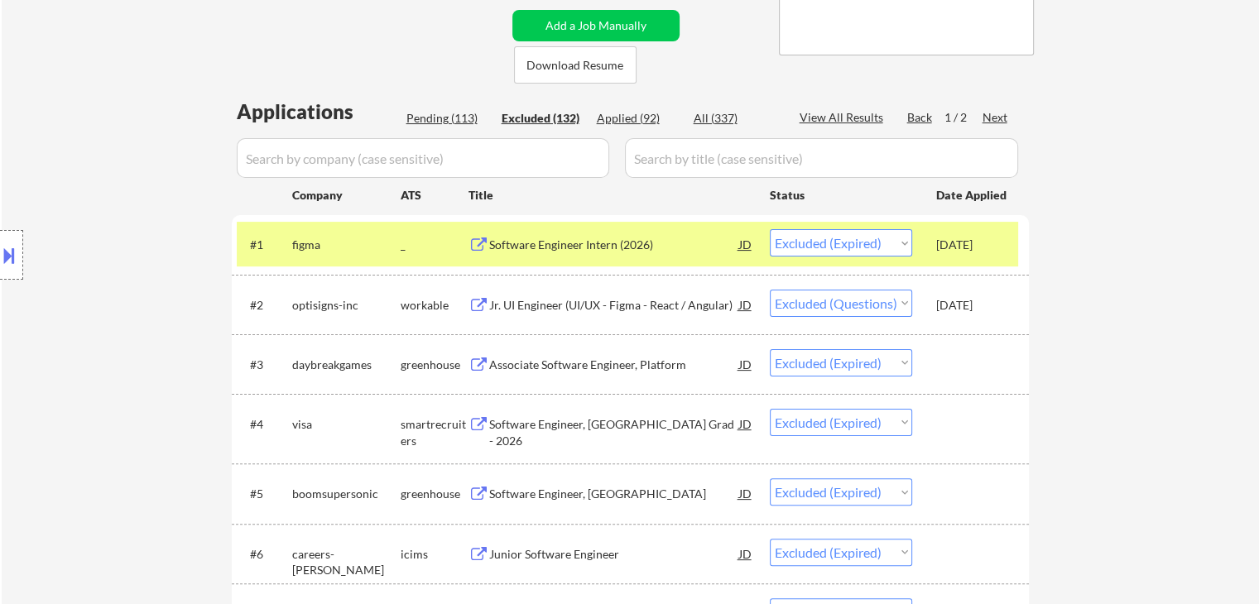
click at [986, 110] on div "Next" at bounding box center [995, 117] width 26 height 17
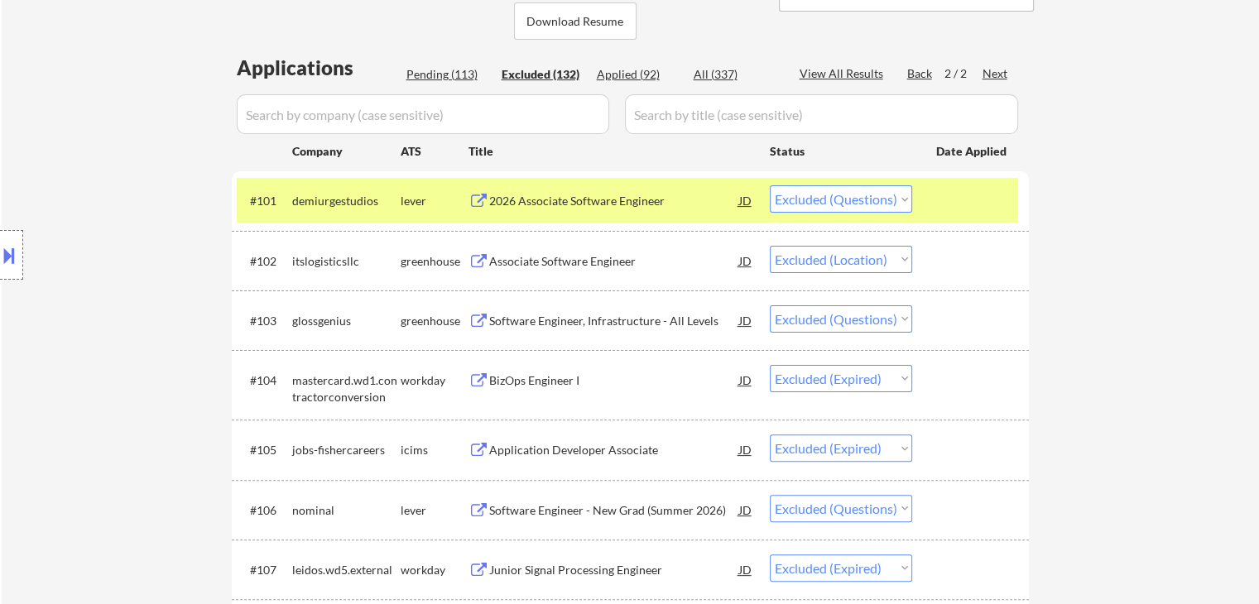
scroll to position [497, 0]
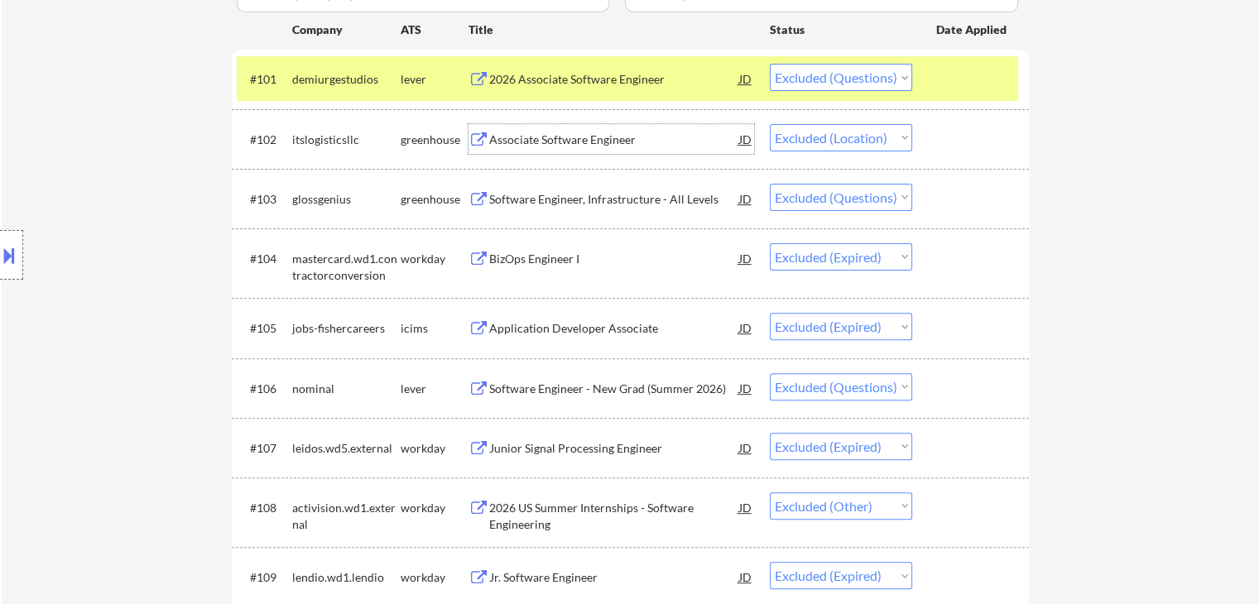
click at [612, 133] on div "Associate Software Engineer" at bounding box center [614, 140] width 250 height 17
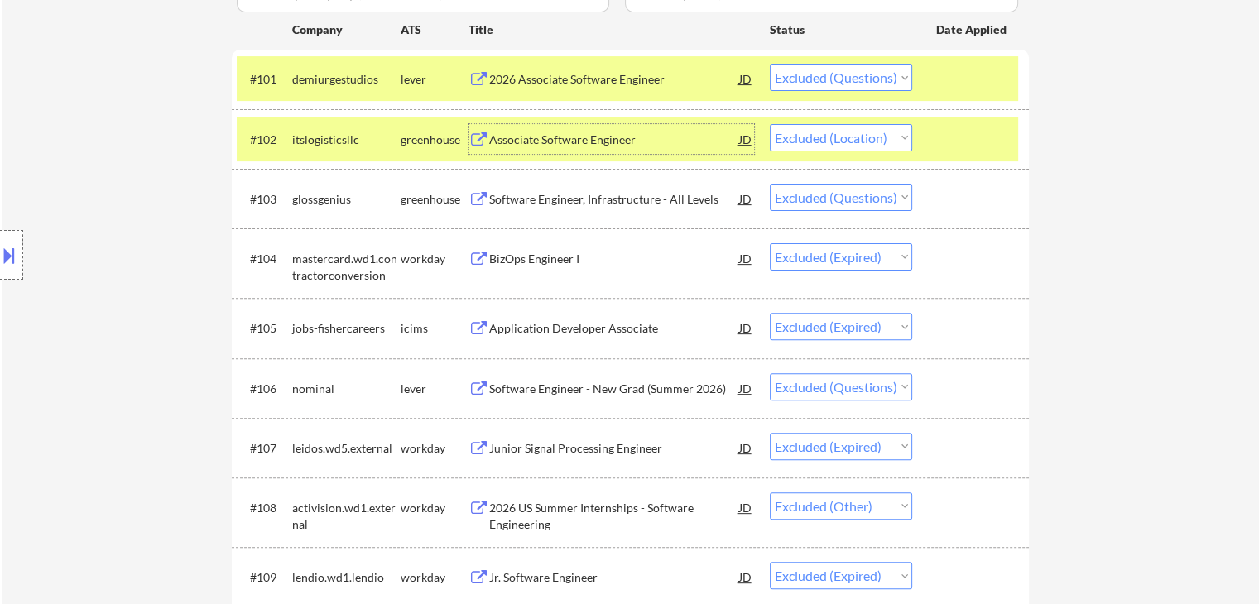
click at [865, 143] on select "Choose an option... Pending Applied Excluded (Questions) Excluded (Expired) Exc…" at bounding box center [841, 137] width 142 height 27
click at [770, 124] on select "Choose an option... Pending Applied Excluded (Questions) Excluded (Expired) Exc…" at bounding box center [841, 137] width 142 height 27
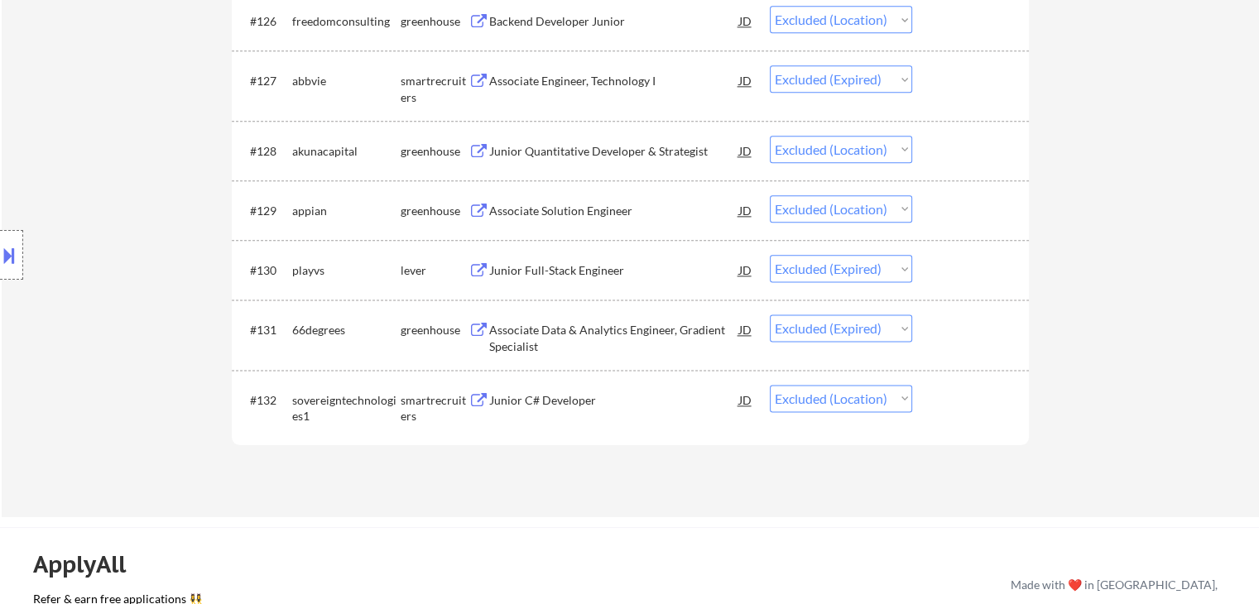
scroll to position [2069, 0]
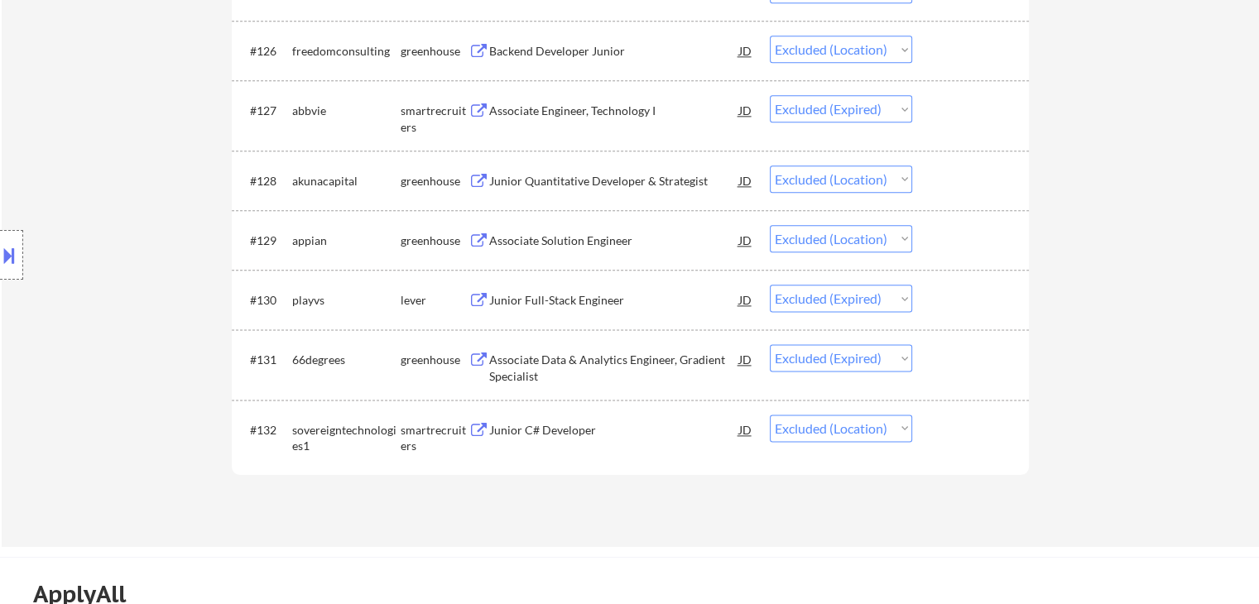
click at [453, 427] on div "smartrecruiters" at bounding box center [435, 438] width 68 height 32
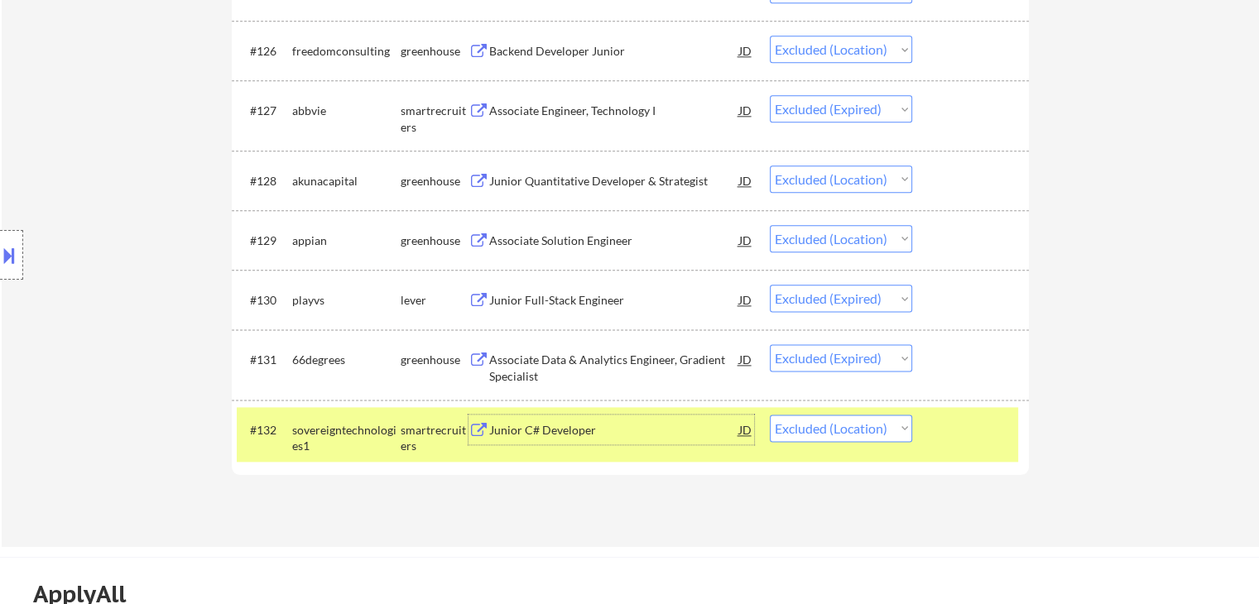
click at [550, 425] on div "Junior C# Developer" at bounding box center [614, 430] width 250 height 17
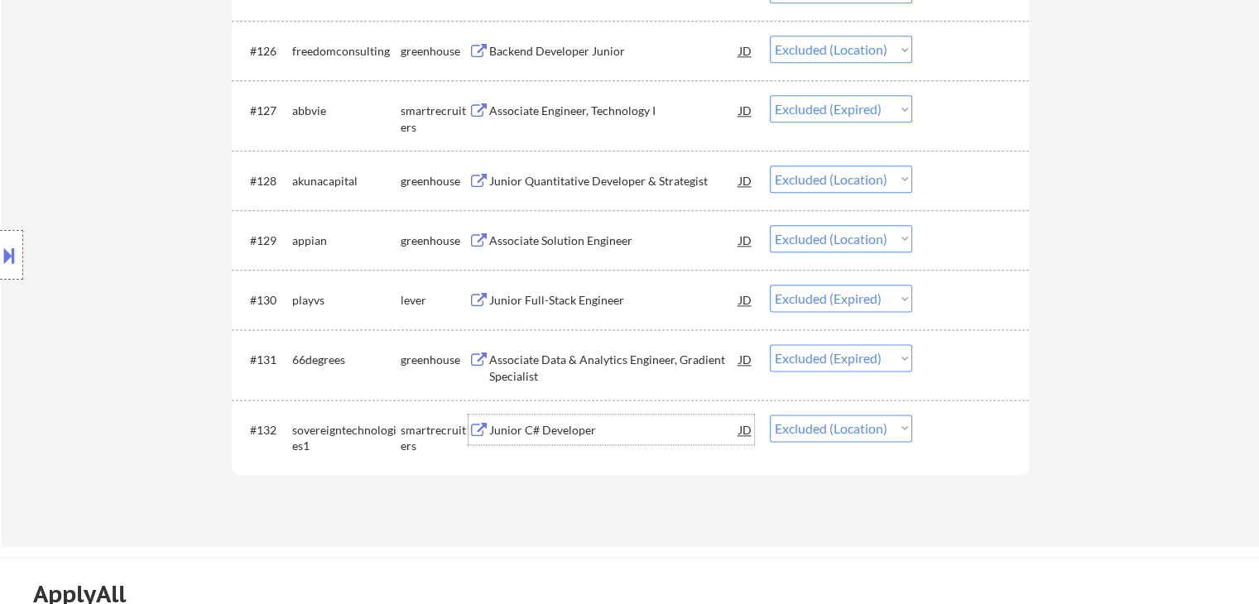
click at [857, 428] on select "Choose an option... Pending Applied Excluded (Questions) Excluded (Expired) Exc…" at bounding box center [841, 428] width 142 height 27
click at [770, 415] on select "Choose an option... Pending Applied Excluded (Questions) Excluded (Expired) Exc…" at bounding box center [841, 428] width 142 height 27
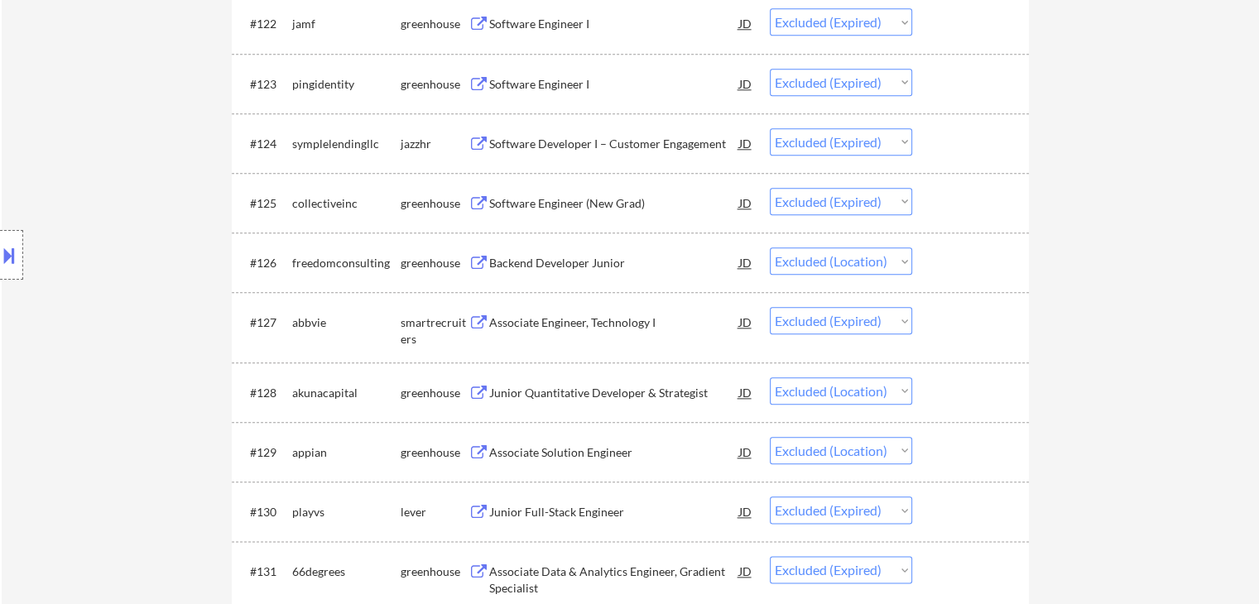
scroll to position [1821, 0]
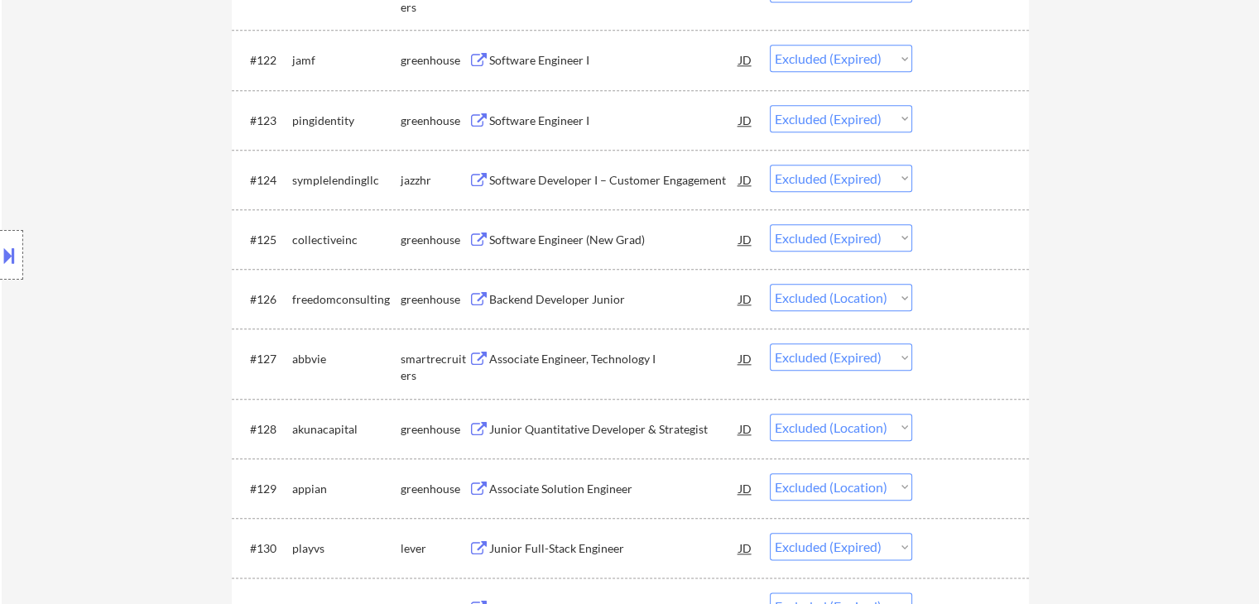
click at [596, 482] on div "Associate Solution Engineer" at bounding box center [614, 489] width 250 height 17
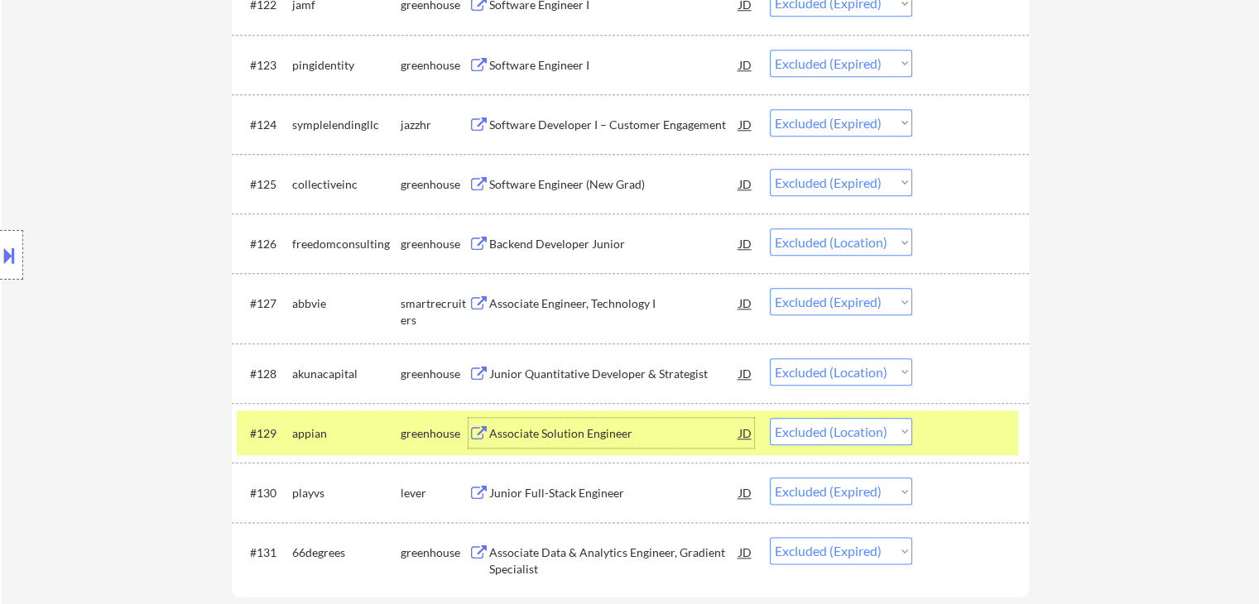
scroll to position [1904, 0]
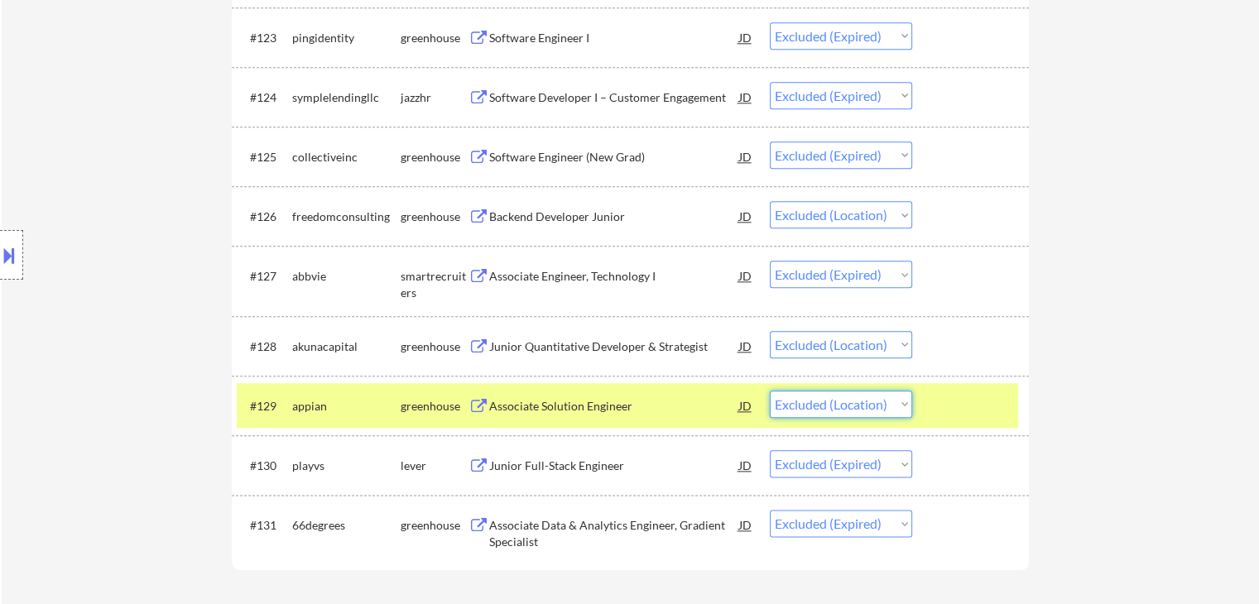
click at [831, 407] on select "Choose an option... Pending Applied Excluded (Questions) Excluded (Expired) Exc…" at bounding box center [841, 404] width 142 height 27
click at [770, 391] on select "Choose an option... Pending Applied Excluded (Questions) Excluded (Expired) Exc…" at bounding box center [841, 404] width 142 height 27
click at [575, 340] on div "Junior Quantitative Developer & Strategist" at bounding box center [614, 347] width 250 height 17
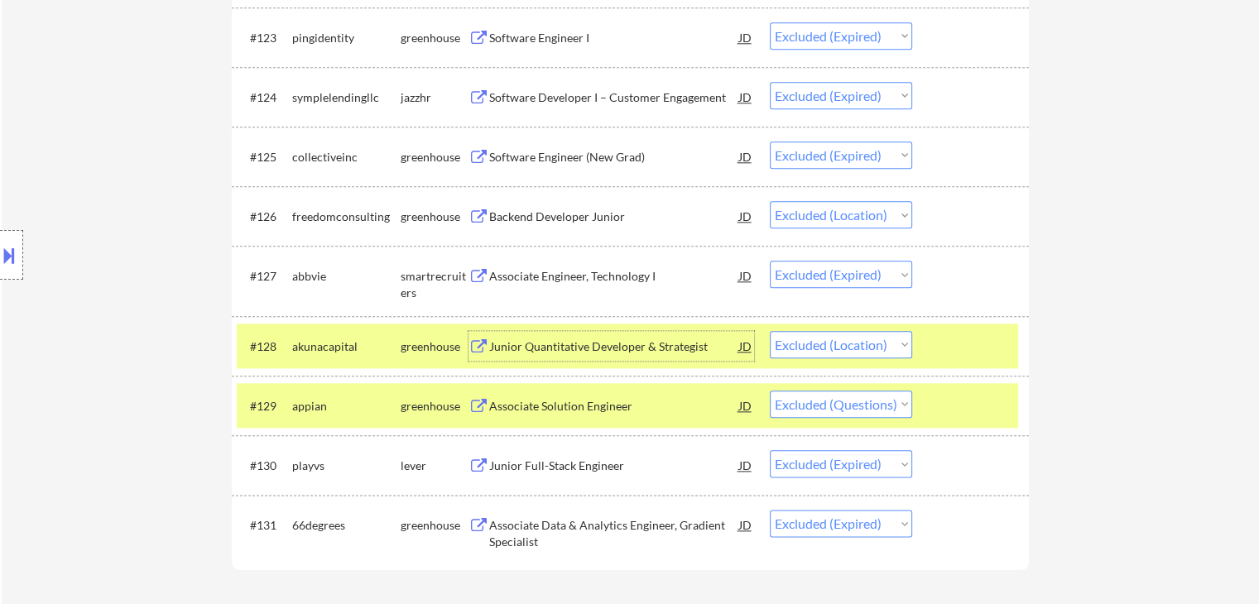
drag, startPoint x: 809, startPoint y: 348, endPoint x: 821, endPoint y: 354, distance: 13.3
click at [810, 348] on select "Choose an option... Pending Applied Excluded (Questions) Excluded (Expired) Exc…" at bounding box center [841, 344] width 142 height 27
click at [770, 331] on select "Choose an option... Pending Applied Excluded (Questions) Excluded (Expired) Exc…" at bounding box center [841, 344] width 142 height 27
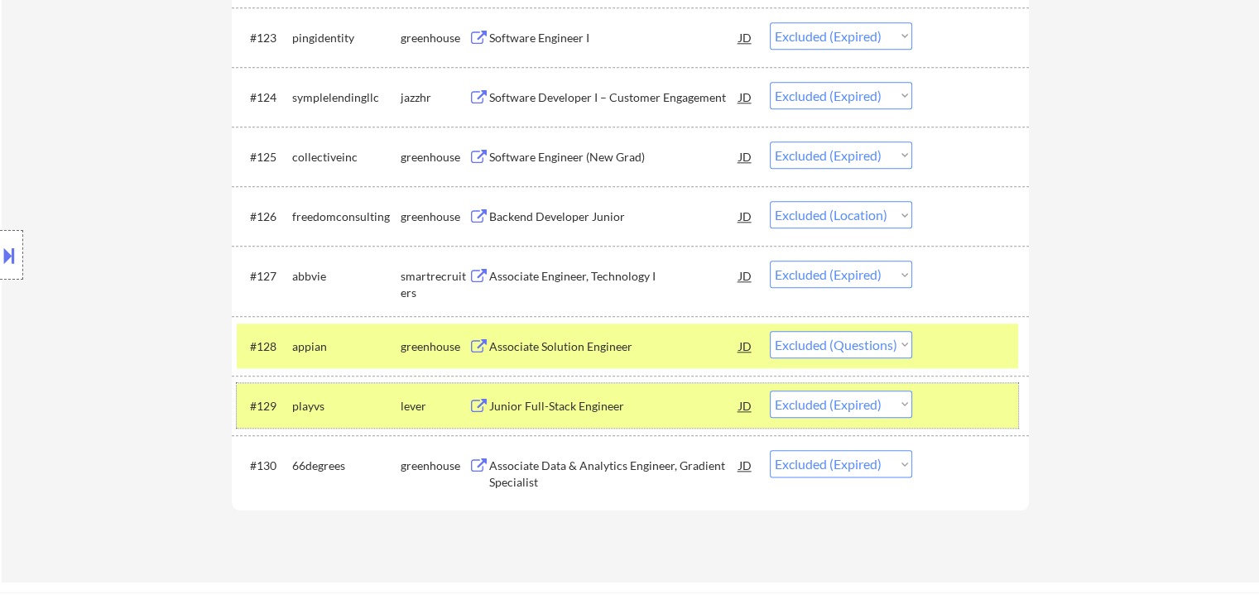
drag, startPoint x: 430, startPoint y: 410, endPoint x: 411, endPoint y: 362, distance: 51.6
click at [425, 410] on div "lever" at bounding box center [435, 406] width 68 height 17
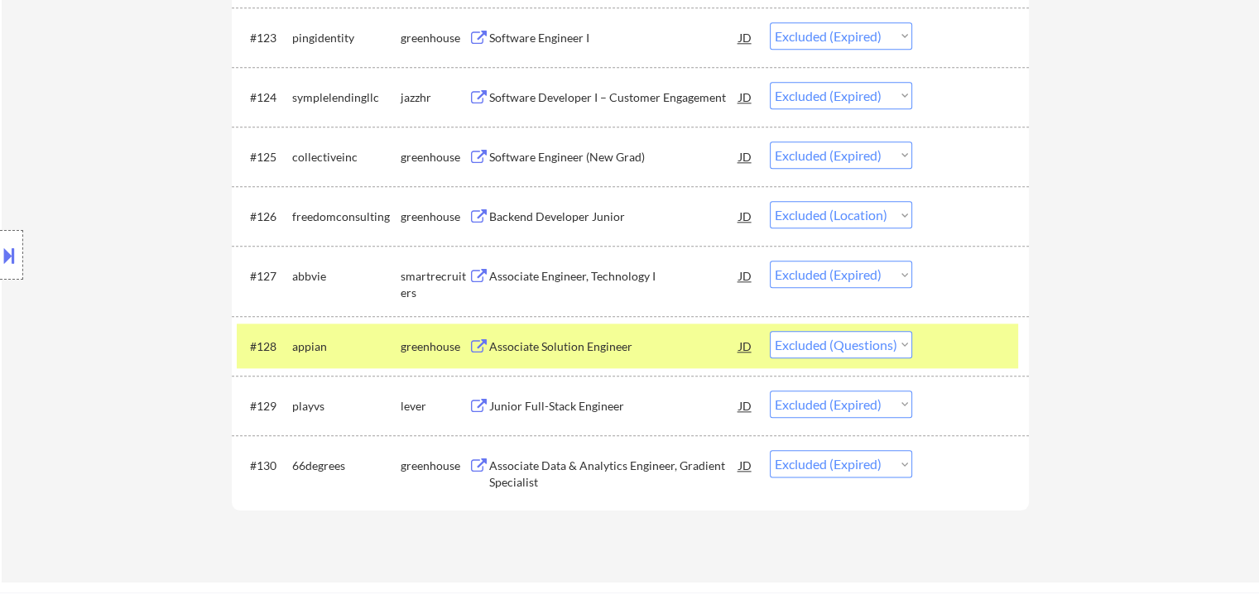
click at [411, 344] on div "greenhouse" at bounding box center [435, 347] width 68 height 17
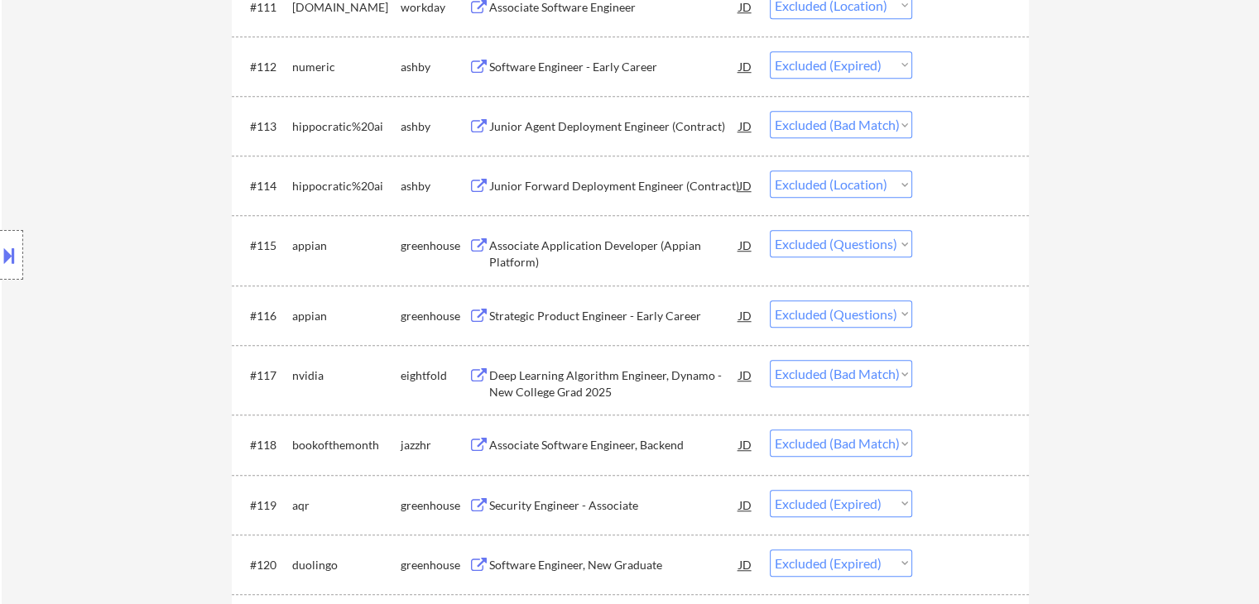
scroll to position [1159, 0]
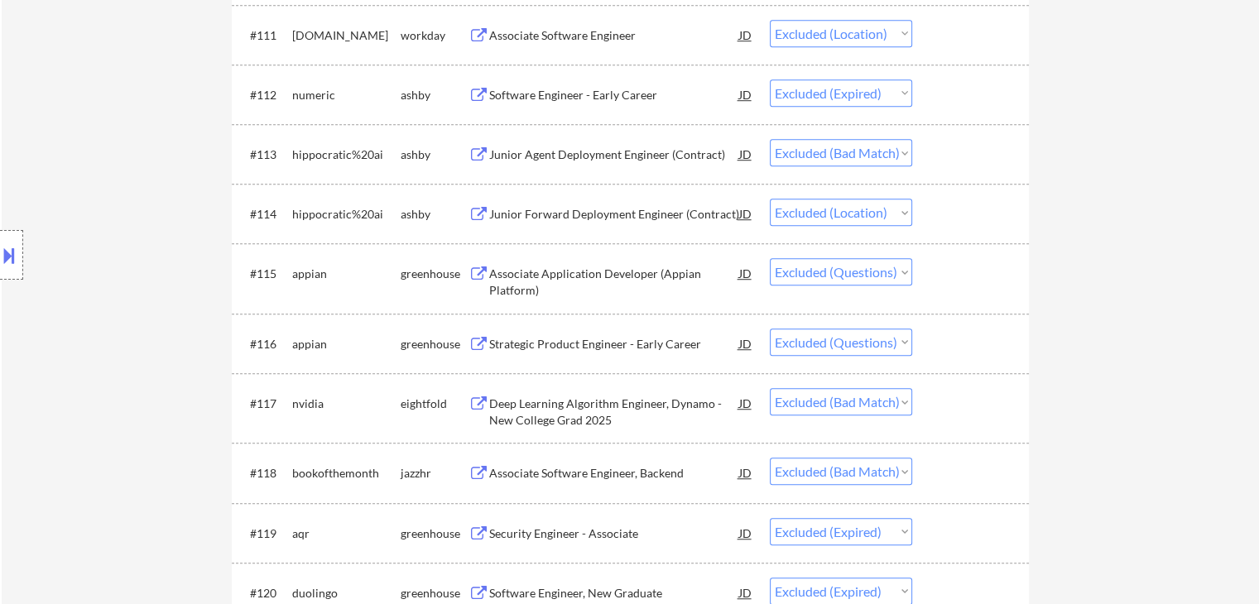
click at [555, 210] on div "Junior Forward Deployment Engineer (Contract)" at bounding box center [614, 214] width 250 height 17
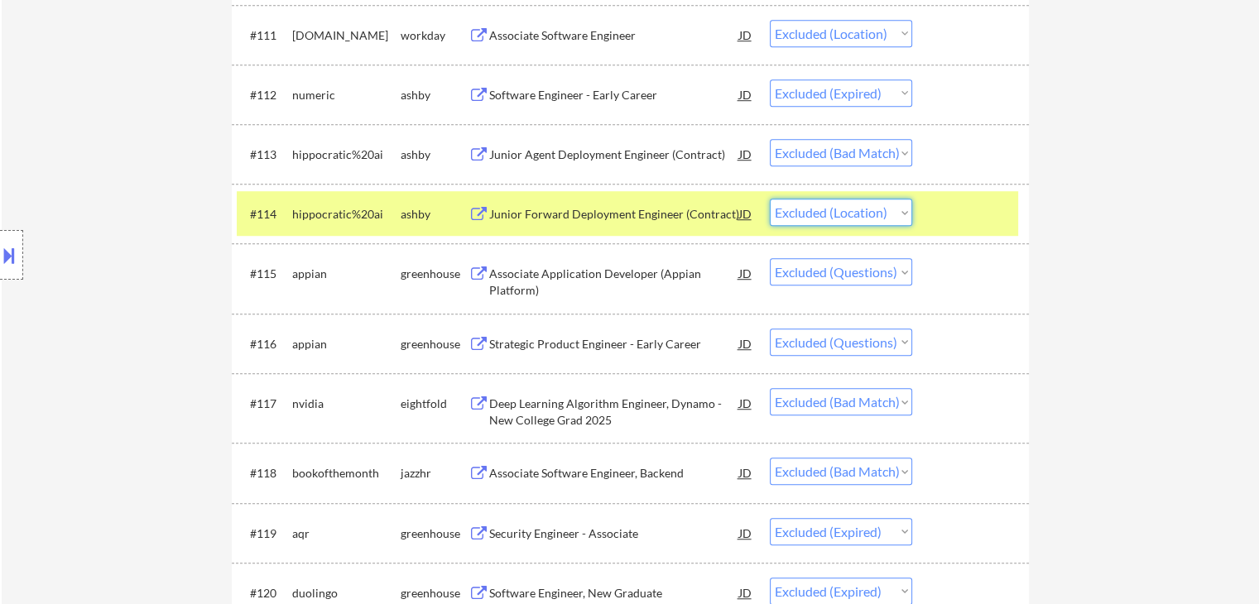
click at [850, 209] on select "Choose an option... Pending Applied Excluded (Questions) Excluded (Expired) Exc…" at bounding box center [841, 212] width 142 height 27
click at [770, 199] on select "Choose an option... Pending Applied Excluded (Questions) Excluded (Expired) Exc…" at bounding box center [841, 212] width 142 height 27
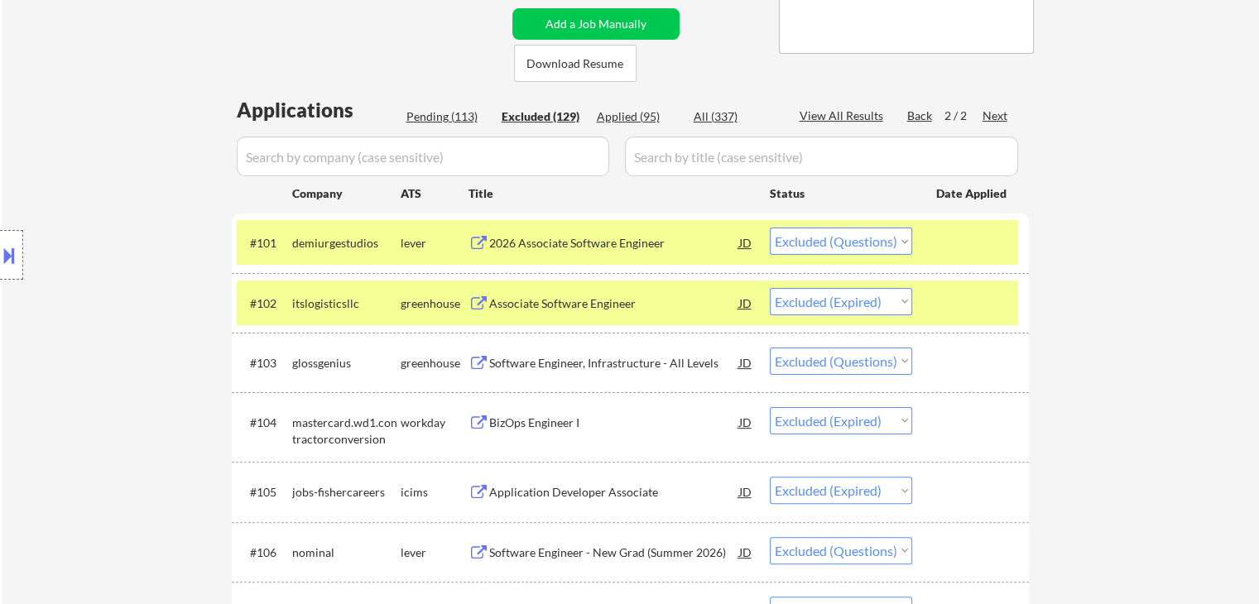
scroll to position [331, 0]
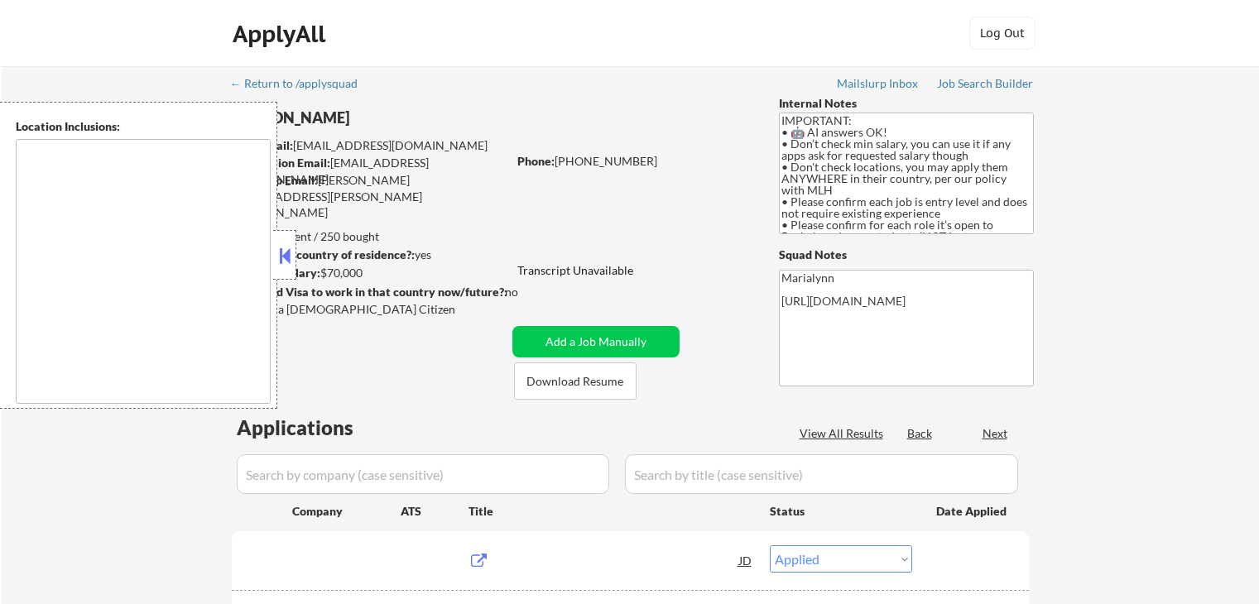
select select ""applied""
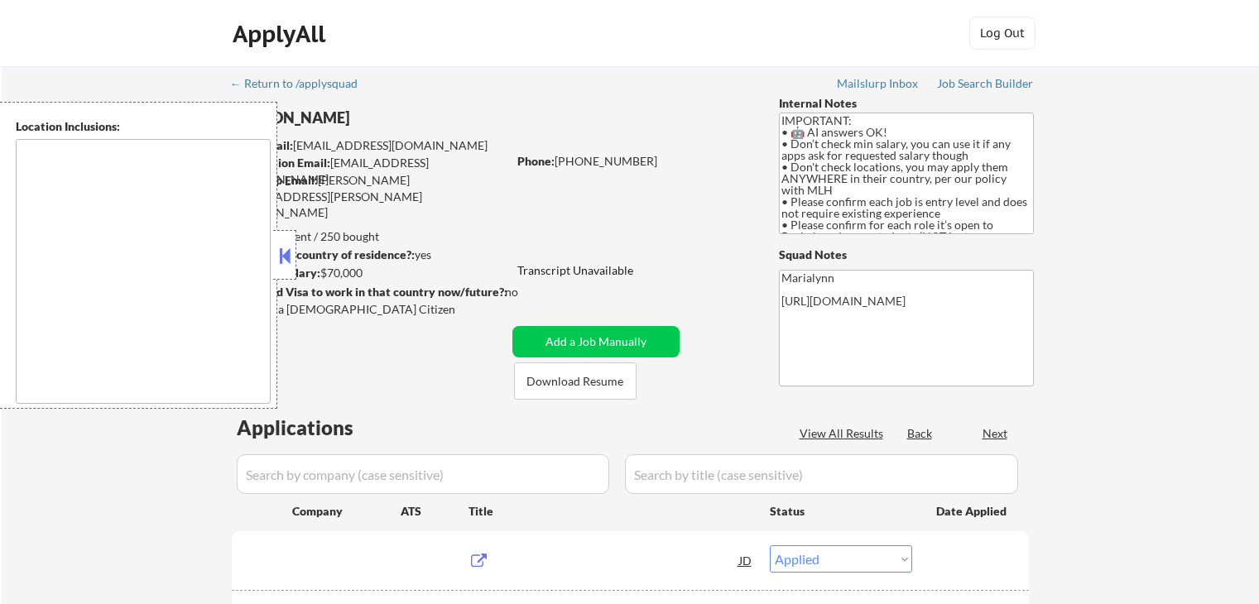
select select ""applied""
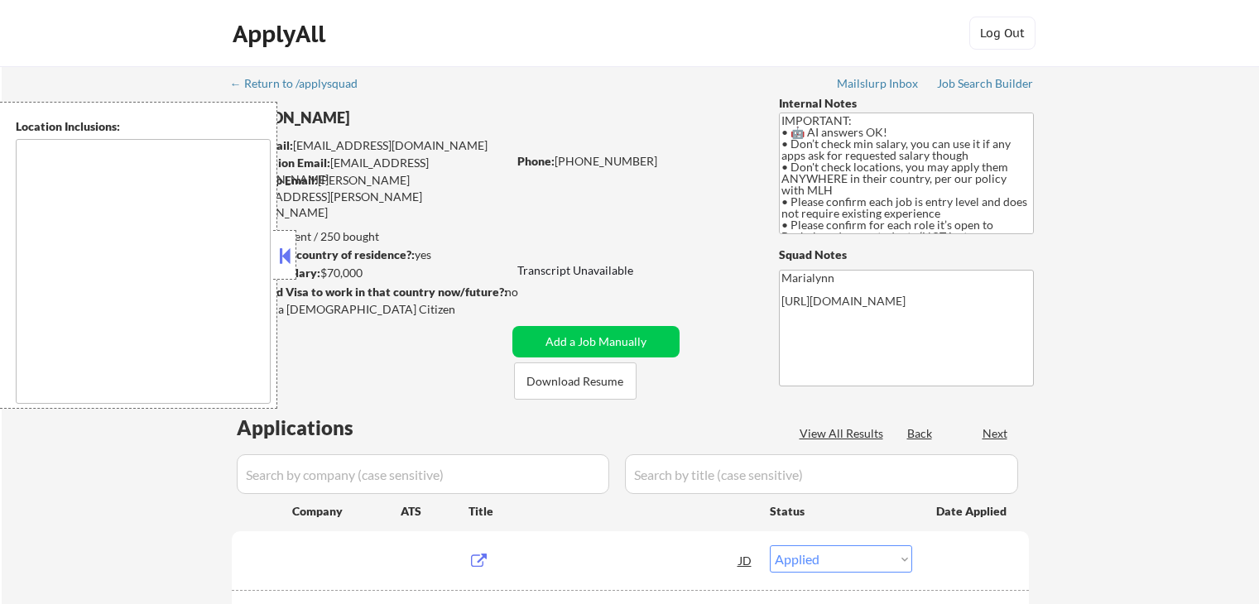
select select ""applied""
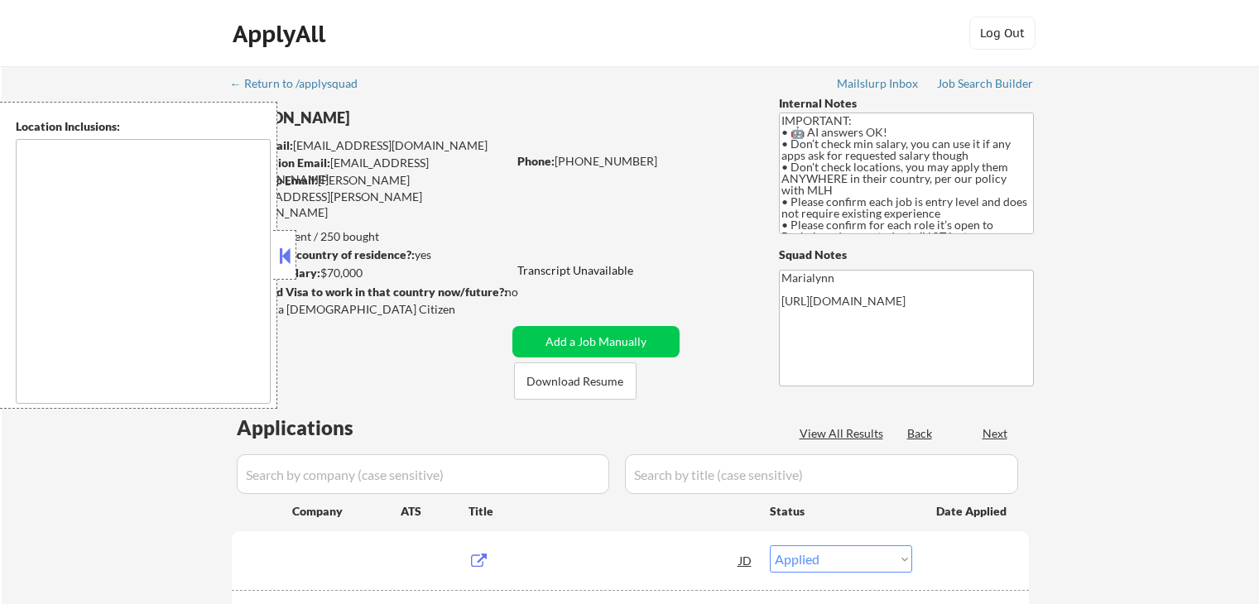
select select ""applied""
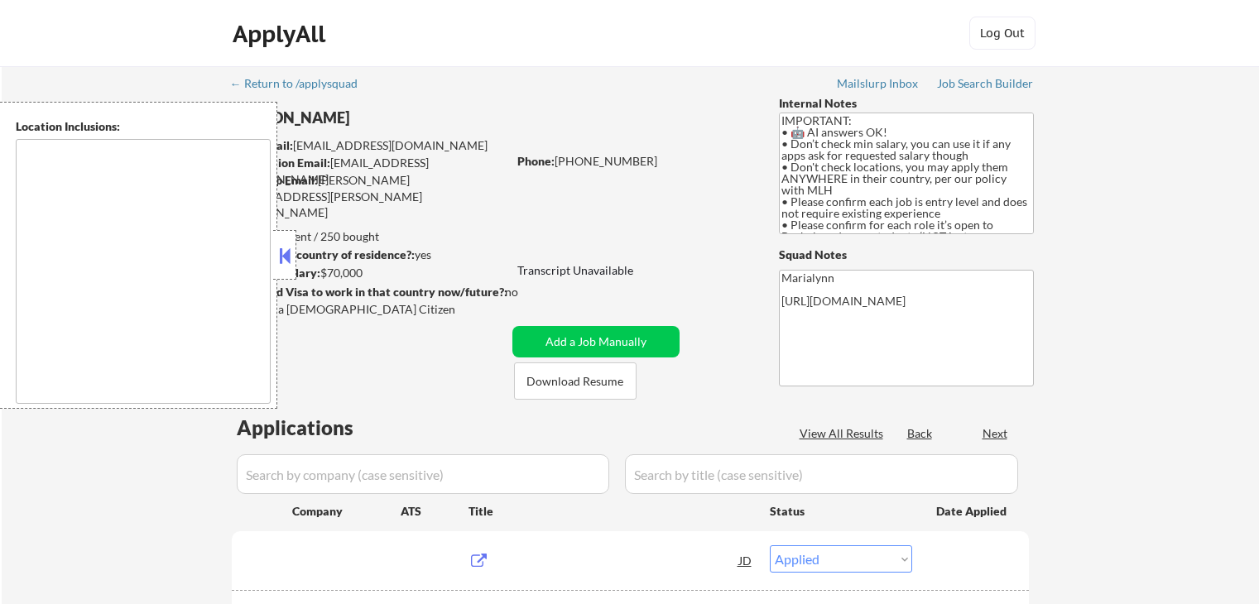
select select ""applied""
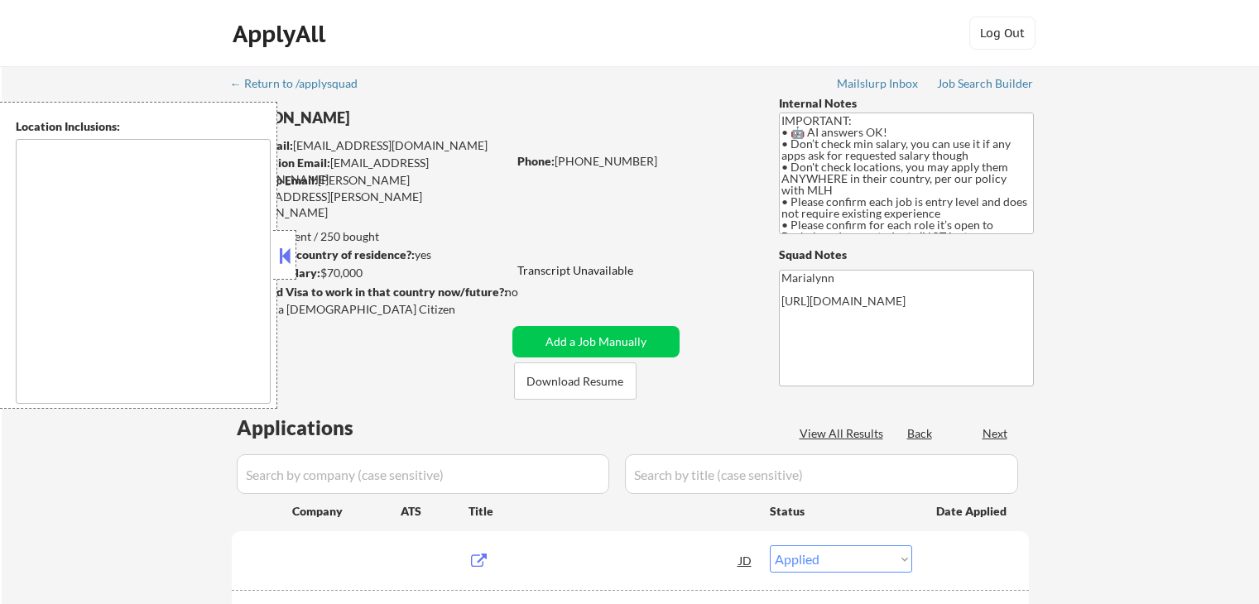
select select ""applied""
select select ""excluded__expired_""
select select ""applied""
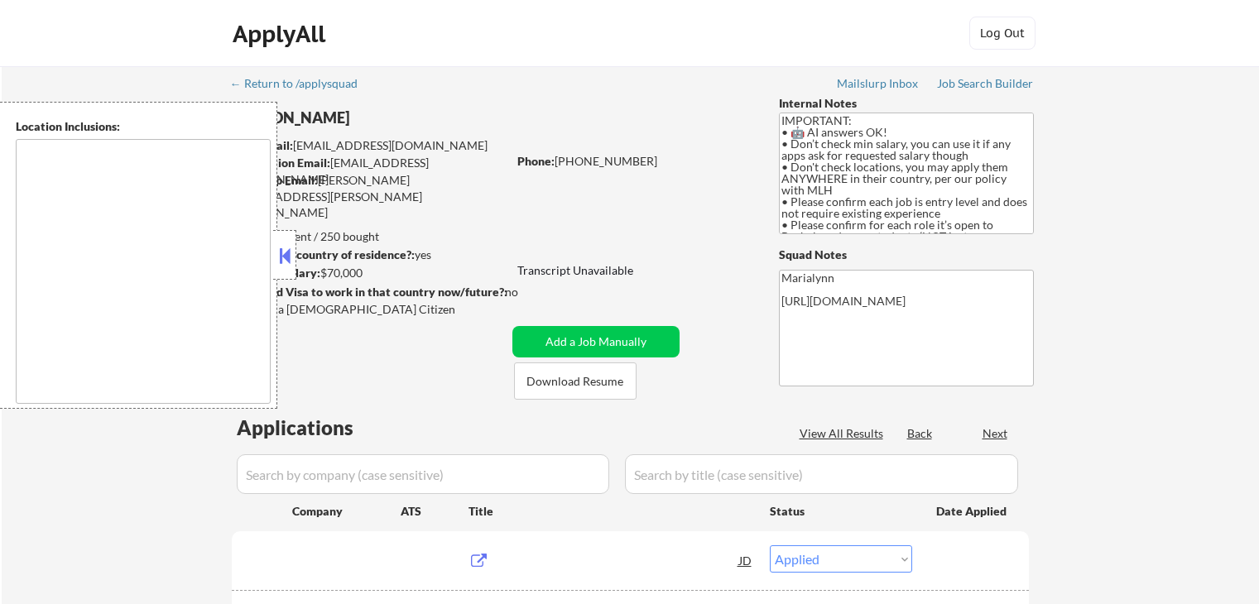
select select ""applied""
select select ""excluded""
select select ""applied""
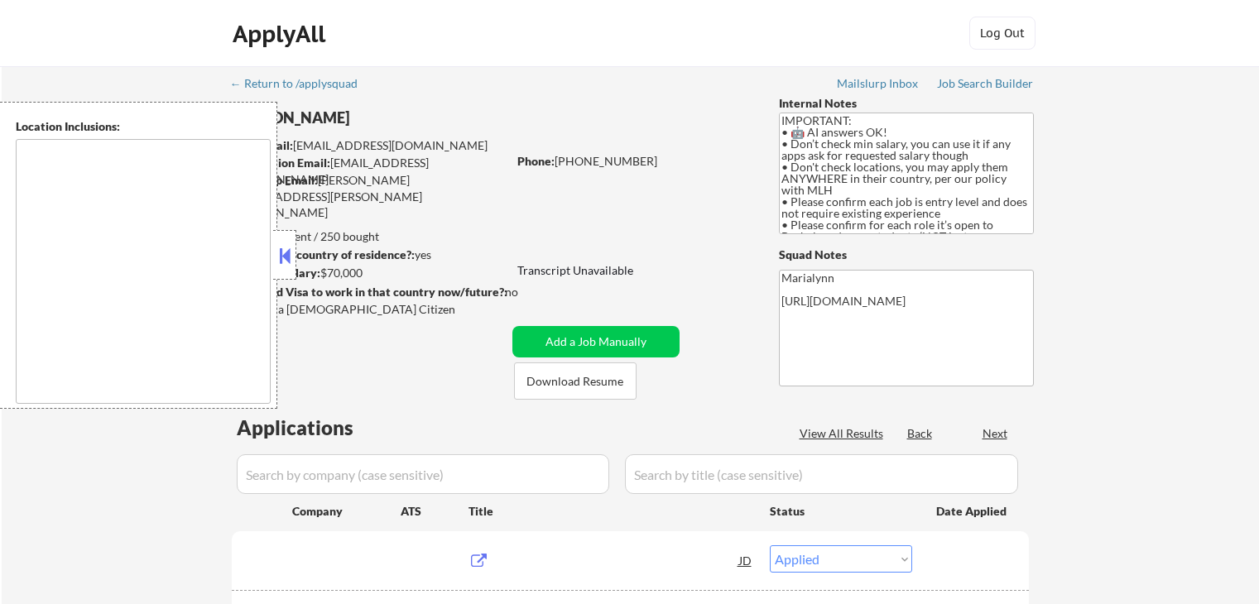
select select ""applied""
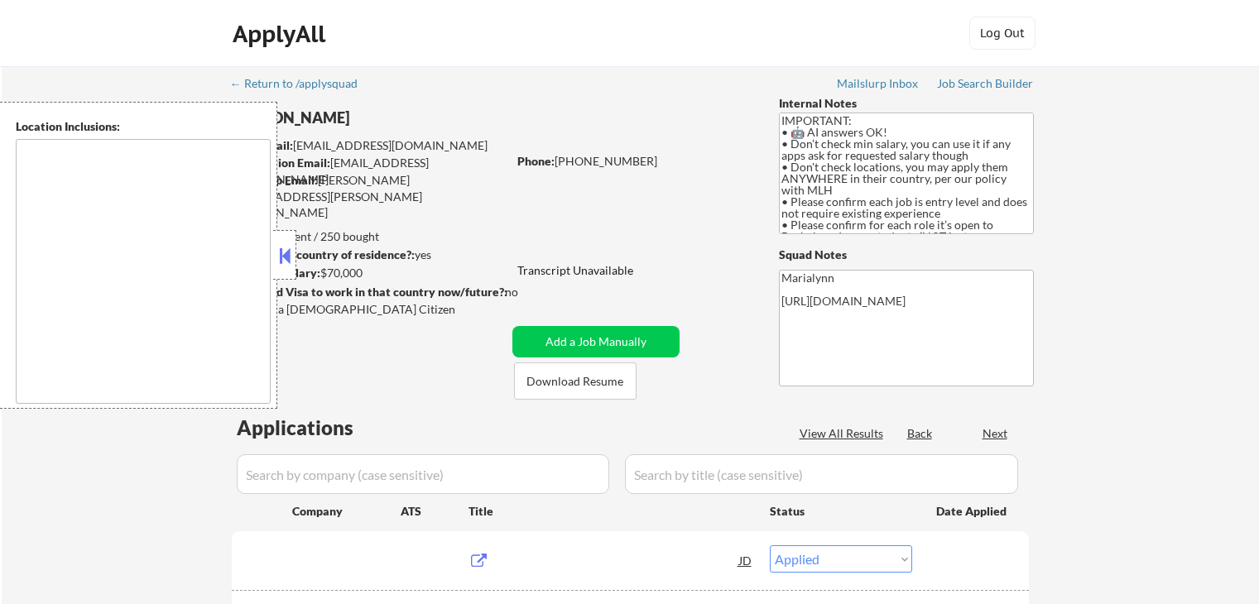
select select ""applied""
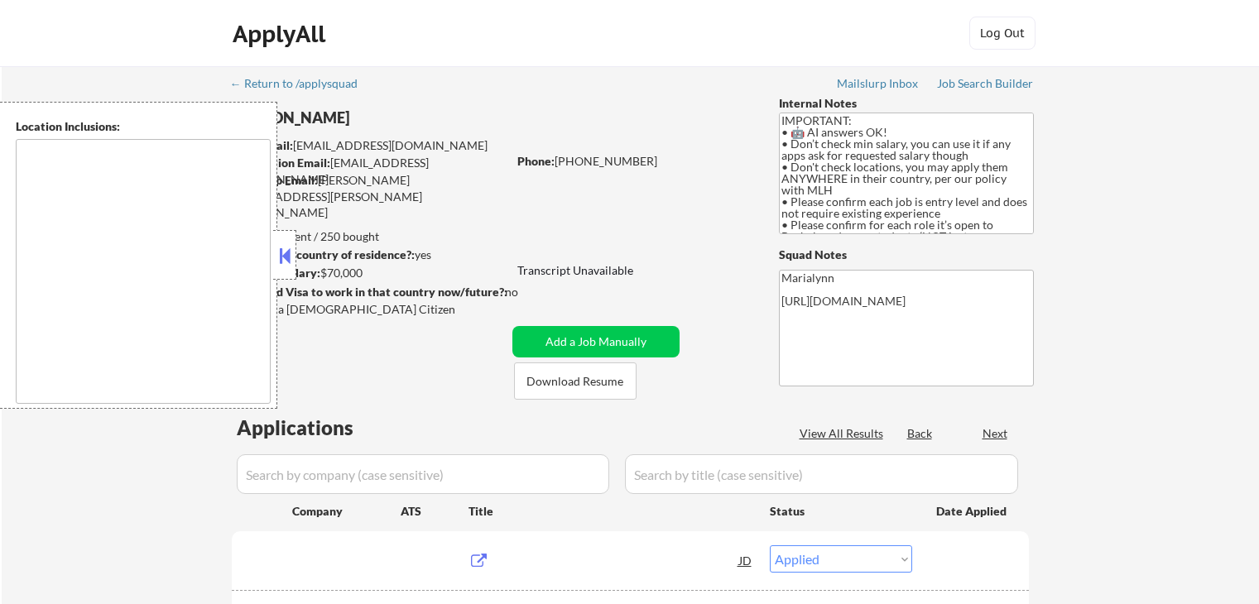
select select ""applied""
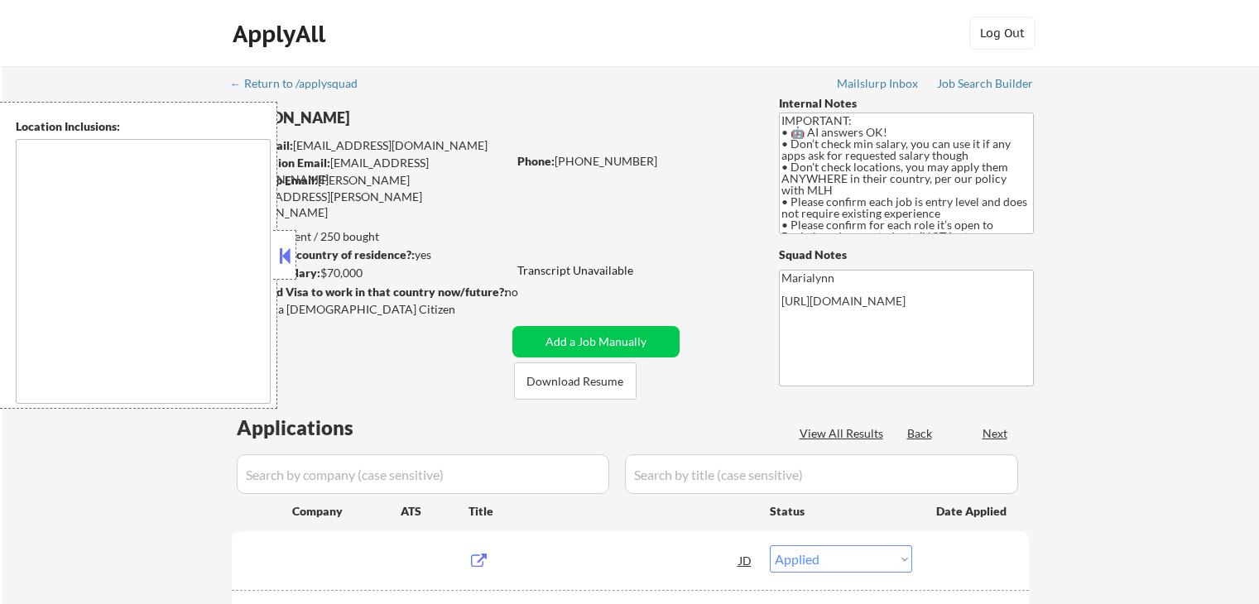
select select ""applied""
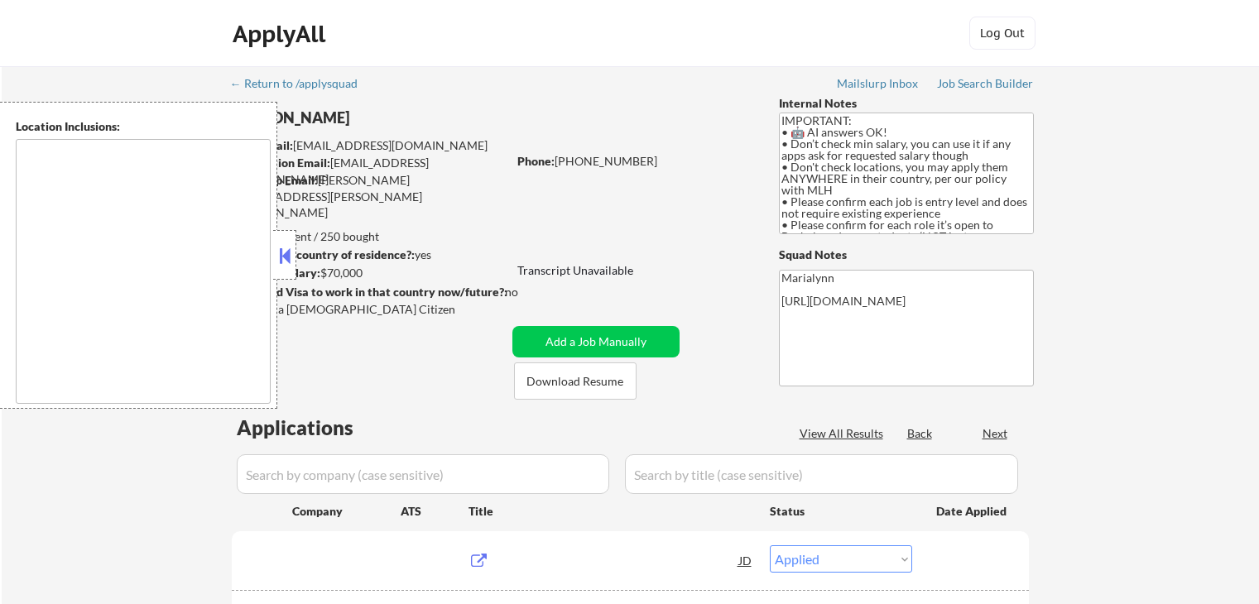
select select ""applied""
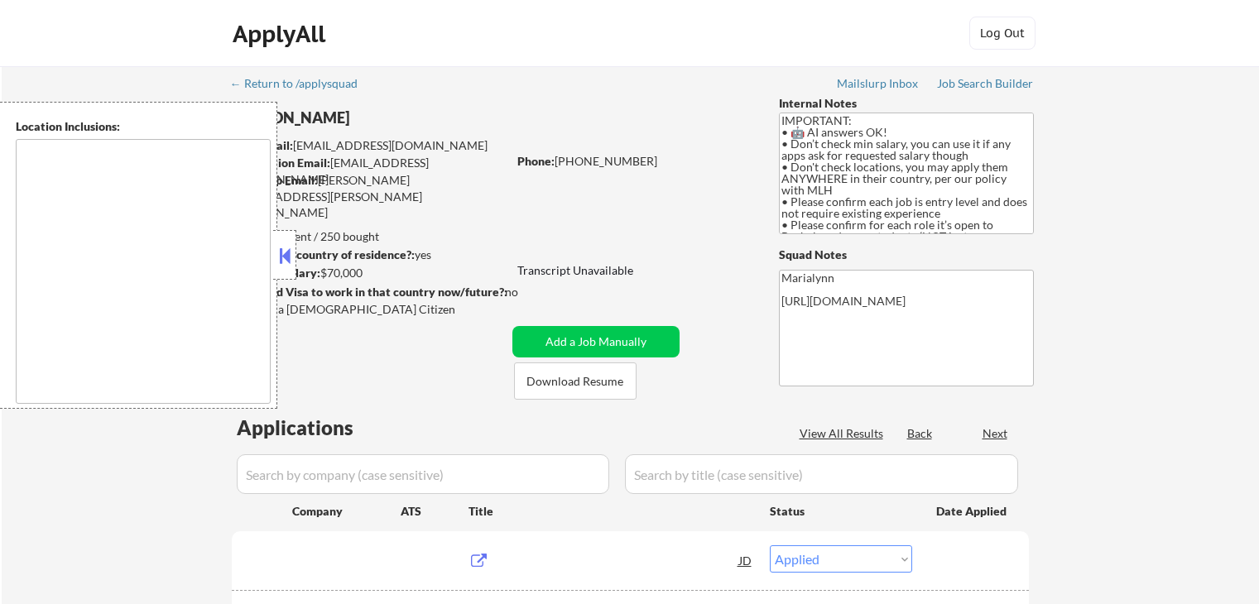
select select ""applied""
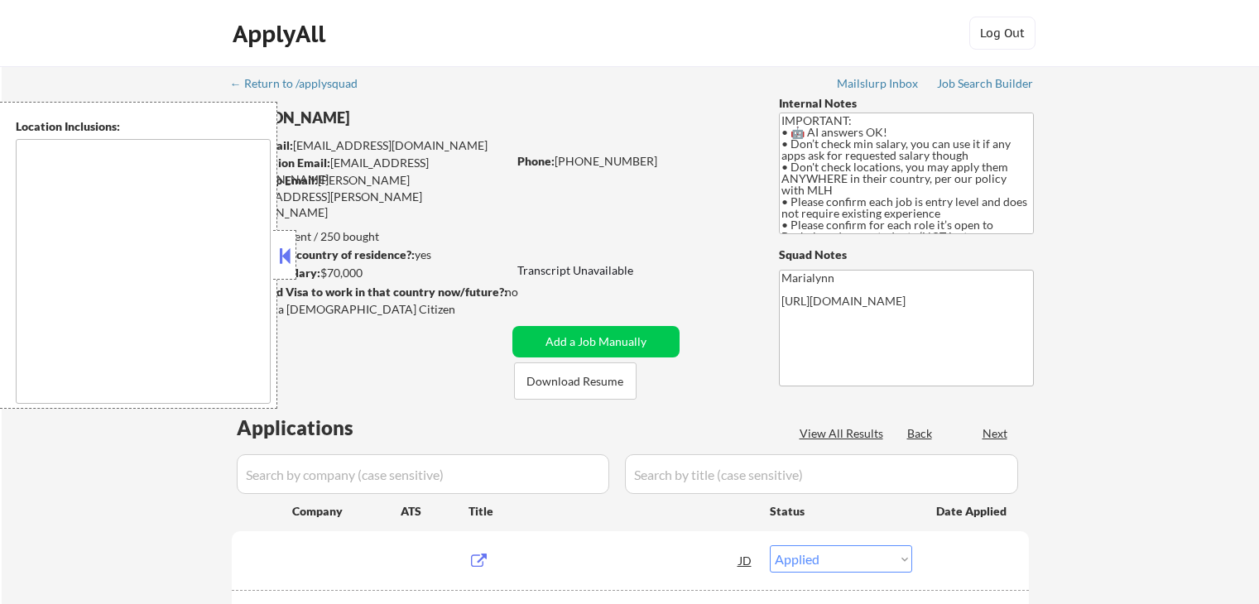
select select ""applied""
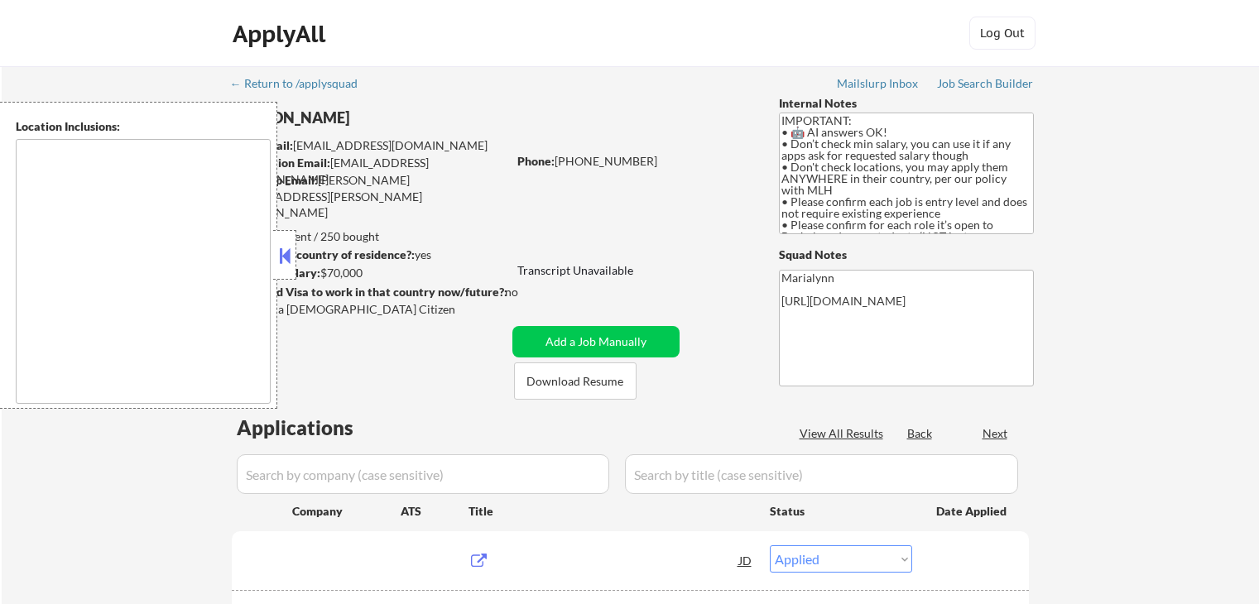
select select ""applied""
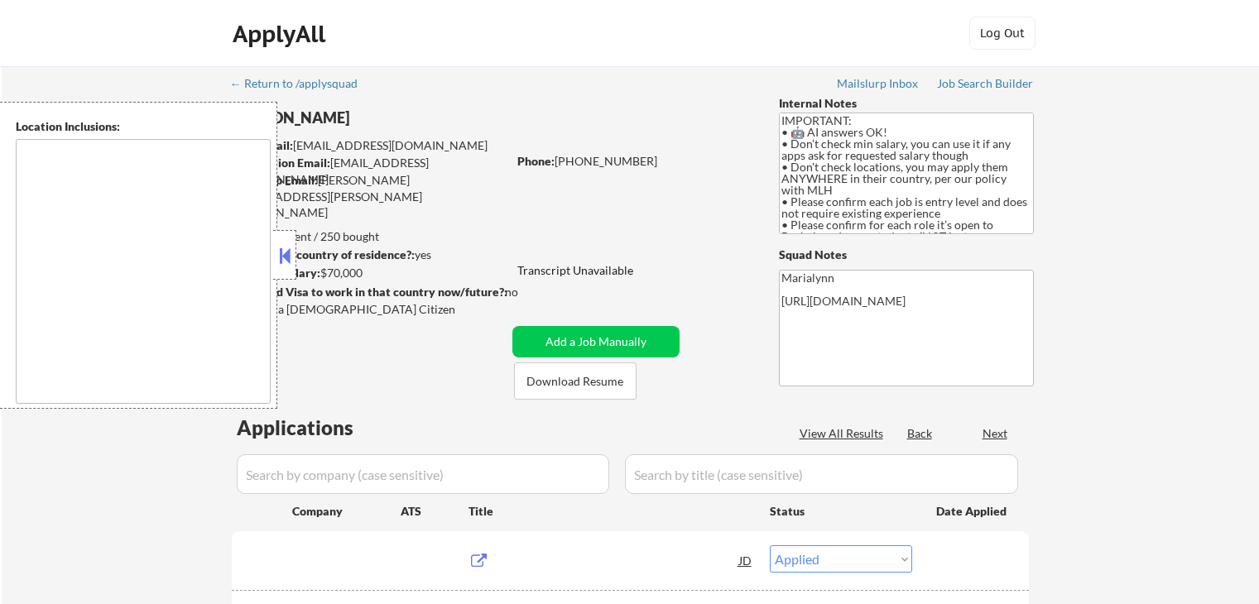
select select ""applied""
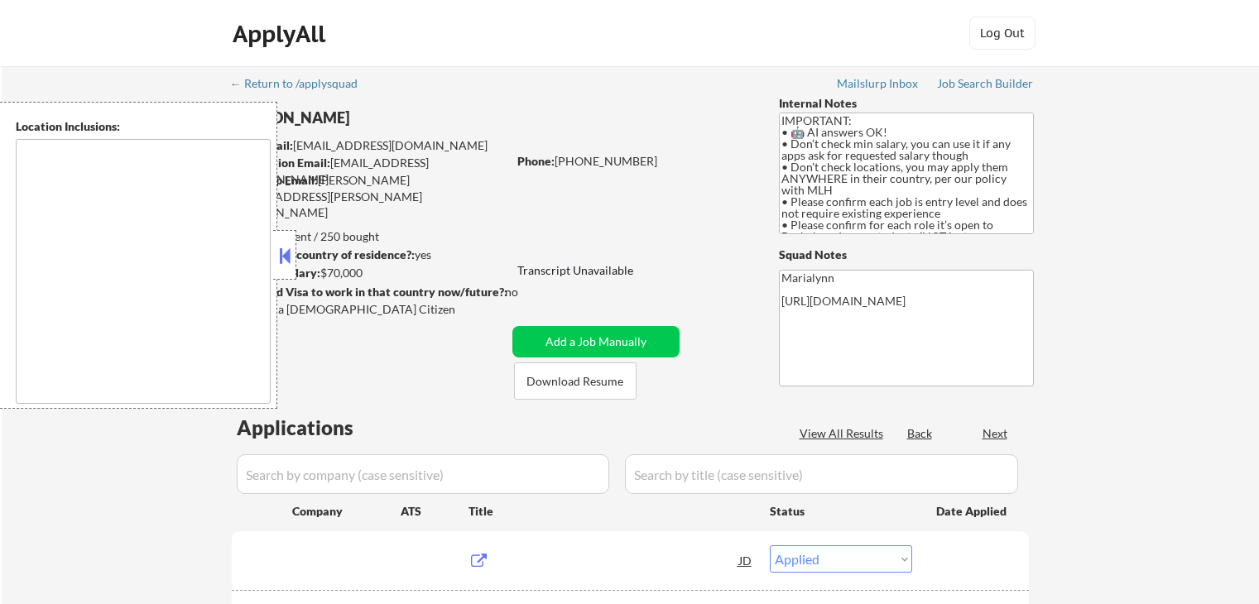
select select ""applied""
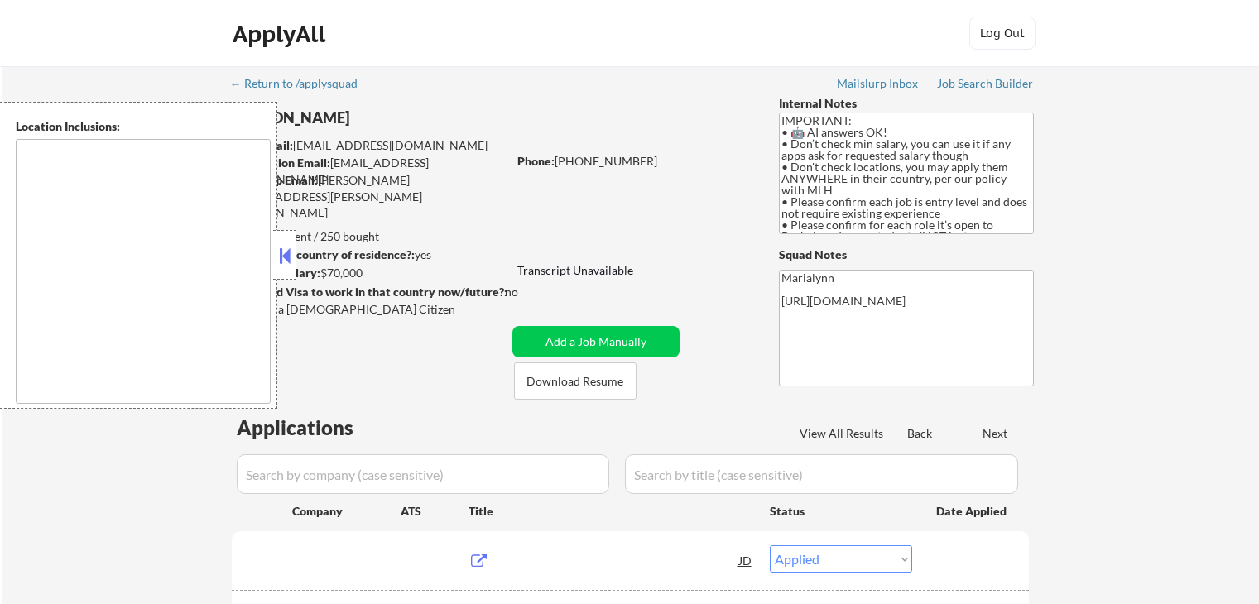
select select ""applied""
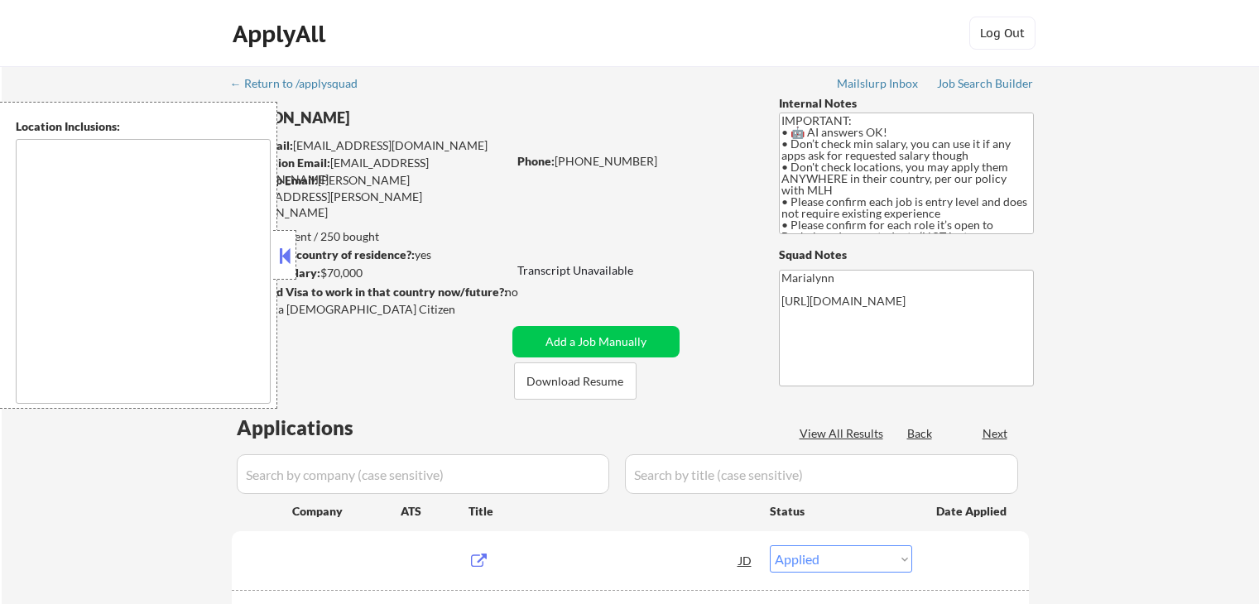
select select ""applied""
select select ""excluded__expired_""
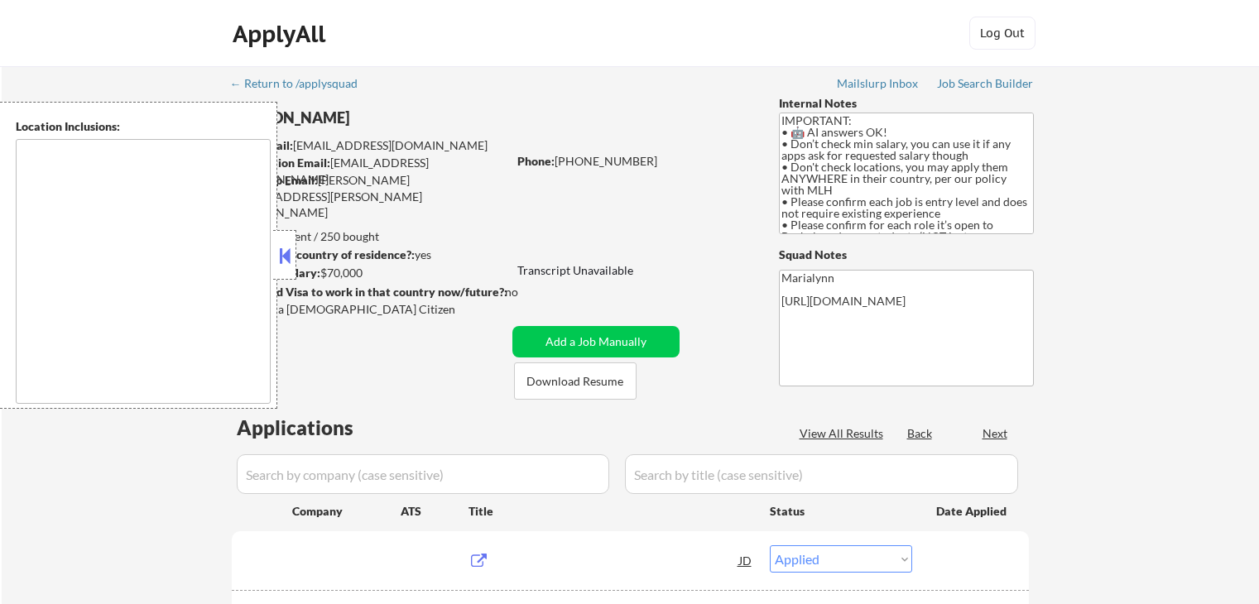
select select ""excluded__expired_""
select select ""pending""
select select ""excluded__expired_""
select select ""excluded__bad_match_""
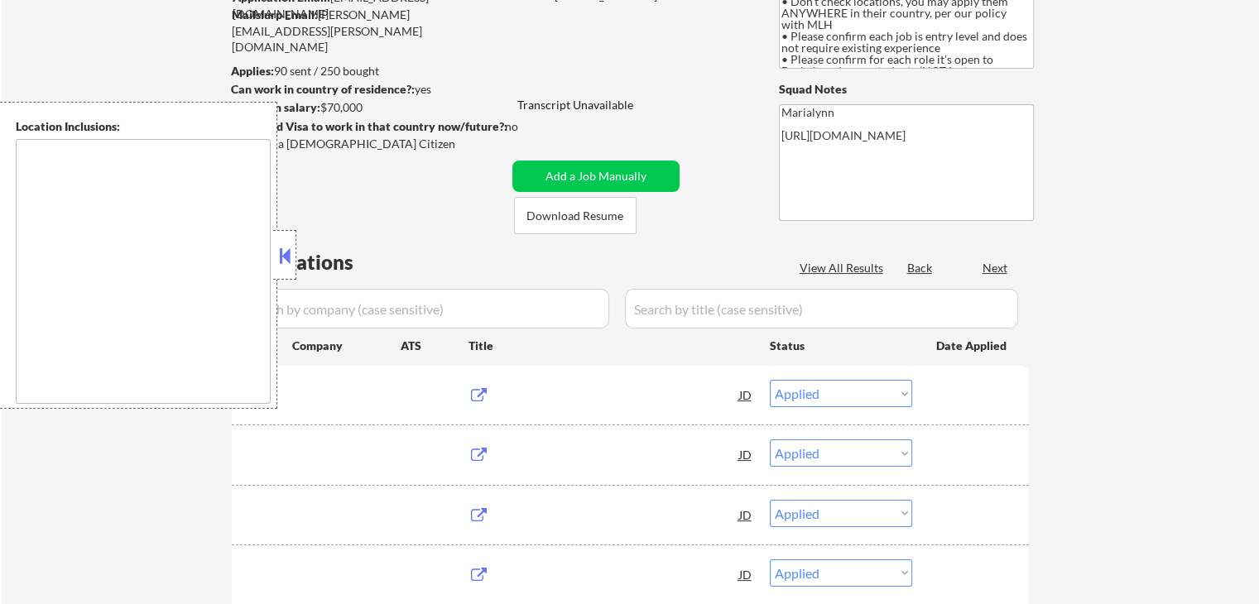
select select ""pending""
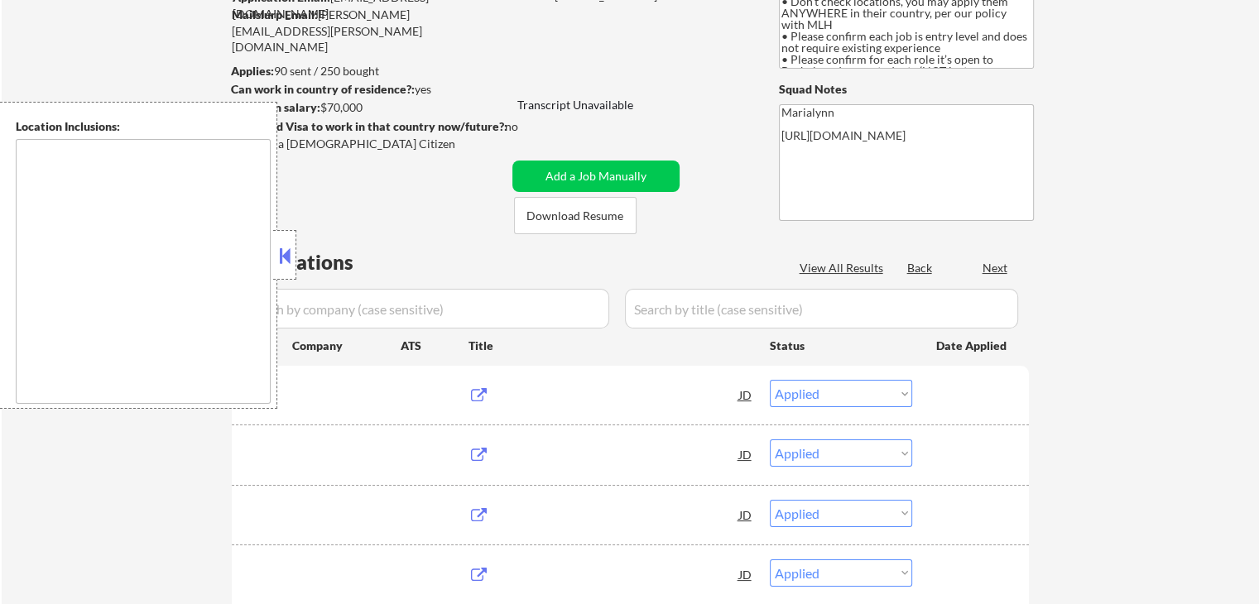
select select ""pending""
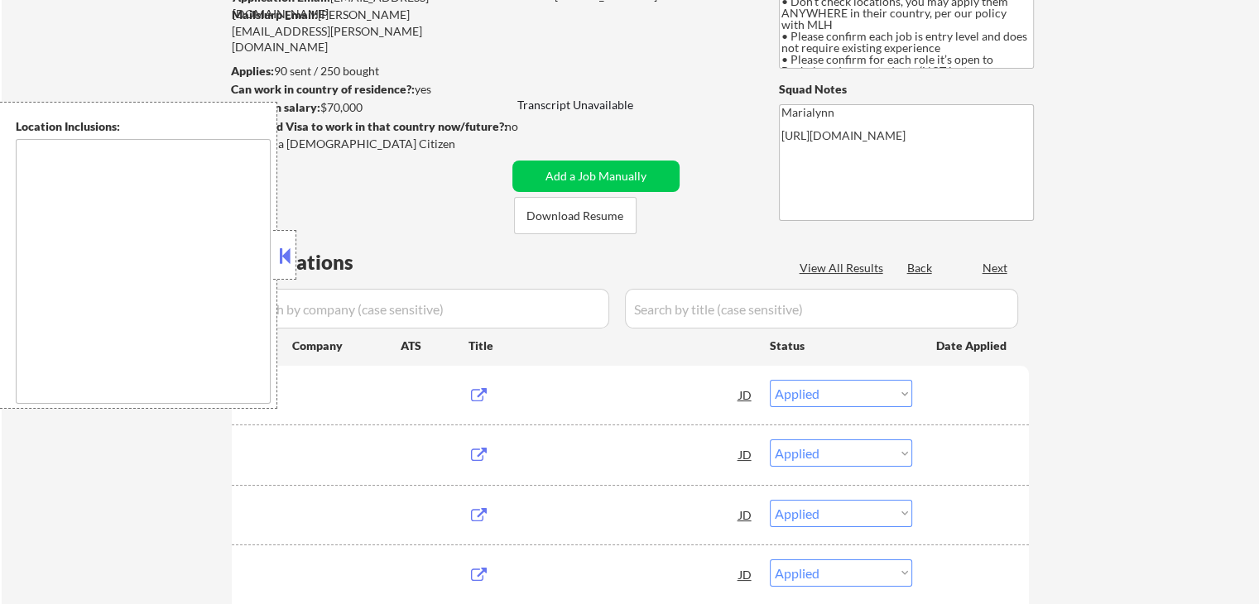
select select ""pending""
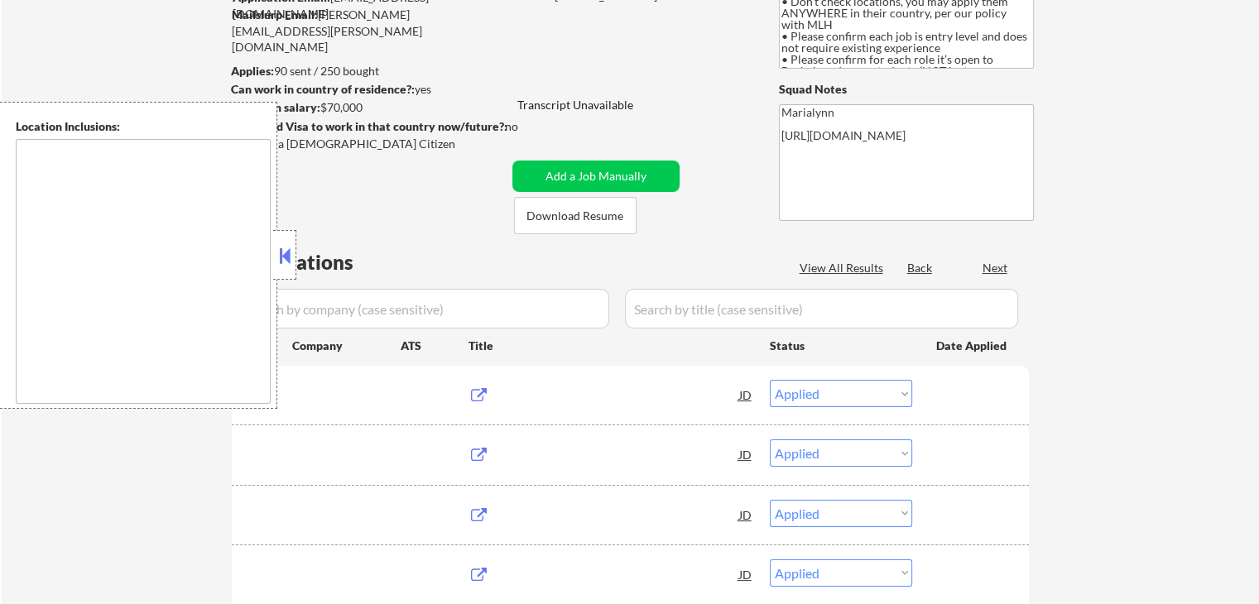
select select ""pending""
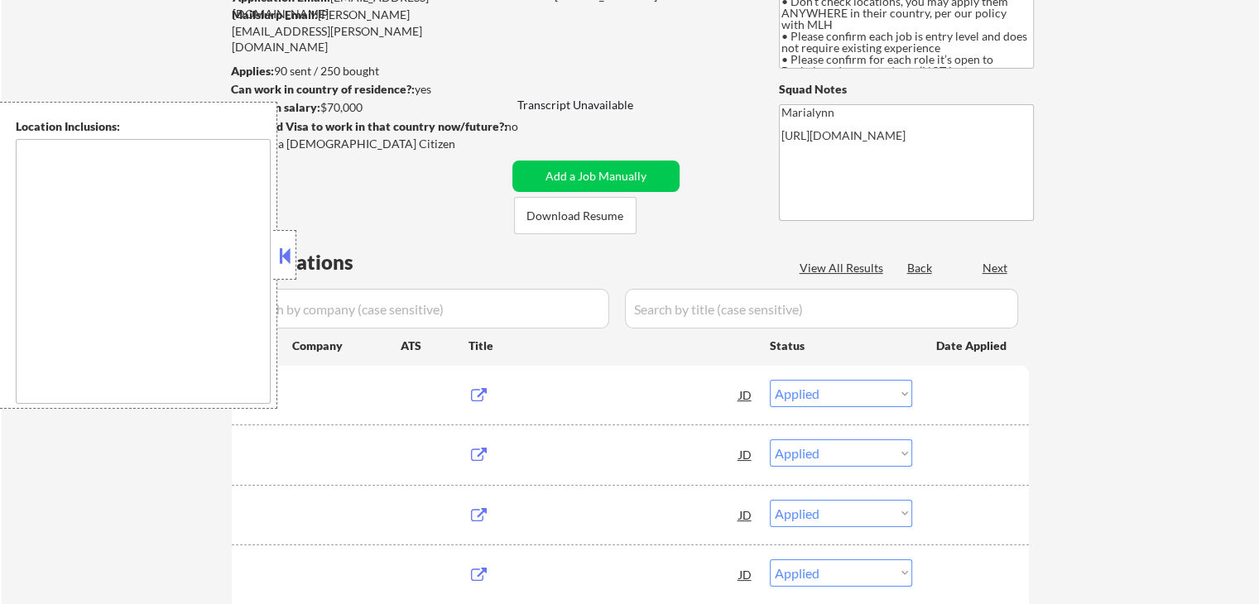
select select ""pending""
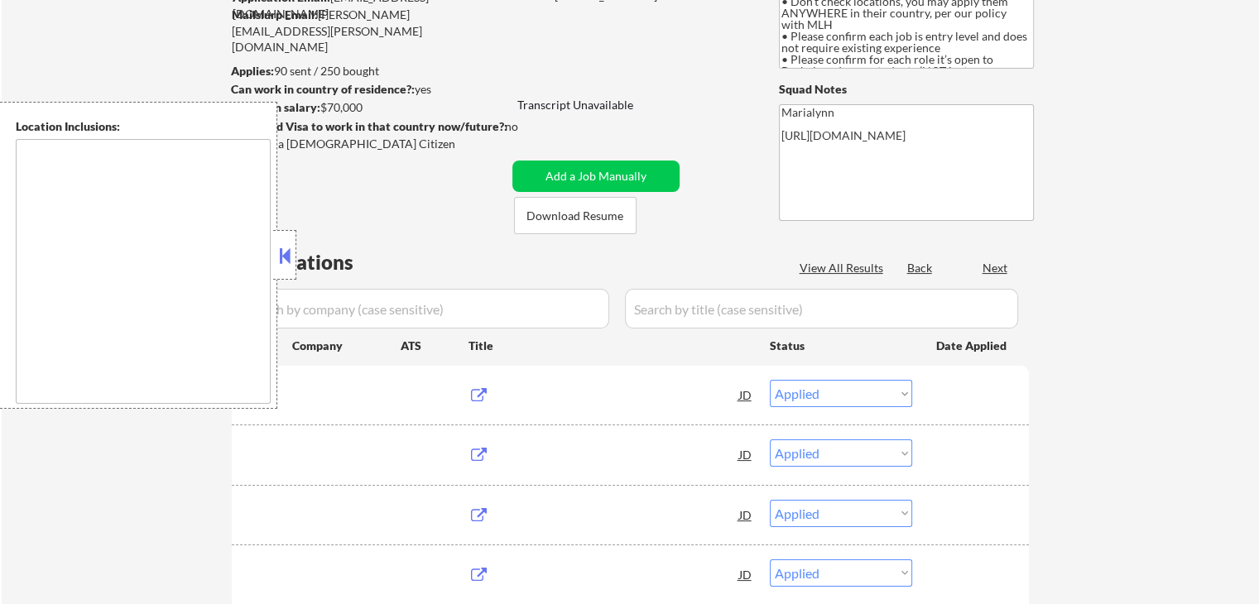
select select ""pending""
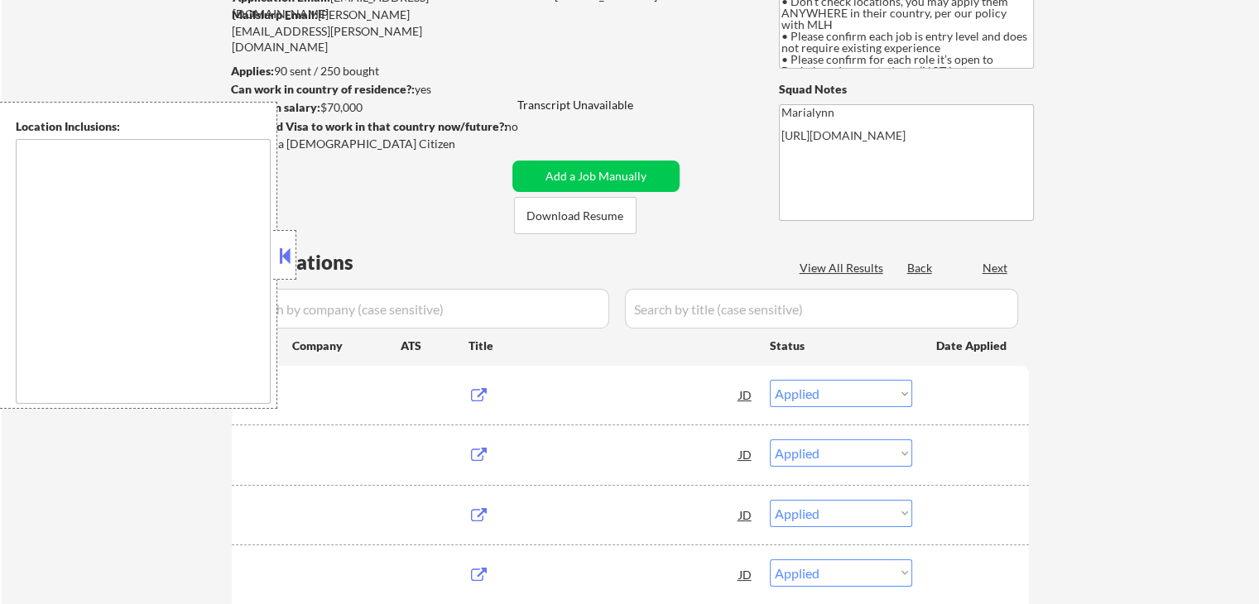
select select ""pending""
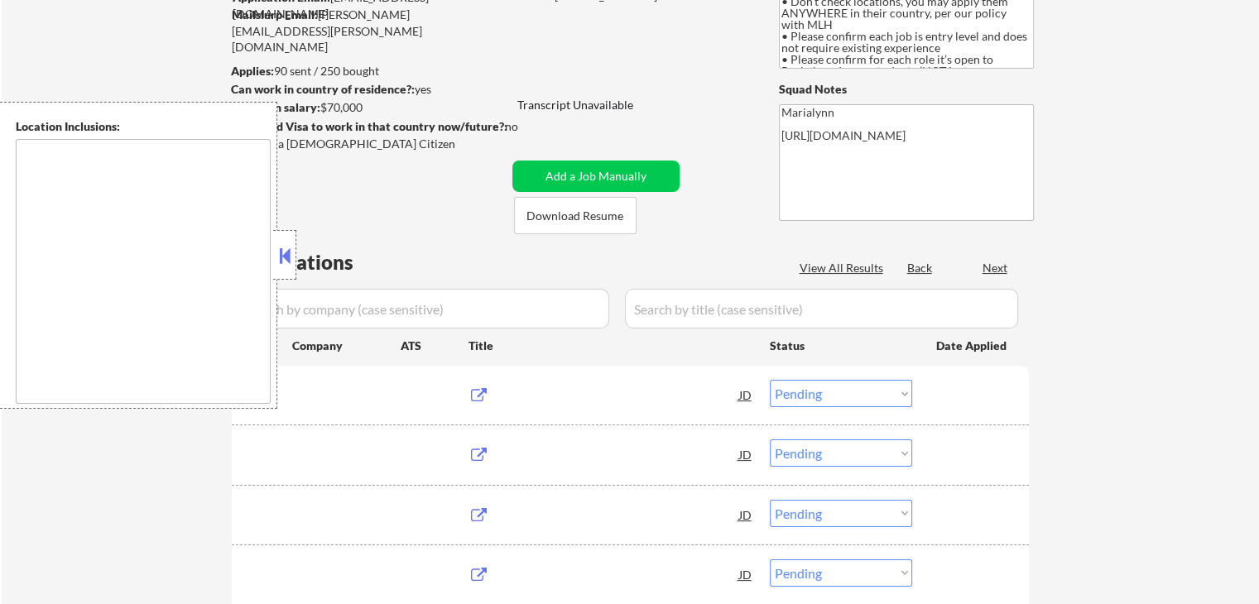
select select ""pending""
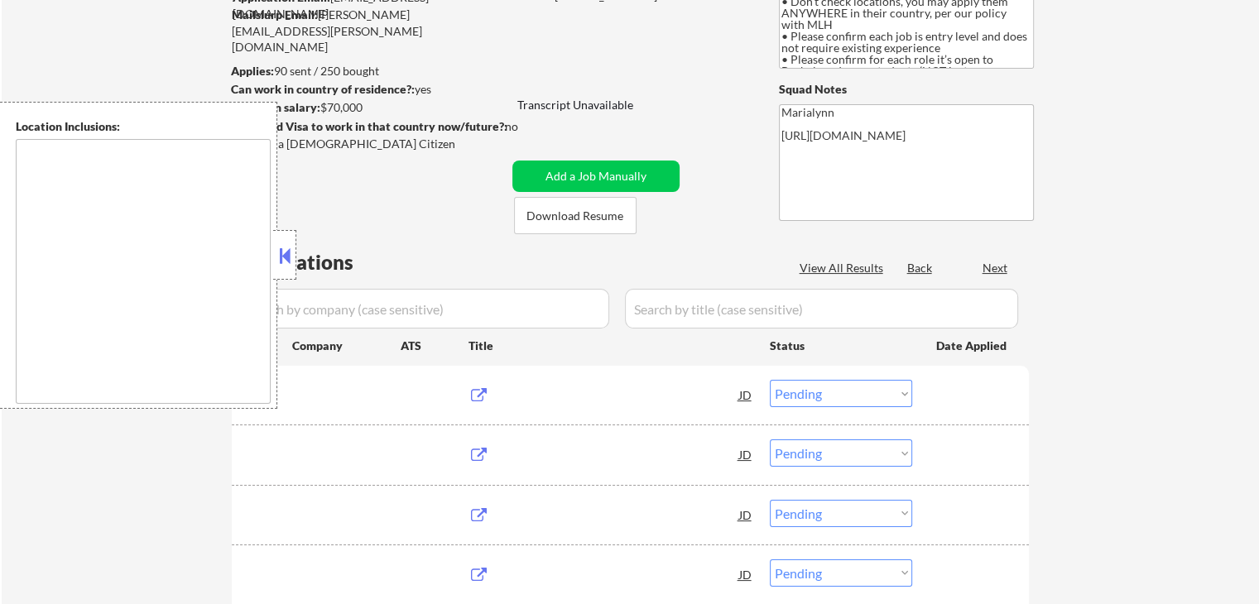
select select ""pending""
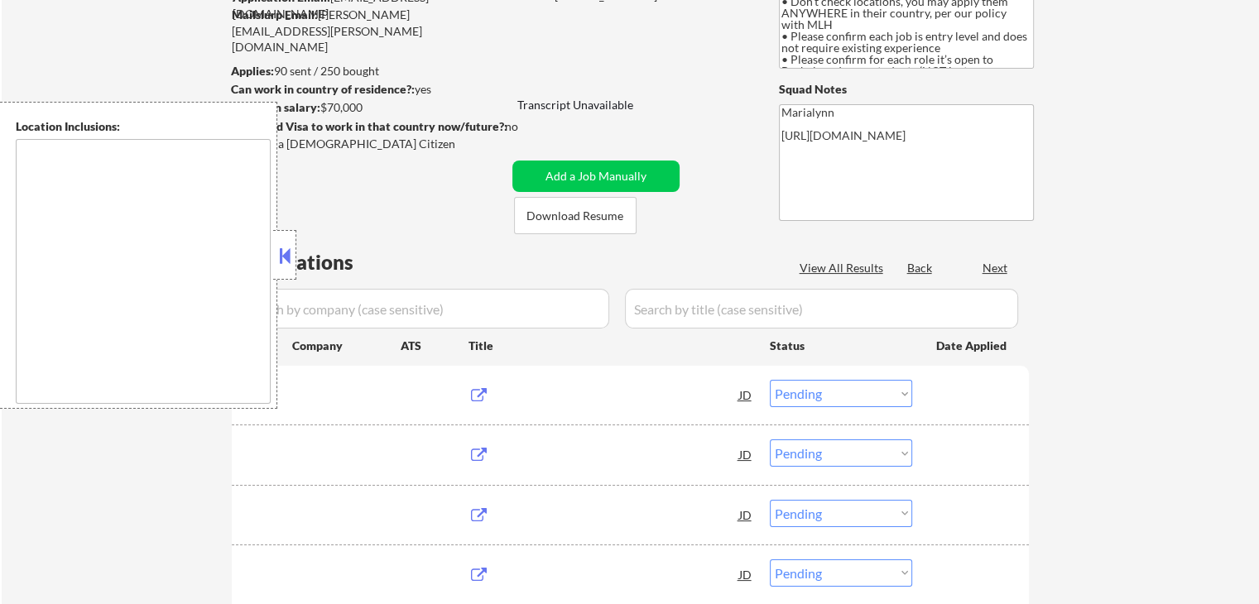
select select ""pending""
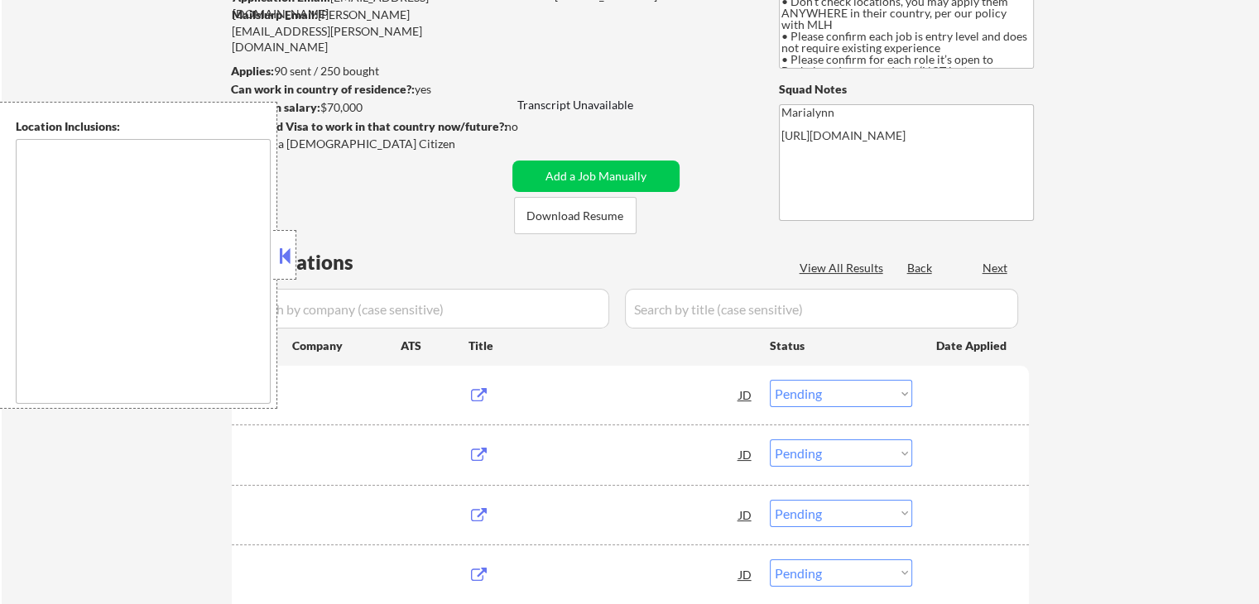
select select ""pending""
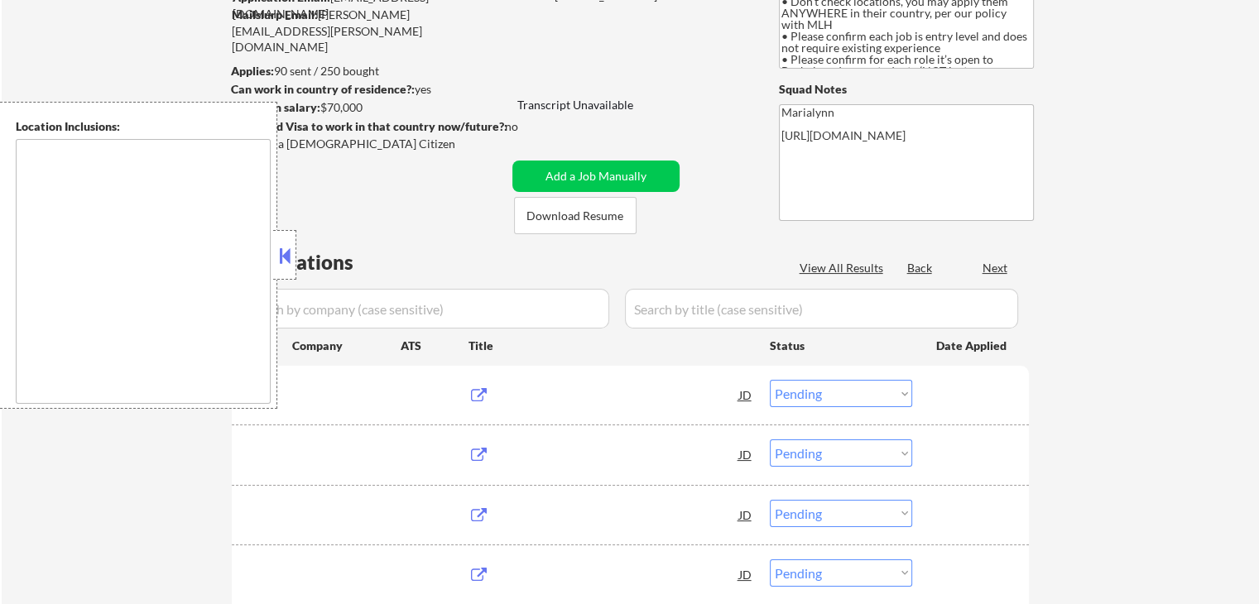
select select ""pending""
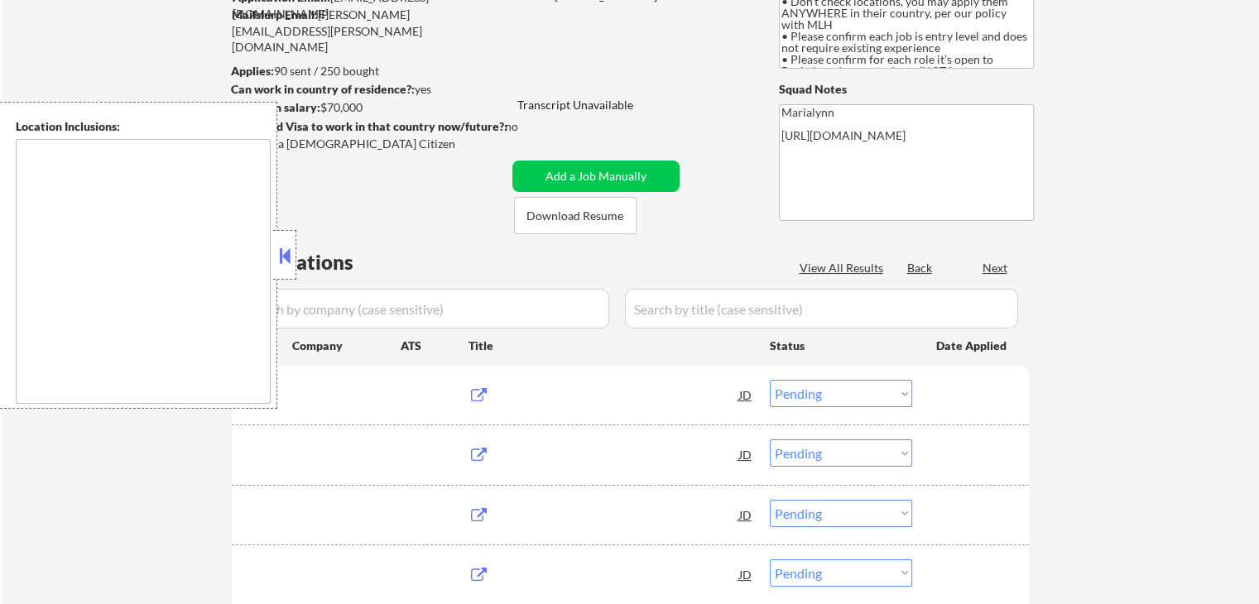
select select ""pending""
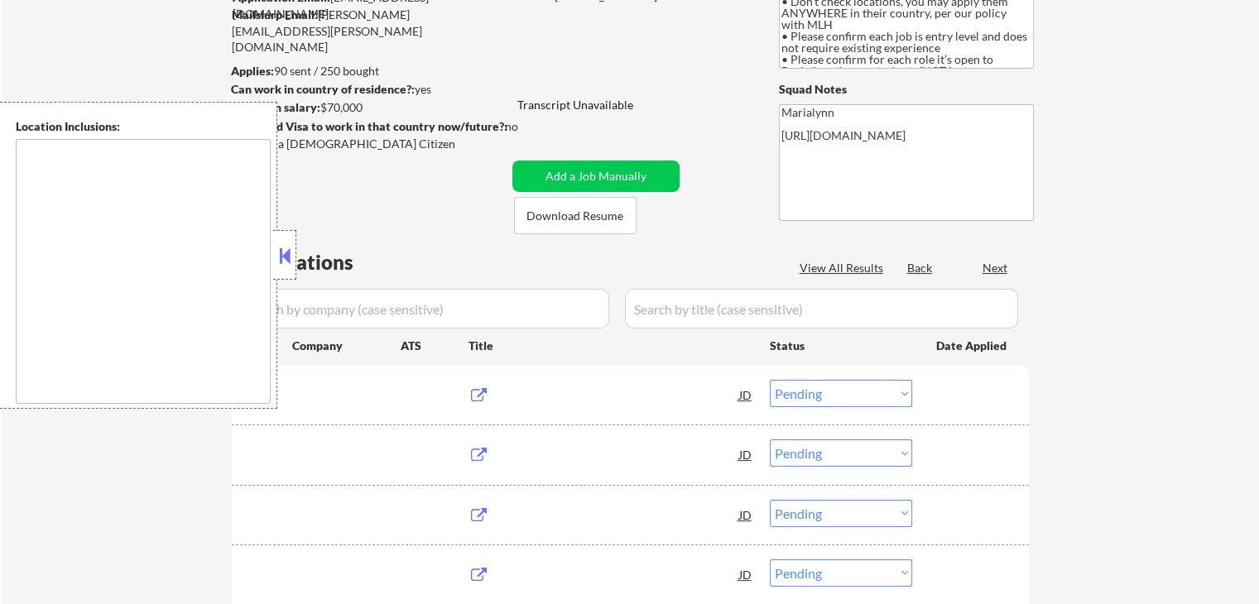
select select ""pending""
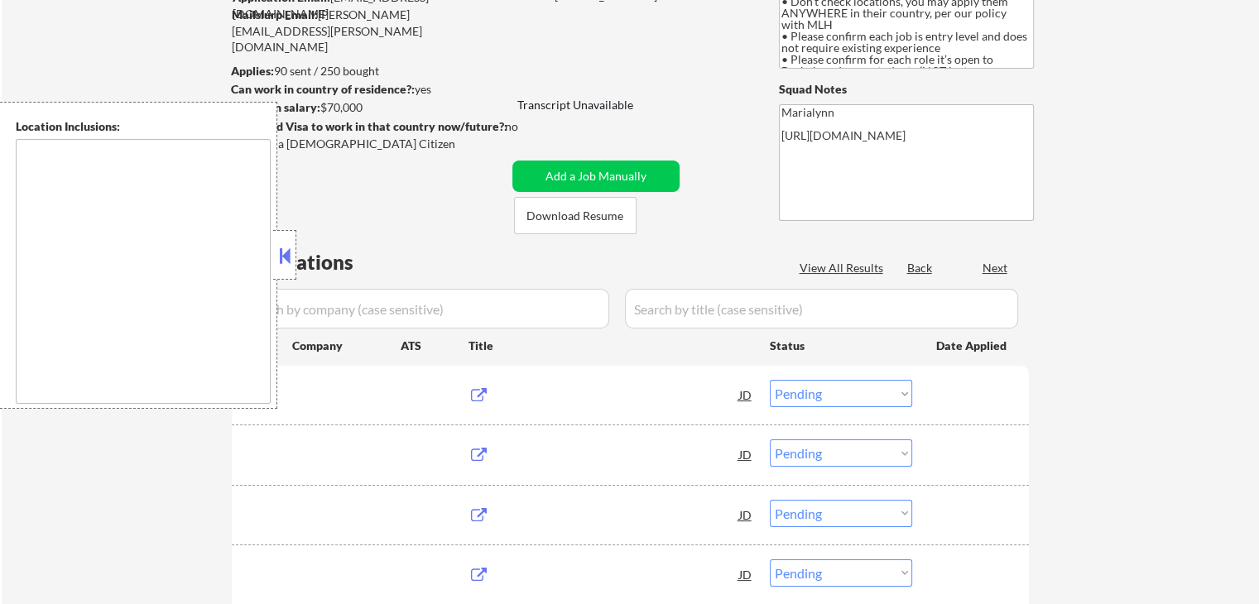
select select ""pending""
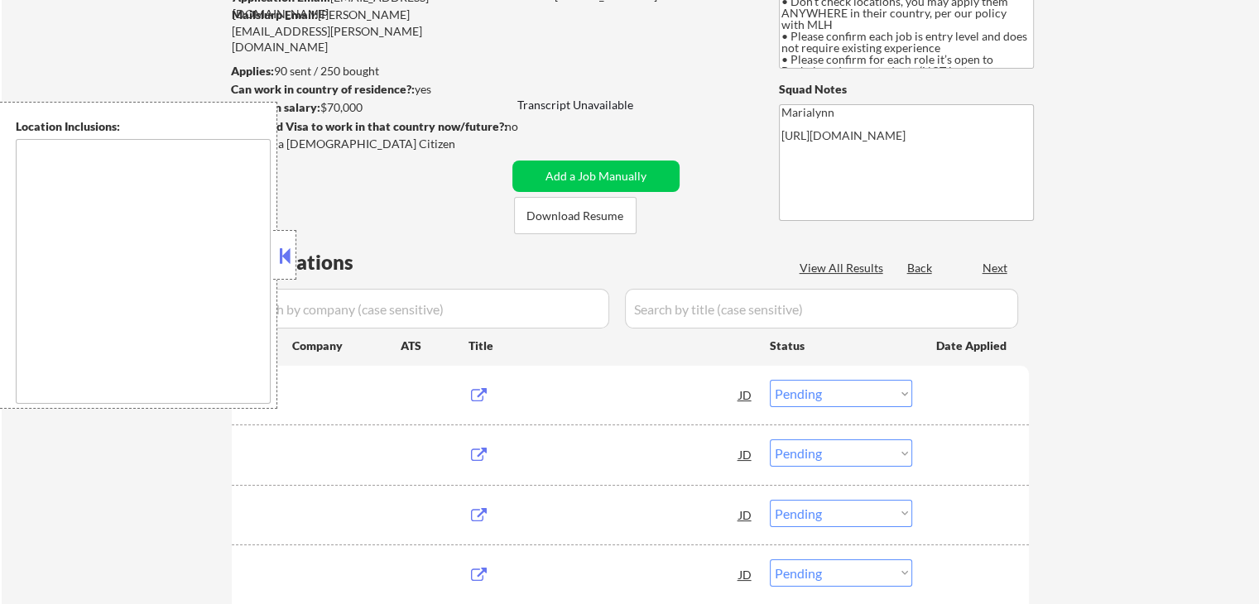
select select ""pending""
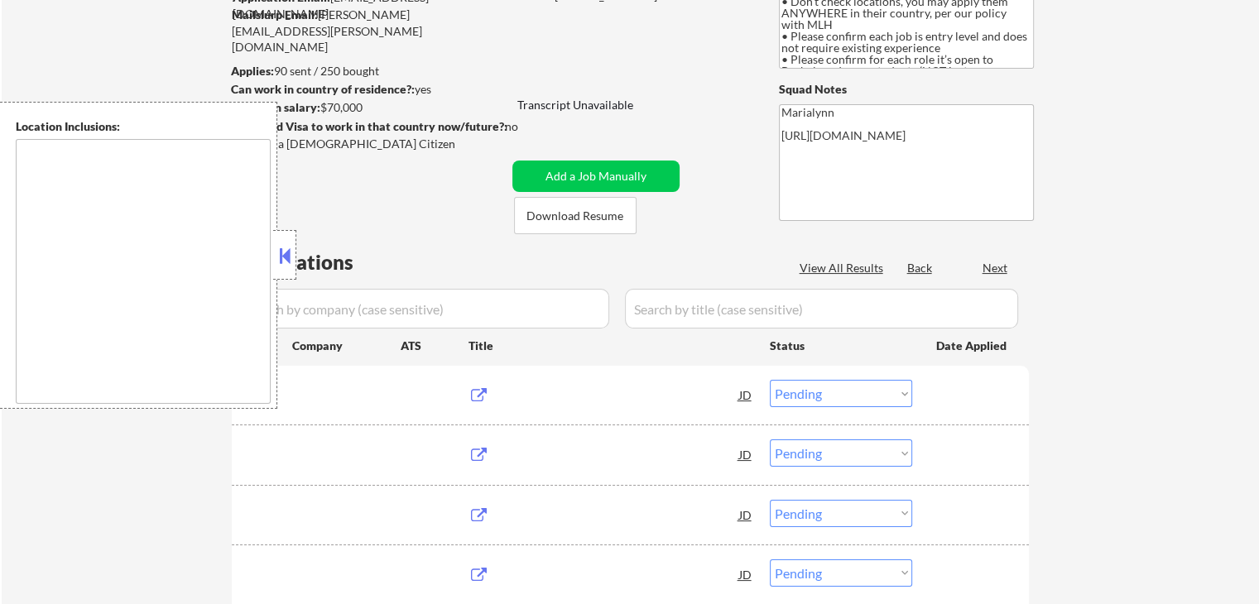
select select ""pending""
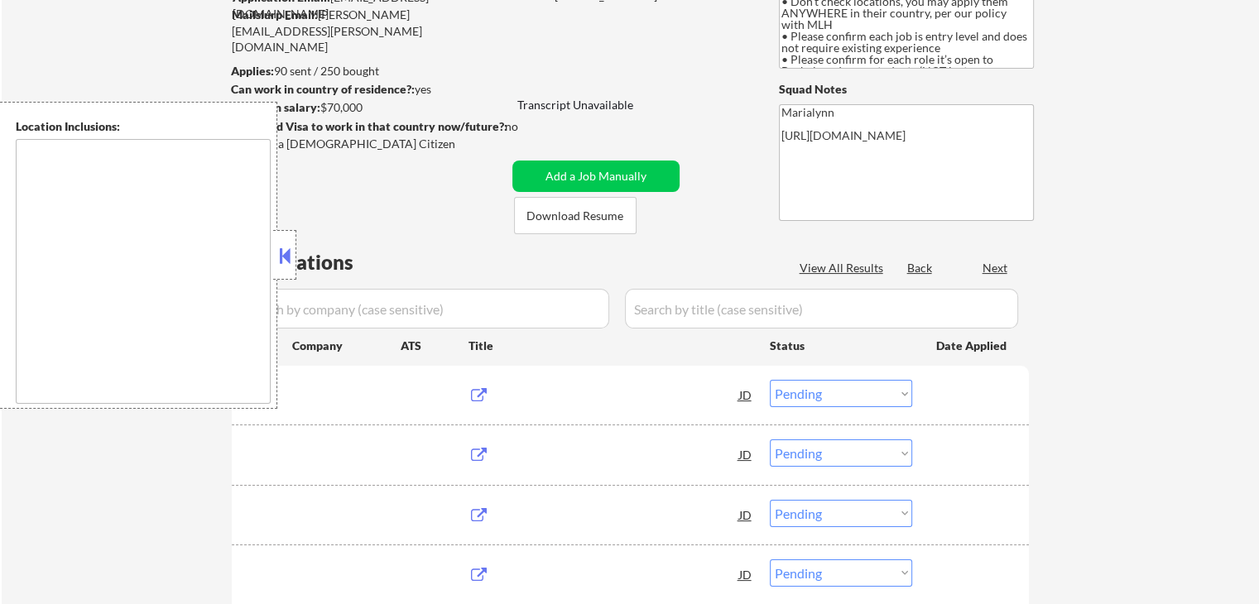
select select ""pending""
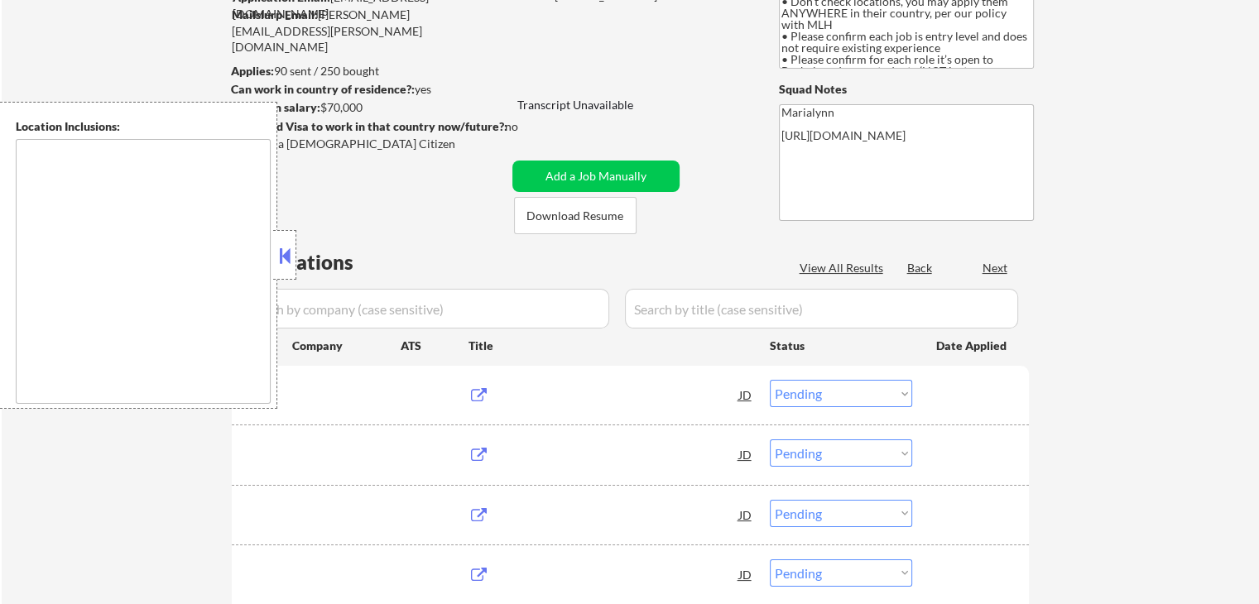
select select ""pending""
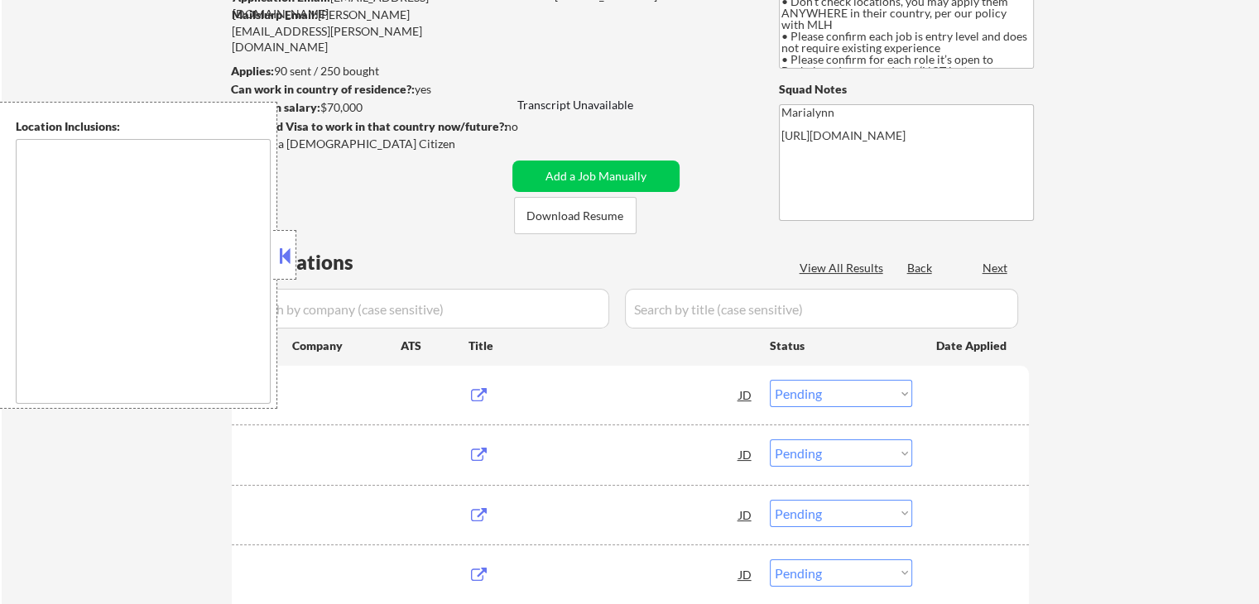
select select ""pending""
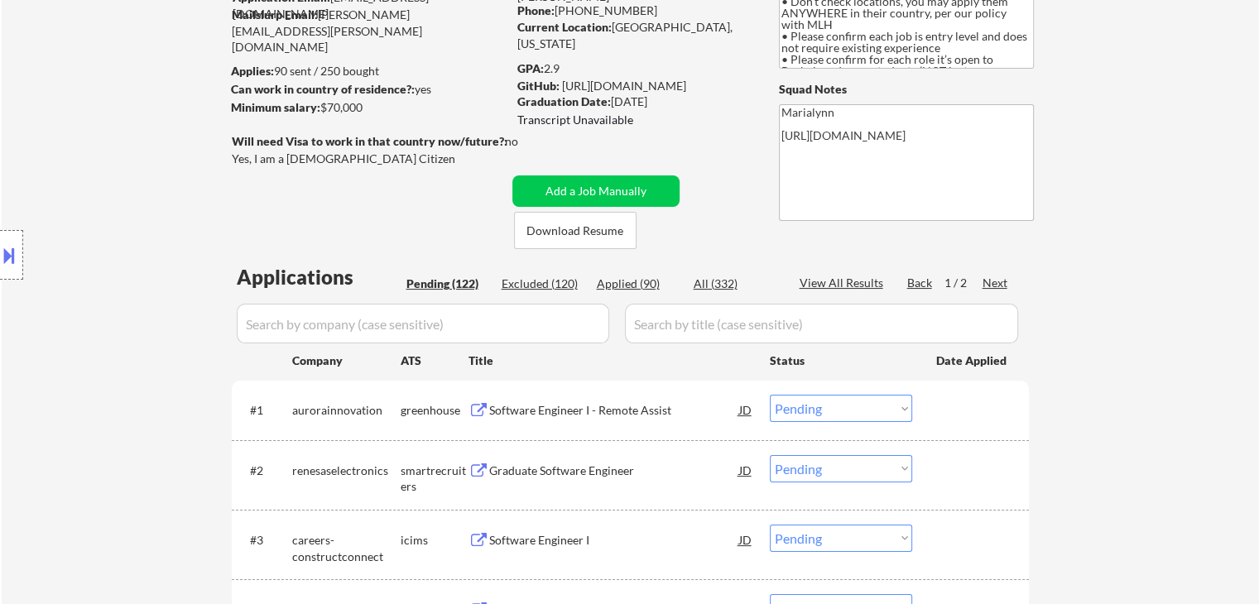
drag, startPoint x: 619, startPoint y: 406, endPoint x: 616, endPoint y: 395, distance: 12.1
click at [618, 405] on div "Software Engineer I - Remote Assist" at bounding box center [614, 410] width 250 height 17
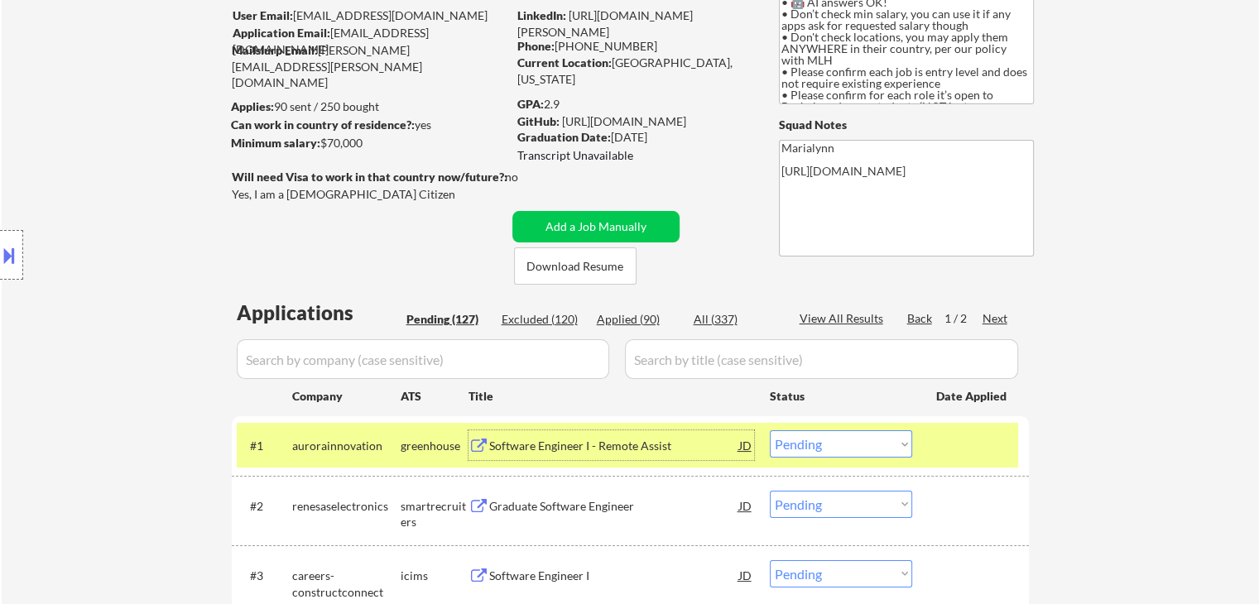
scroll to position [248, 0]
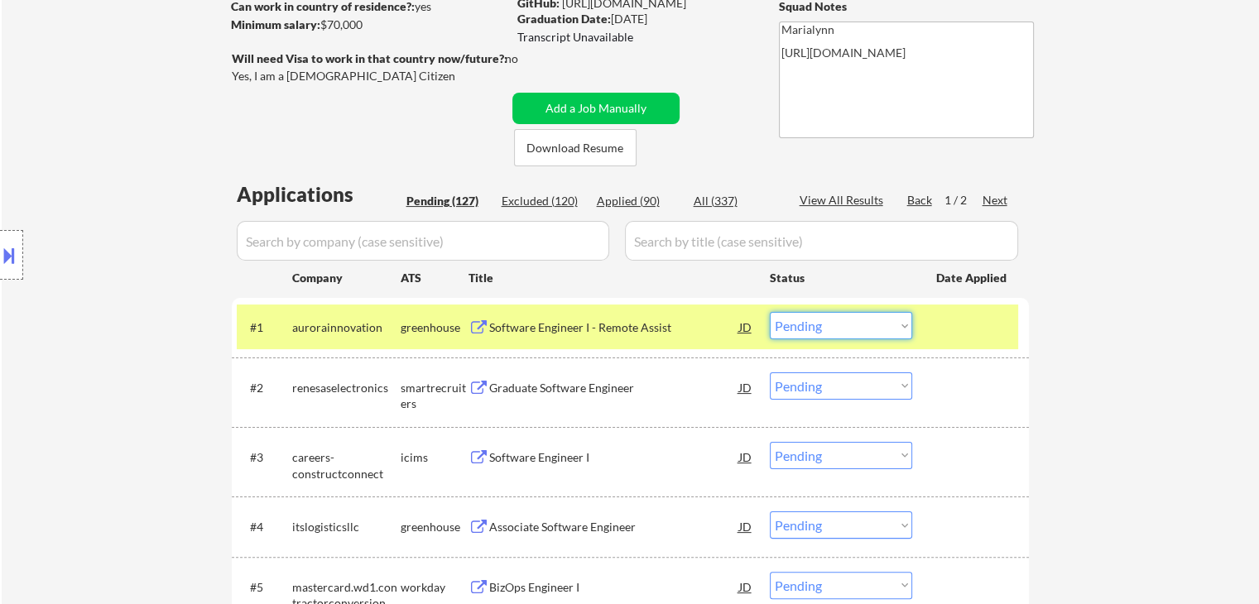
click at [810, 330] on select "Choose an option... Pending Applied Excluded (Questions) Excluded (Expired) Exc…" at bounding box center [841, 325] width 142 height 27
click at [770, 312] on select "Choose an option... Pending Applied Excluded (Questions) Excluded (Expired) Exc…" at bounding box center [841, 325] width 142 height 27
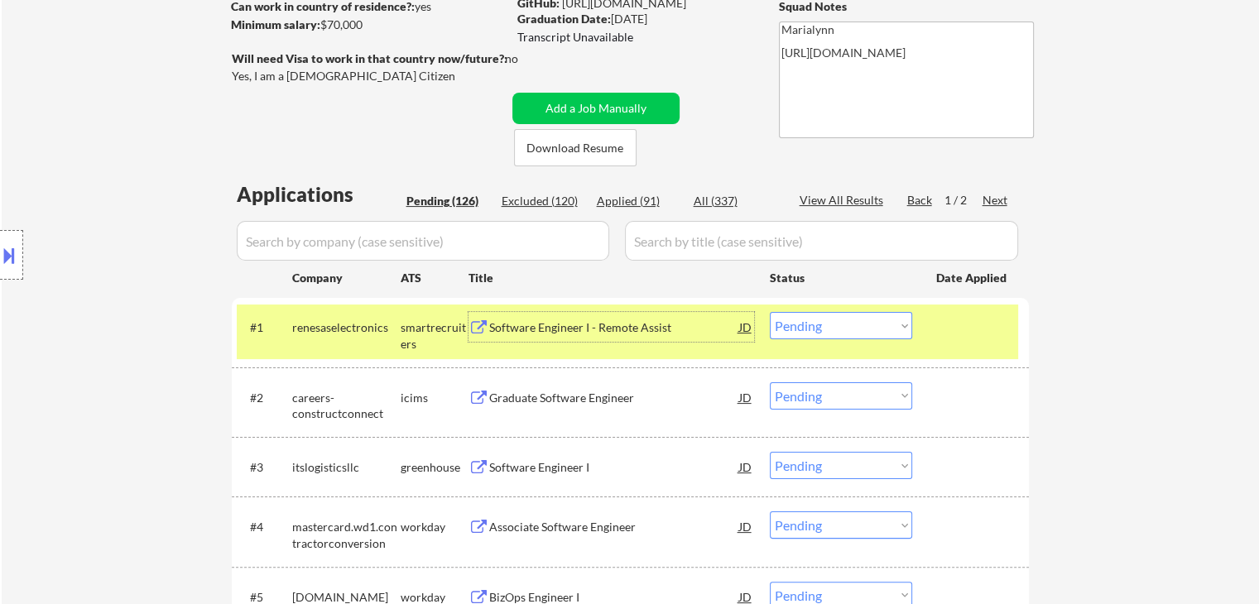
click at [583, 339] on div "Software Engineer I - Remote Assist" at bounding box center [614, 327] width 250 height 30
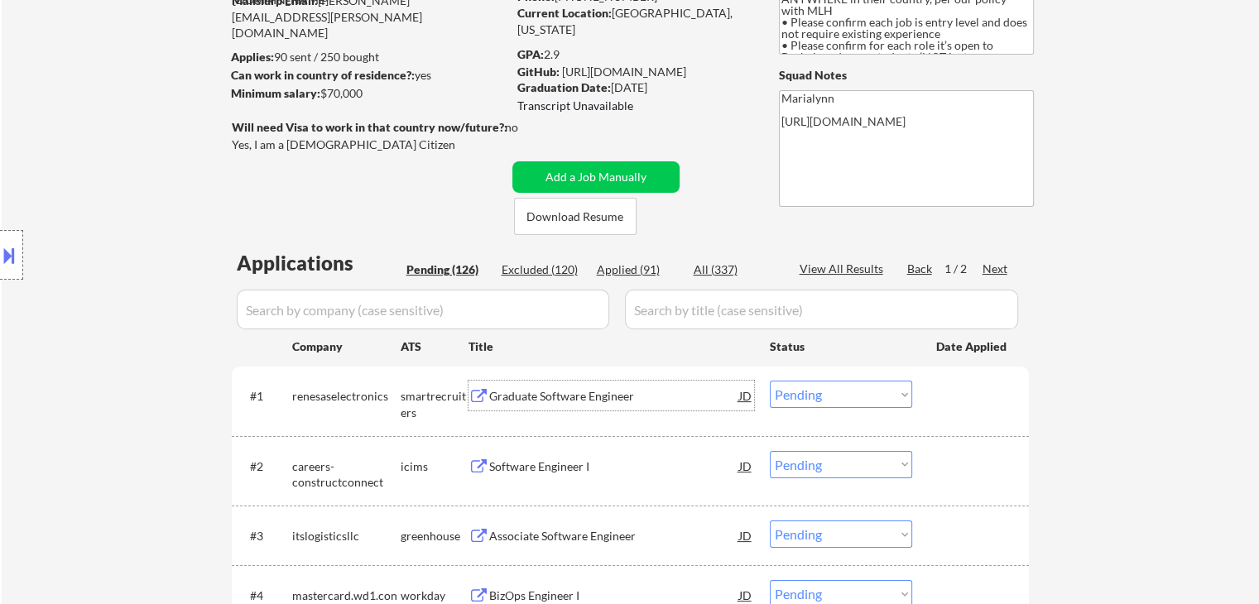
scroll to position [331, 0]
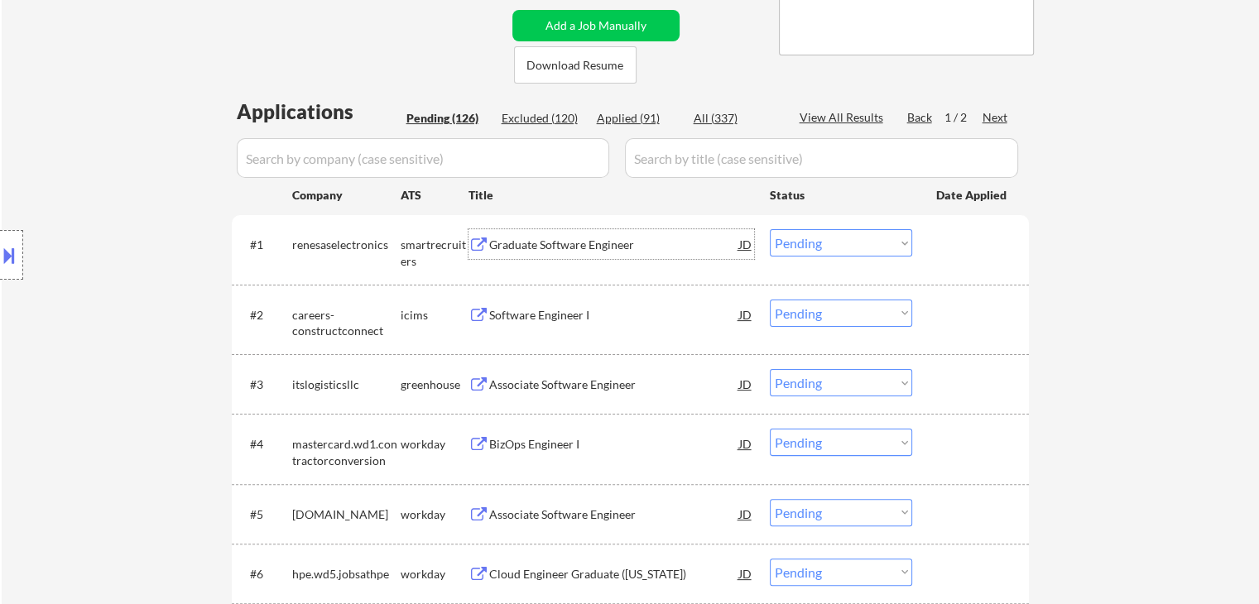
click at [828, 232] on select "Choose an option... Pending Applied Excluded (Questions) Excluded (Expired) Exc…" at bounding box center [841, 242] width 142 height 27
click at [770, 229] on select "Choose an option... Pending Applied Excluded (Questions) Excluded (Expired) Exc…" at bounding box center [841, 242] width 142 height 27
select select ""pending""
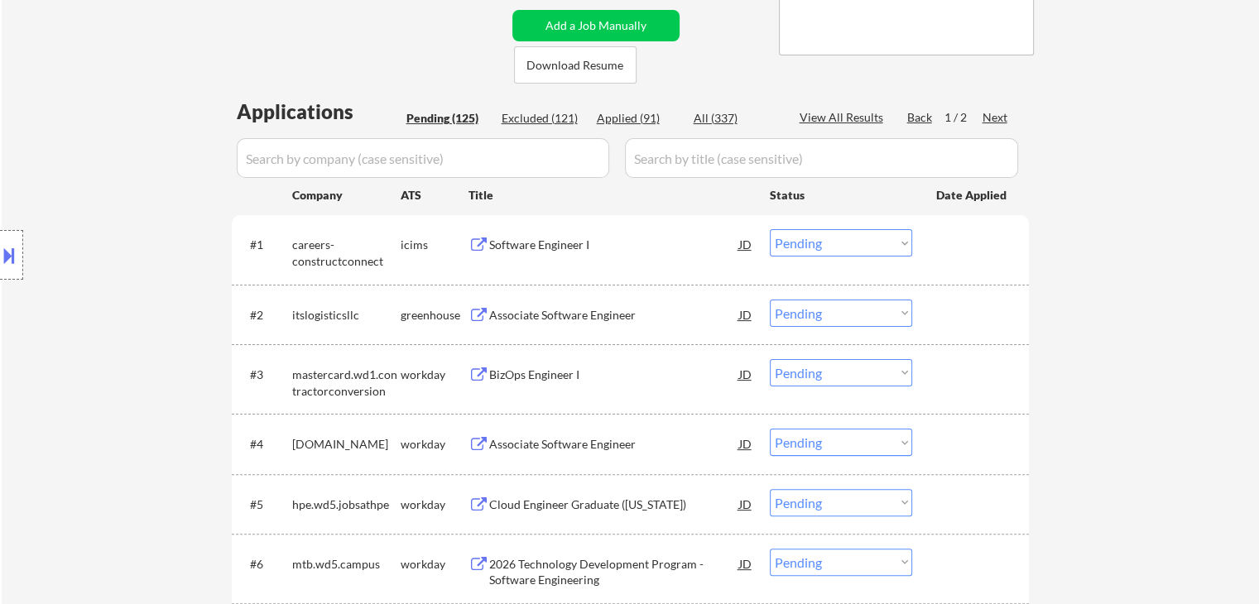
click at [563, 324] on div "Associate Software Engineer" at bounding box center [614, 315] width 250 height 30
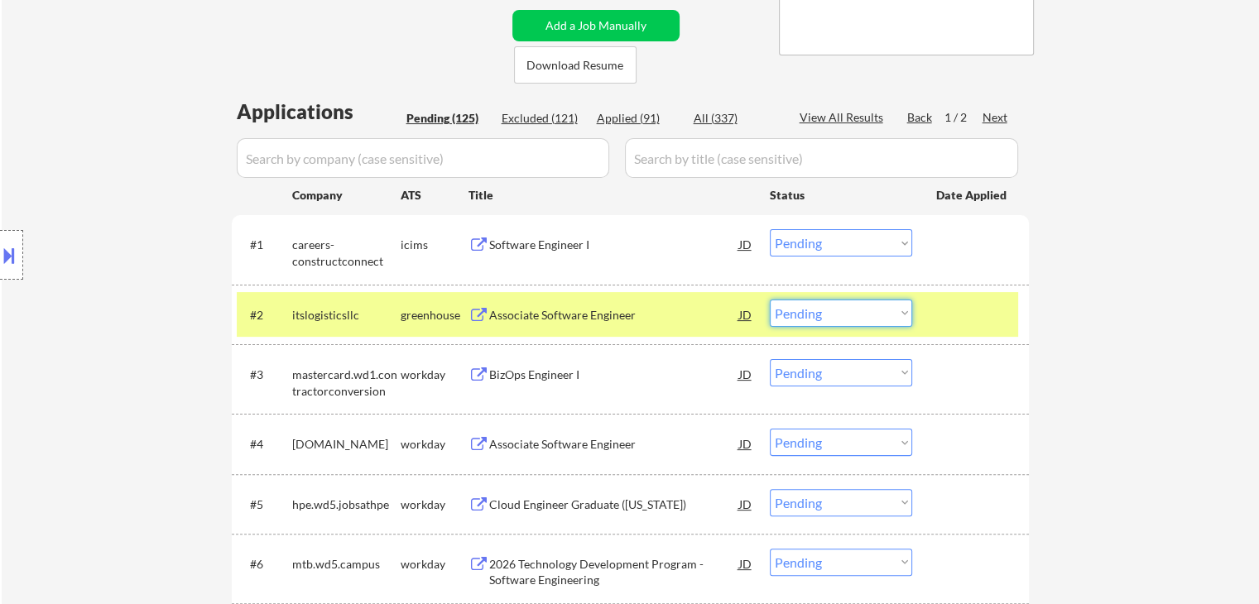
drag, startPoint x: 882, startPoint y: 310, endPoint x: 876, endPoint y: 324, distance: 15.2
click at [882, 310] on select "Choose an option... Pending Applied Excluded (Questions) Excluded (Expired) Exc…" at bounding box center [841, 313] width 142 height 27
click at [770, 300] on select "Choose an option... Pending Applied Excluded (Questions) Excluded (Expired) Exc…" at bounding box center [841, 313] width 142 height 27
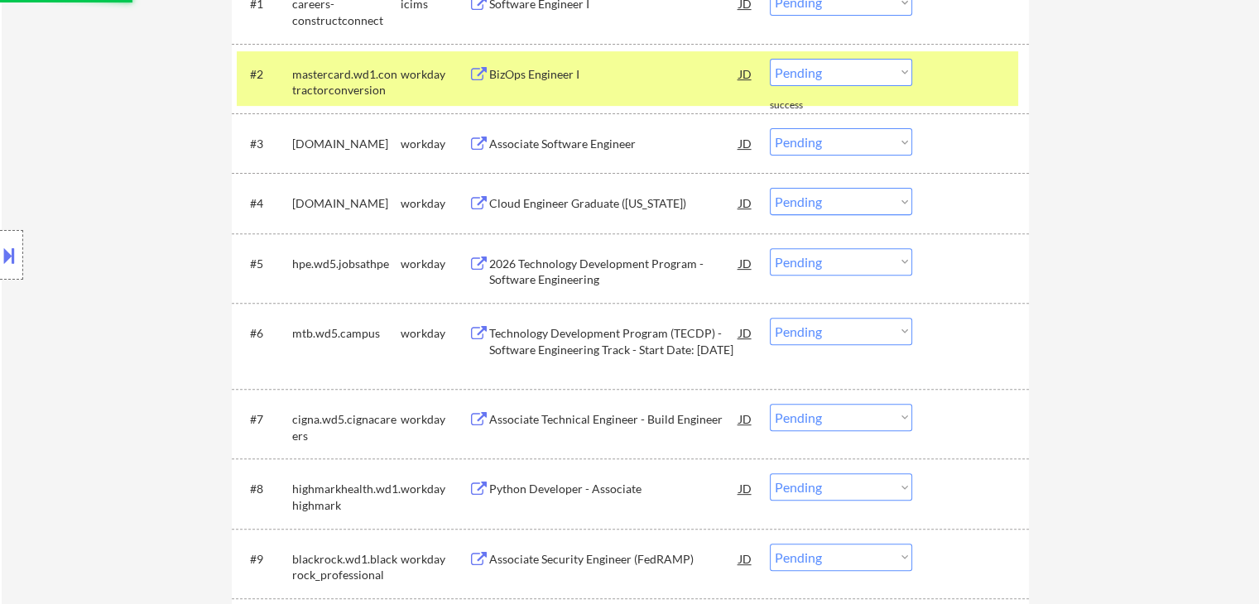
scroll to position [579, 0]
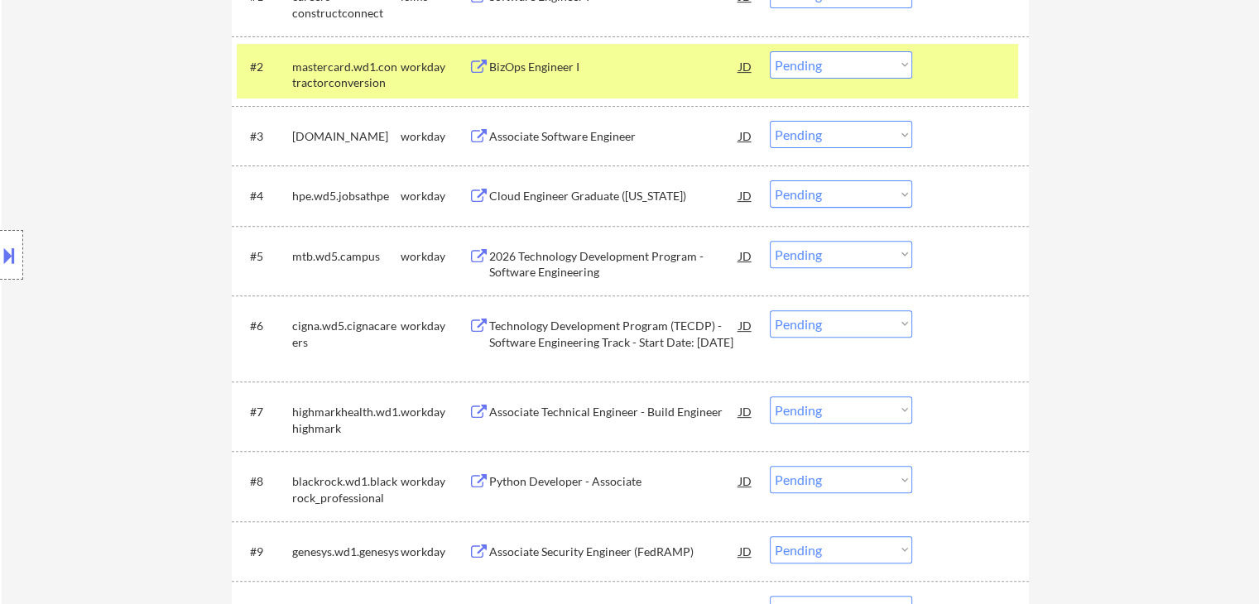
click at [419, 84] on div "#2 mastercard.wd1.contractorconversion workday BizOps Engineer I JD Choose an o…" at bounding box center [627, 71] width 781 height 55
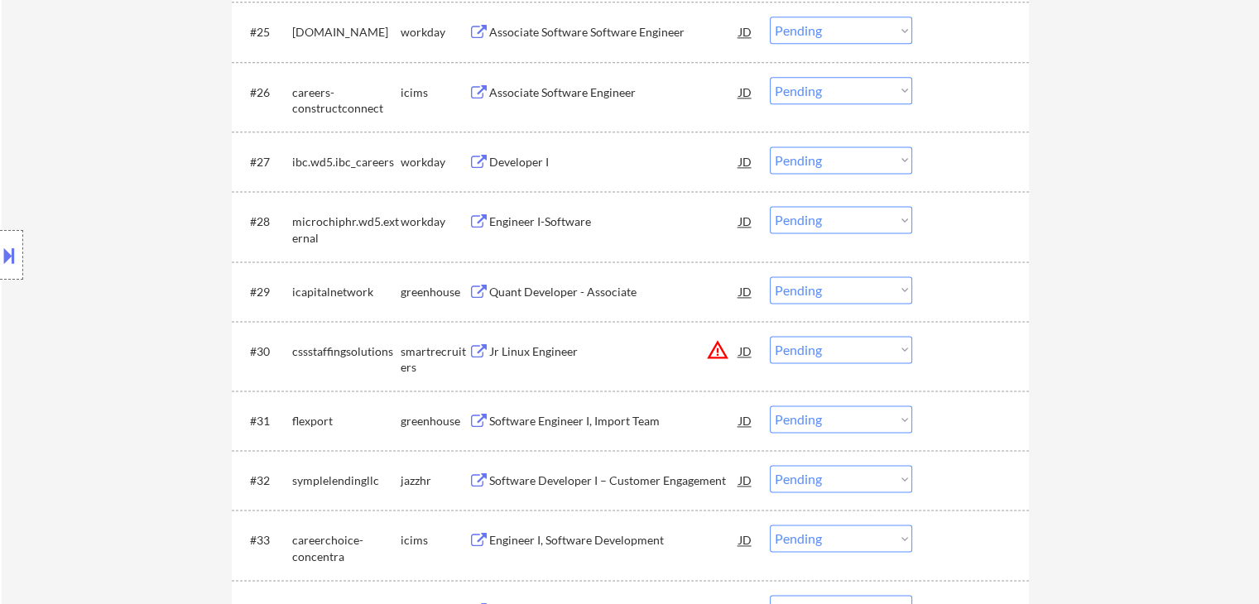
scroll to position [2400, 0]
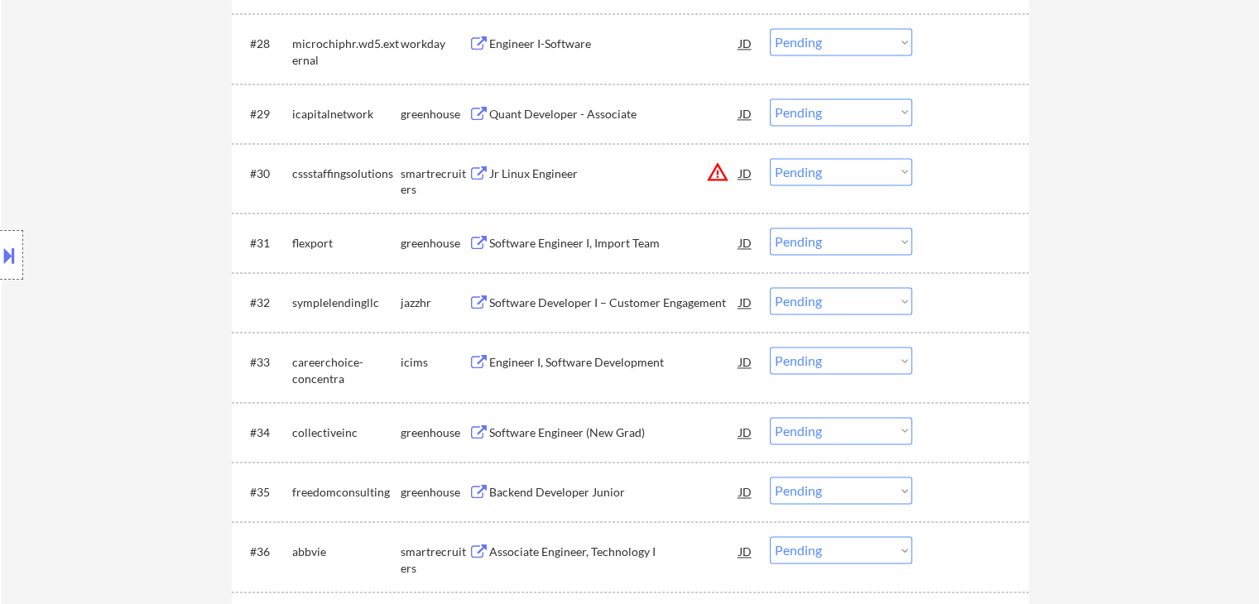
click at [615, 308] on div "Software Developer I – Customer Engagement" at bounding box center [614, 303] width 250 height 17
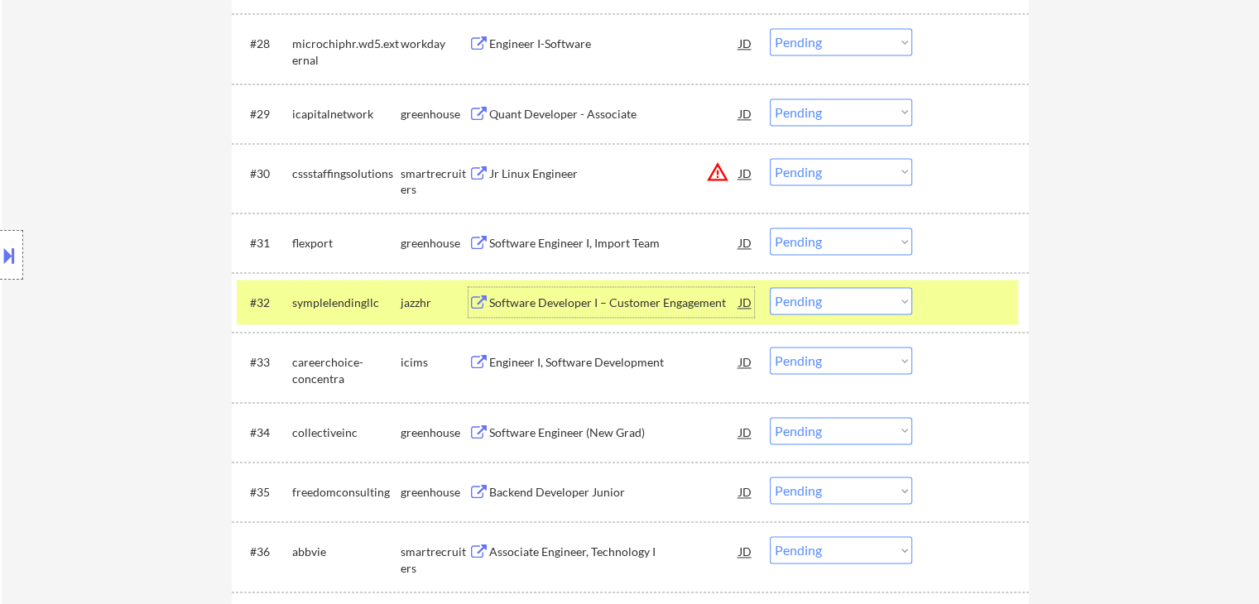
click at [847, 298] on select "Choose an option... Pending Applied Excluded (Questions) Excluded (Expired) Exc…" at bounding box center [841, 300] width 142 height 27
click at [770, 287] on select "Choose an option... Pending Applied Excluded (Questions) Excluded (Expired) Exc…" at bounding box center [841, 300] width 142 height 27
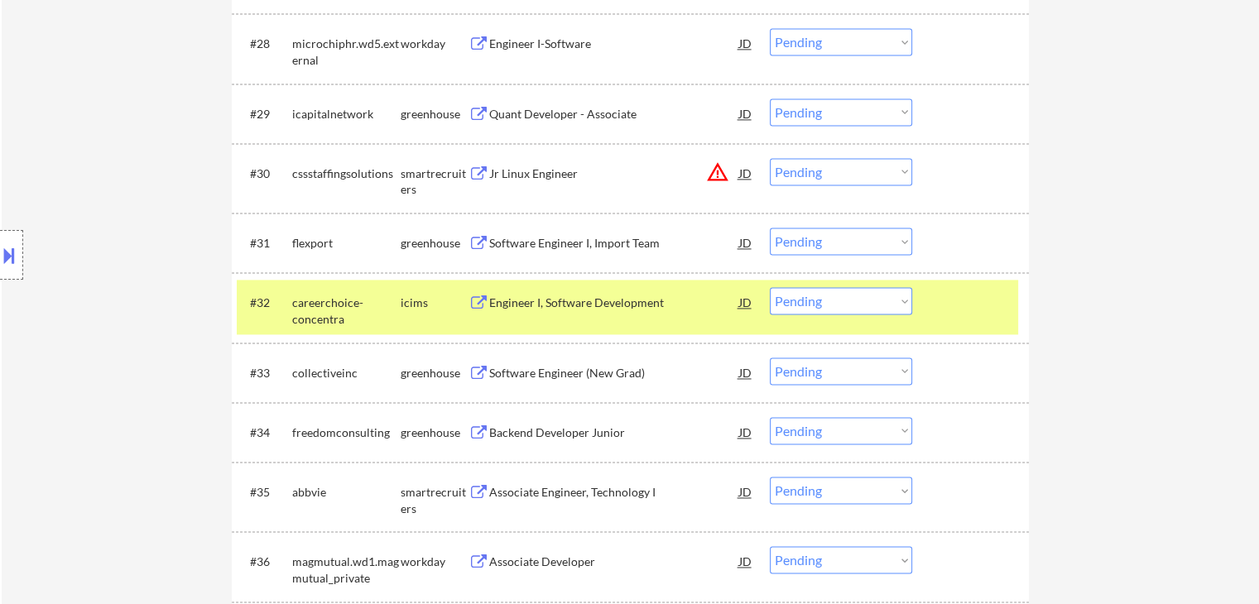
click at [602, 367] on div "Software Engineer (New Grad)" at bounding box center [614, 373] width 250 height 17
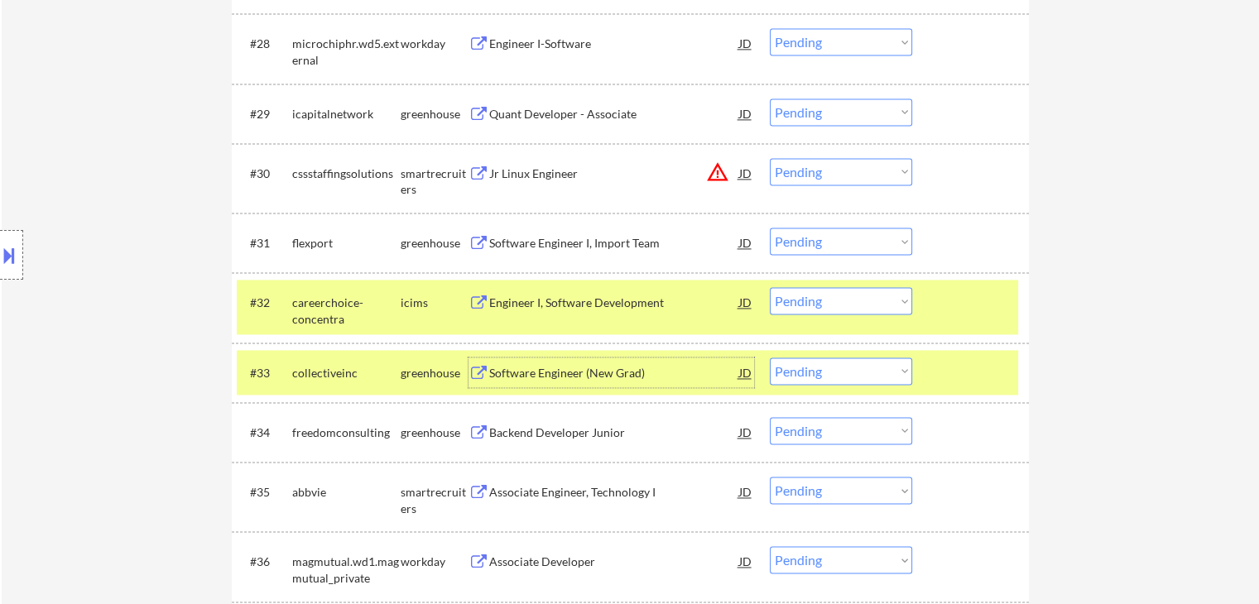
click at [823, 377] on select "Choose an option... Pending Applied Excluded (Questions) Excluded (Expired) Exc…" at bounding box center [841, 371] width 142 height 27
click at [770, 358] on select "Choose an option... Pending Applied Excluded (Questions) Excluded (Expired) Exc…" at bounding box center [841, 371] width 142 height 27
click at [396, 308] on div "careerchoice-concentra" at bounding box center [346, 311] width 108 height 32
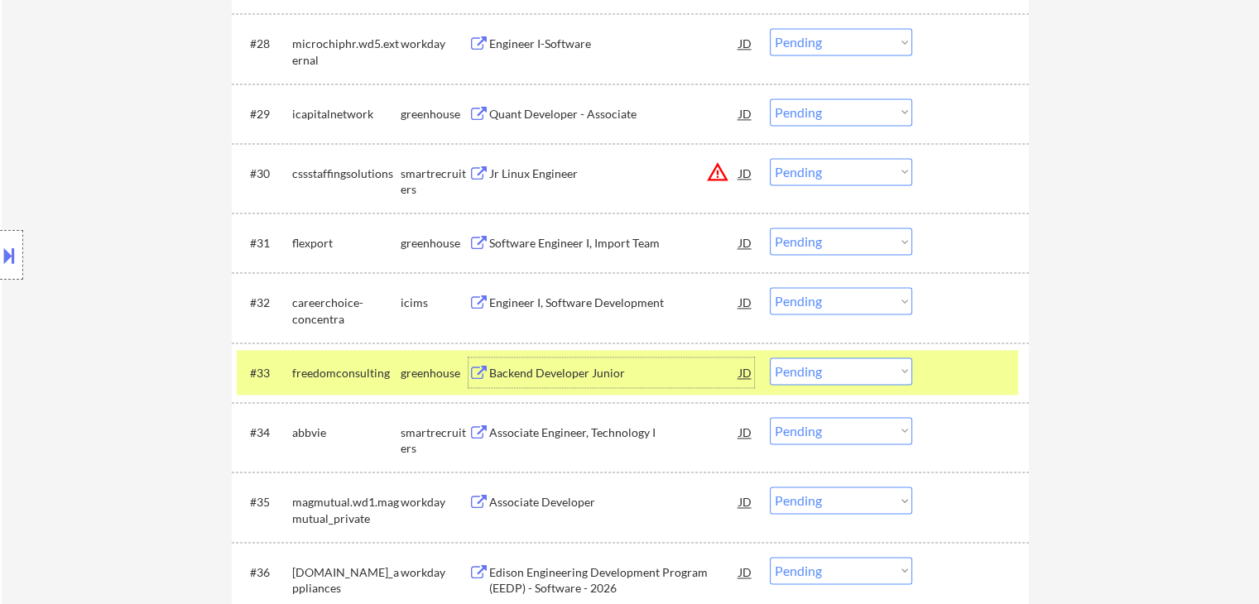
click at [558, 370] on div "Backend Developer Junior" at bounding box center [614, 373] width 250 height 17
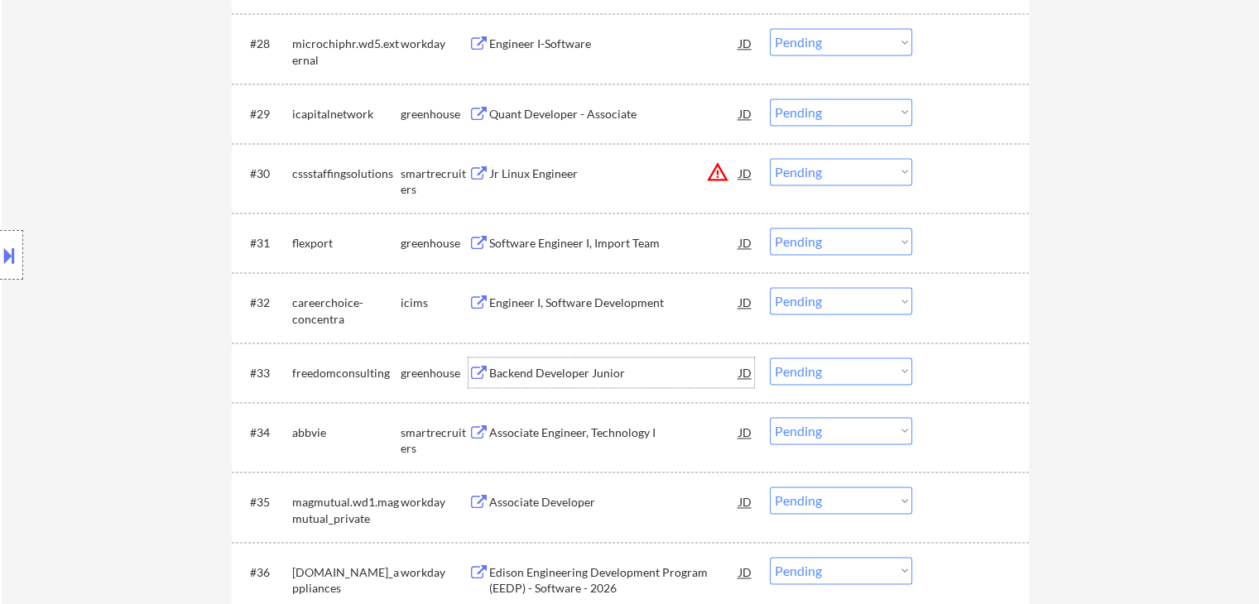
click at [851, 361] on select "Choose an option... Pending Applied Excluded (Questions) Excluded (Expired) Exc…" at bounding box center [841, 371] width 142 height 27
click at [770, 358] on select "Choose an option... Pending Applied Excluded (Questions) Excluded (Expired) Exc…" at bounding box center [841, 371] width 142 height 27
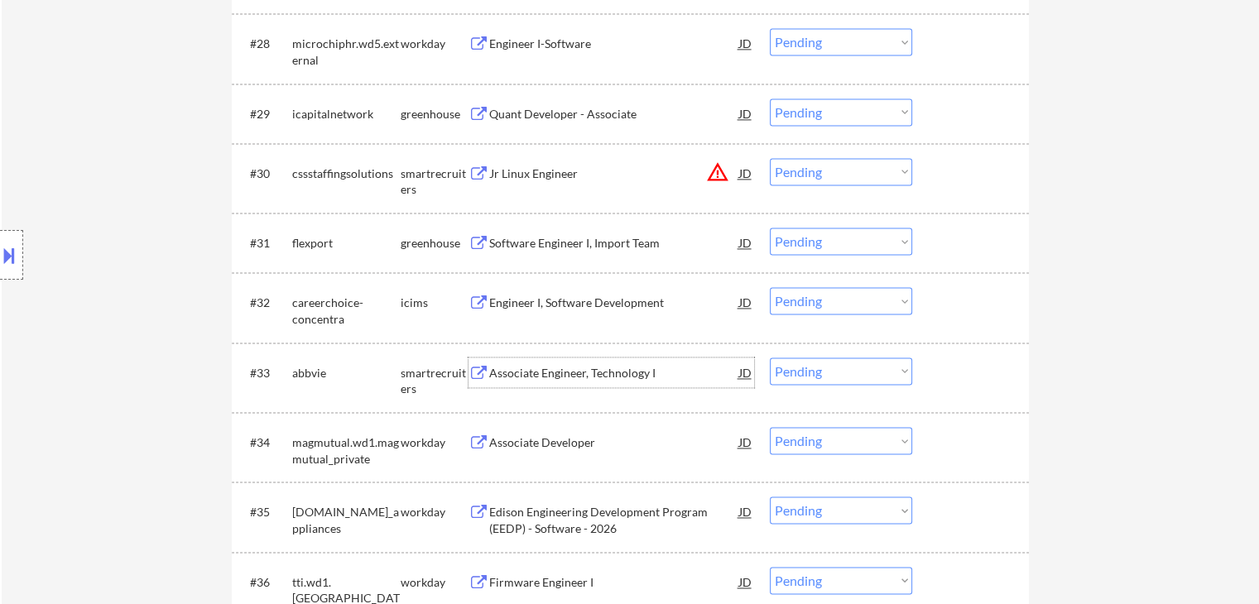
click at [590, 373] on div "Associate Engineer, Technology I" at bounding box center [614, 373] width 250 height 17
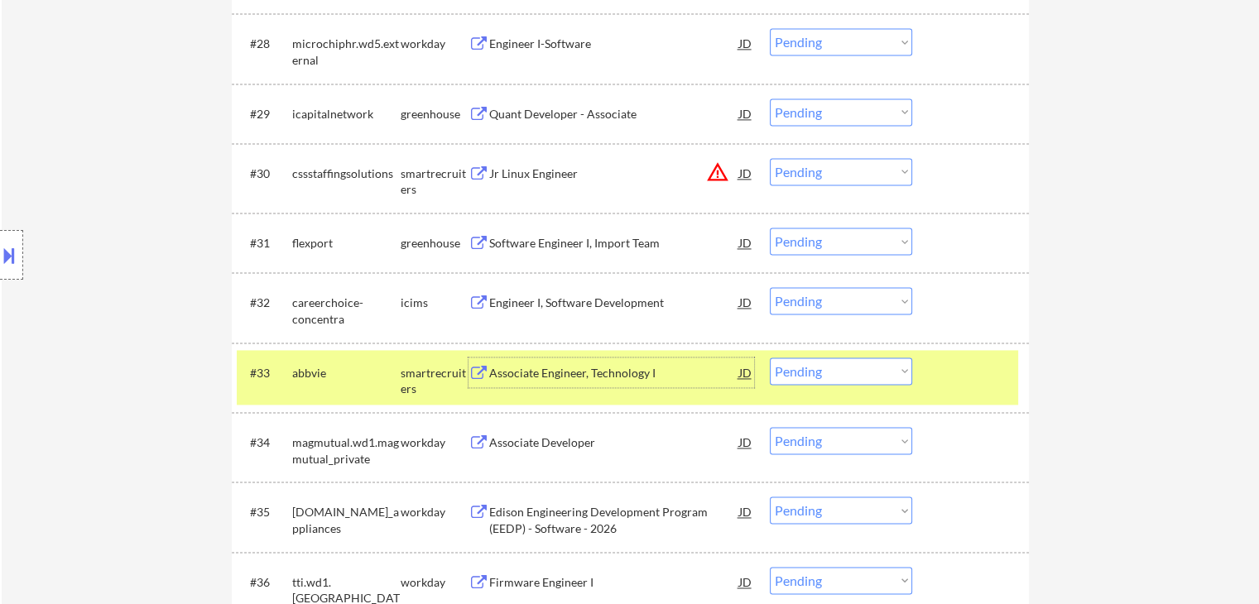
click at [798, 366] on select "Choose an option... Pending Applied Excluded (Questions) Excluded (Expired) Exc…" at bounding box center [841, 371] width 142 height 27
click at [770, 358] on select "Choose an option... Pending Applied Excluded (Questions) Excluded (Expired) Exc…" at bounding box center [841, 371] width 142 height 27
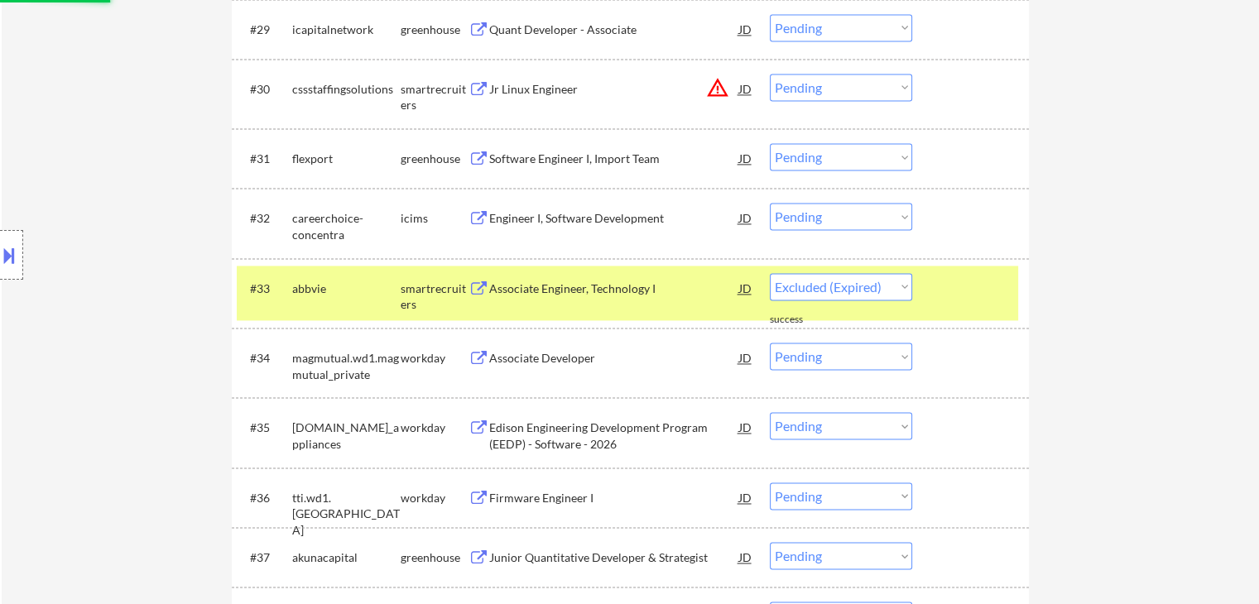
scroll to position [2648, 0]
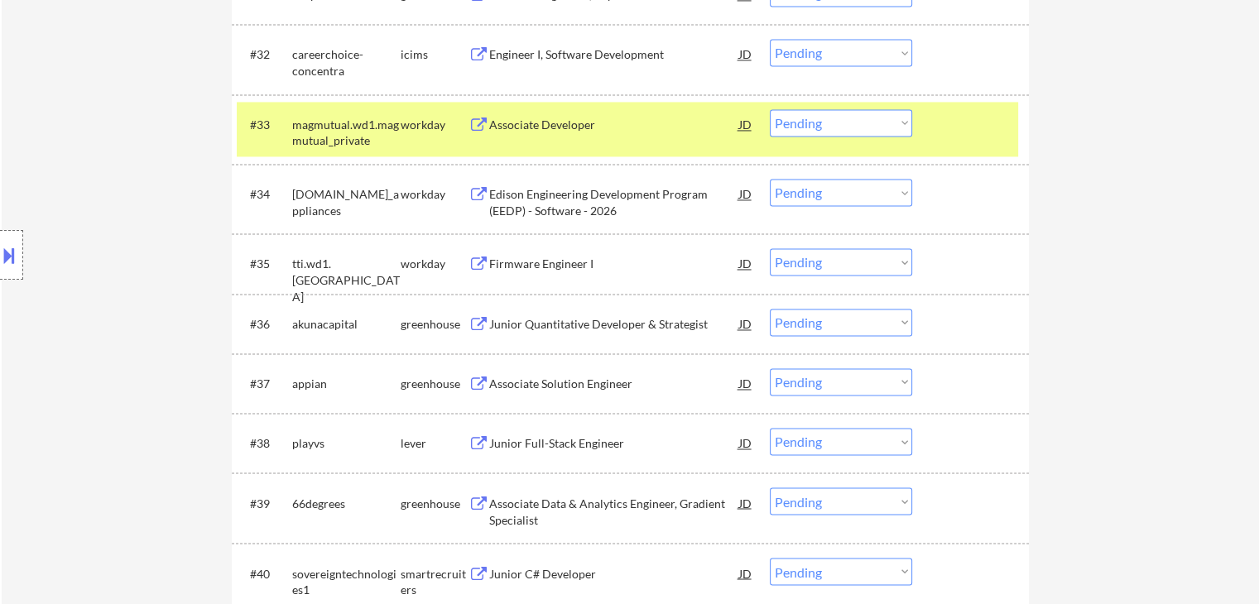
click at [566, 340] on div "#36 akunacapital greenhouse Junior Quantitative Developer & Strategist JD Choos…" at bounding box center [627, 323] width 781 height 45
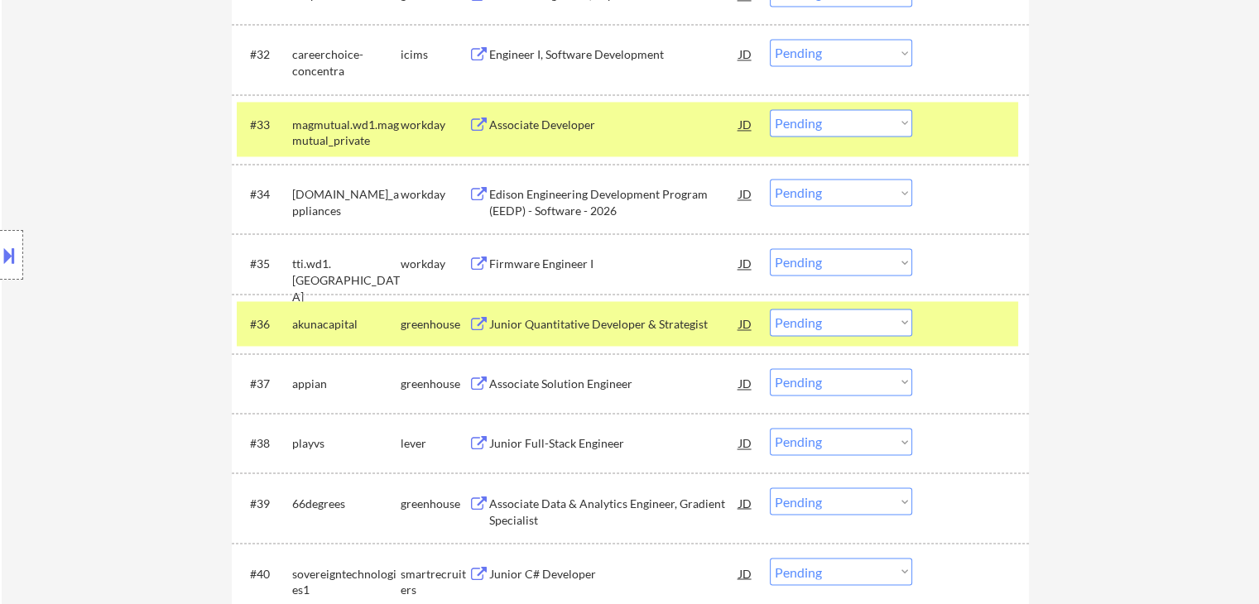
click at [455, 119] on div "workday" at bounding box center [435, 125] width 68 height 17
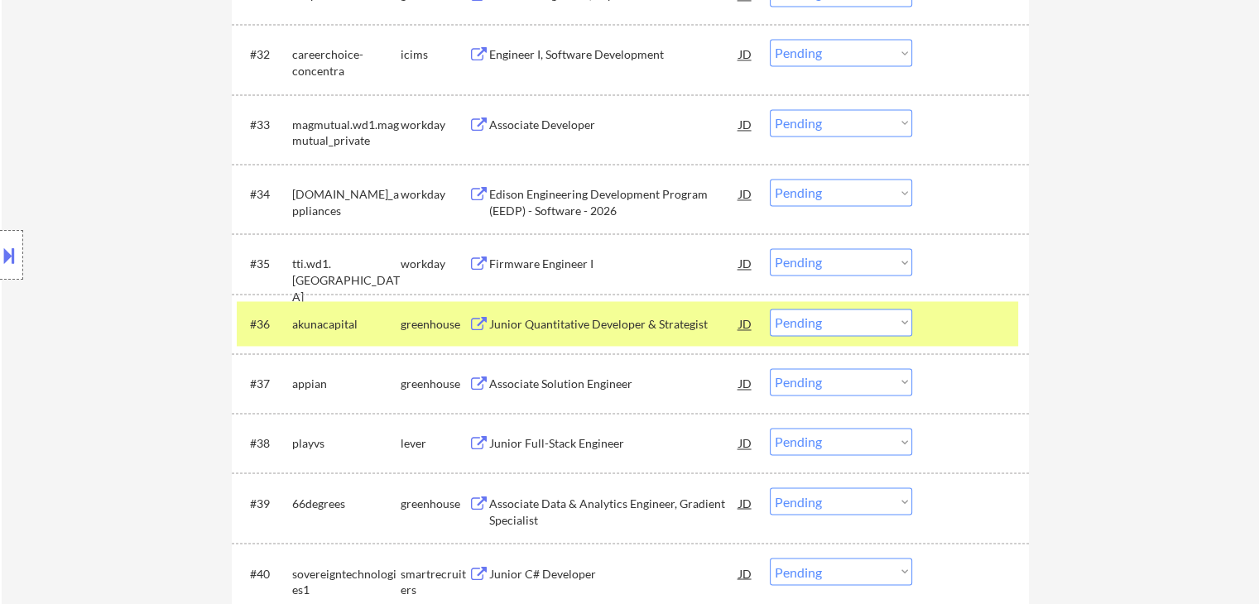
click at [597, 334] on div "Junior Quantitative Developer & Strategist" at bounding box center [614, 324] width 250 height 30
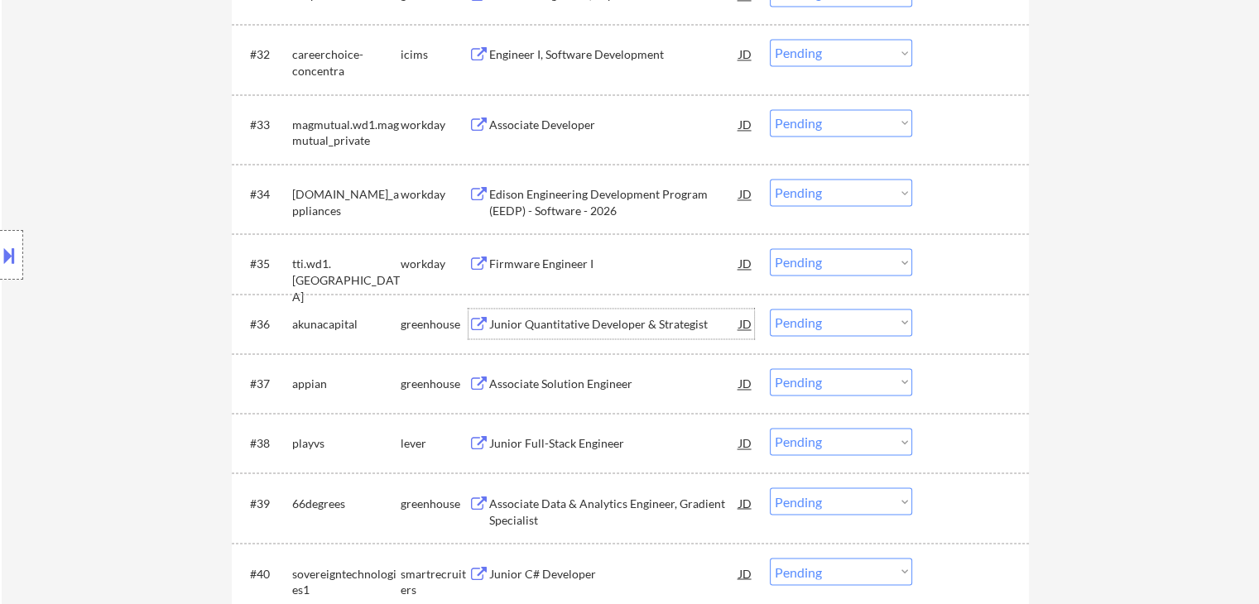
click at [858, 317] on select "Choose an option... Pending Applied Excluded (Questions) Excluded (Expired) Exc…" at bounding box center [841, 322] width 142 height 27
click at [770, 309] on select "Choose an option... Pending Applied Excluded (Questions) Excluded (Expired) Exc…" at bounding box center [841, 322] width 142 height 27
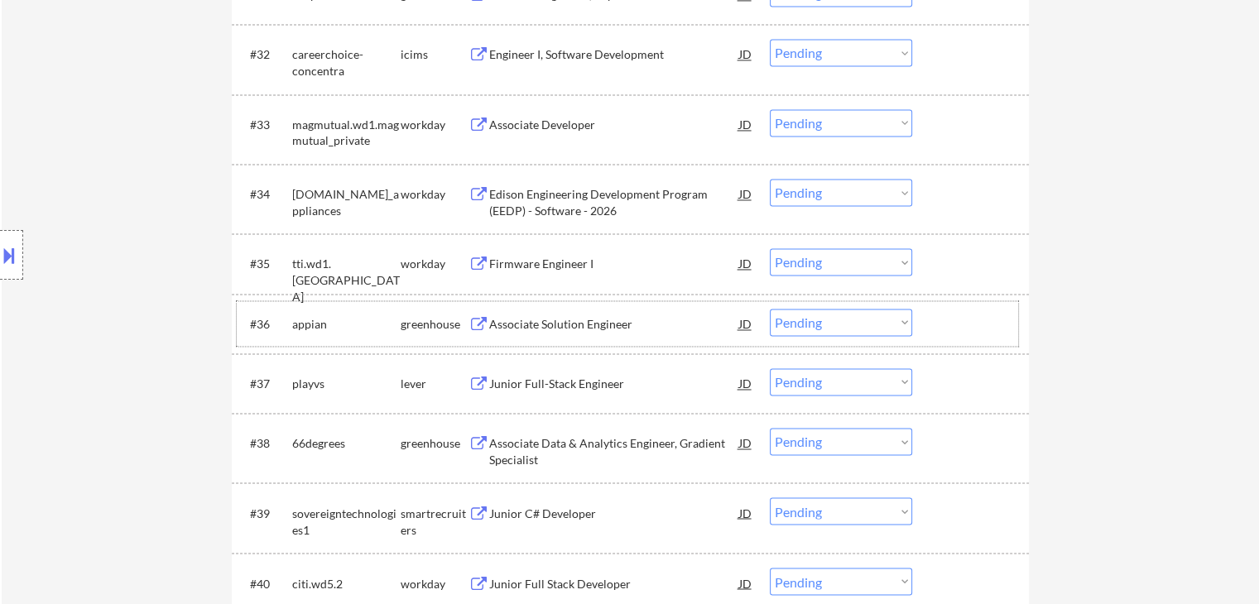
click at [545, 301] on div "#36 [PERSON_NAME] Associate Solution Engineer JD Choose an option... Pending Ap…" at bounding box center [627, 323] width 781 height 45
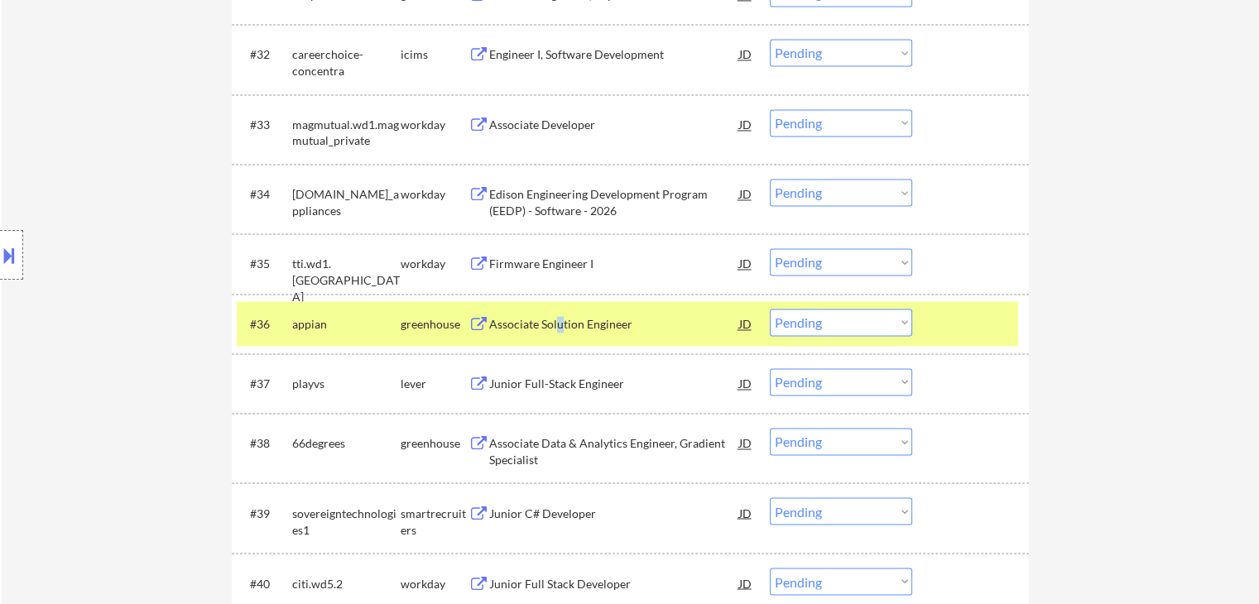
click at [563, 315] on div "Associate Solution Engineer" at bounding box center [614, 324] width 250 height 30
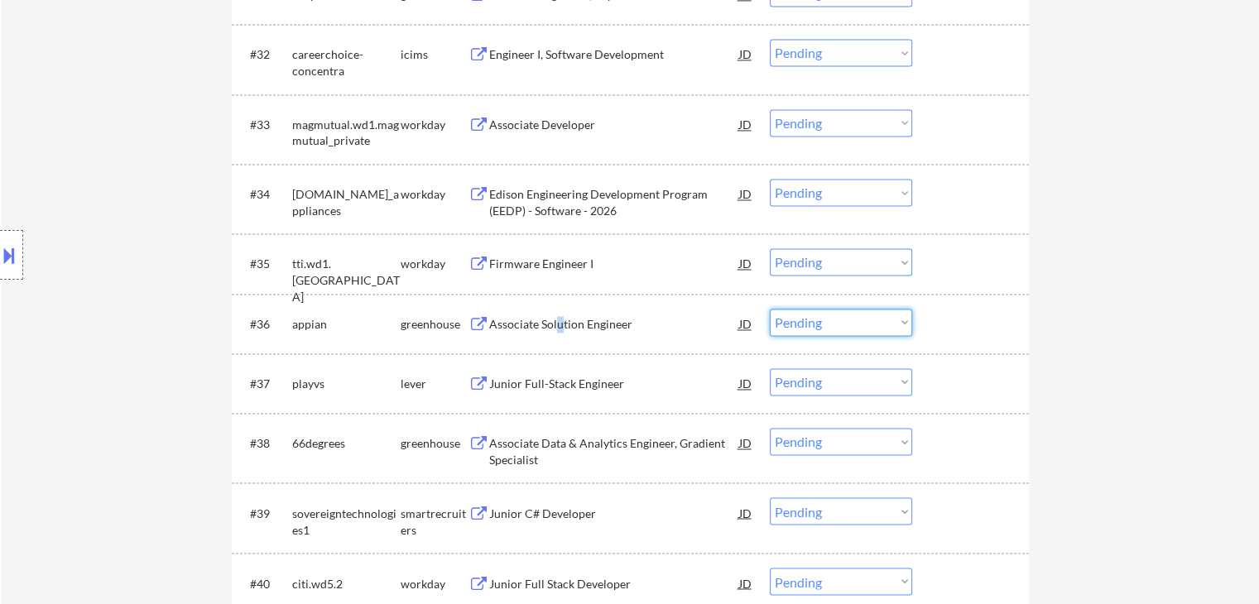
click at [836, 319] on select "Choose an option... Pending Applied Excluded (Questions) Excluded (Expired) Exc…" at bounding box center [841, 322] width 142 height 27
click at [770, 309] on select "Choose an option... Pending Applied Excluded (Questions) Excluded (Expired) Exc…" at bounding box center [841, 322] width 142 height 27
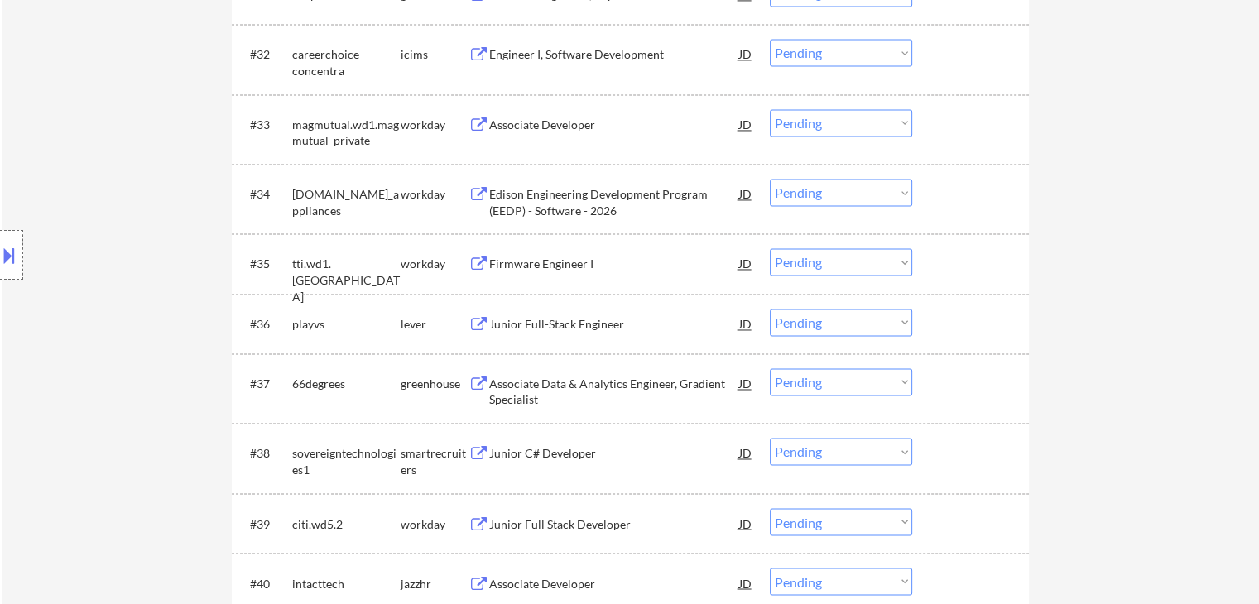
click at [576, 379] on div "Associate Data & Analytics Engineer, Gradient Specialist" at bounding box center [614, 392] width 250 height 32
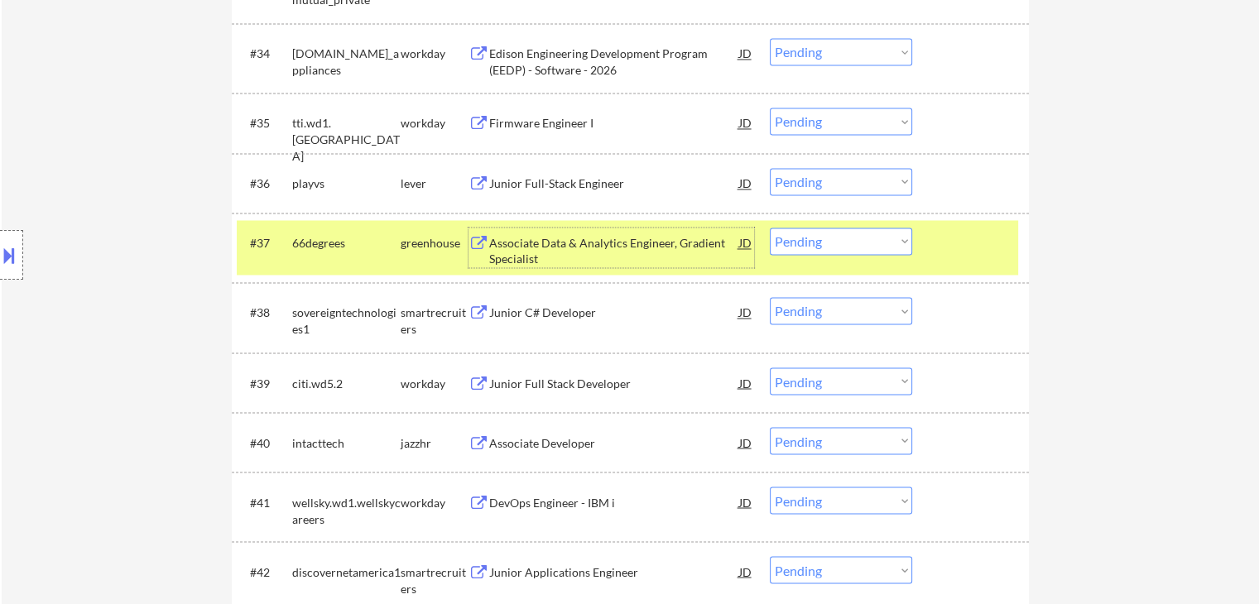
scroll to position [2566, 0]
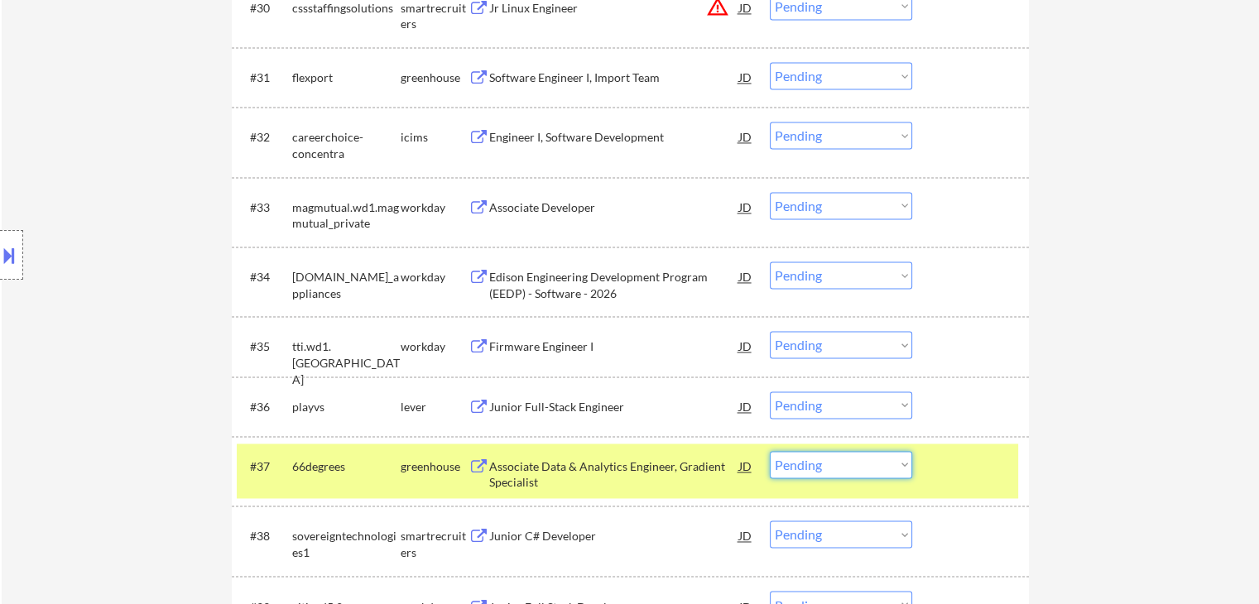
click at [877, 464] on select "Choose an option... Pending Applied Excluded (Questions) Excluded (Expired) Exc…" at bounding box center [841, 464] width 142 height 27
click at [770, 451] on select "Choose an option... Pending Applied Excluded (Questions) Excluded (Expired) Exc…" at bounding box center [841, 464] width 142 height 27
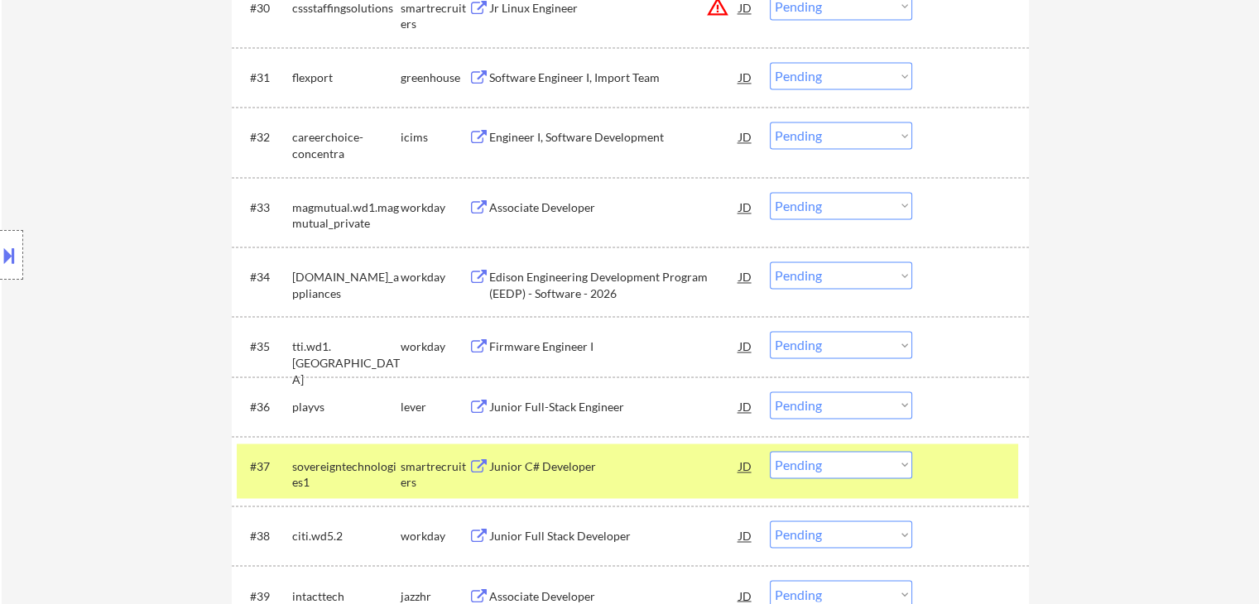
click at [650, 456] on div "Junior C# Developer" at bounding box center [614, 466] width 250 height 30
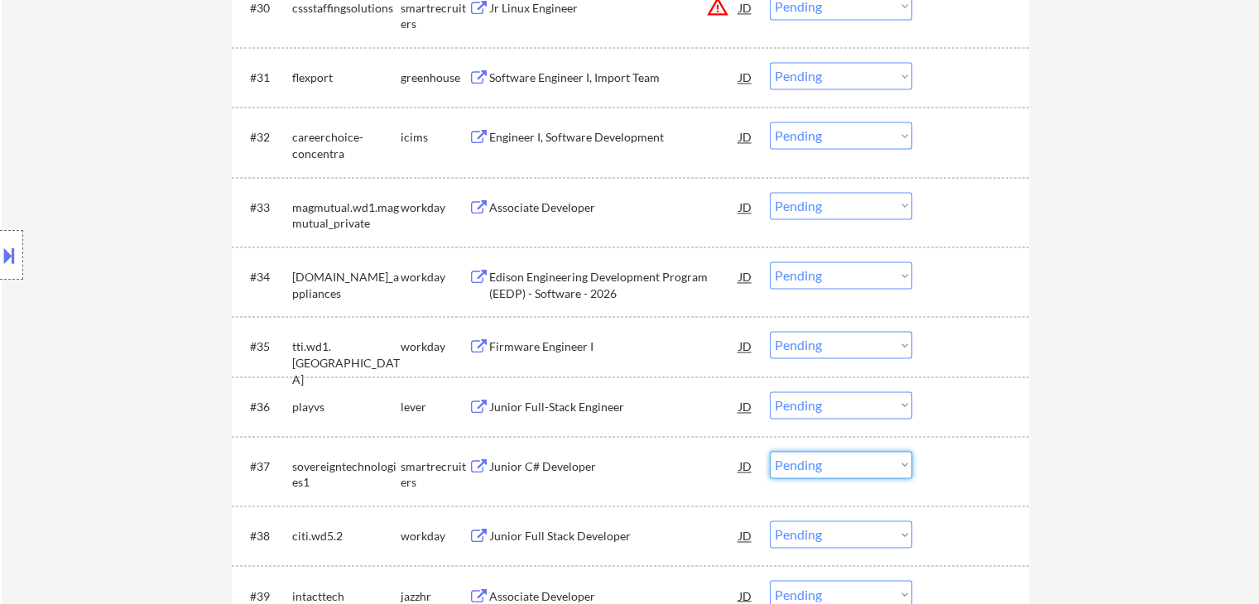
click at [833, 463] on select "Choose an option... Pending Applied Excluded (Questions) Excluded (Expired) Exc…" at bounding box center [841, 464] width 142 height 27
click at [770, 451] on select "Choose an option... Pending Applied Excluded (Questions) Excluded (Expired) Exc…" at bounding box center [841, 464] width 142 height 27
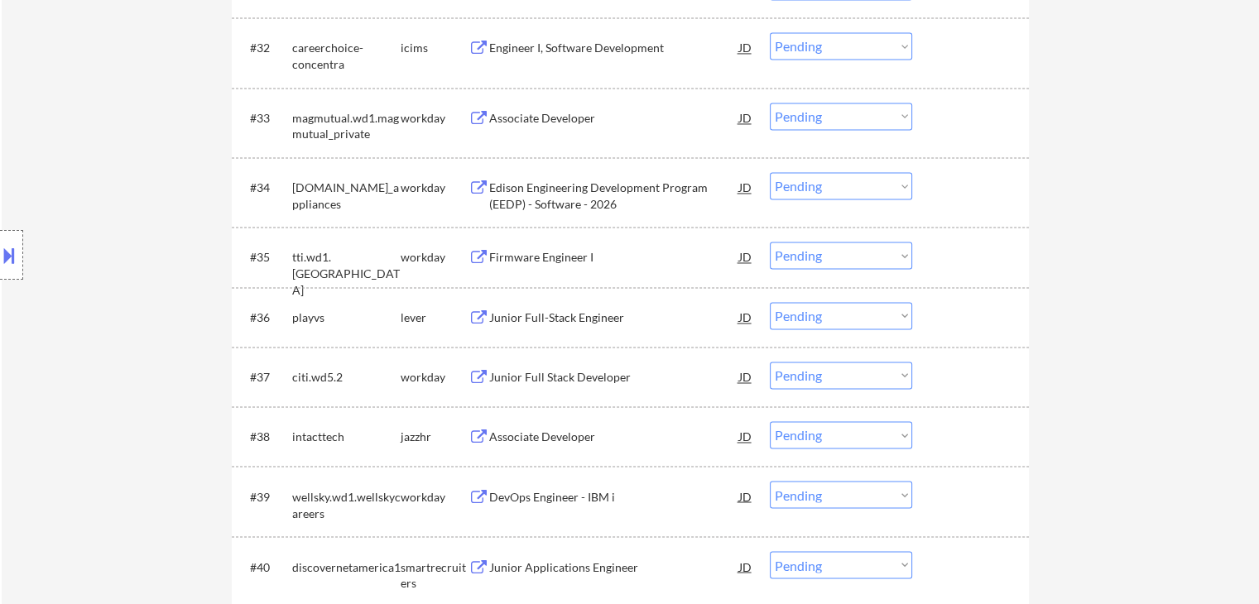
scroll to position [2731, 0]
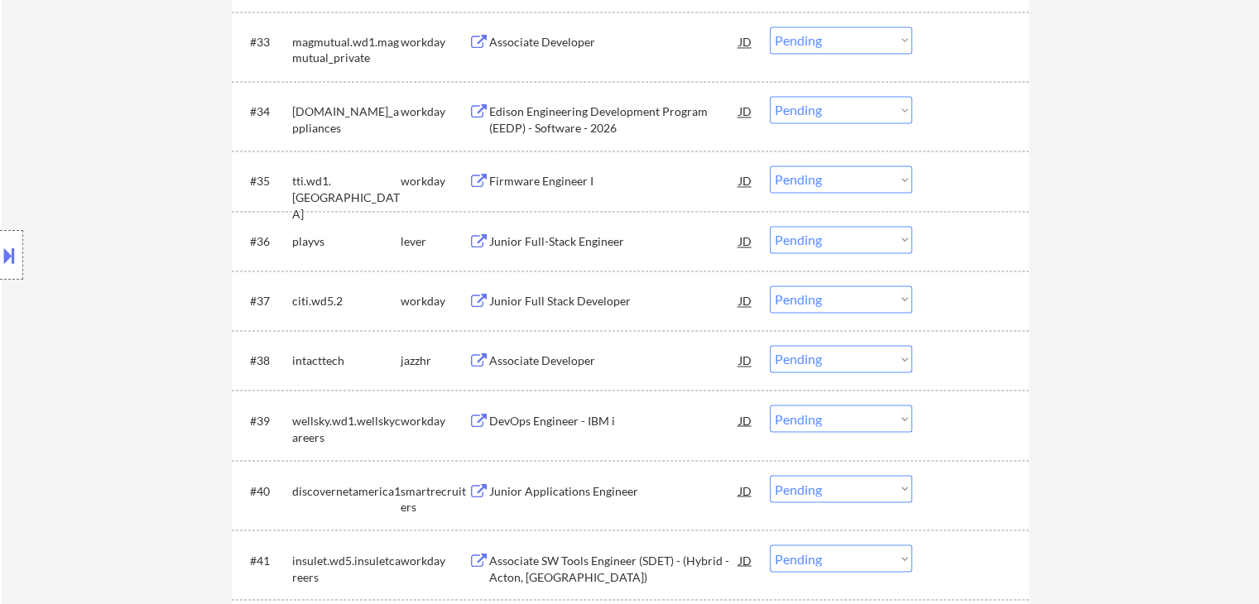
click at [579, 242] on div "Junior Full-Stack Engineer" at bounding box center [614, 241] width 250 height 17
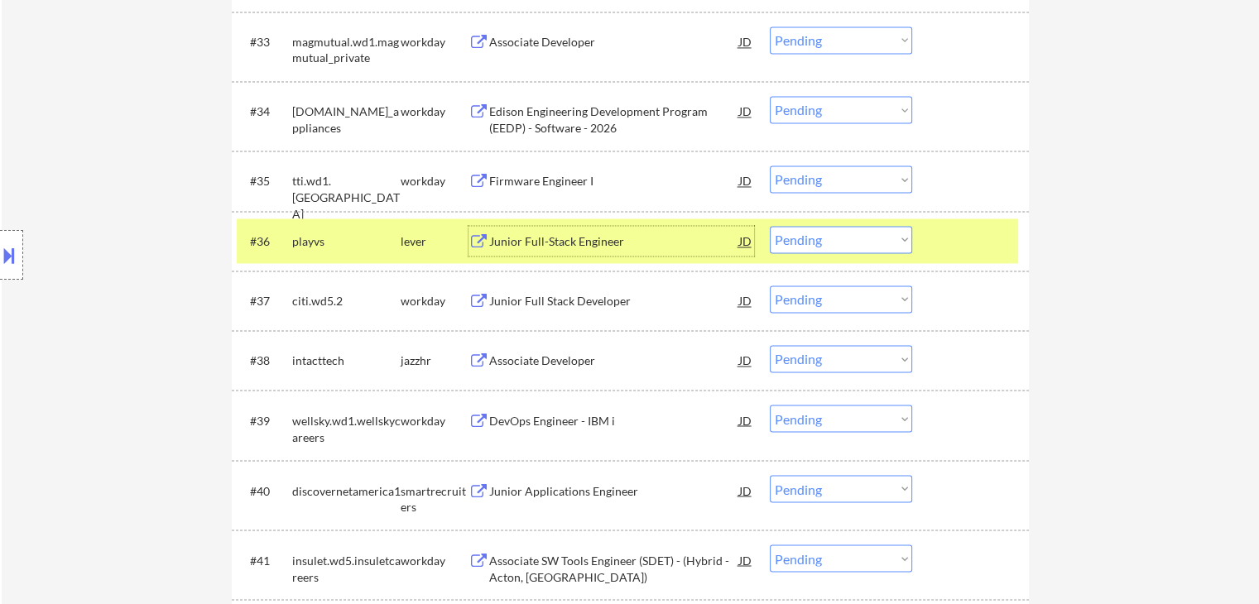
drag, startPoint x: 843, startPoint y: 229, endPoint x: 847, endPoint y: 251, distance: 21.8
click at [843, 230] on select "Choose an option... Pending Applied Excluded (Questions) Excluded (Expired) Exc…" at bounding box center [841, 239] width 142 height 27
click at [770, 226] on select "Choose an option... Pending Applied Excluded (Questions) Excluded (Expired) Exc…" at bounding box center [841, 239] width 142 height 27
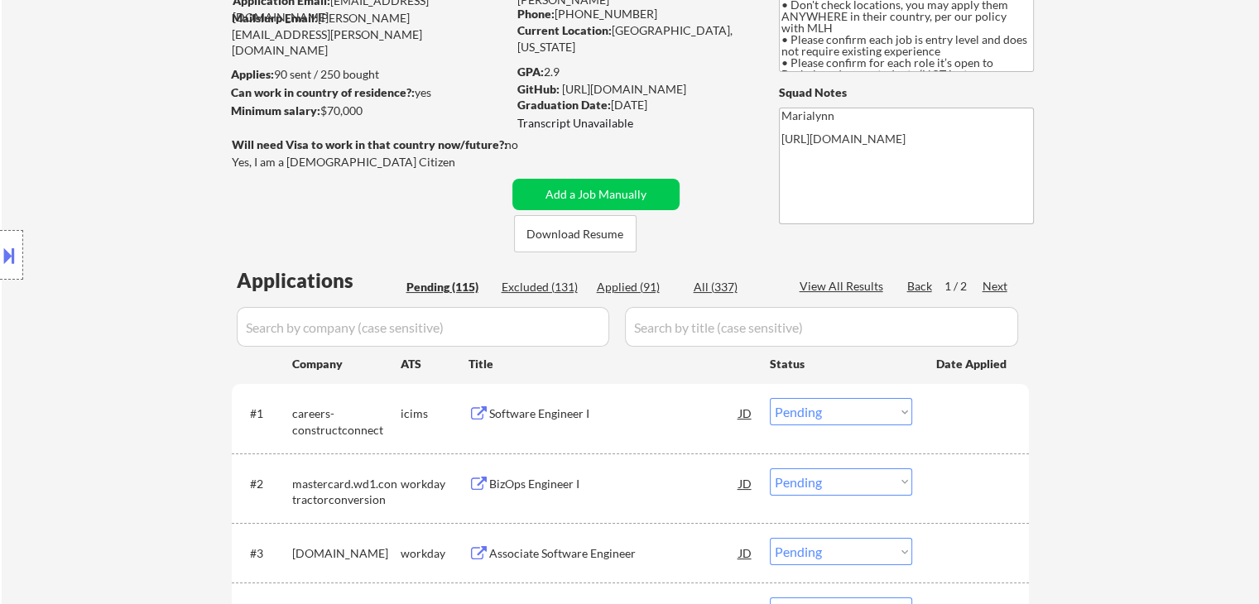
scroll to position [166, 0]
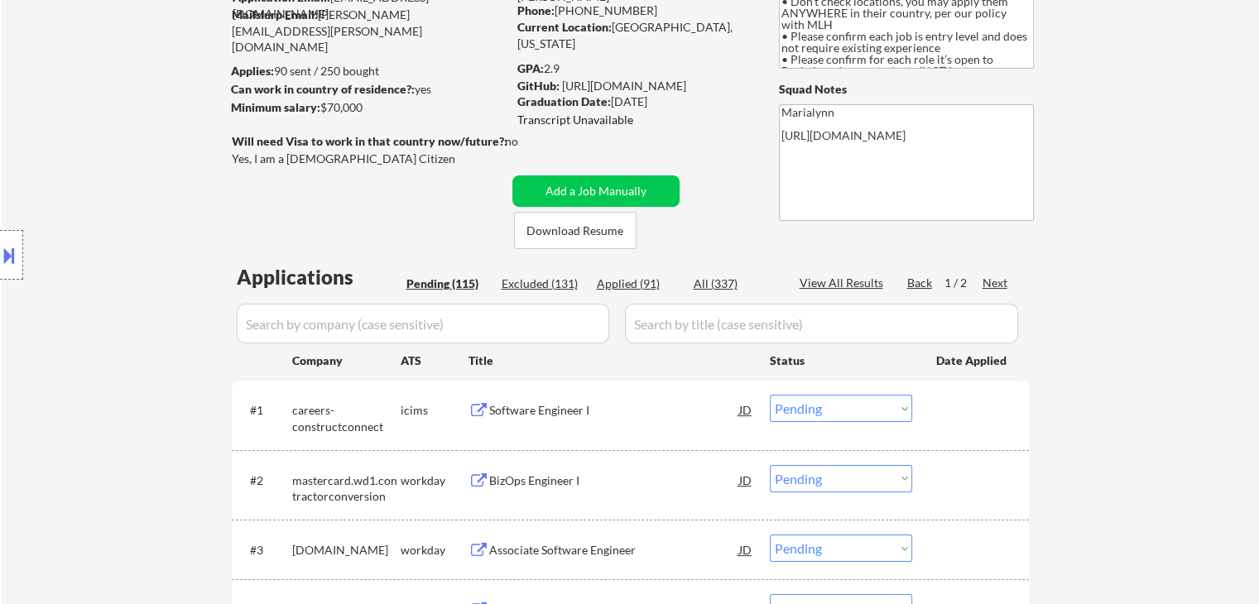
click at [565, 480] on div "BizOps Engineer I" at bounding box center [614, 481] width 250 height 17
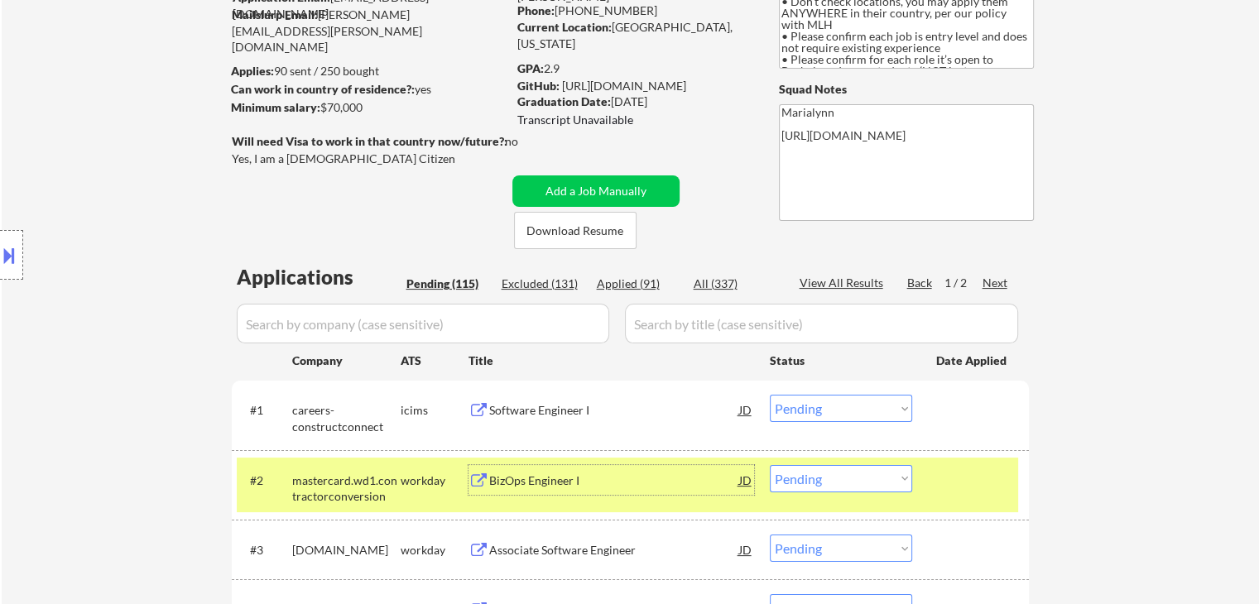
click at [816, 481] on select "Choose an option... Pending Applied Excluded (Questions) Excluded (Expired) Exc…" at bounding box center [841, 478] width 142 height 27
click at [770, 465] on select "Choose an option... Pending Applied Excluded (Questions) Excluded (Expired) Exc…" at bounding box center [841, 478] width 142 height 27
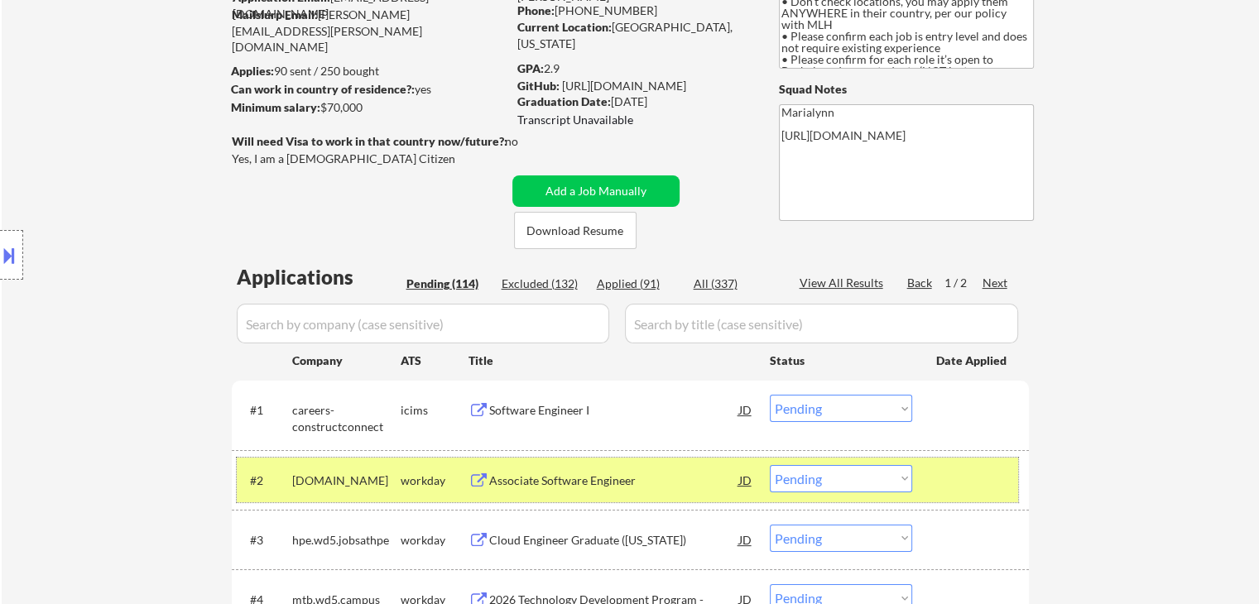
drag, startPoint x: 546, startPoint y: 461, endPoint x: 552, endPoint y: 478, distance: 17.5
click at [550, 469] on div "#2 [DOMAIN_NAME] workday Associate Software Engineer [PERSON_NAME] an option...…" at bounding box center [627, 480] width 781 height 45
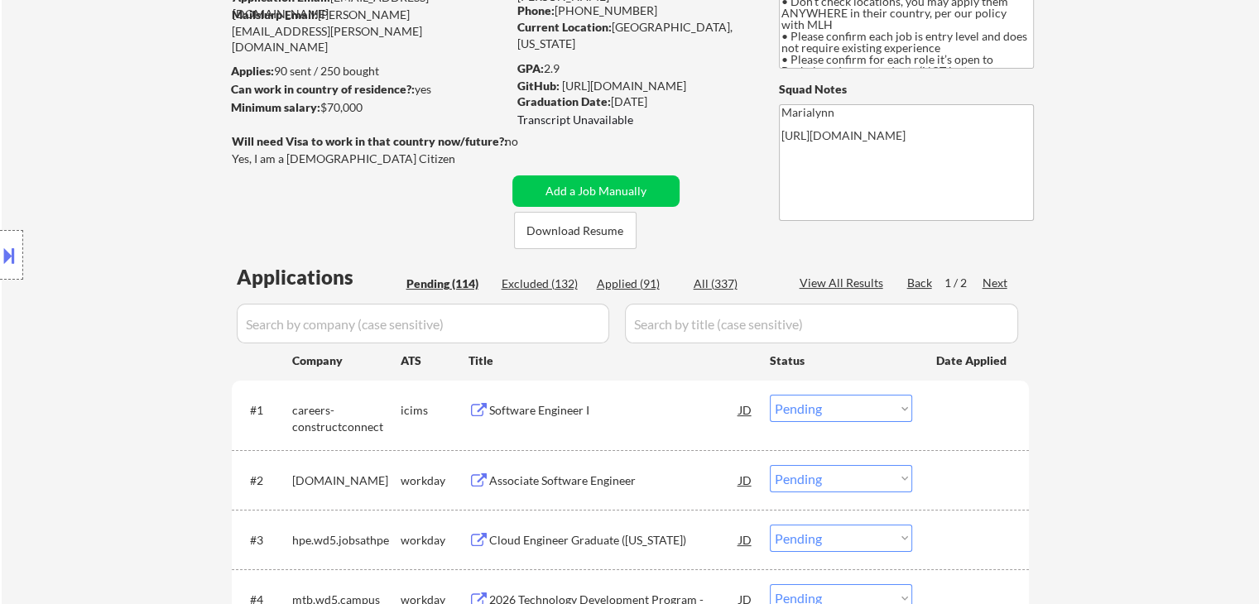
click at [556, 484] on div "Associate Software Engineer" at bounding box center [614, 481] width 250 height 17
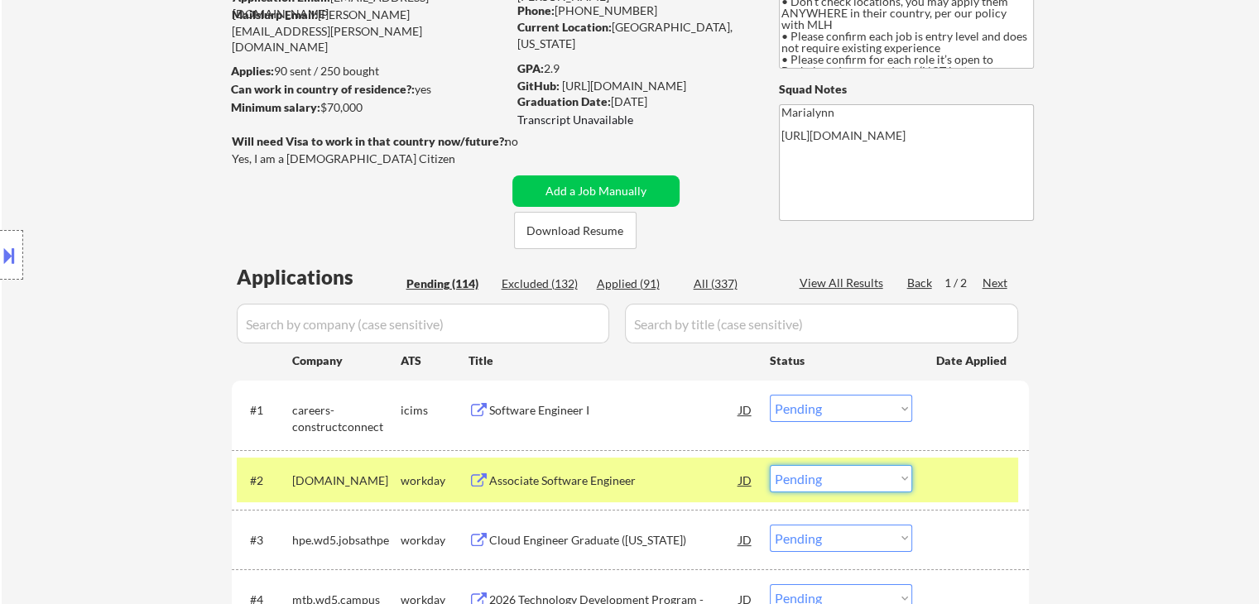
click at [831, 487] on select "Choose an option... Pending Applied Excluded (Questions) Excluded (Expired) Exc…" at bounding box center [841, 478] width 142 height 27
click at [770, 465] on select "Choose an option... Pending Applied Excluded (Questions) Excluded (Expired) Exc…" at bounding box center [841, 478] width 142 height 27
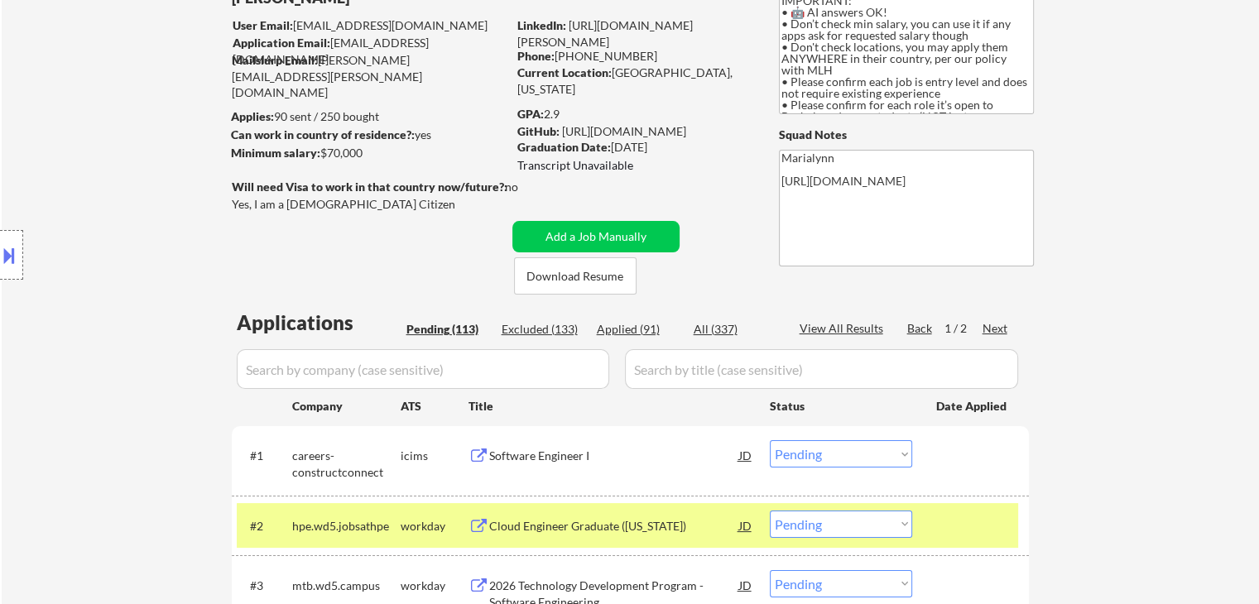
scroll to position [83, 0]
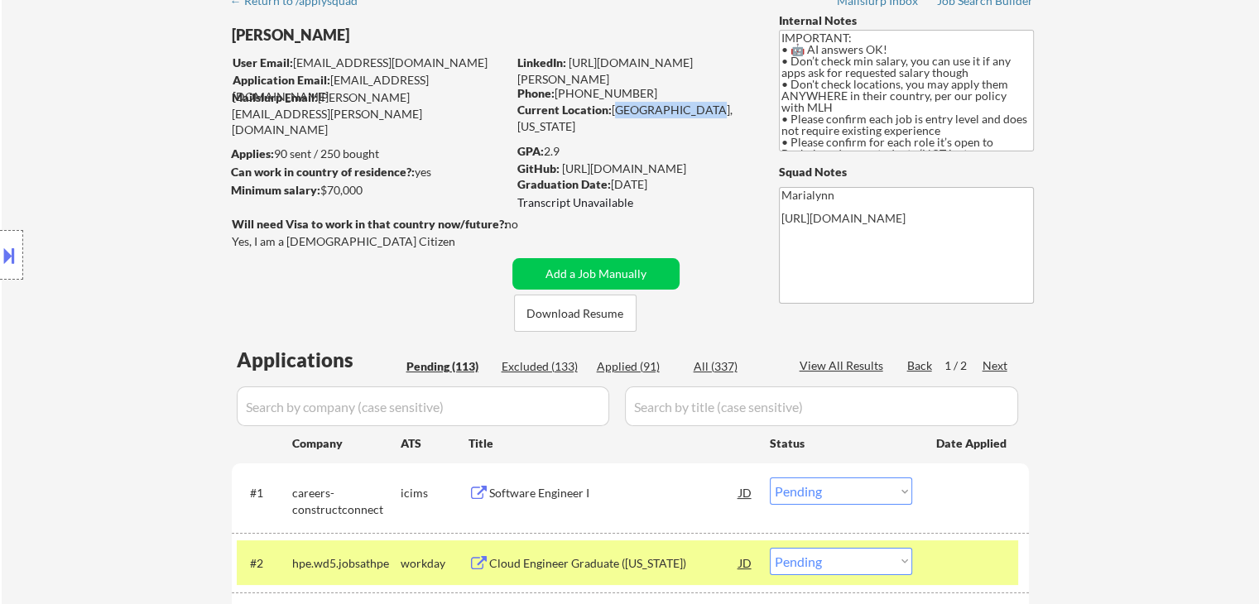
copy div "[GEOGRAPHIC_DATA], [US_STATE]"
drag, startPoint x: 612, startPoint y: 113, endPoint x: 713, endPoint y: 103, distance: 101.5
click at [713, 103] on div "Current Location: [GEOGRAPHIC_DATA], [US_STATE]" at bounding box center [634, 118] width 234 height 32
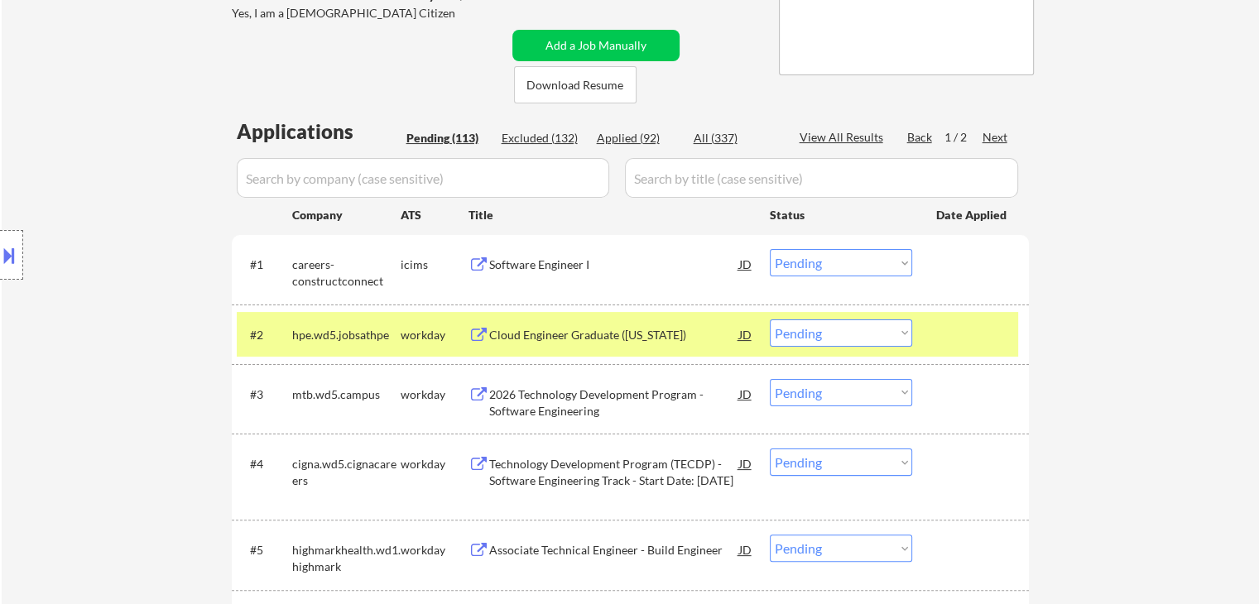
scroll to position [331, 0]
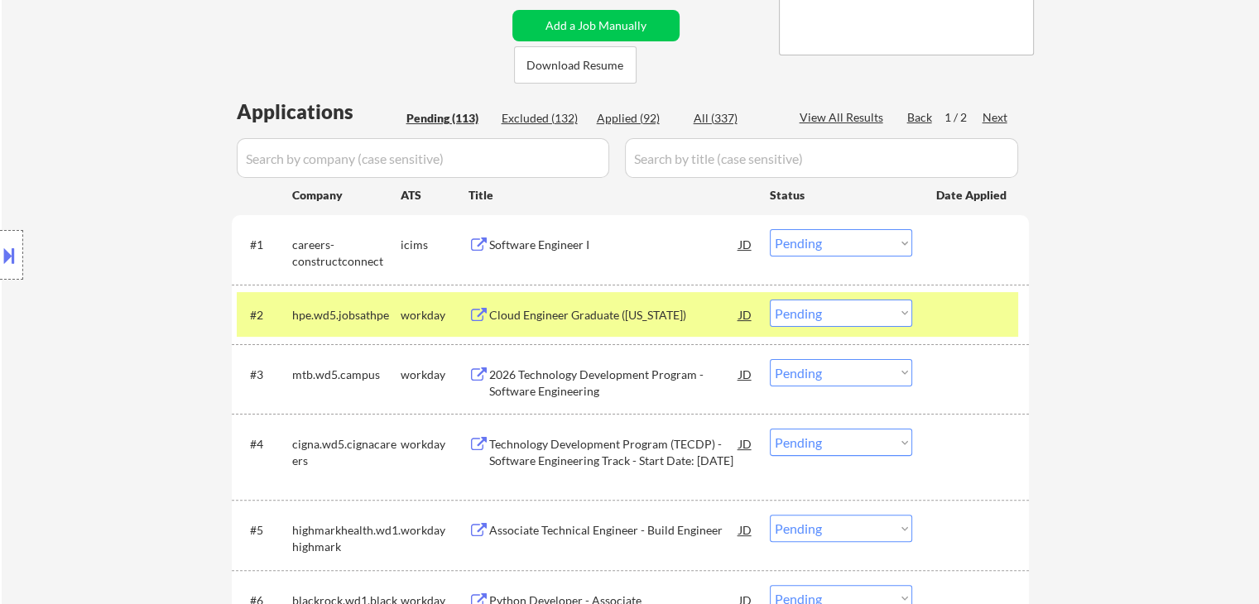
click at [612, 122] on div "Applied (92)" at bounding box center [638, 118] width 83 height 17
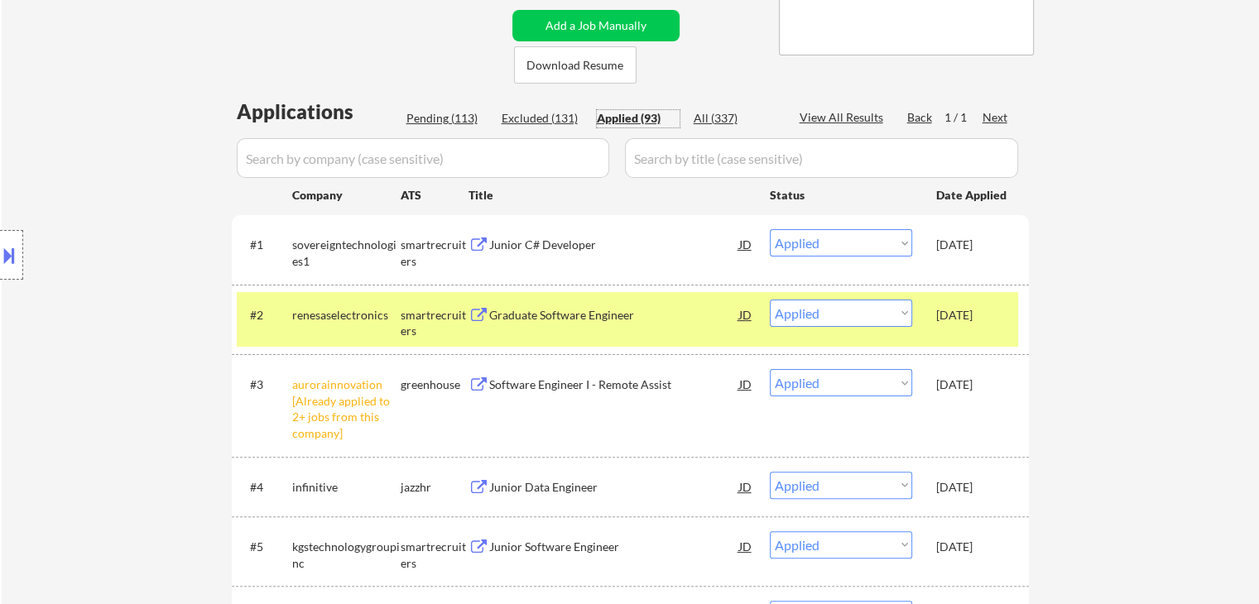
click at [978, 378] on div "[DATE]" at bounding box center [972, 385] width 73 height 17
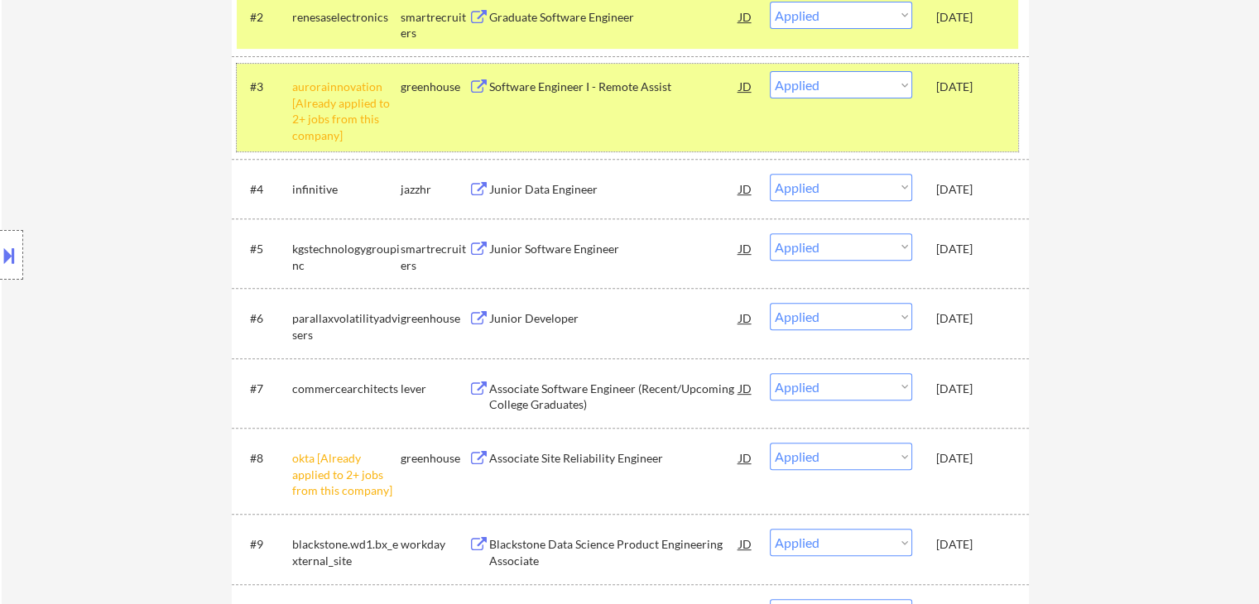
scroll to position [497, 0]
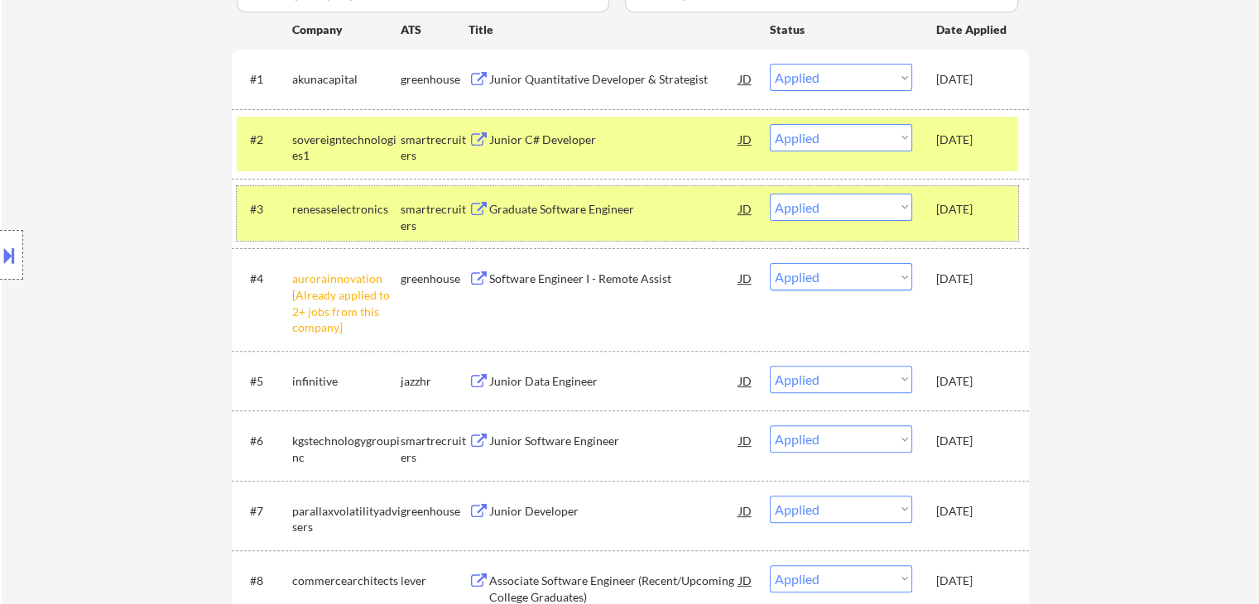
click at [930, 280] on div "#4 aurorainnovation [Already applied to 2+ jobs from this company] greenhouse S…" at bounding box center [627, 299] width 781 height 87
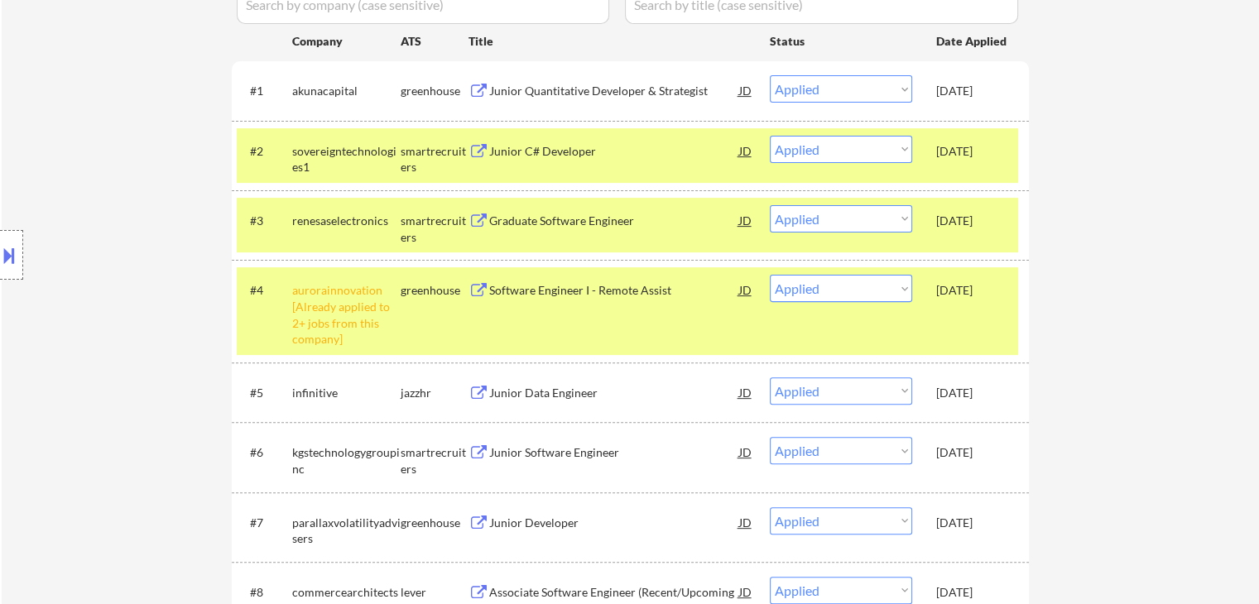
scroll to position [331, 0]
